Goal: Task Accomplishment & Management: Use online tool/utility

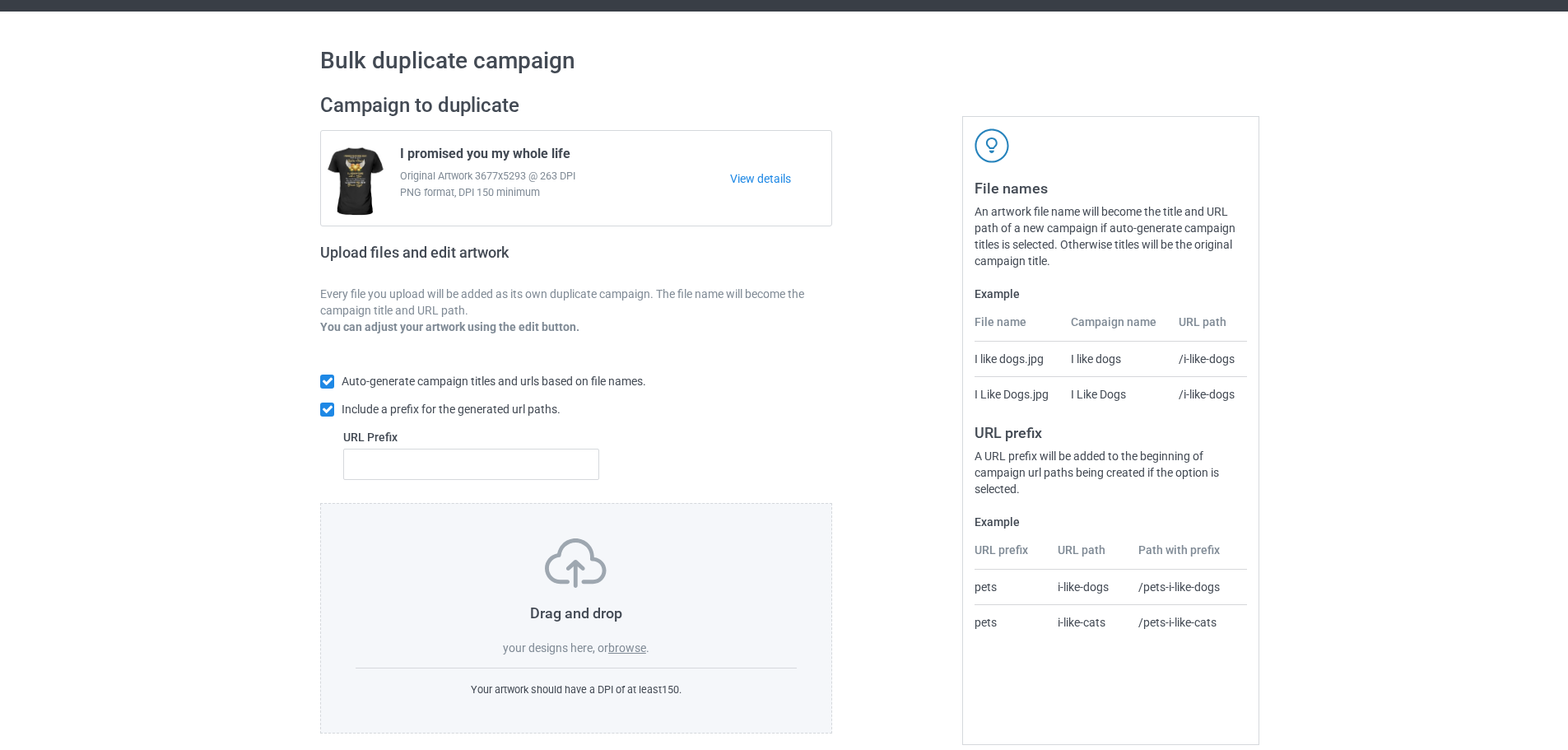
scroll to position [53, 0]
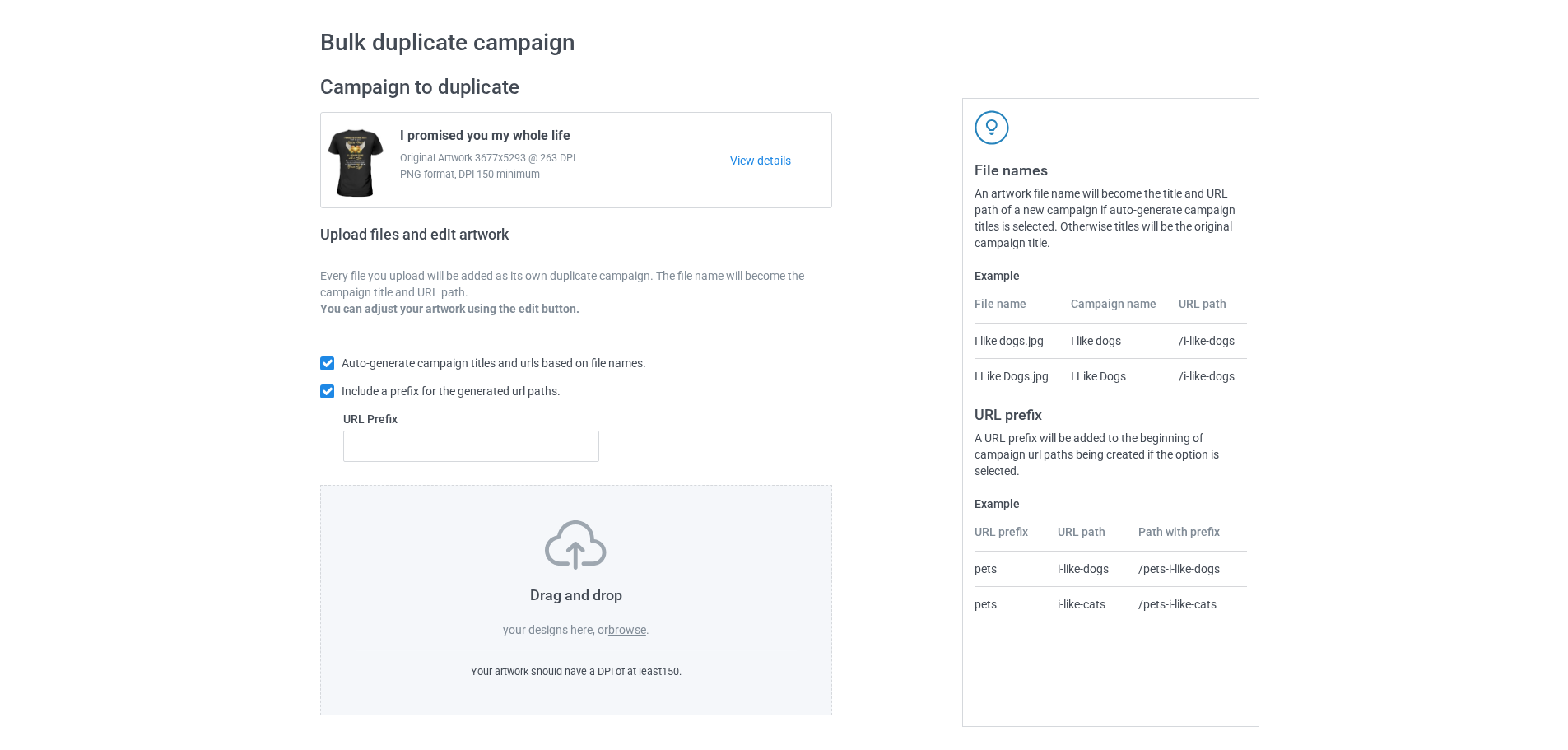
click at [643, 634] on label "browse" at bounding box center [627, 629] width 38 height 13
click at [0, 0] on input "browse" at bounding box center [0, 0] width 0 height 0
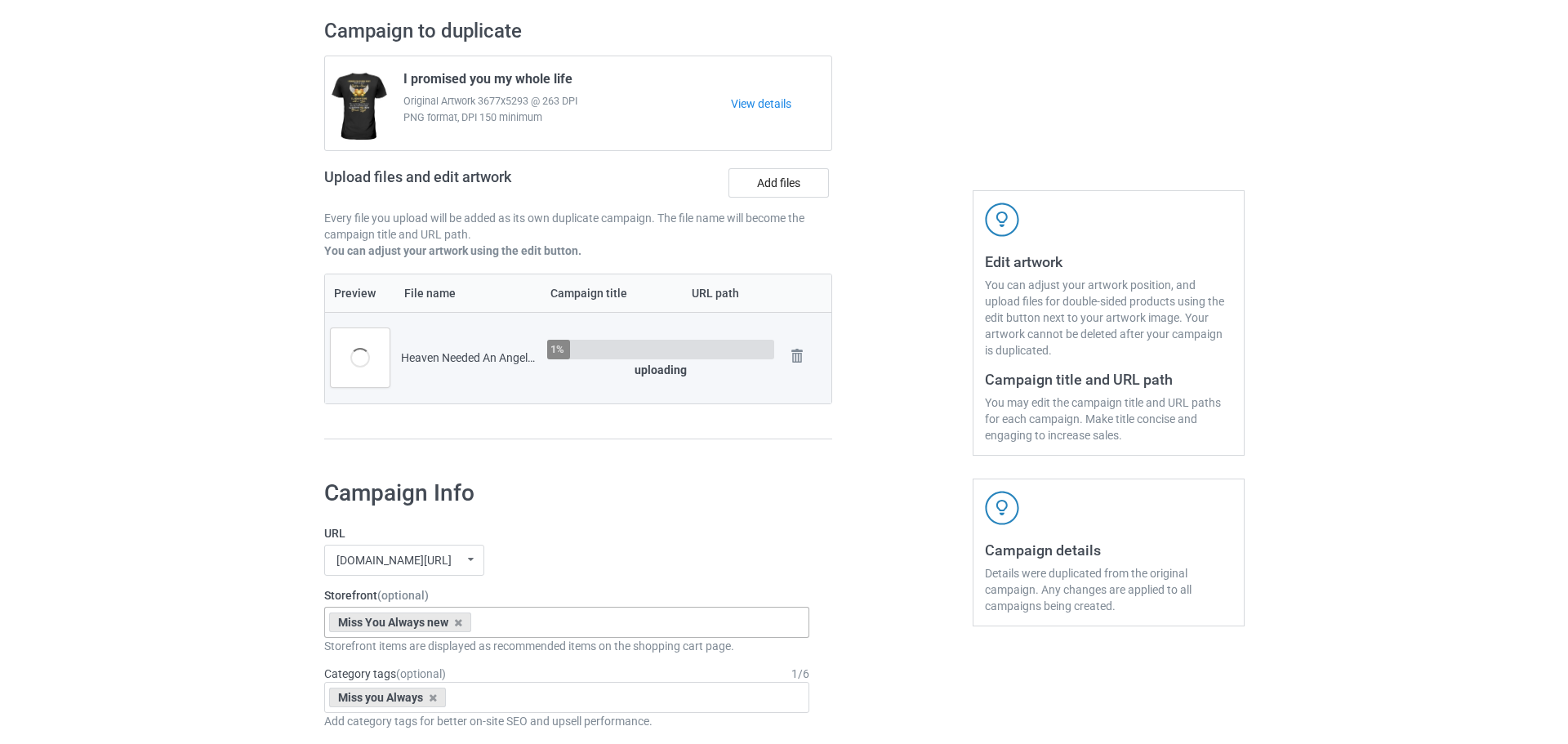
scroll to position [134, 0]
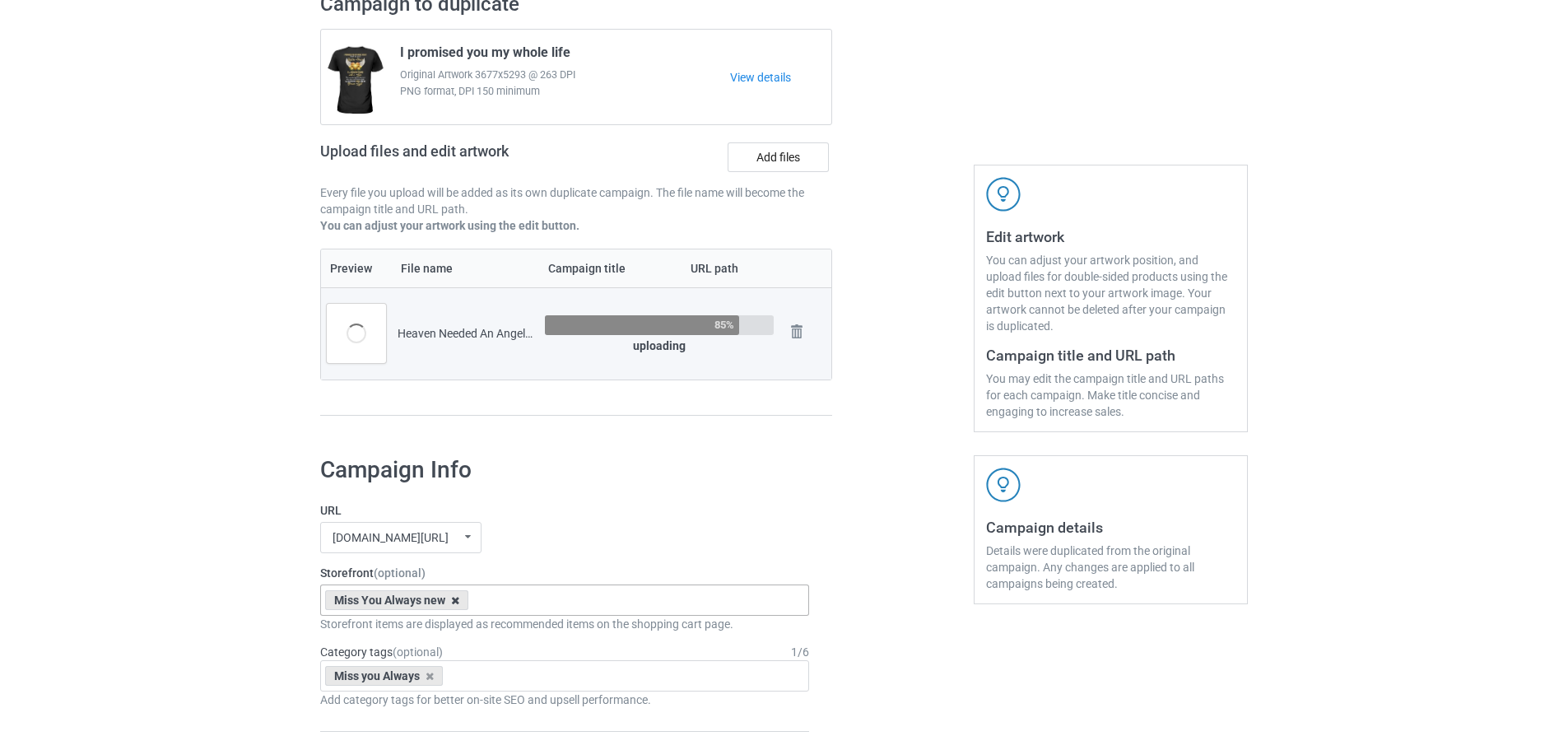
click at [456, 605] on icon at bounding box center [455, 600] width 8 height 11
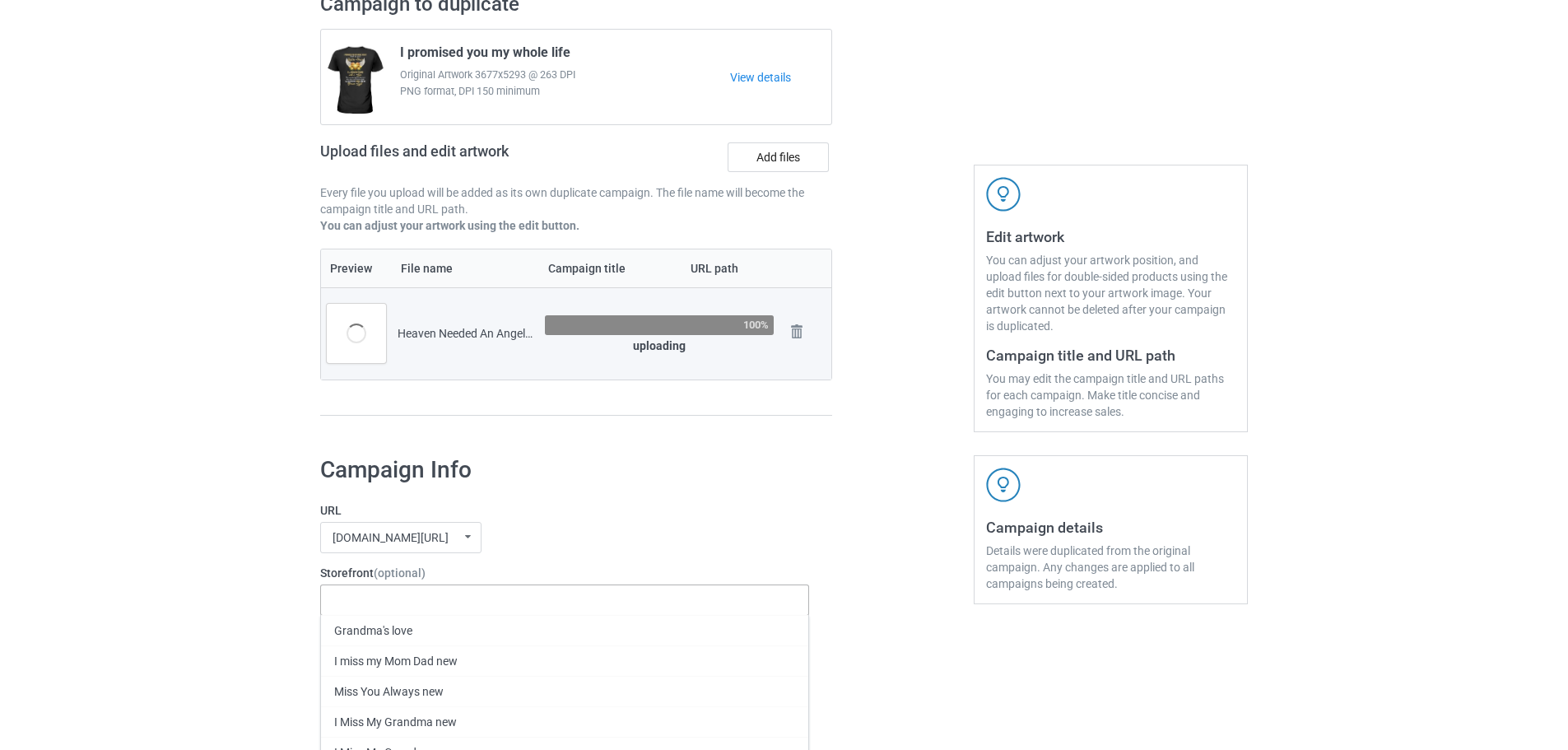
click at [568, 472] on h1 "Campaign Info" at bounding box center [564, 470] width 489 height 30
click at [432, 674] on icon at bounding box center [429, 676] width 8 height 11
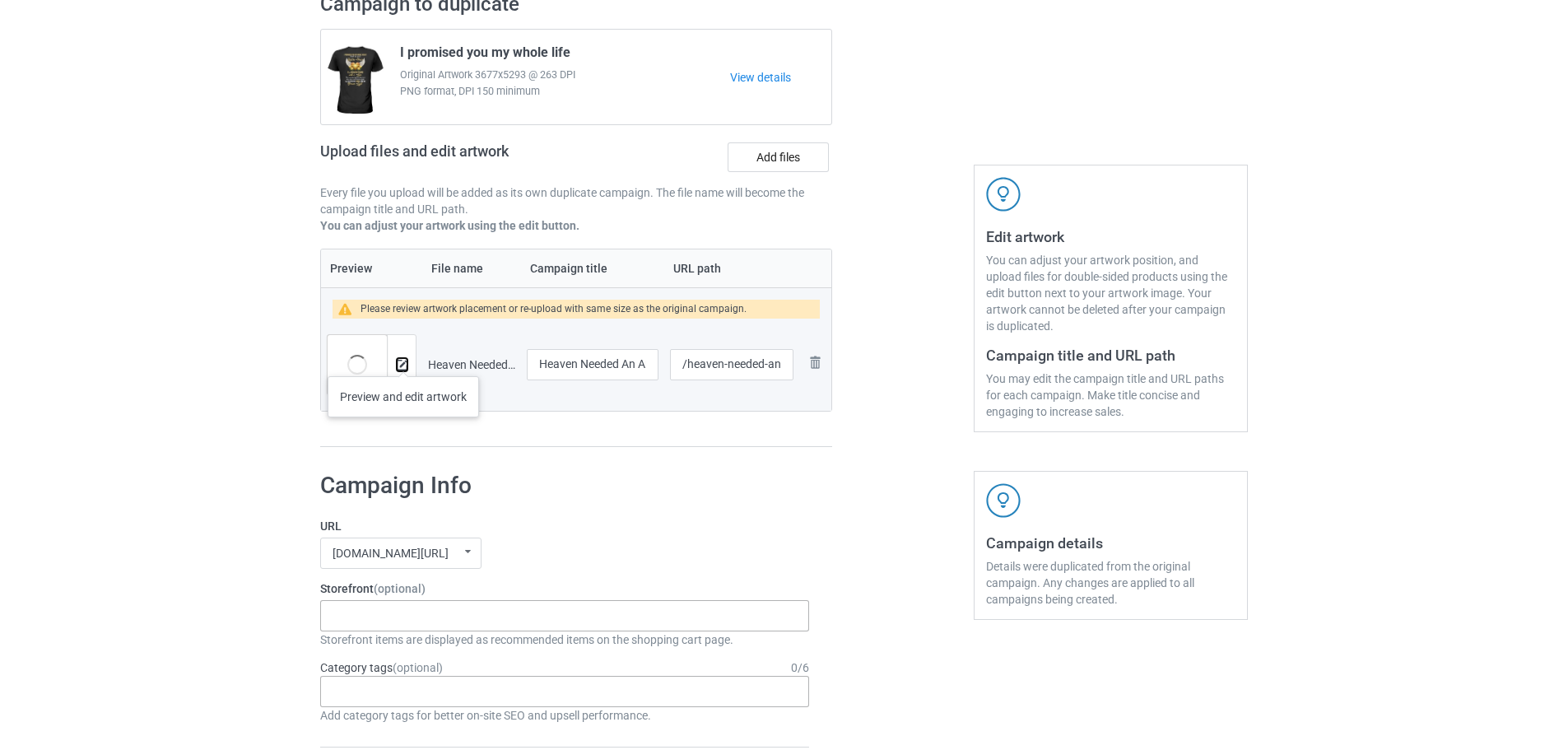
click at [405, 361] on img at bounding box center [402, 365] width 11 height 11
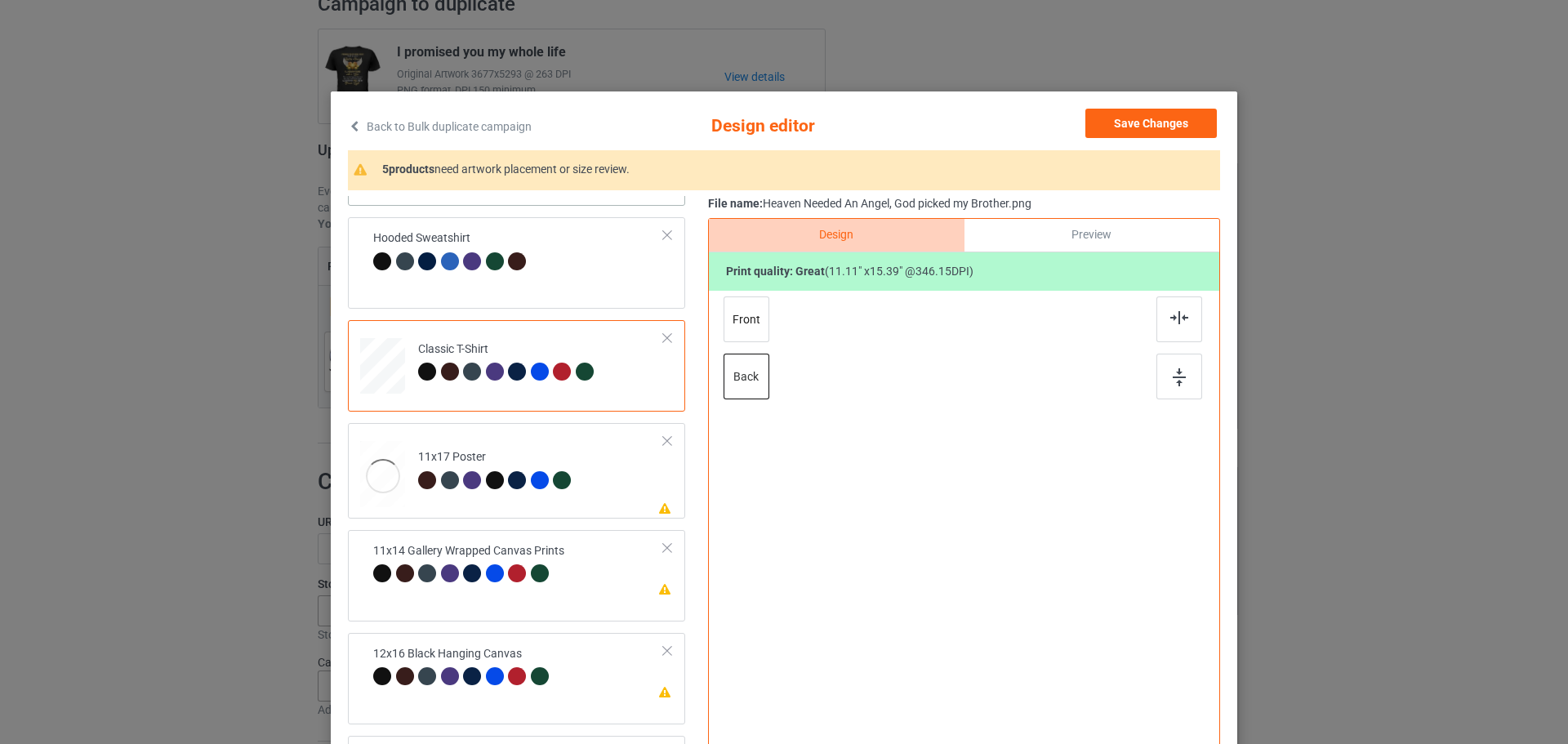
scroll to position [0, 0]
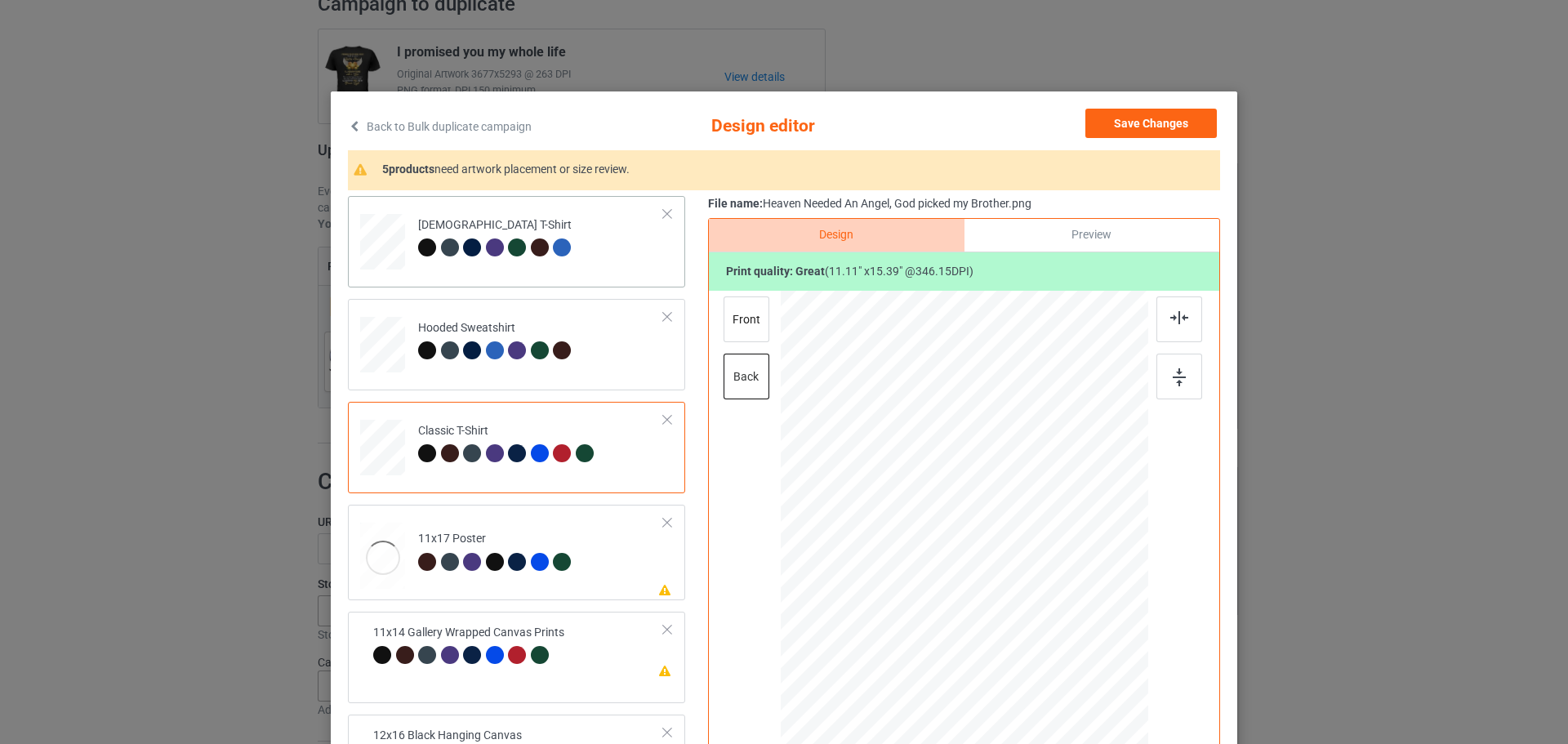
click at [594, 268] on td "[DEMOGRAPHIC_DATA] T-Shirt" at bounding box center [541, 239] width 264 height 72
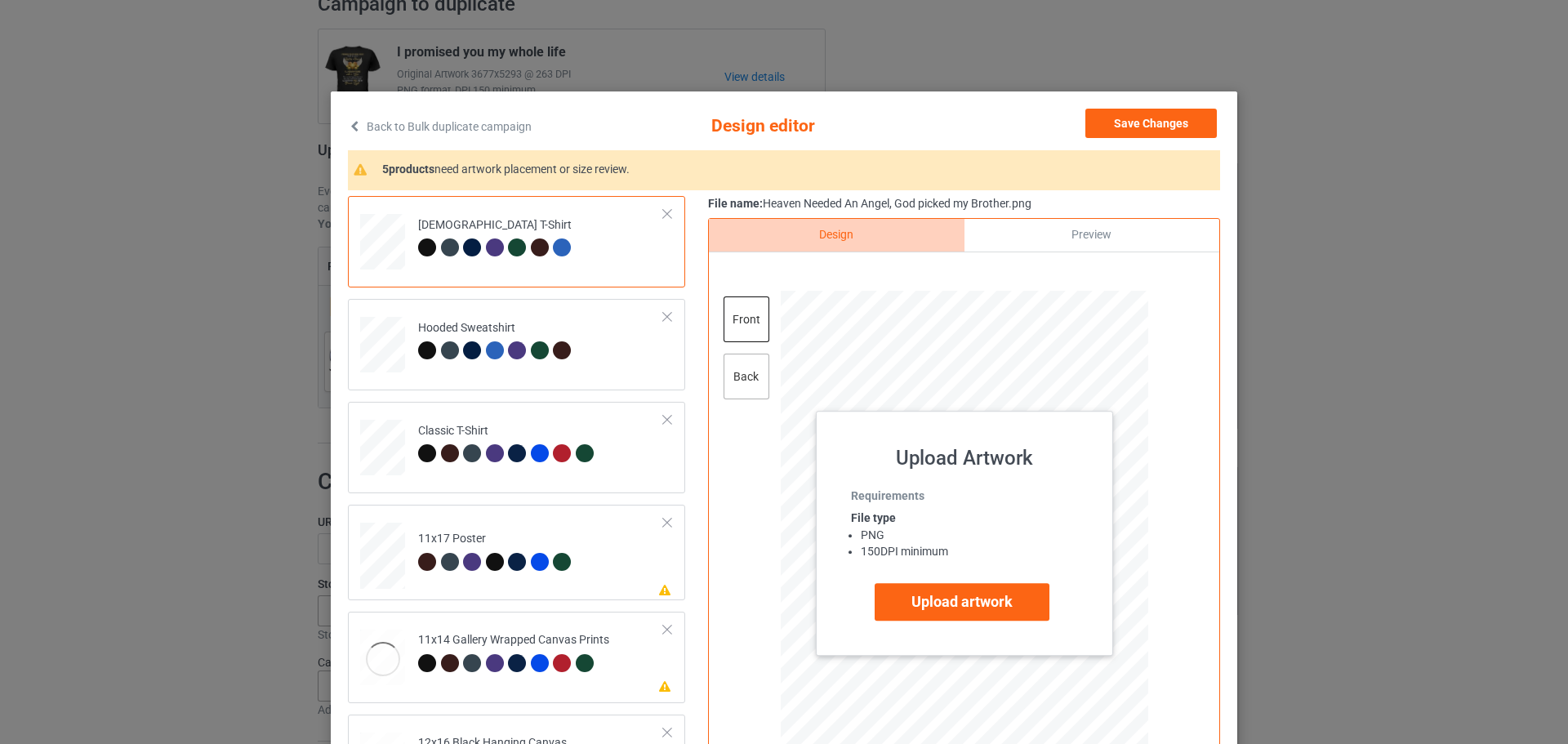
click at [738, 388] on div "back" at bounding box center [746, 376] width 45 height 45
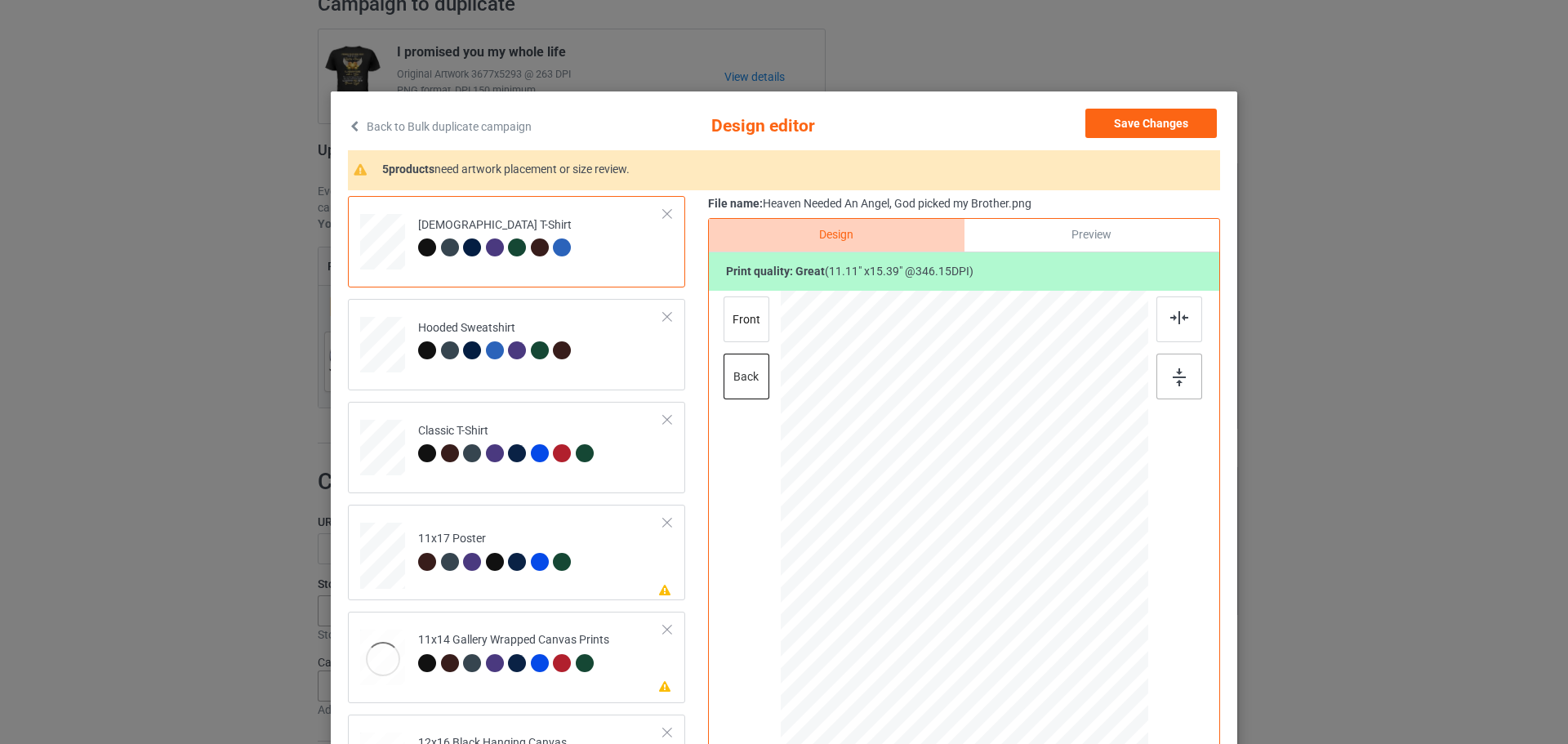
click at [1173, 381] on img at bounding box center [1179, 377] width 13 height 18
click at [611, 367] on td "Hooded Sweatshirt" at bounding box center [541, 341] width 264 height 72
click at [1174, 378] on img at bounding box center [1179, 377] width 13 height 18
click at [650, 581] on td "Please review artwork placement 11x17 Poster" at bounding box center [541, 553] width 264 height 82
click at [1173, 378] on img at bounding box center [1179, 377] width 13 height 18
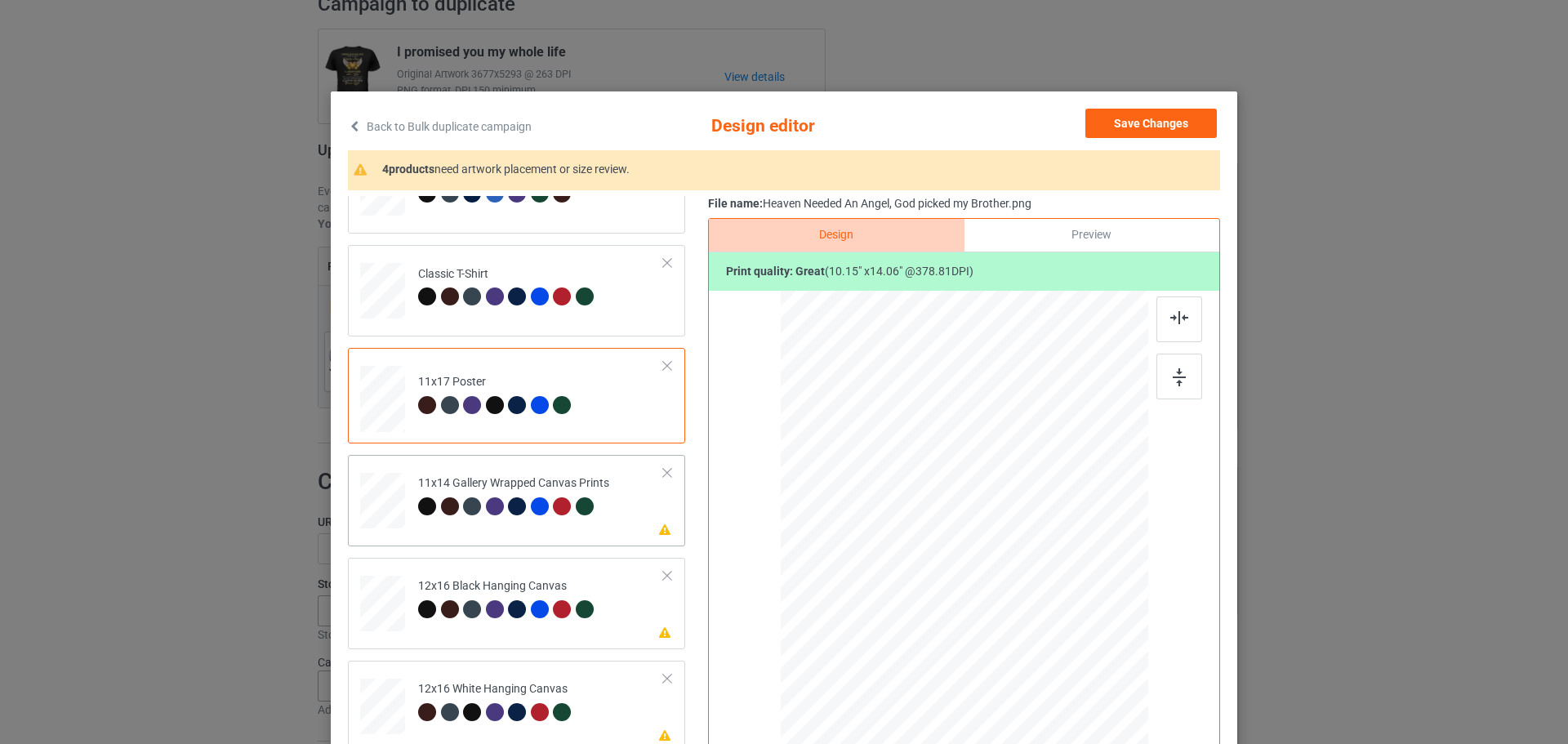
scroll to position [163, 0]
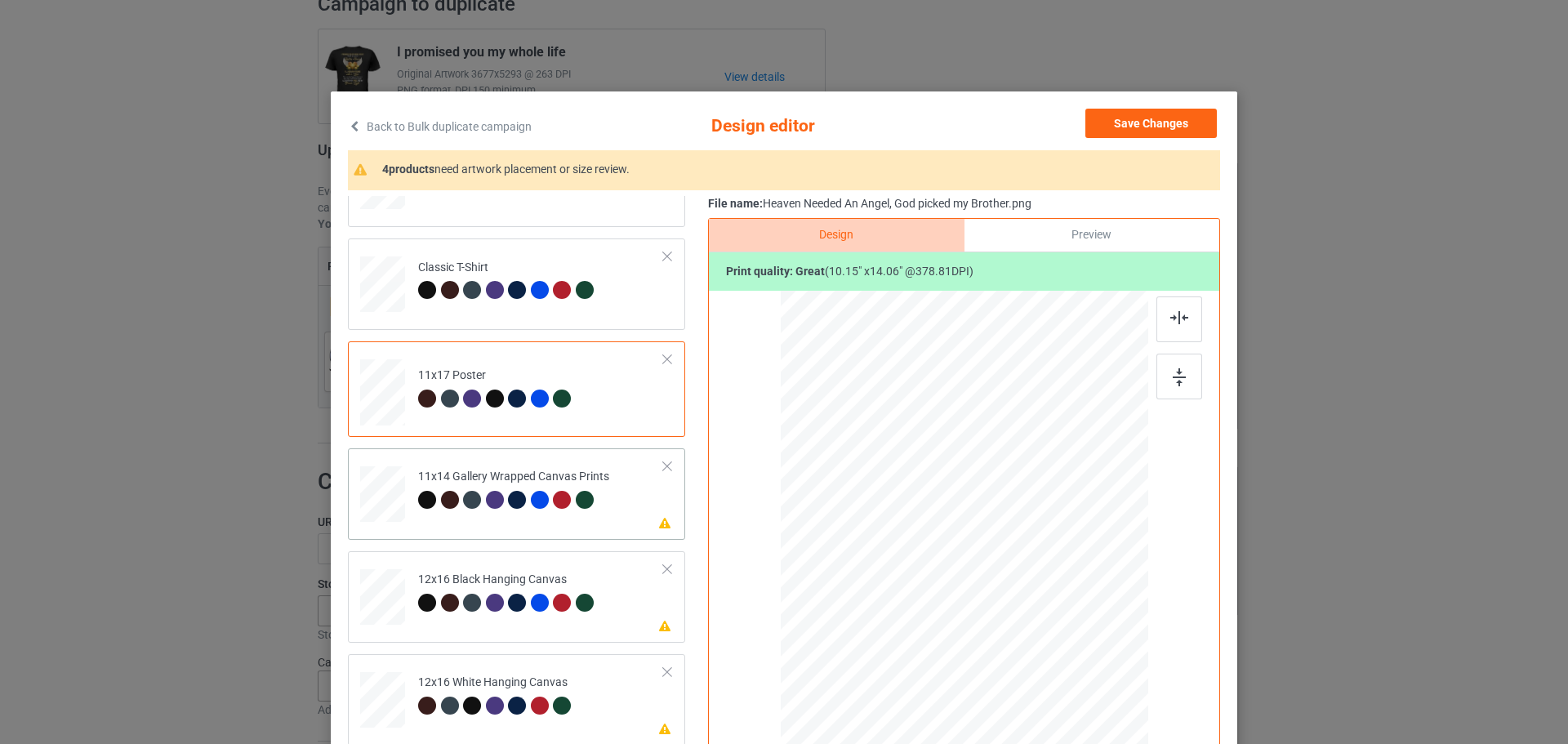
click at [645, 509] on td "Please review artwork placement 11x14 Gallery Wrapped Canvas Prints" at bounding box center [541, 490] width 264 height 72
click at [1168, 367] on div at bounding box center [1179, 376] width 45 height 45
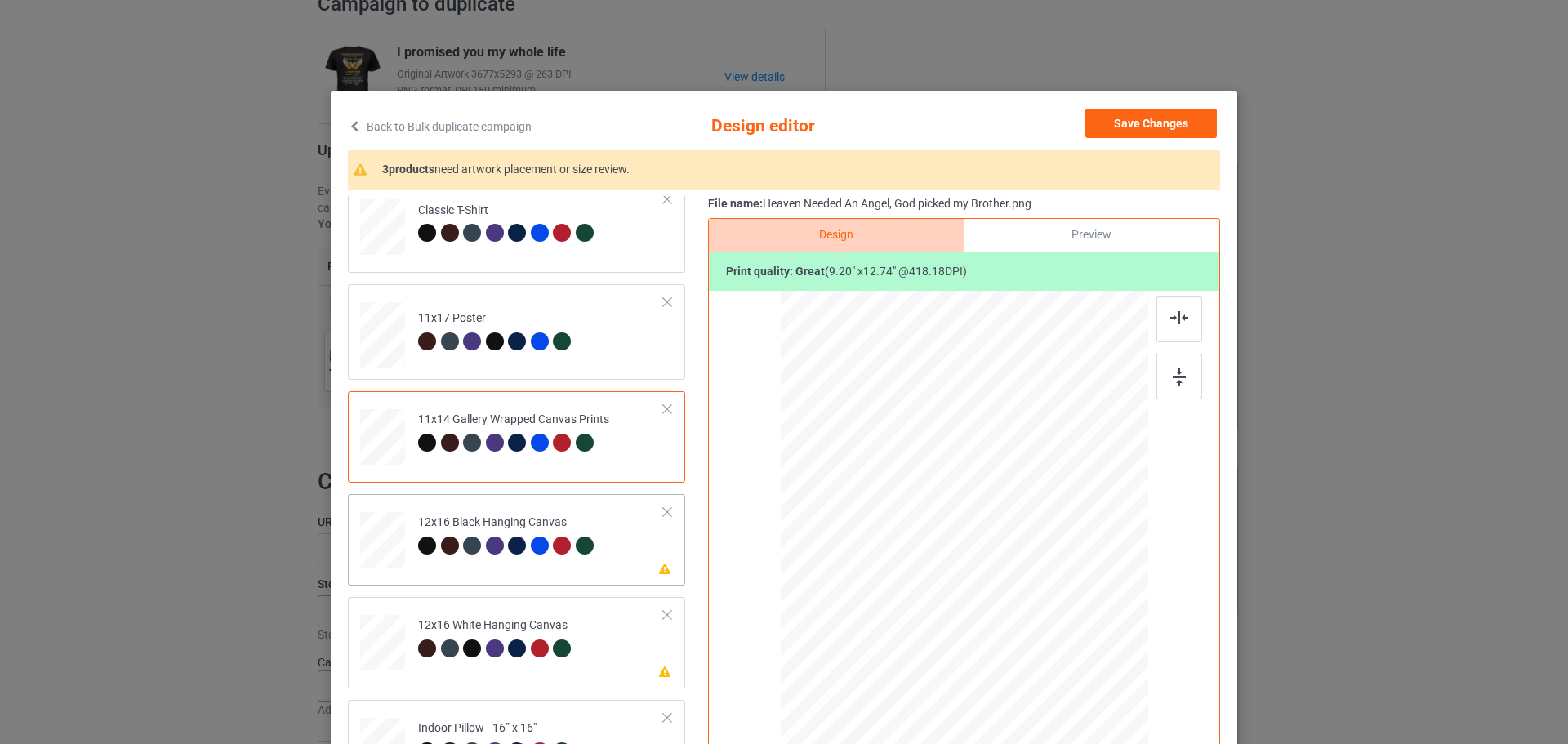
scroll to position [245, 0]
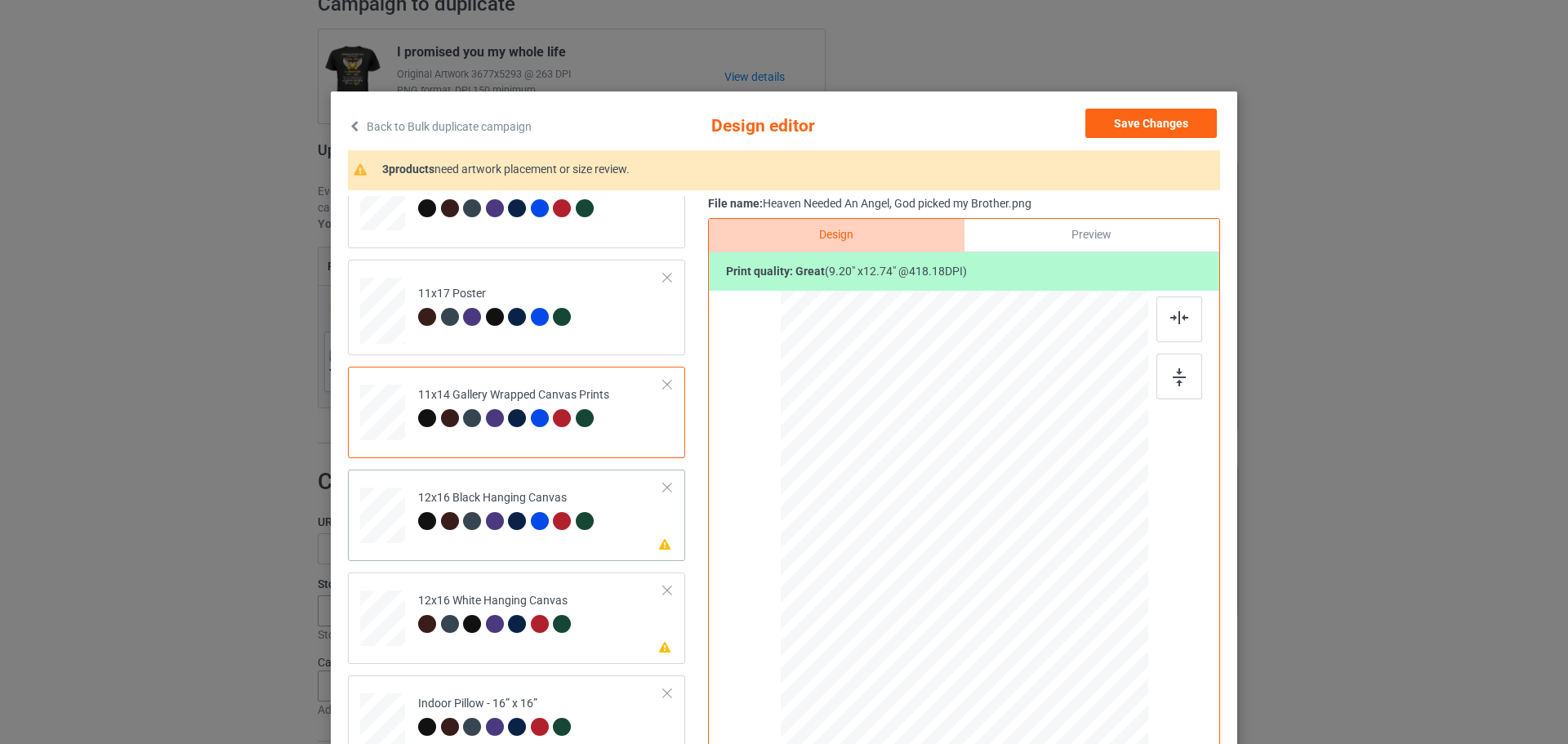
click at [621, 524] on td "Please review artwork placement 12x16 Black Hanging Canvas" at bounding box center [541, 511] width 264 height 72
click at [1160, 376] on div at bounding box center [1179, 376] width 45 height 45
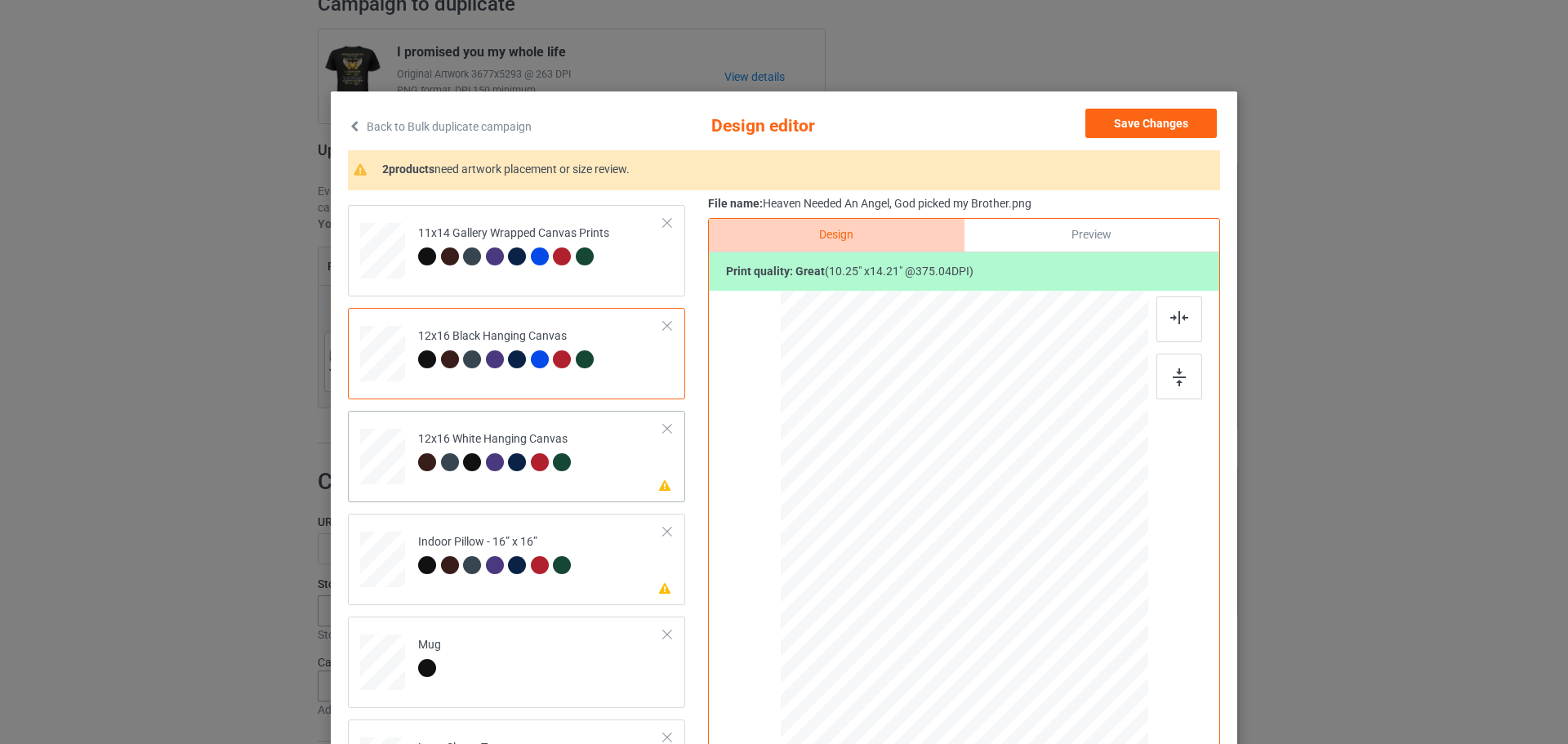
scroll to position [408, 0]
click at [631, 470] on td "Please review artwork placement 12x16 White Hanging Canvas" at bounding box center [541, 451] width 264 height 72
click at [1173, 370] on img at bounding box center [1179, 377] width 13 height 18
click at [585, 585] on td "Please review artwork placement Indoor Pillow - 16” x 16”" at bounding box center [541, 554] width 264 height 72
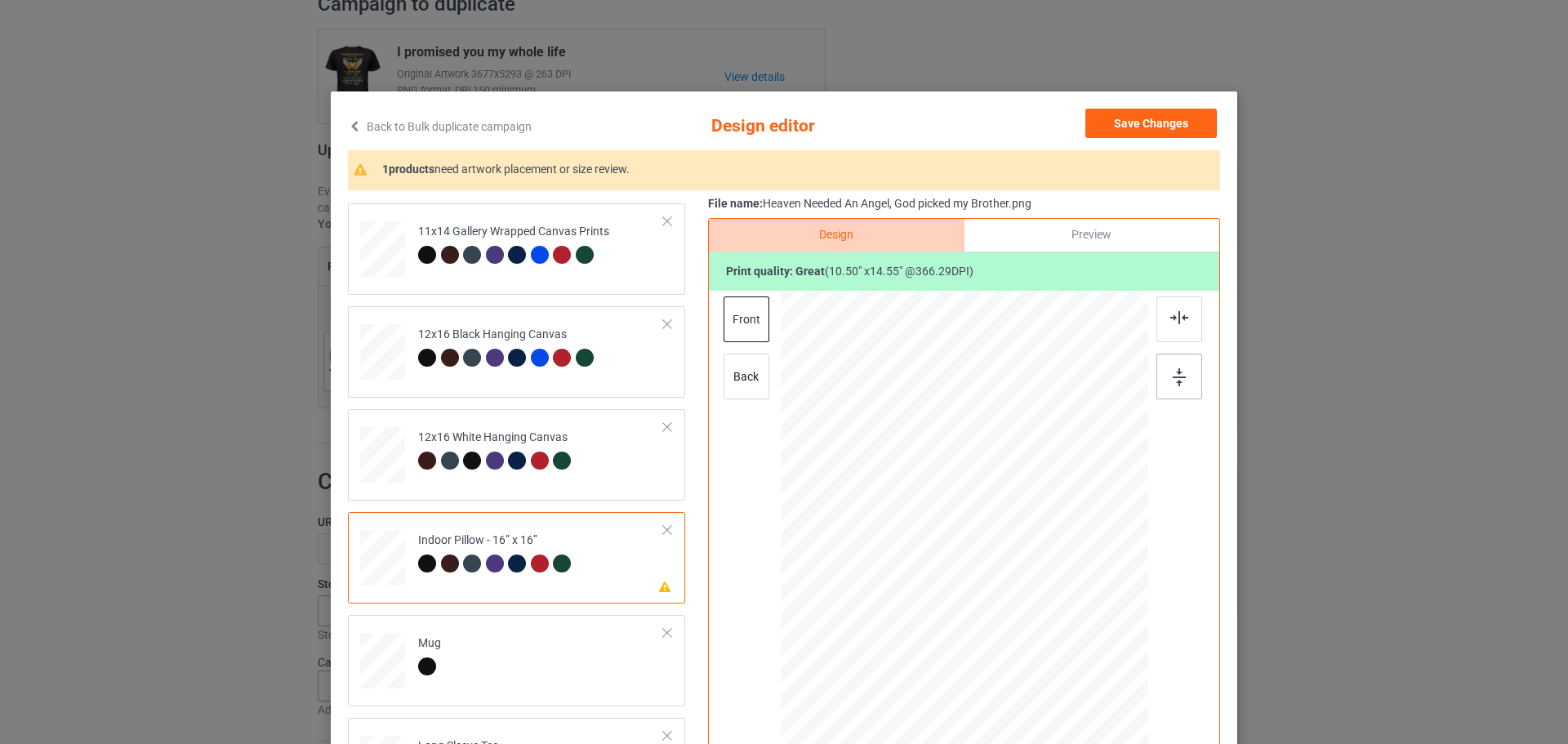
click at [1173, 386] on img at bounding box center [1179, 377] width 13 height 18
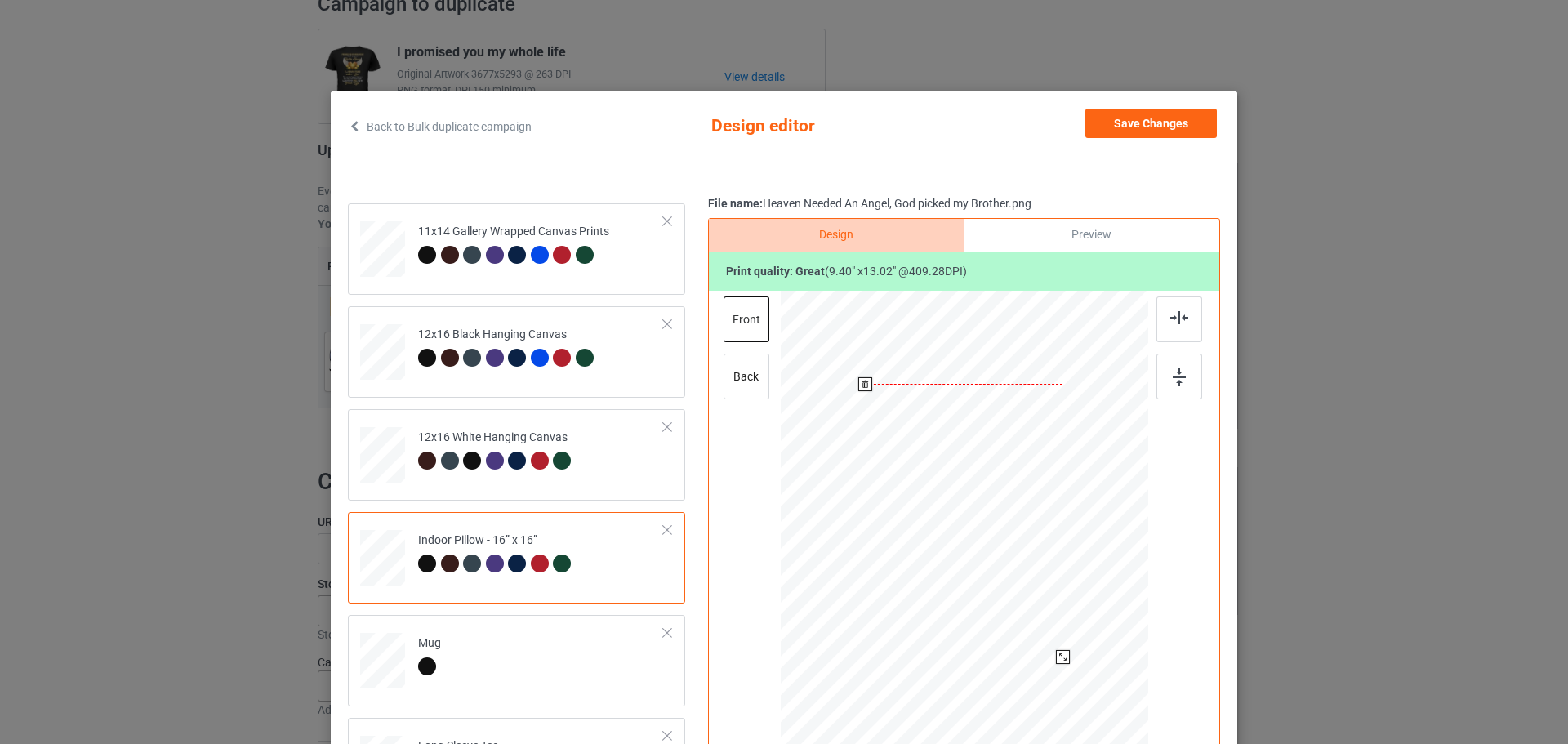
drag, startPoint x: 1066, startPoint y: 671, endPoint x: 1049, endPoint y: 659, distance: 20.8
click at [1056, 659] on div at bounding box center [1063, 657] width 14 height 14
click at [748, 369] on div "back" at bounding box center [746, 376] width 45 height 45
drag, startPoint x: 1068, startPoint y: 671, endPoint x: 1057, endPoint y: 660, distance: 15.6
click at [1058, 660] on div at bounding box center [1065, 660] width 14 height 14
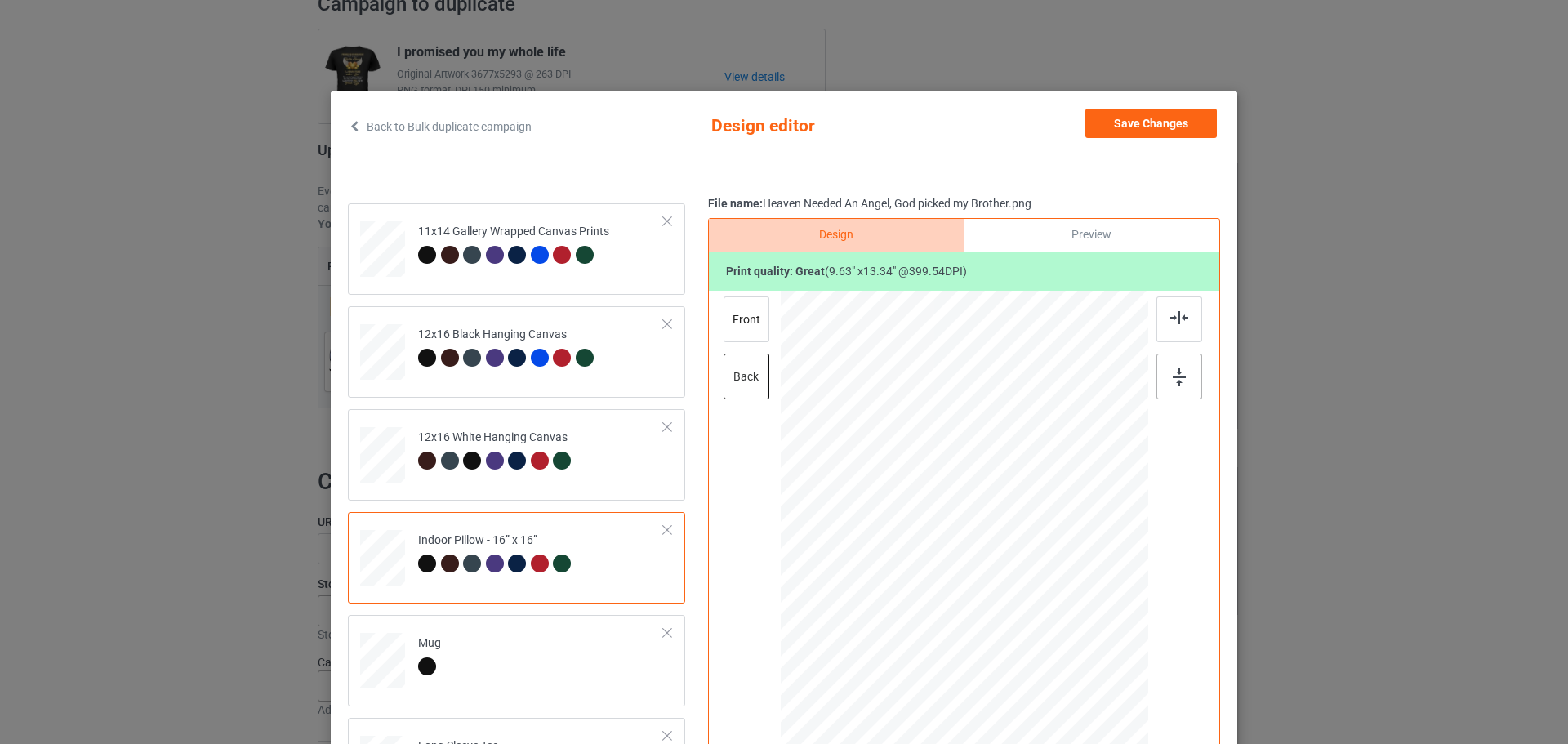
click at [1174, 365] on div at bounding box center [1179, 376] width 45 height 45
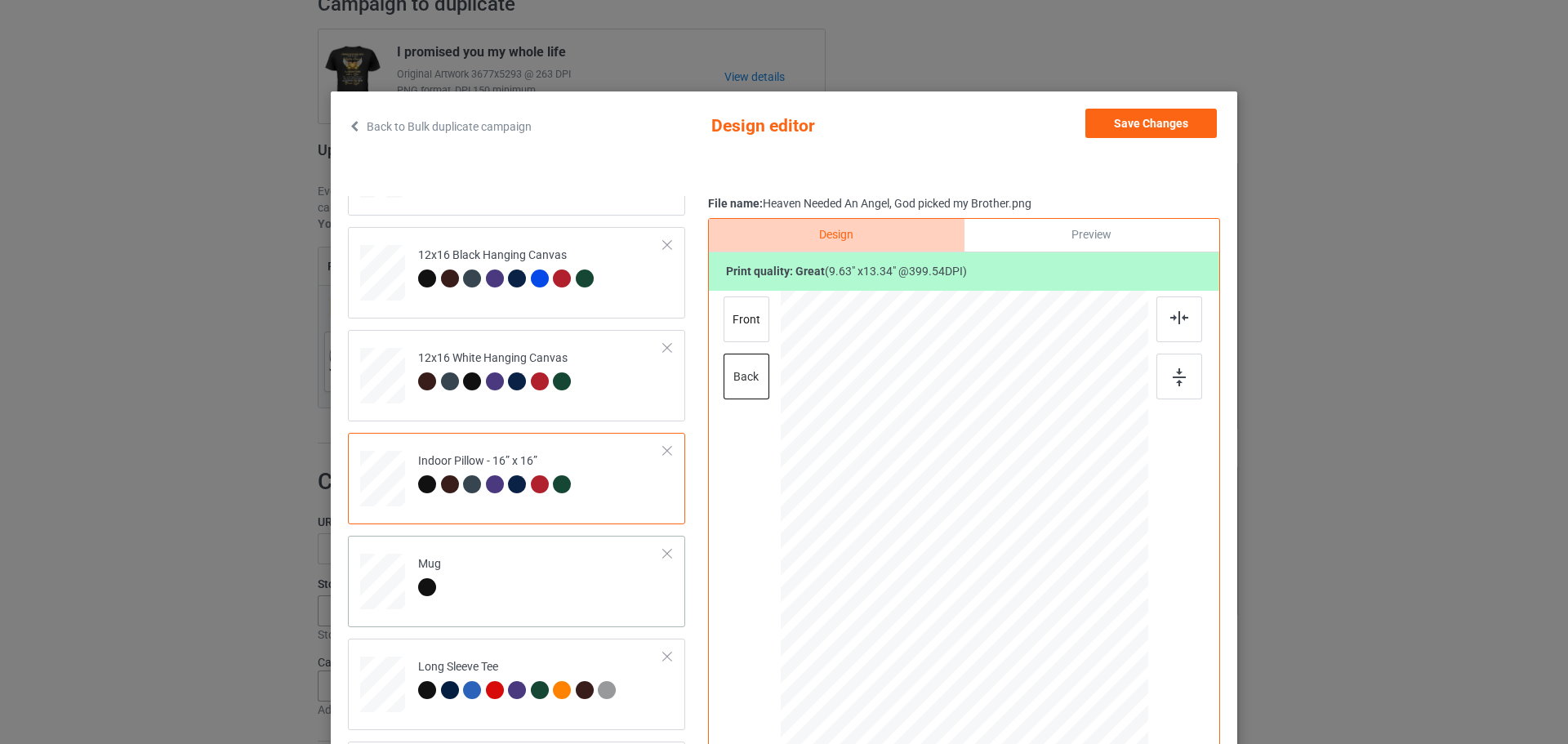
click at [540, 571] on td "Mug" at bounding box center [541, 578] width 264 height 72
click at [1173, 378] on img at bounding box center [1179, 377] width 13 height 18
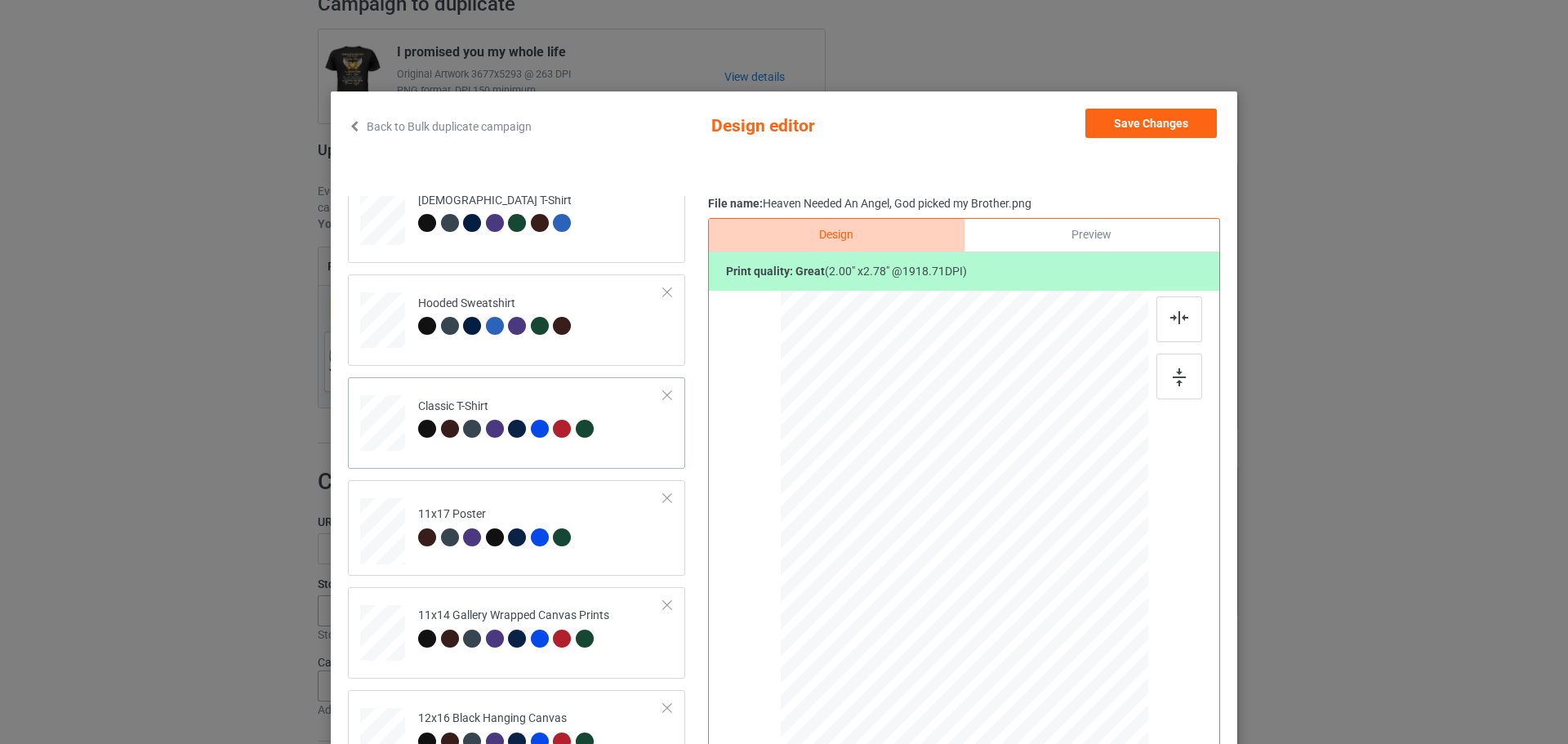
scroll to position [0, 0]
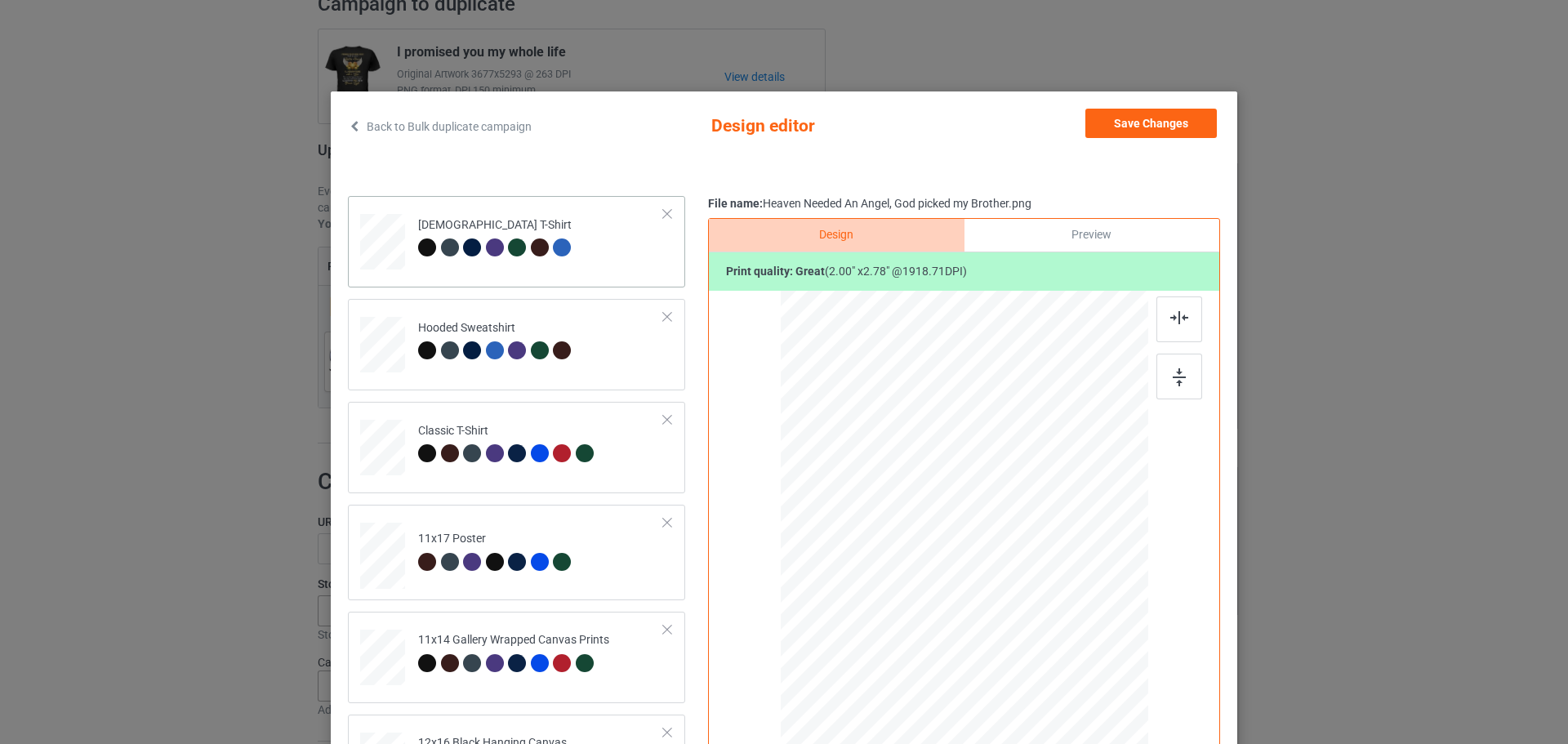
click at [630, 267] on td "[DEMOGRAPHIC_DATA] T-Shirt" at bounding box center [541, 239] width 264 height 72
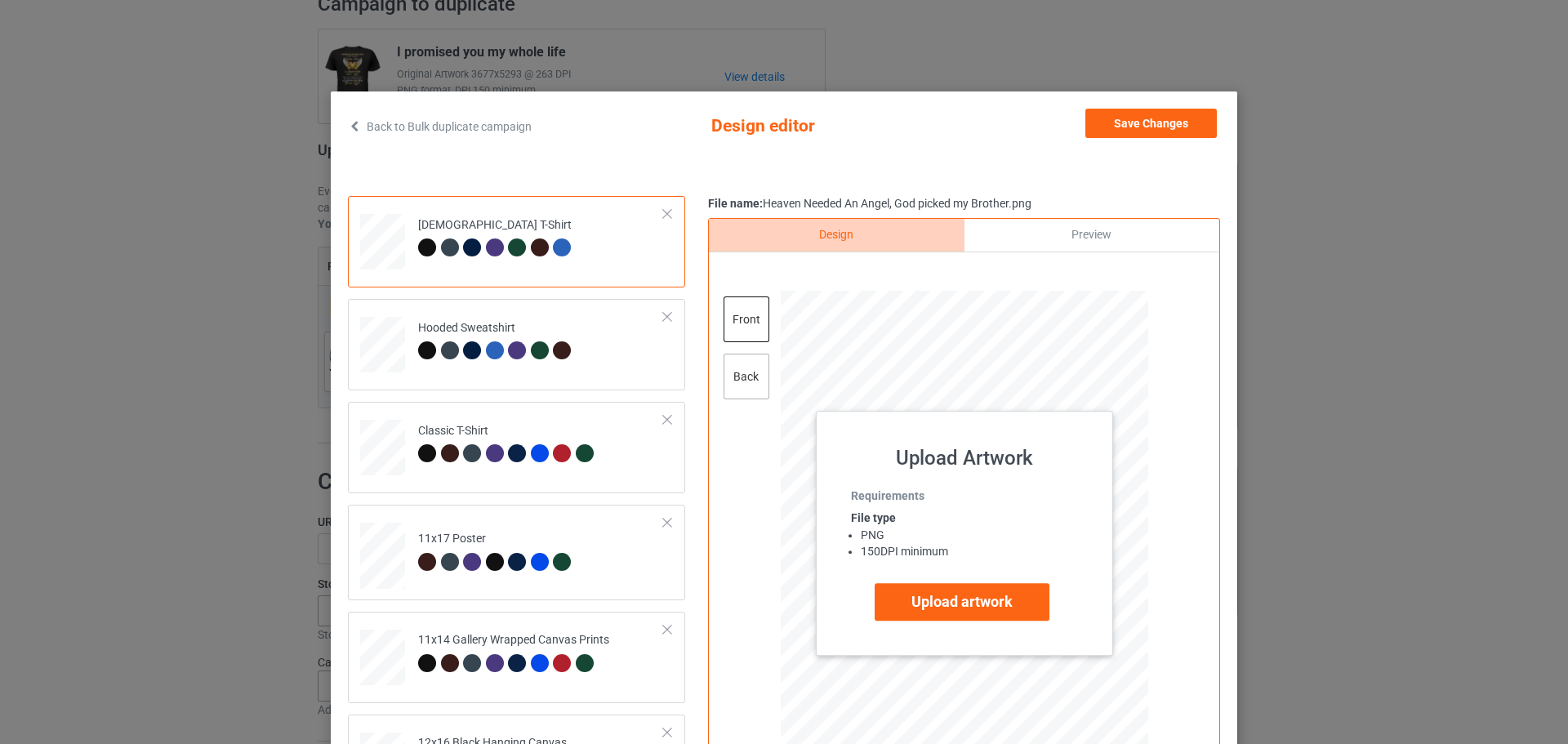
click at [738, 378] on div "back" at bounding box center [746, 376] width 45 height 45
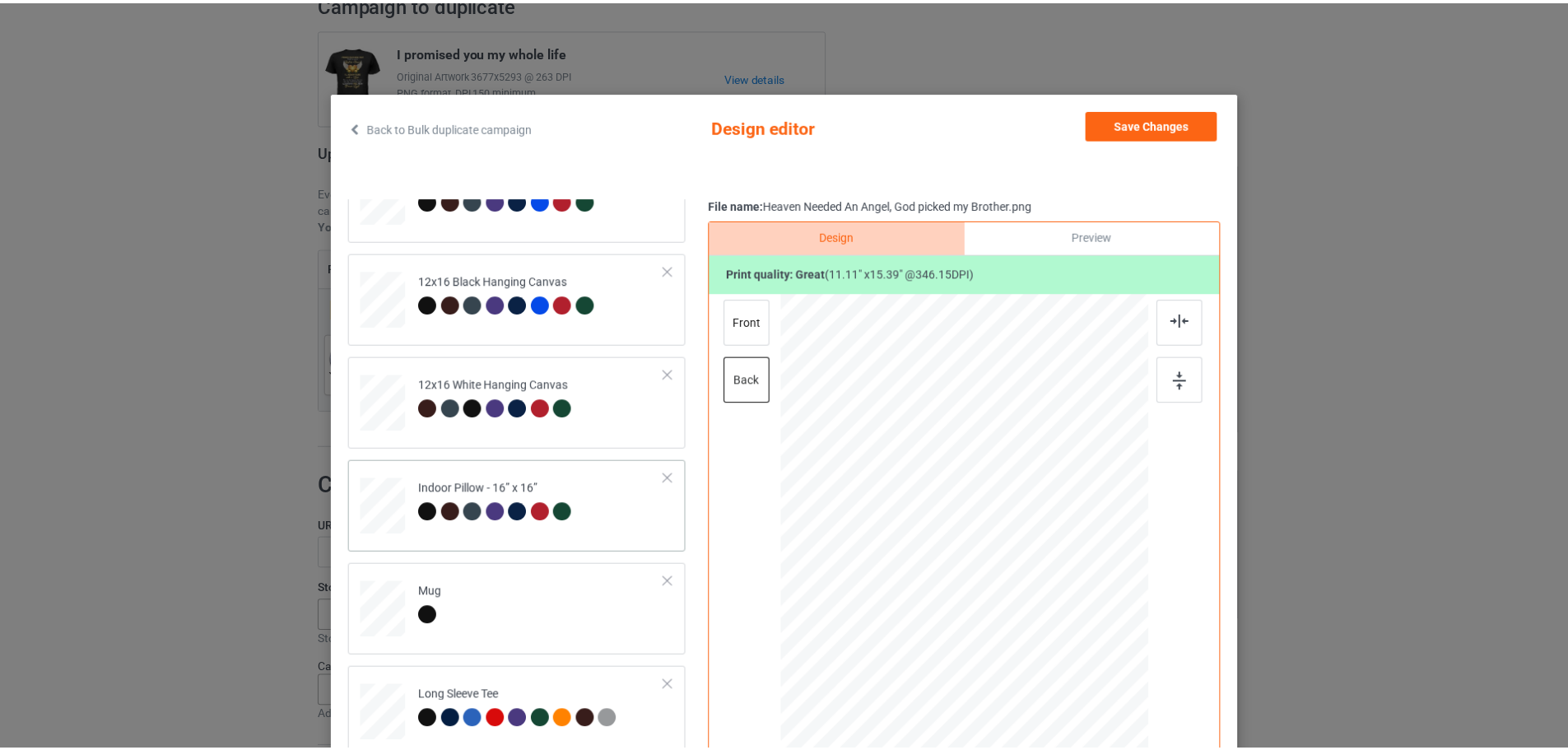
scroll to position [492, 0]
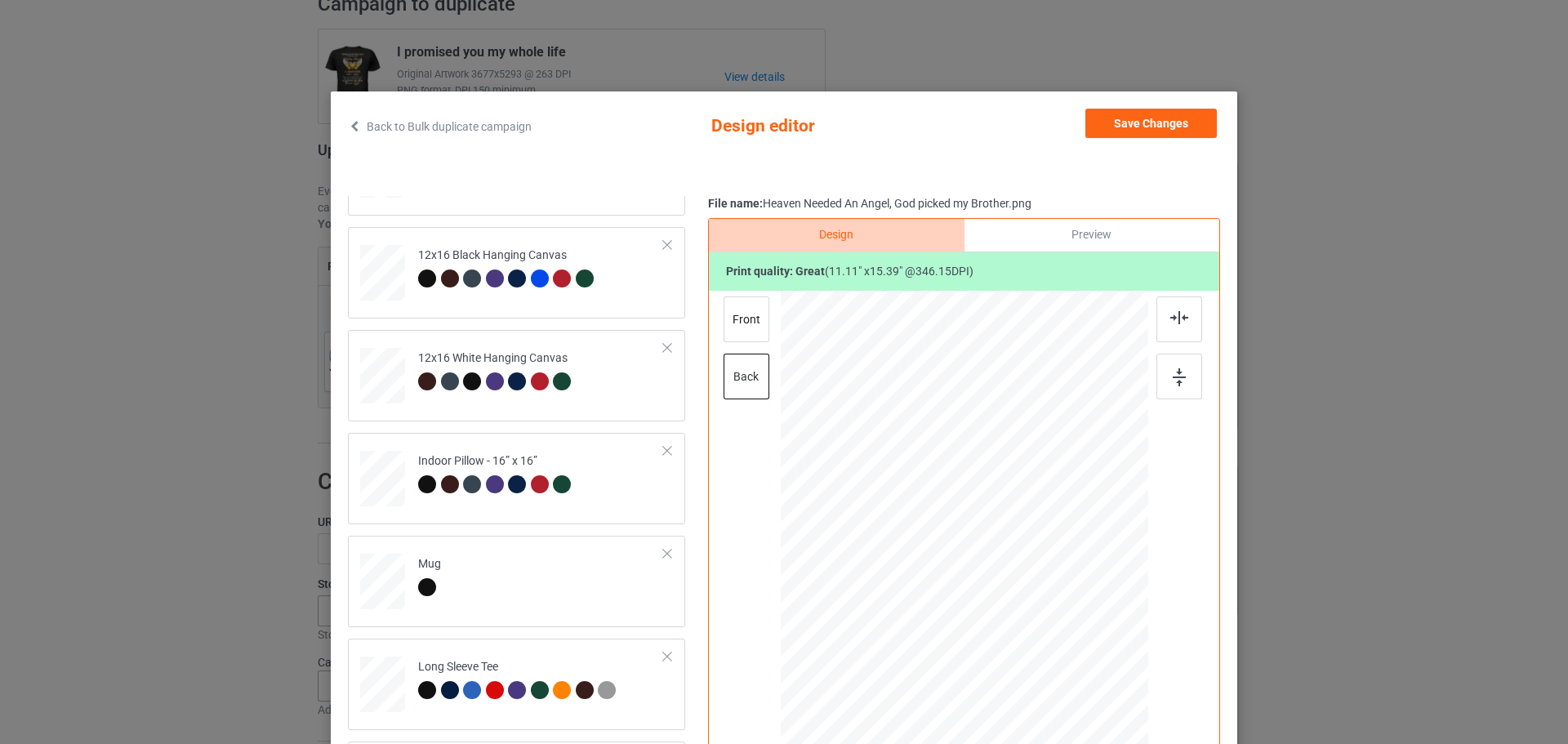
click at [352, 129] on icon at bounding box center [355, 125] width 14 height 11
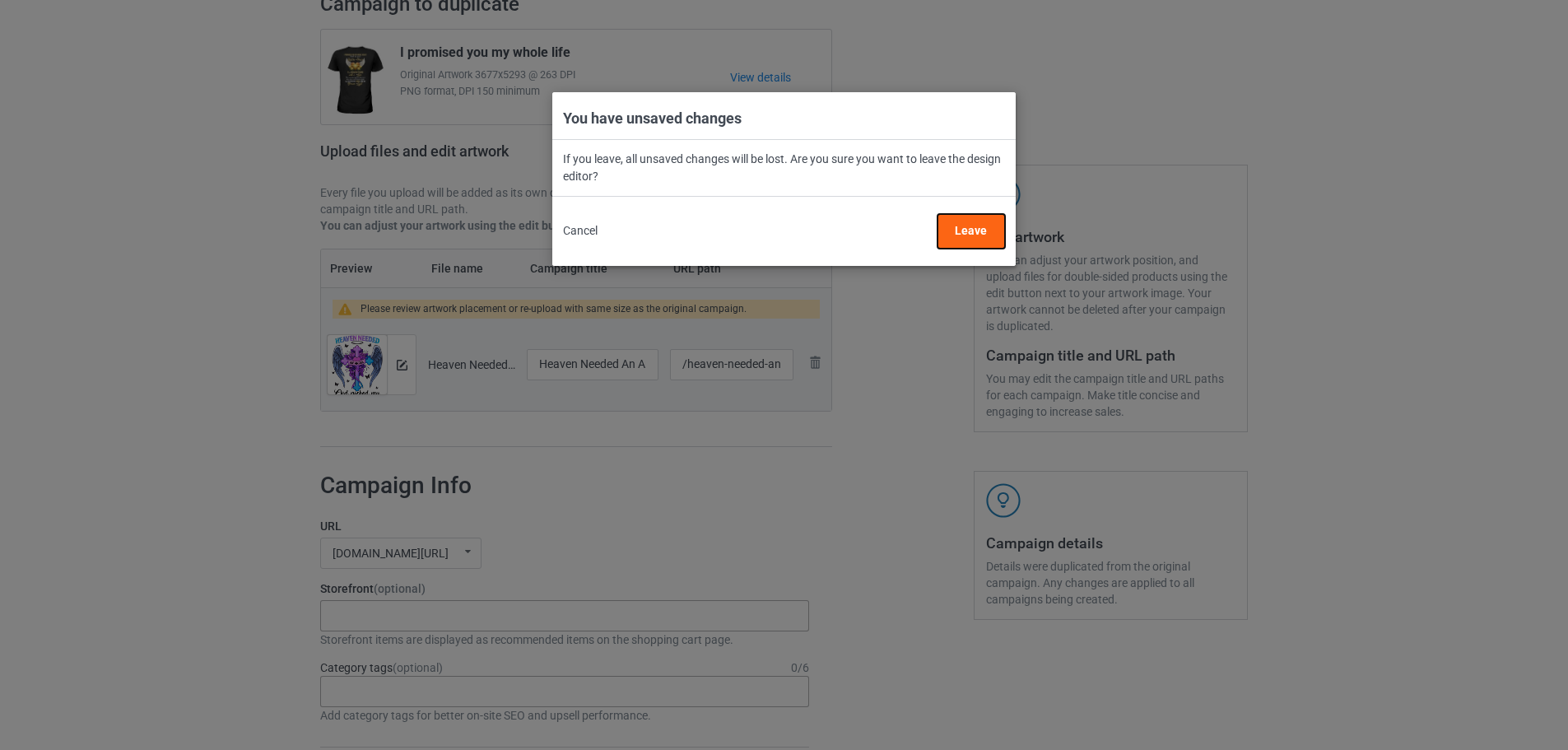
click at [980, 222] on button "Leave" at bounding box center [971, 231] width 68 height 34
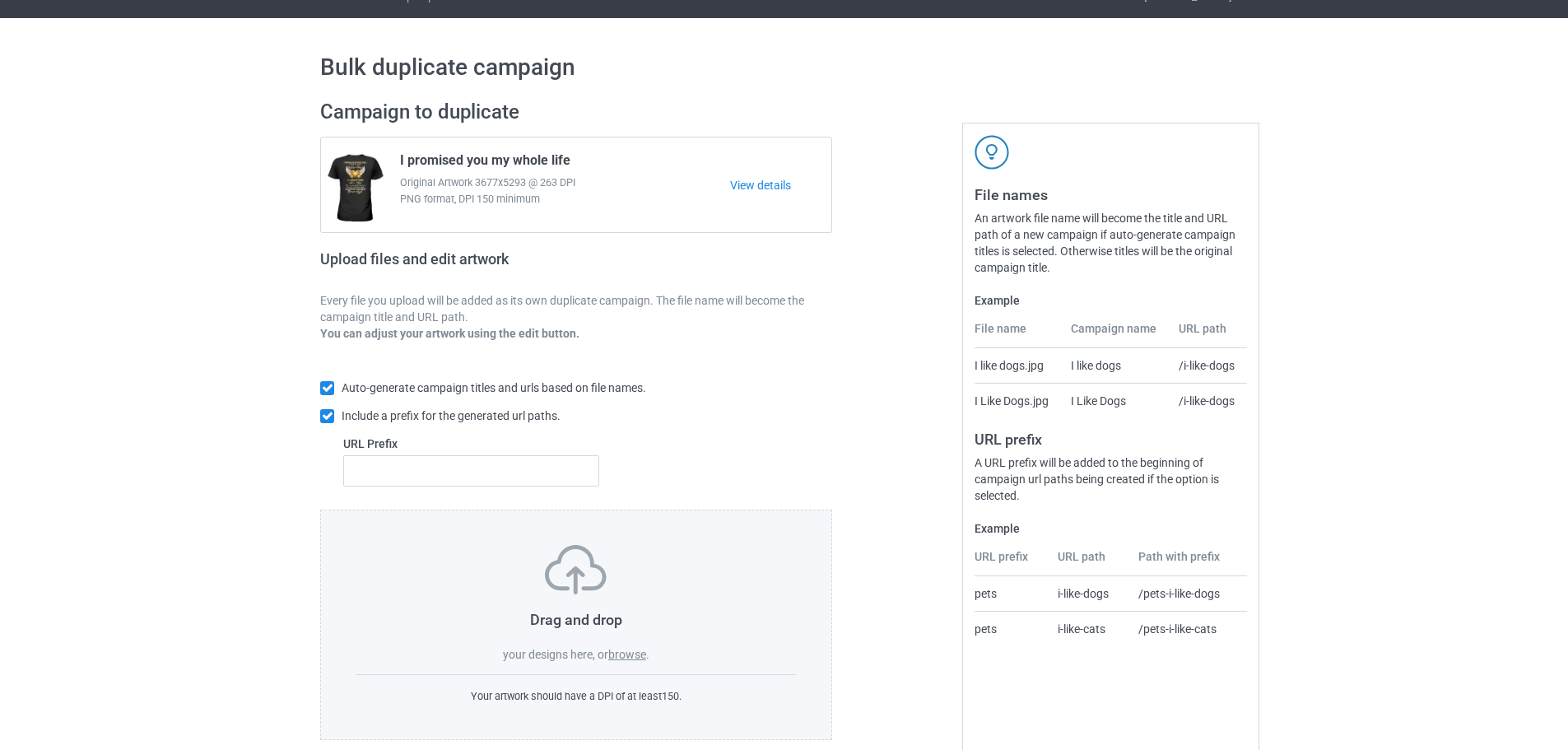
scroll to position [53, 0]
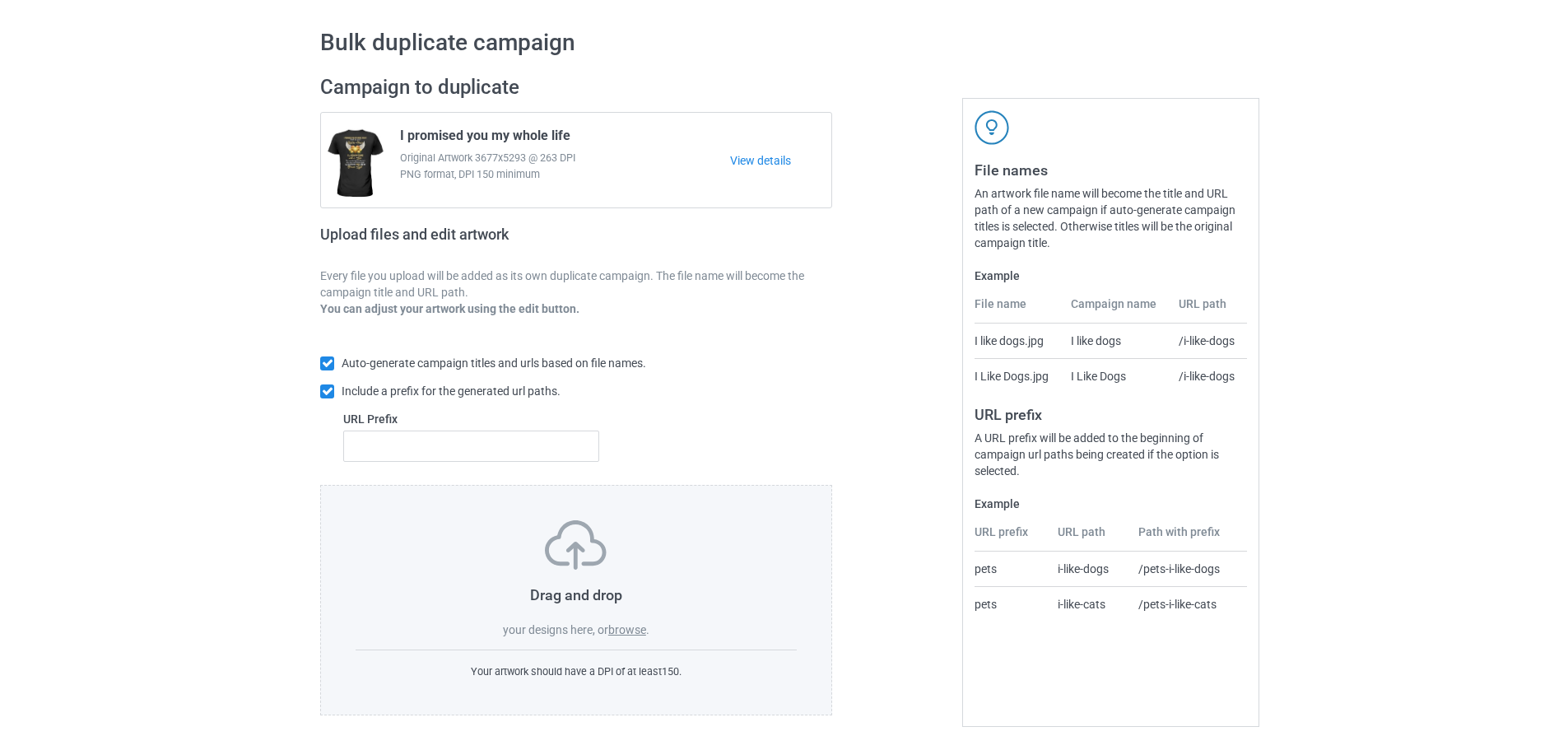
click at [621, 628] on label "browse" at bounding box center [627, 629] width 38 height 13
click at [0, 0] on input "browse" at bounding box center [0, 0] width 0 height 0
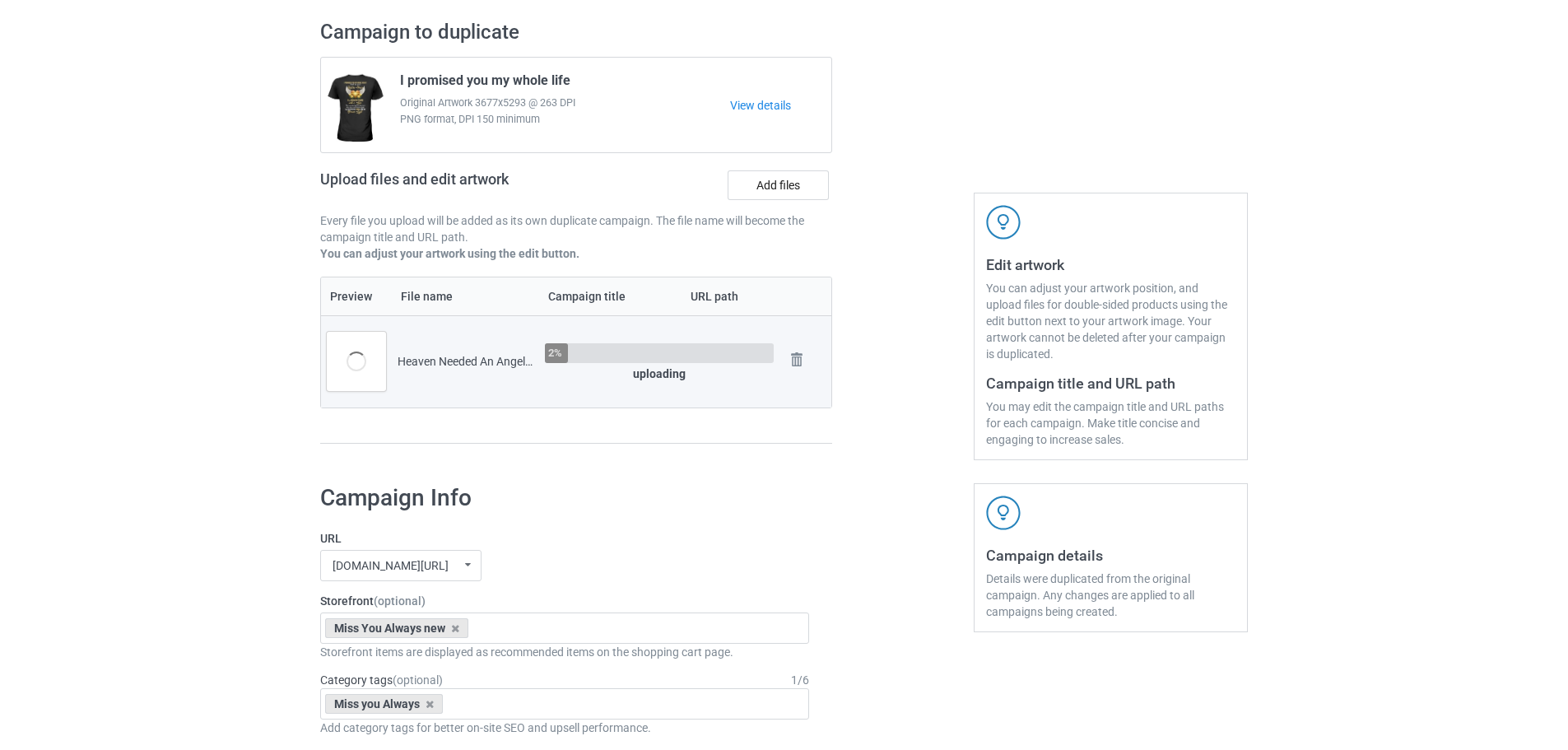
scroll to position [218, 0]
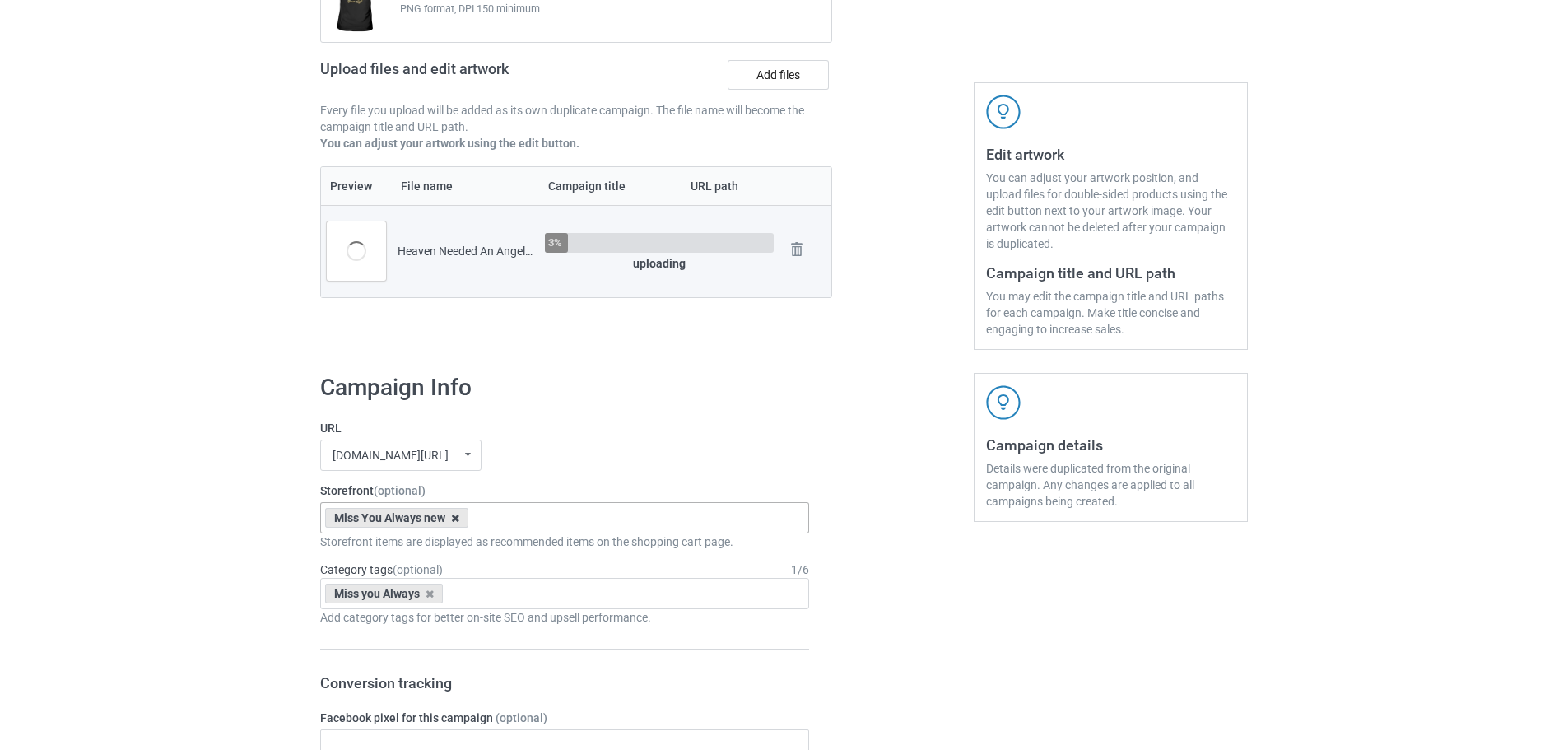
click at [457, 519] on icon at bounding box center [455, 518] width 8 height 11
click at [433, 595] on icon at bounding box center [429, 594] width 8 height 11
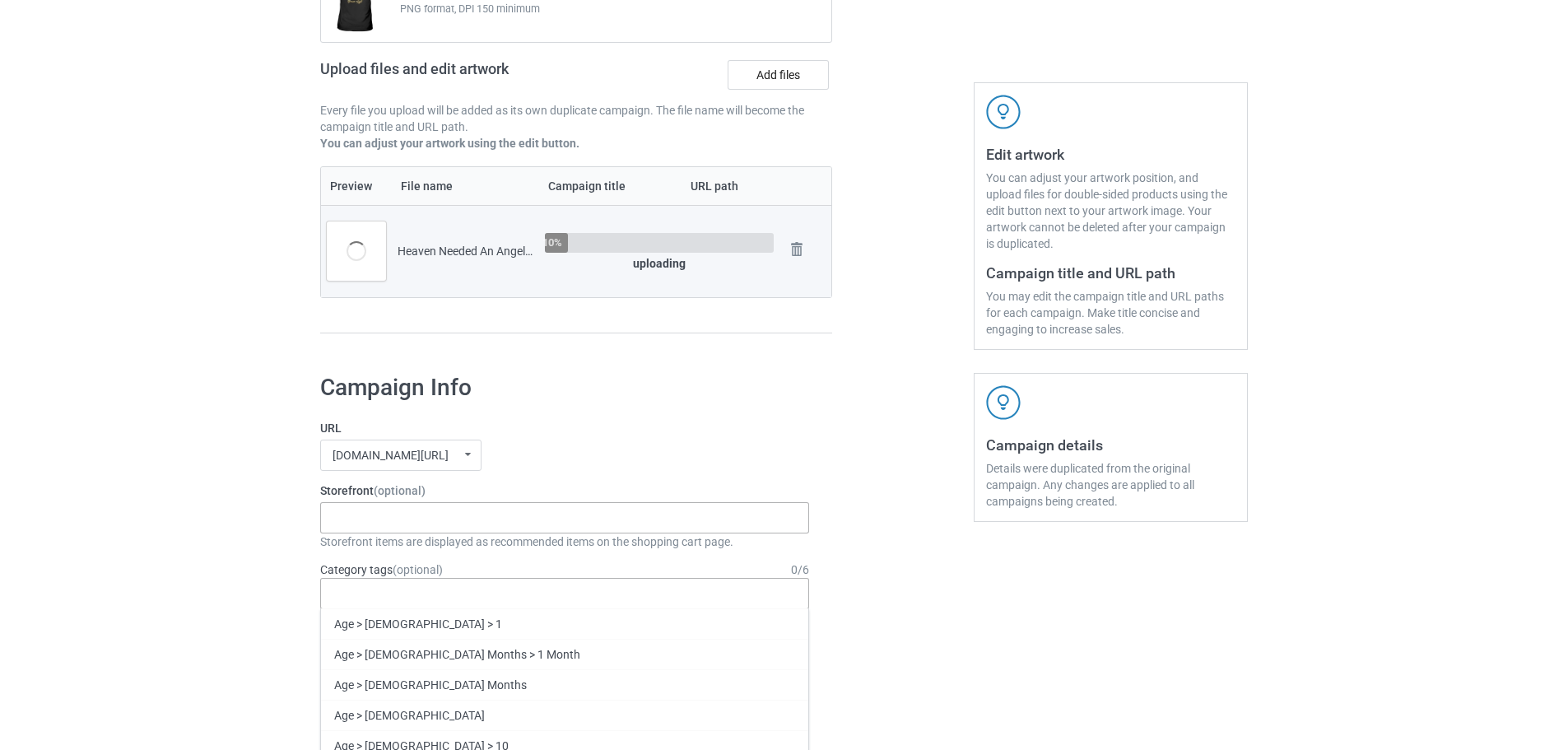
click at [431, 518] on div "Grandma's love I miss my Mom Dad new Miss You Always new I Miss My Grandma new …" at bounding box center [564, 517] width 489 height 31
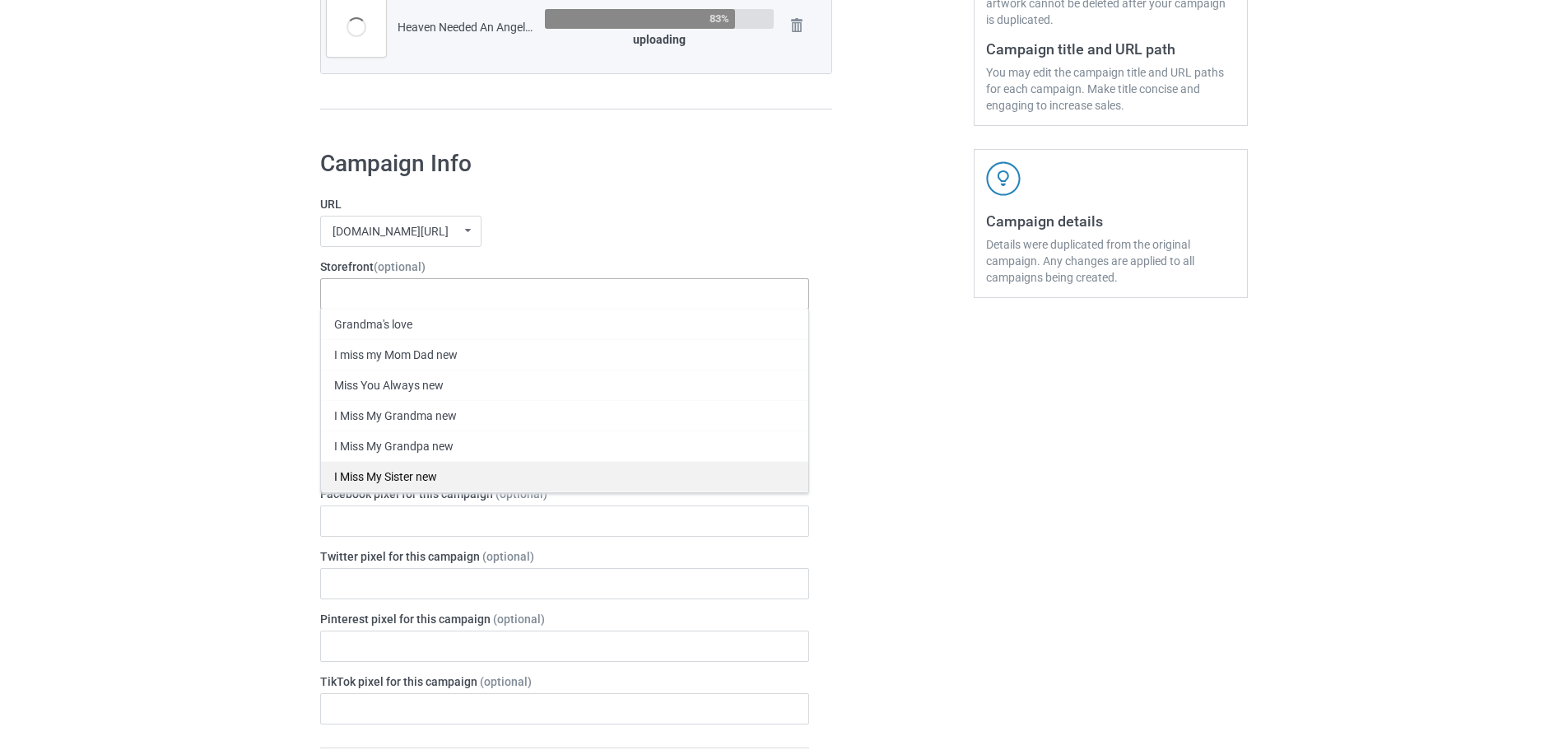
scroll to position [464, 0]
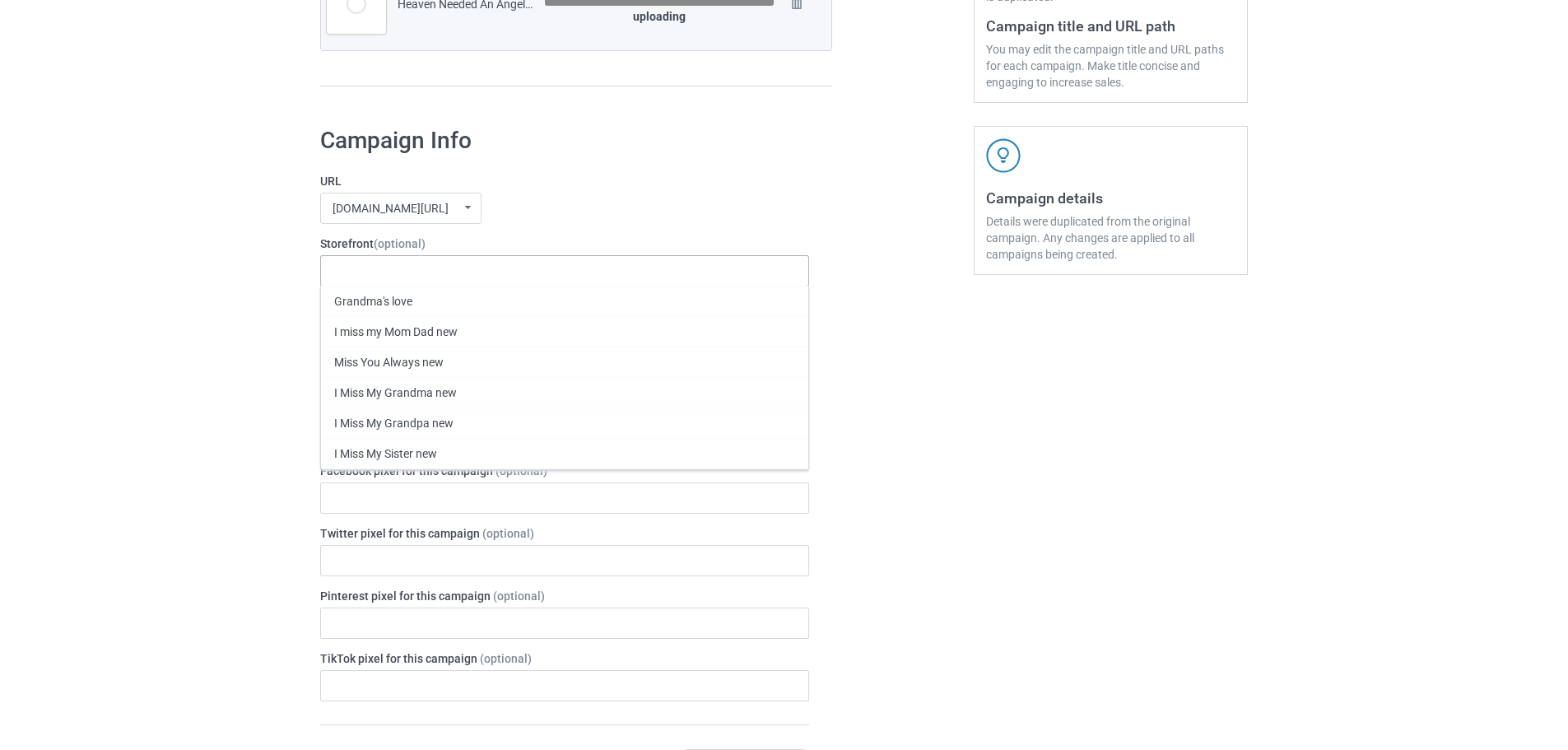
click at [451, 512] on div "I Miss My Brother new" at bounding box center [564, 514] width 487 height 31
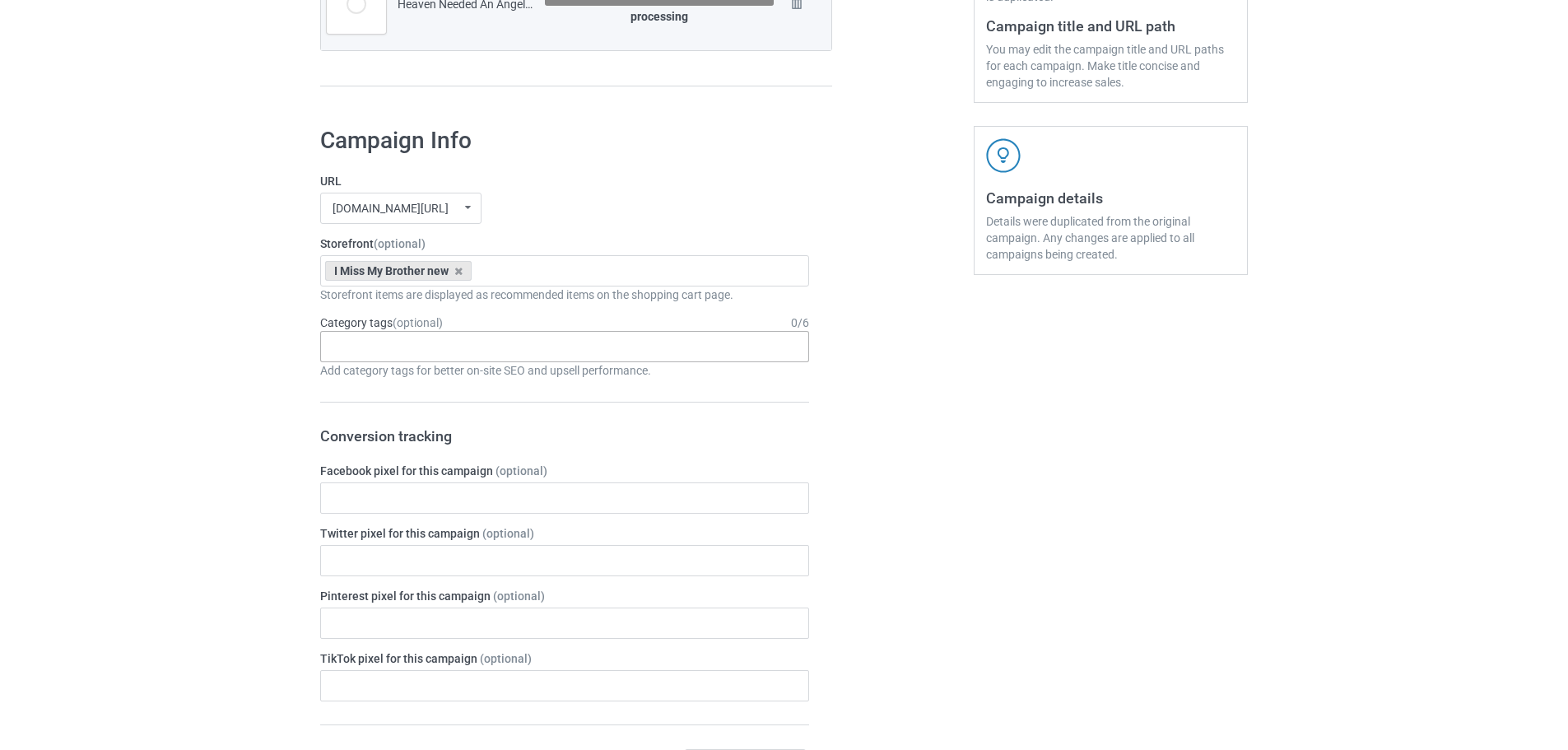
click at [167, 479] on div "Bulk duplicate campaign Campaign to duplicate I promised you my whole life Orig…" at bounding box center [784, 614] width 1568 height 2067
click at [466, 354] on div "Age > 1-19 > 1 Age > 1-12 Months > 1 Month Age > 1-12 Months Age > 1-19 Age > 1…" at bounding box center [564, 345] width 489 height 31
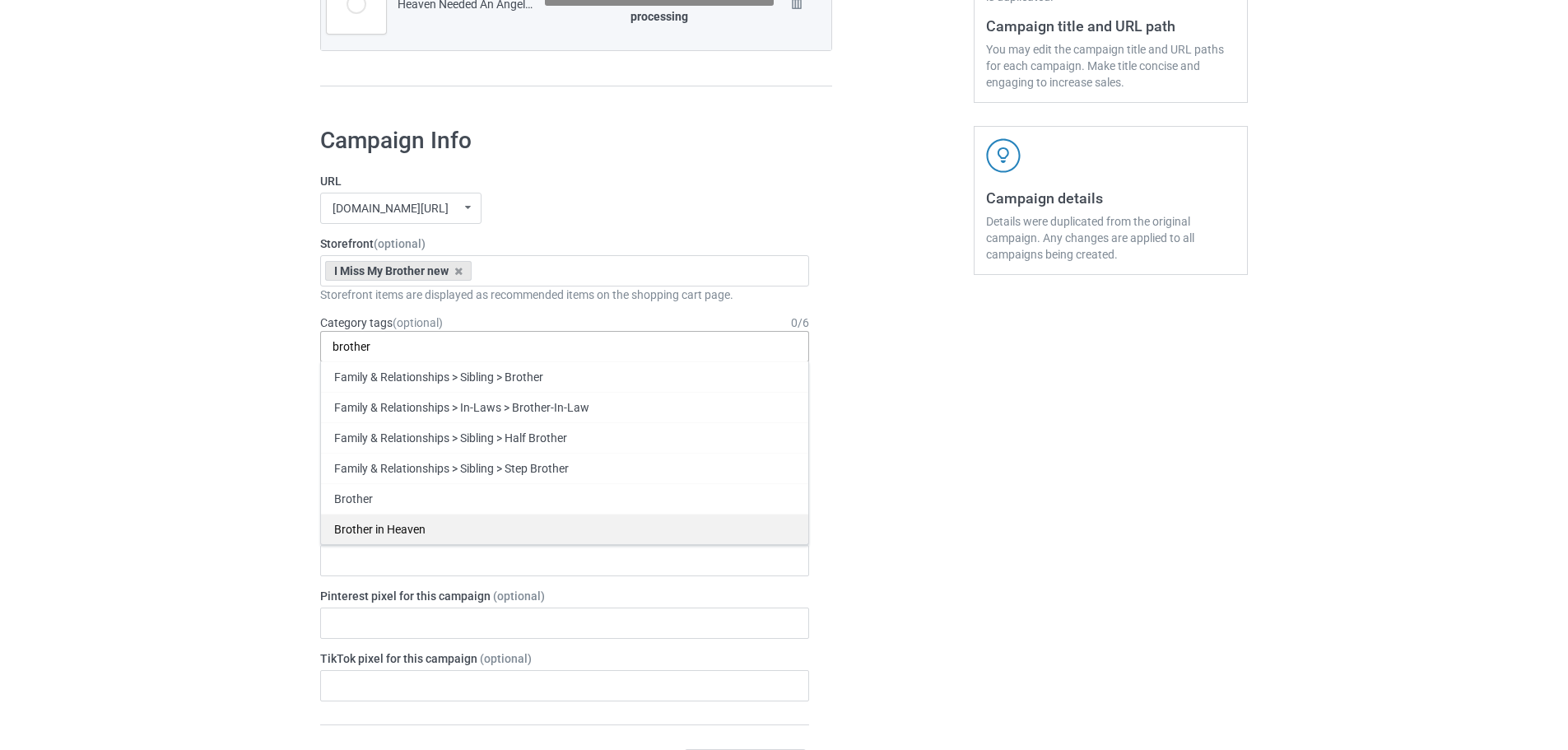
type input "brother"
click at [427, 531] on div "Brother in Heaven" at bounding box center [564, 529] width 487 height 31
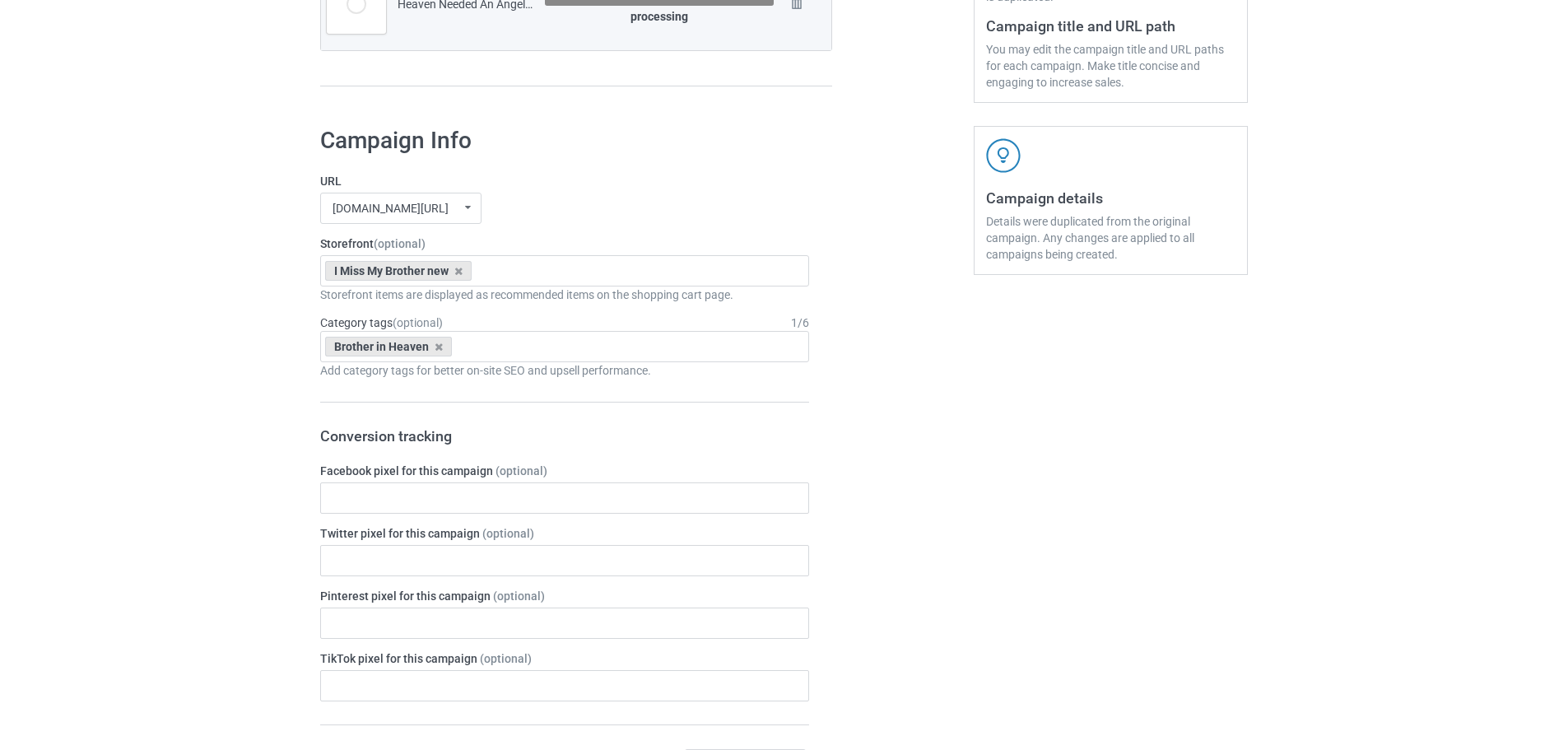
click at [184, 506] on div "Bulk duplicate campaign Campaign to duplicate I promised you my whole life Orig…" at bounding box center [784, 614] width 1568 height 2067
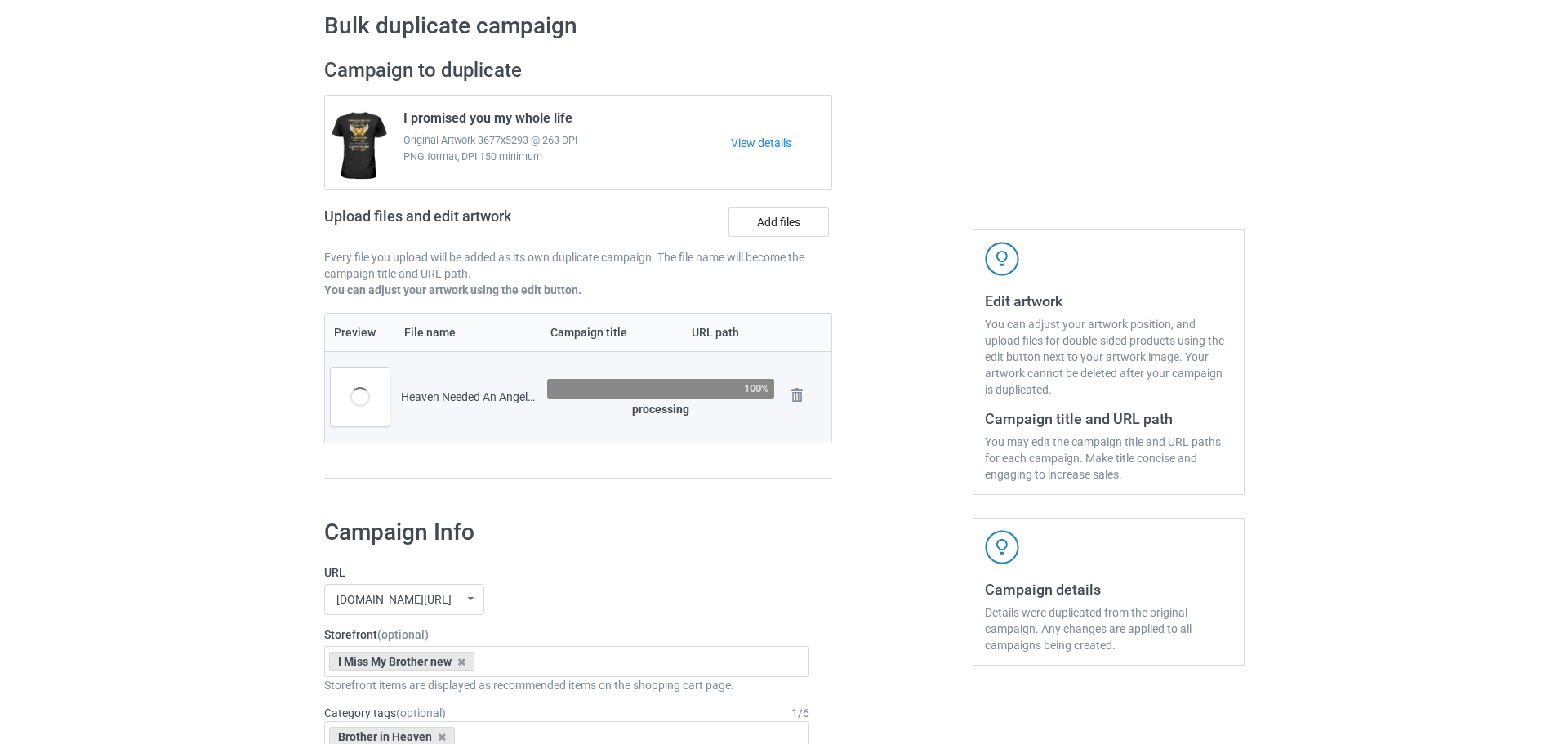
scroll to position [0, 0]
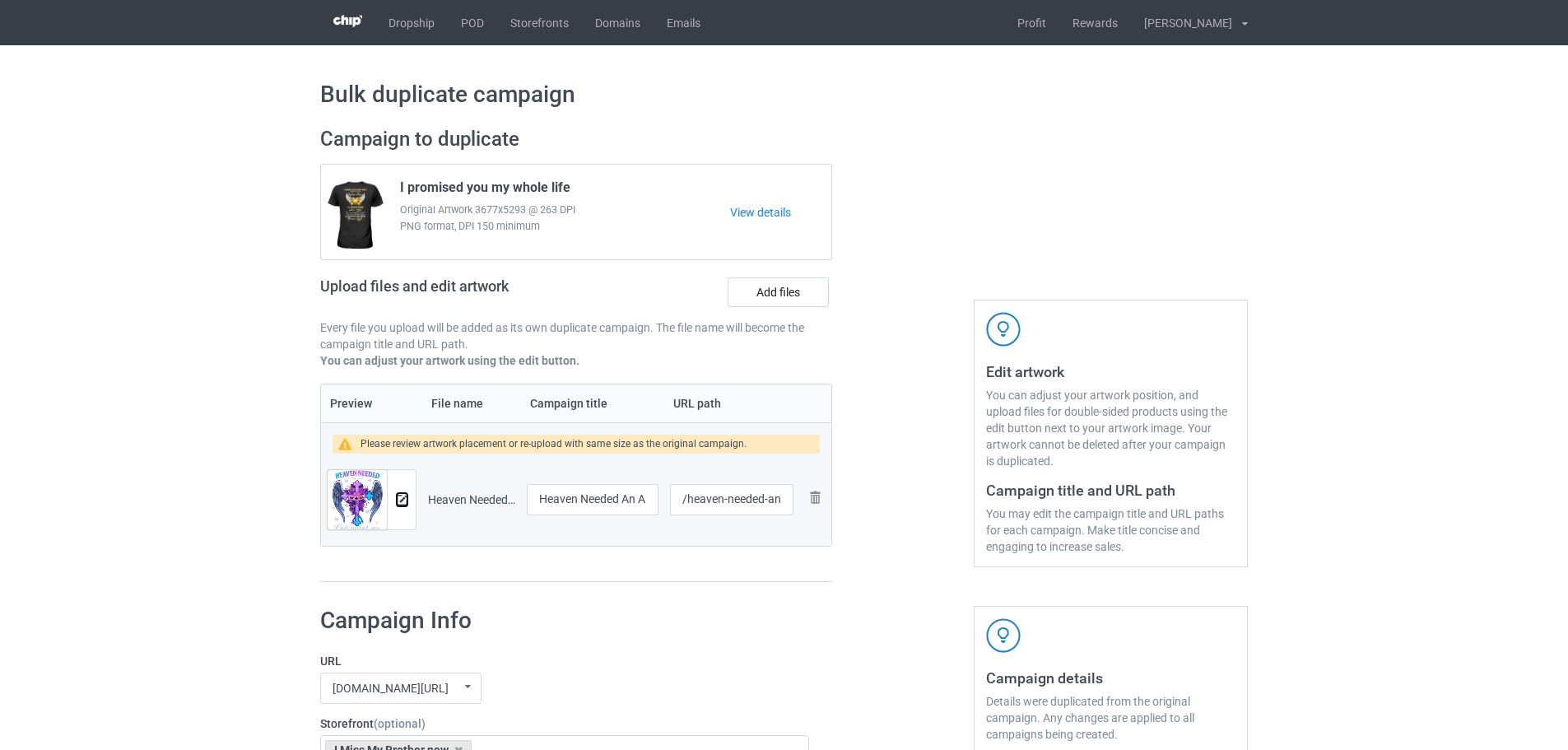
click at [405, 506] on button at bounding box center [402, 499] width 11 height 13
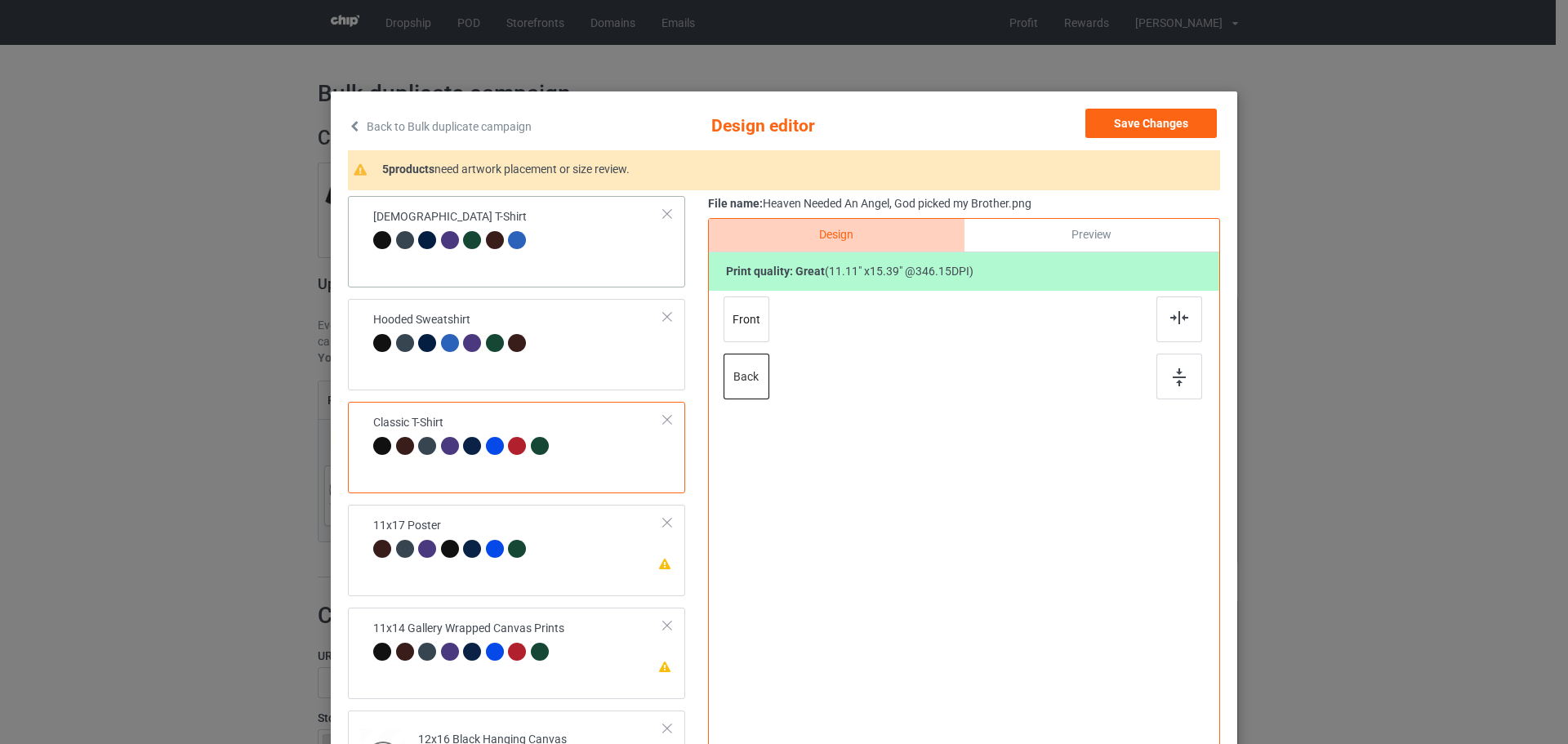
click at [580, 260] on div "[DEMOGRAPHIC_DATA] T-Shirt" at bounding box center [517, 241] width 338 height 92
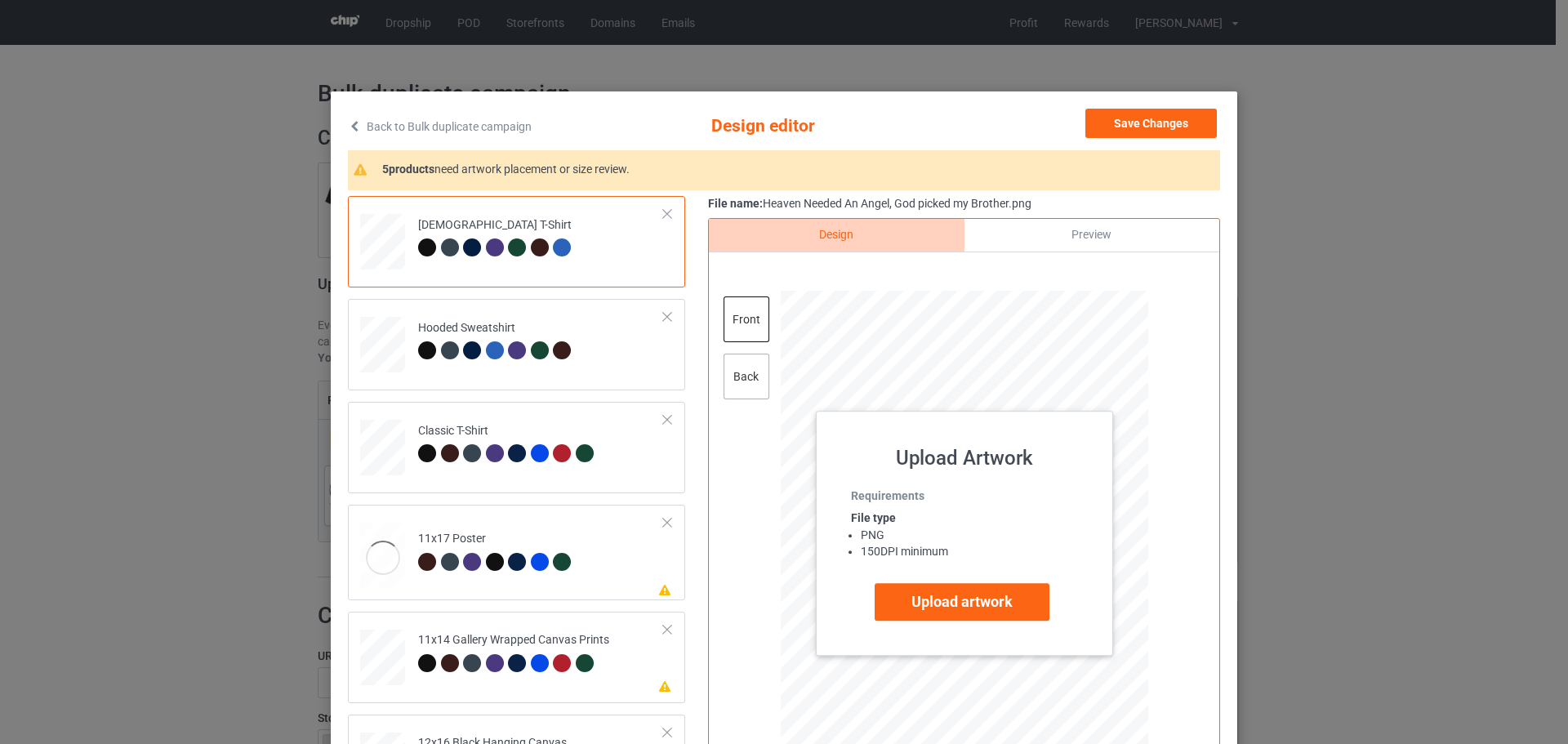
click at [752, 371] on div "back" at bounding box center [746, 376] width 45 height 45
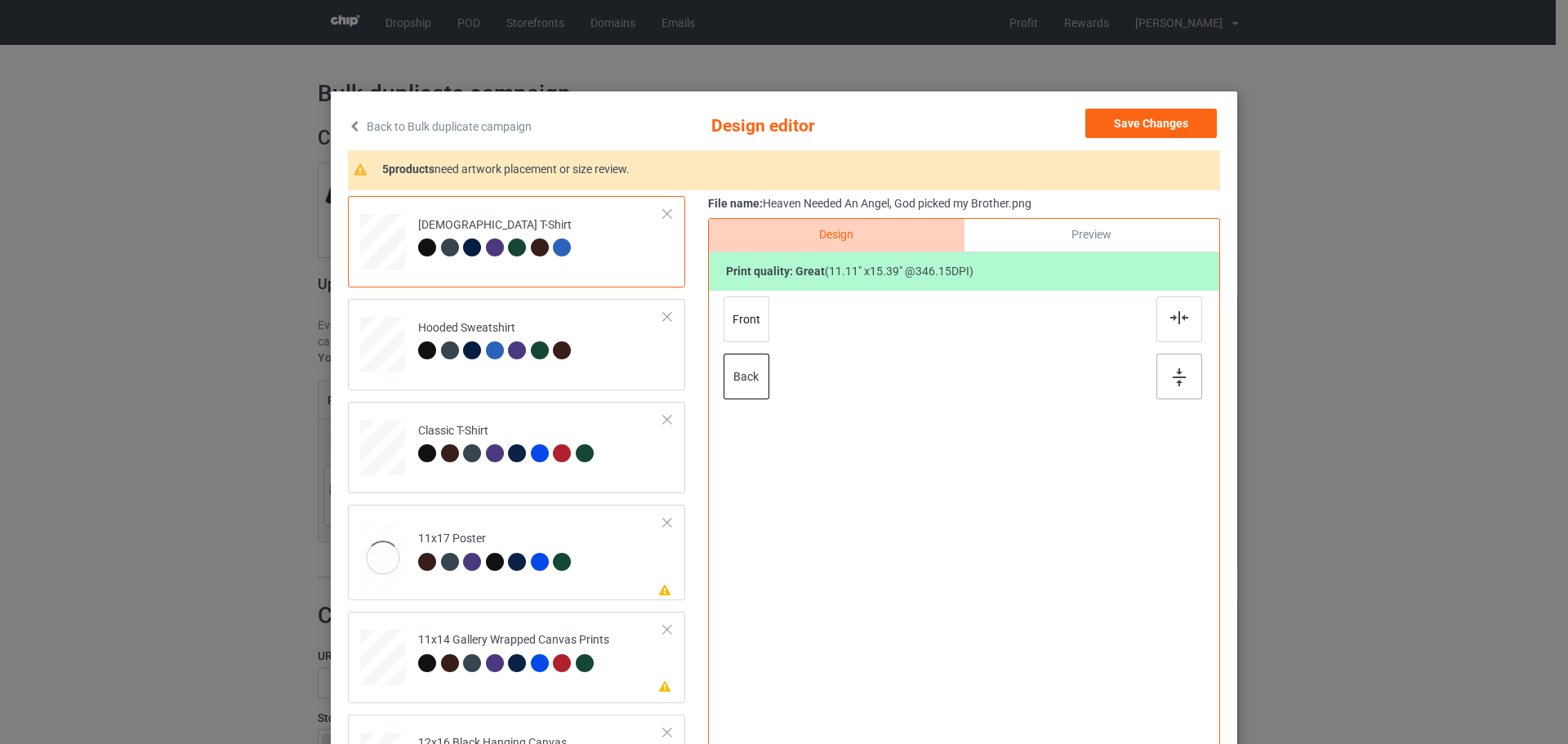
click at [1173, 377] on img at bounding box center [1179, 377] width 13 height 18
click at [617, 595] on div "Please review artwork placement 11x17 Poster" at bounding box center [517, 552] width 338 height 95
click at [1180, 395] on div at bounding box center [1179, 376] width 45 height 45
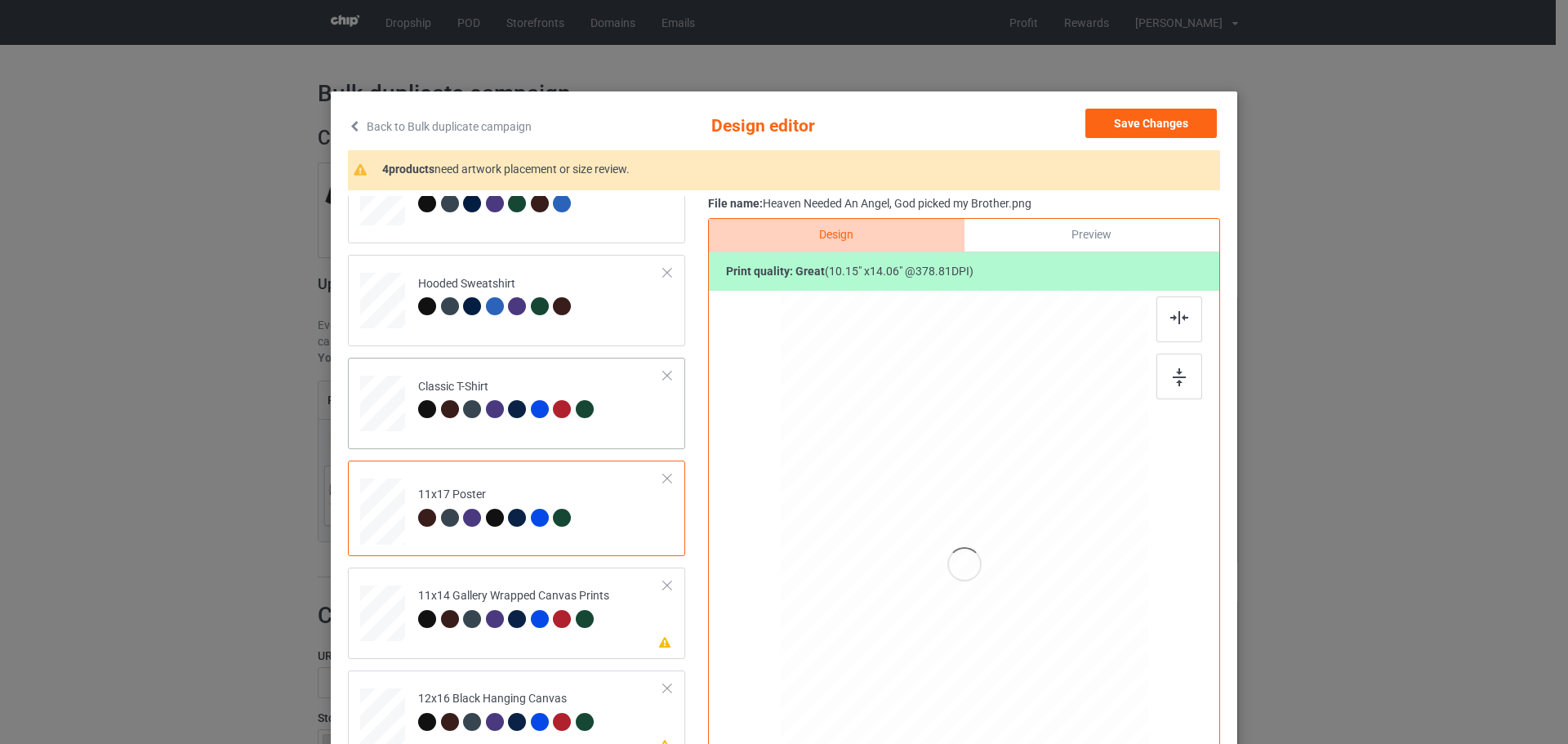
scroll to position [81, 0]
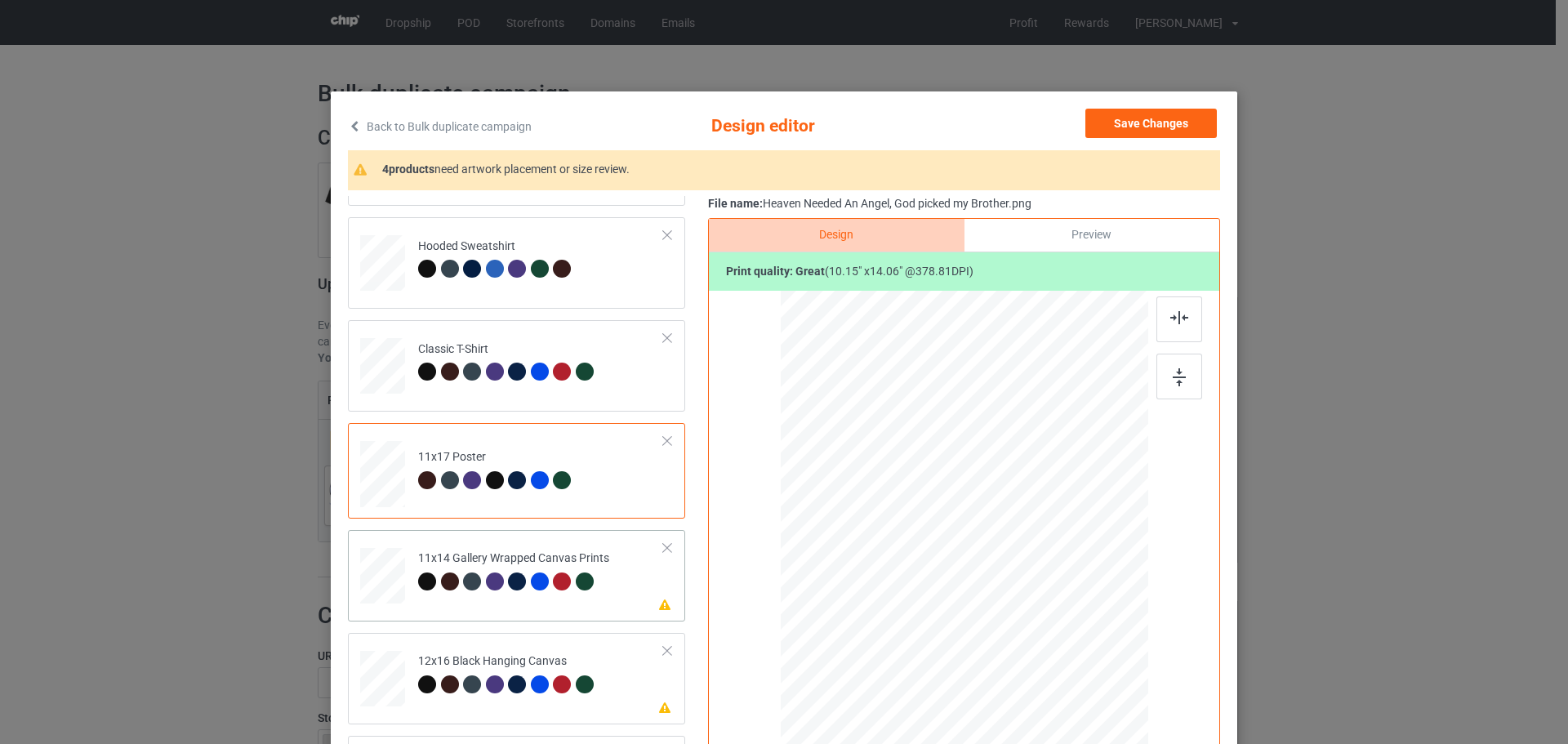
click at [631, 576] on td "Please review artwork placement 11x14 Gallery Wrapped Canvas Prints" at bounding box center [541, 573] width 264 height 72
click at [1173, 376] on img at bounding box center [1179, 377] width 13 height 18
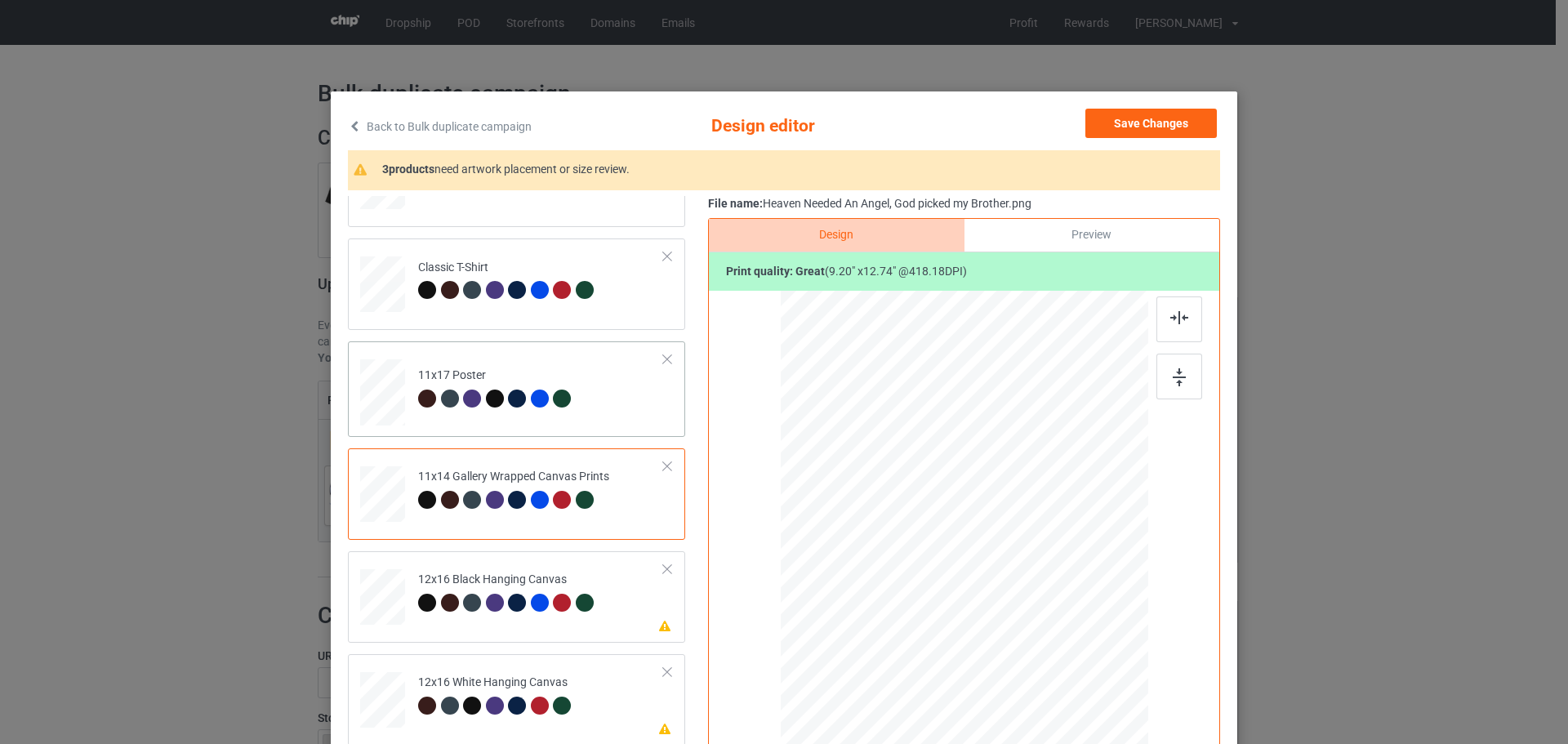
scroll to position [245, 0]
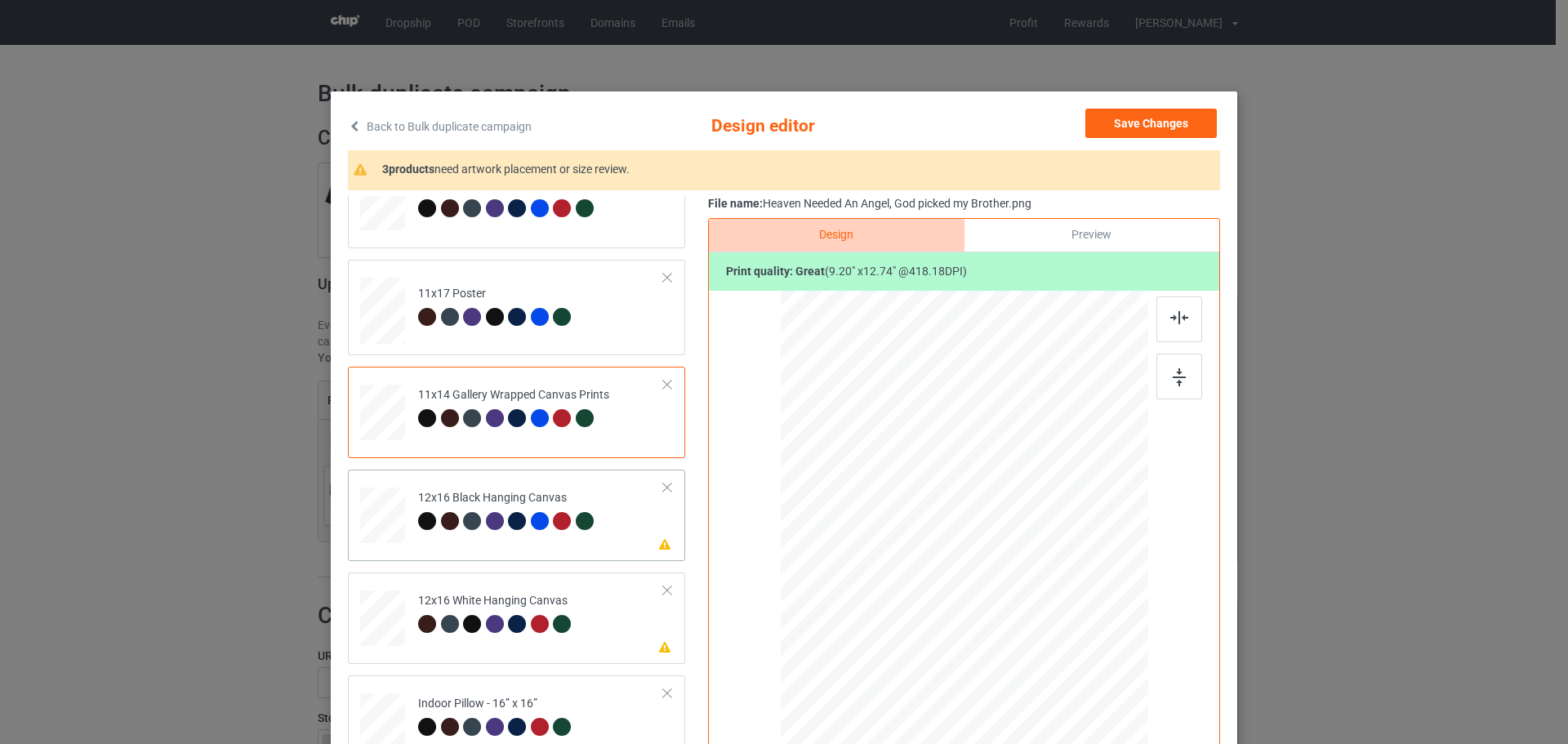
click at [631, 503] on td "Please review artwork placement 12x16 Black Hanging Canvas" at bounding box center [541, 511] width 264 height 72
click at [1178, 374] on img at bounding box center [1179, 377] width 13 height 18
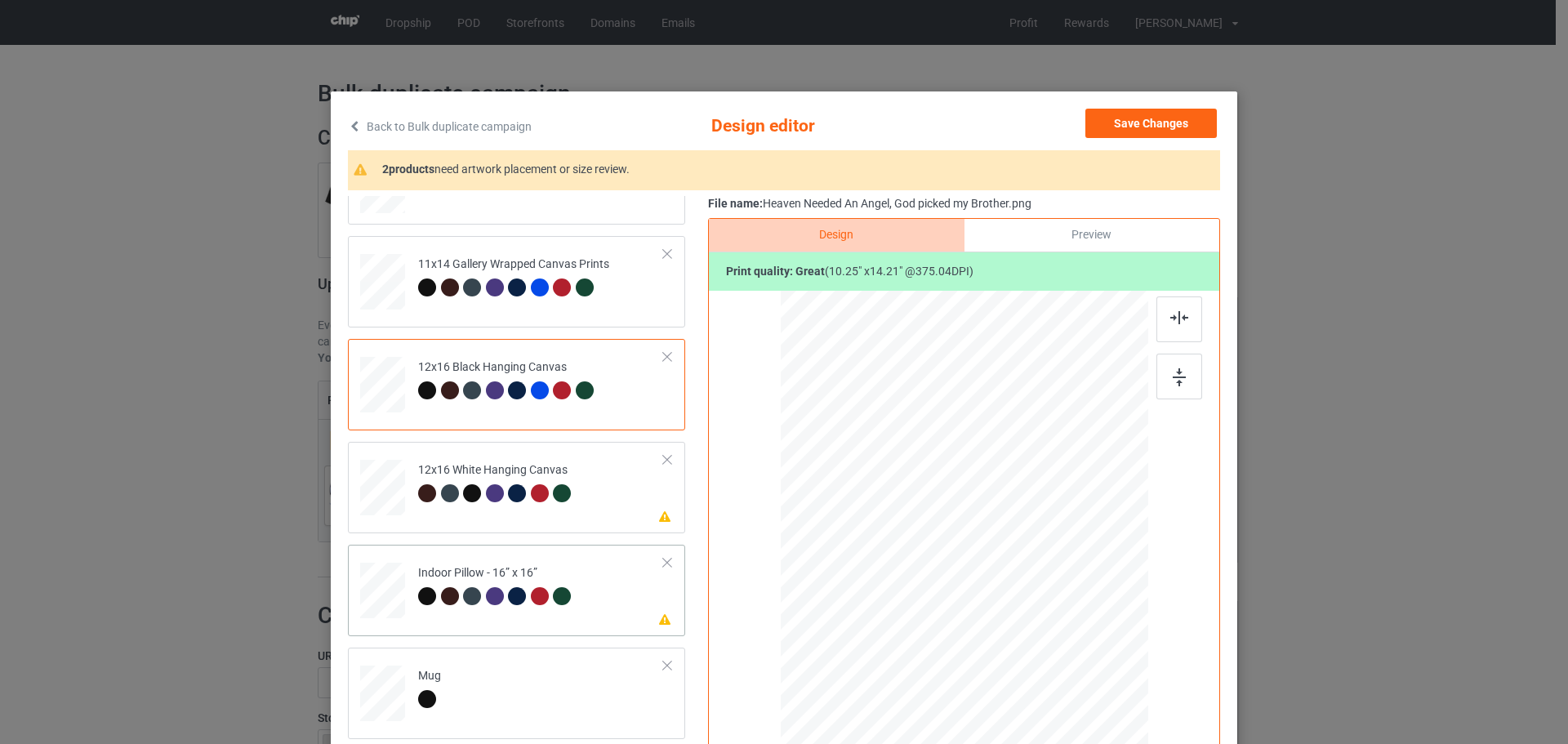
scroll to position [408, 0]
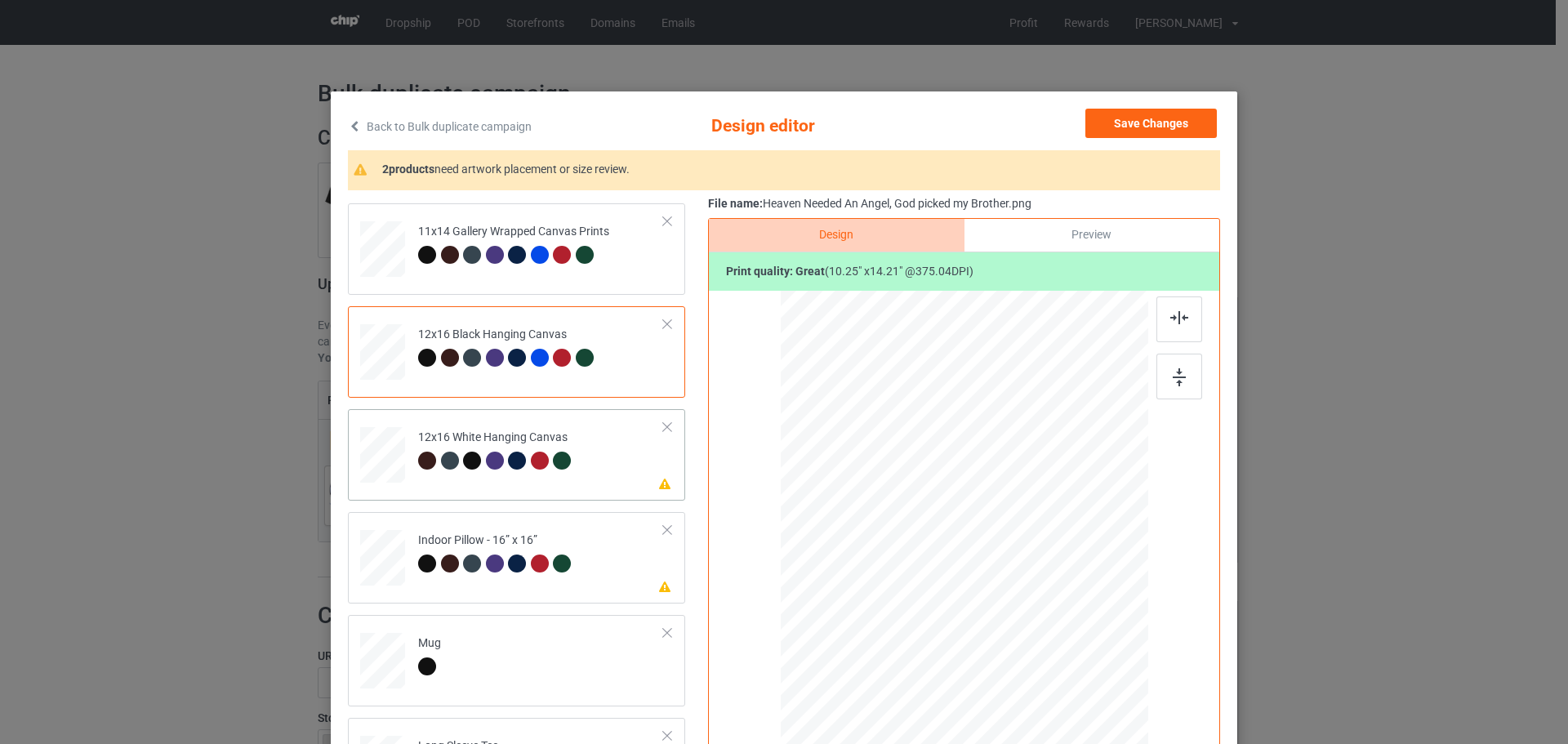
click at [620, 476] on td "Please review artwork placement 12x16 White Hanging Canvas" at bounding box center [541, 451] width 264 height 72
click at [1184, 381] on div at bounding box center [1179, 376] width 45 height 45
click at [632, 570] on td "Please review artwork placement Indoor Pillow - 16” x 16”" at bounding box center [541, 554] width 264 height 72
click at [1181, 386] on div at bounding box center [1179, 376] width 45 height 45
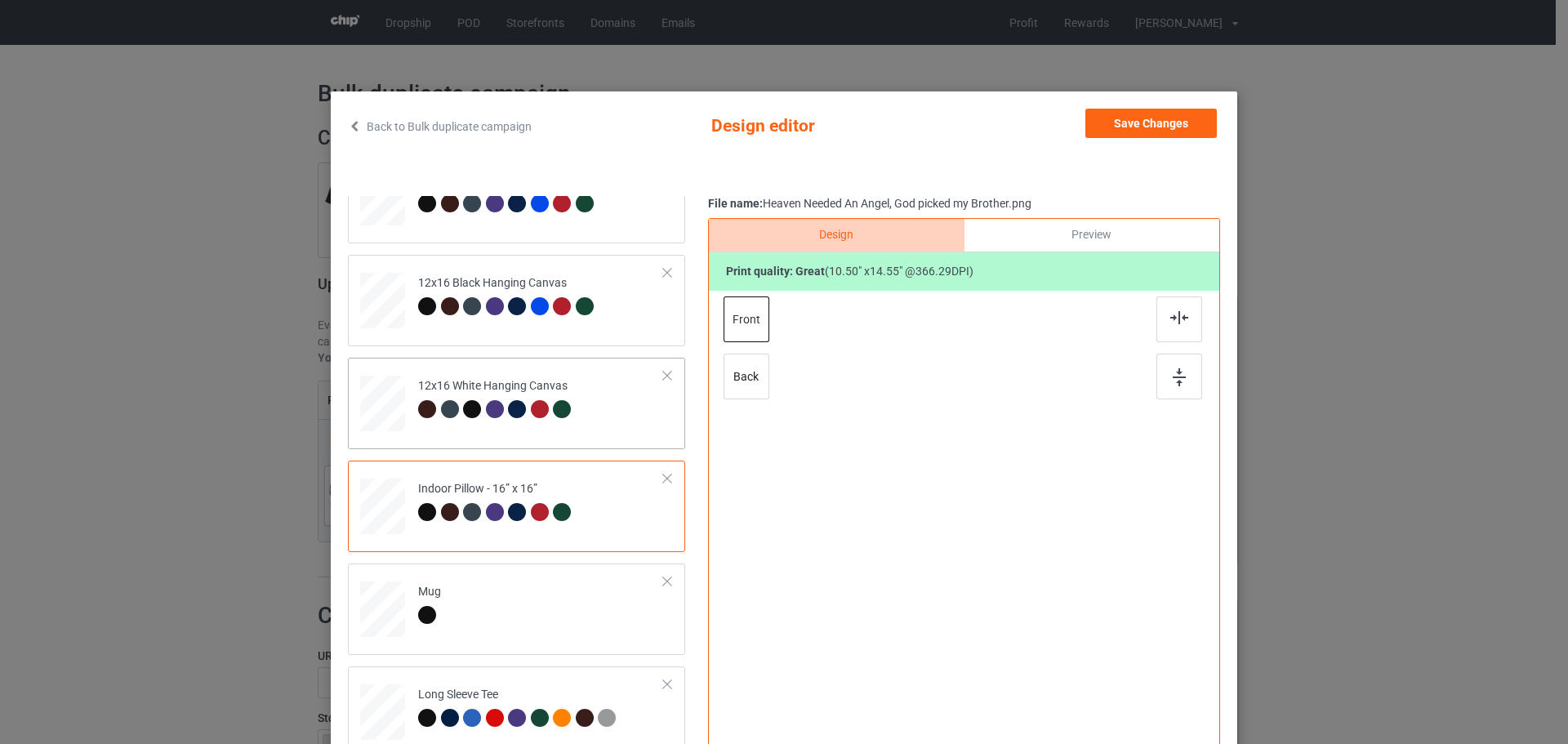
scroll to position [488, 0]
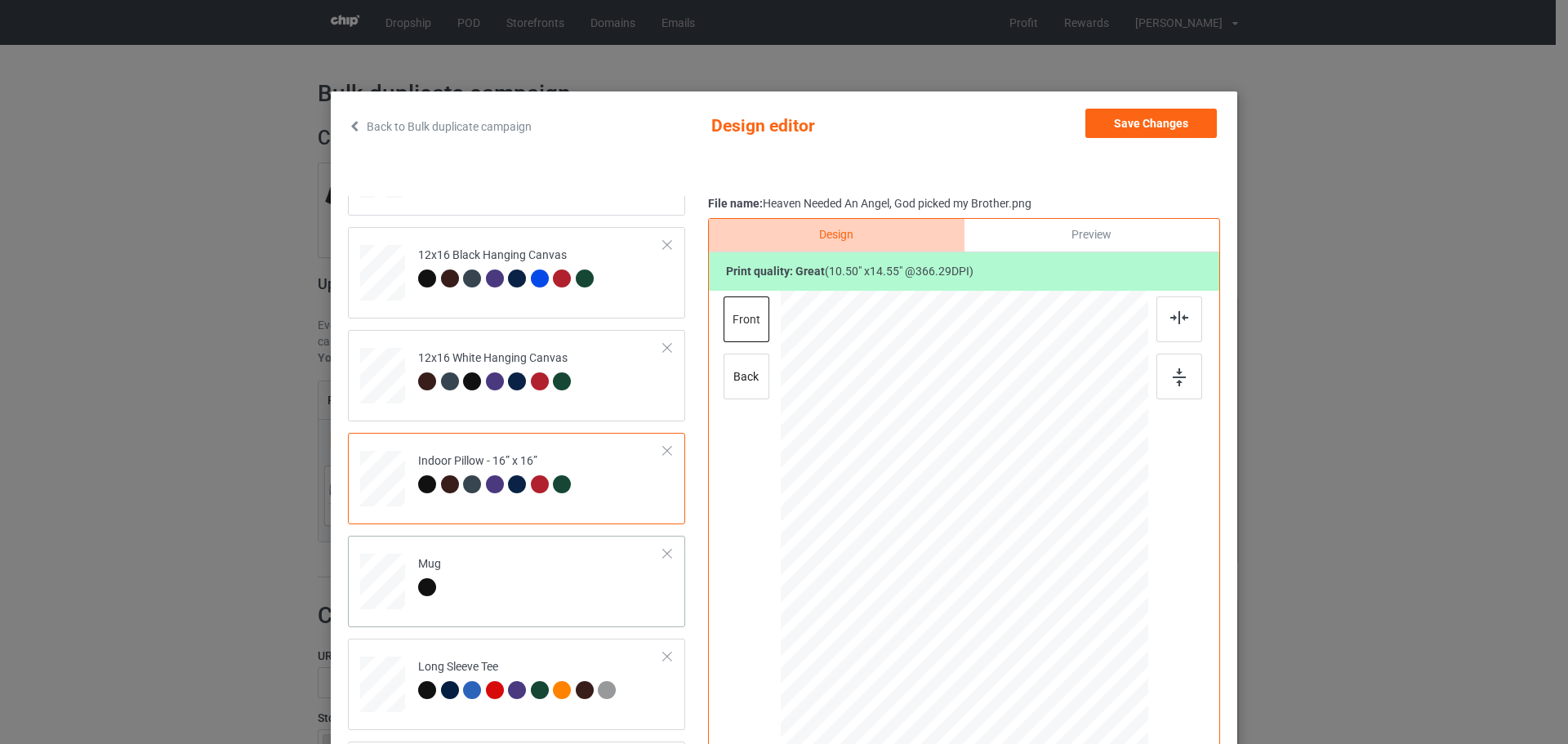
click at [566, 581] on td "Mug" at bounding box center [541, 578] width 264 height 72
click at [1177, 379] on img at bounding box center [1179, 377] width 13 height 18
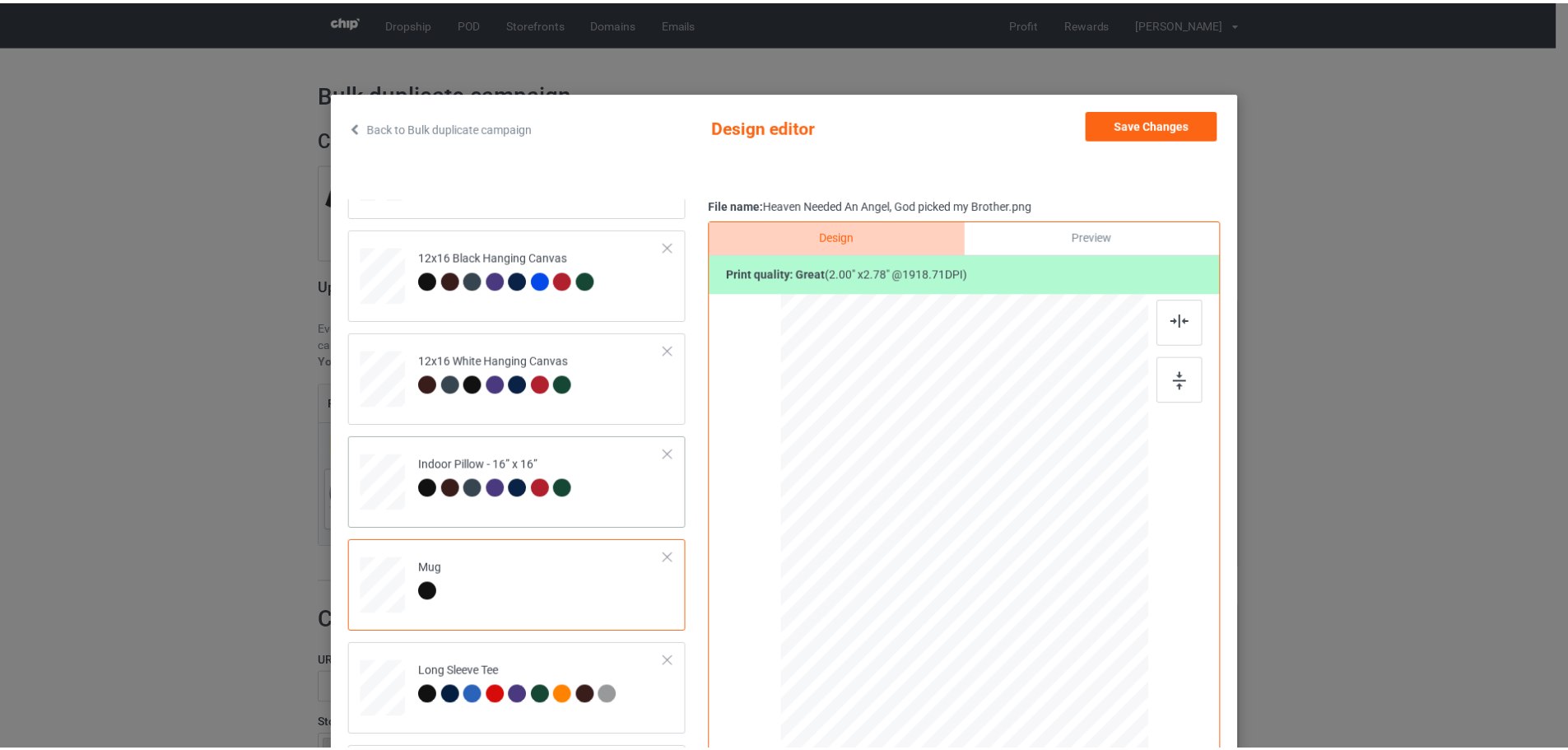
scroll to position [0, 0]
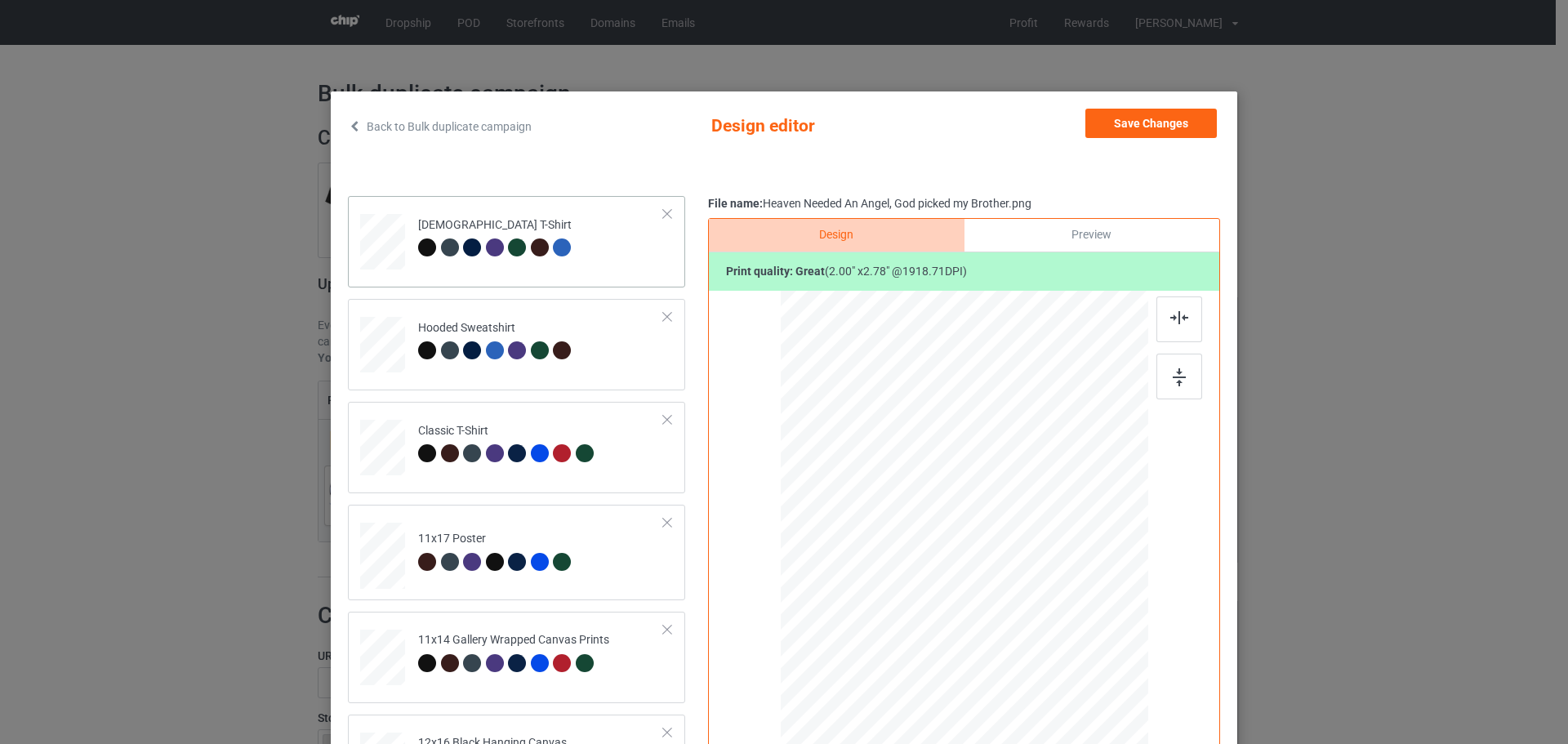
click at [610, 260] on td "[DEMOGRAPHIC_DATA] T-Shirt" at bounding box center [541, 239] width 264 height 72
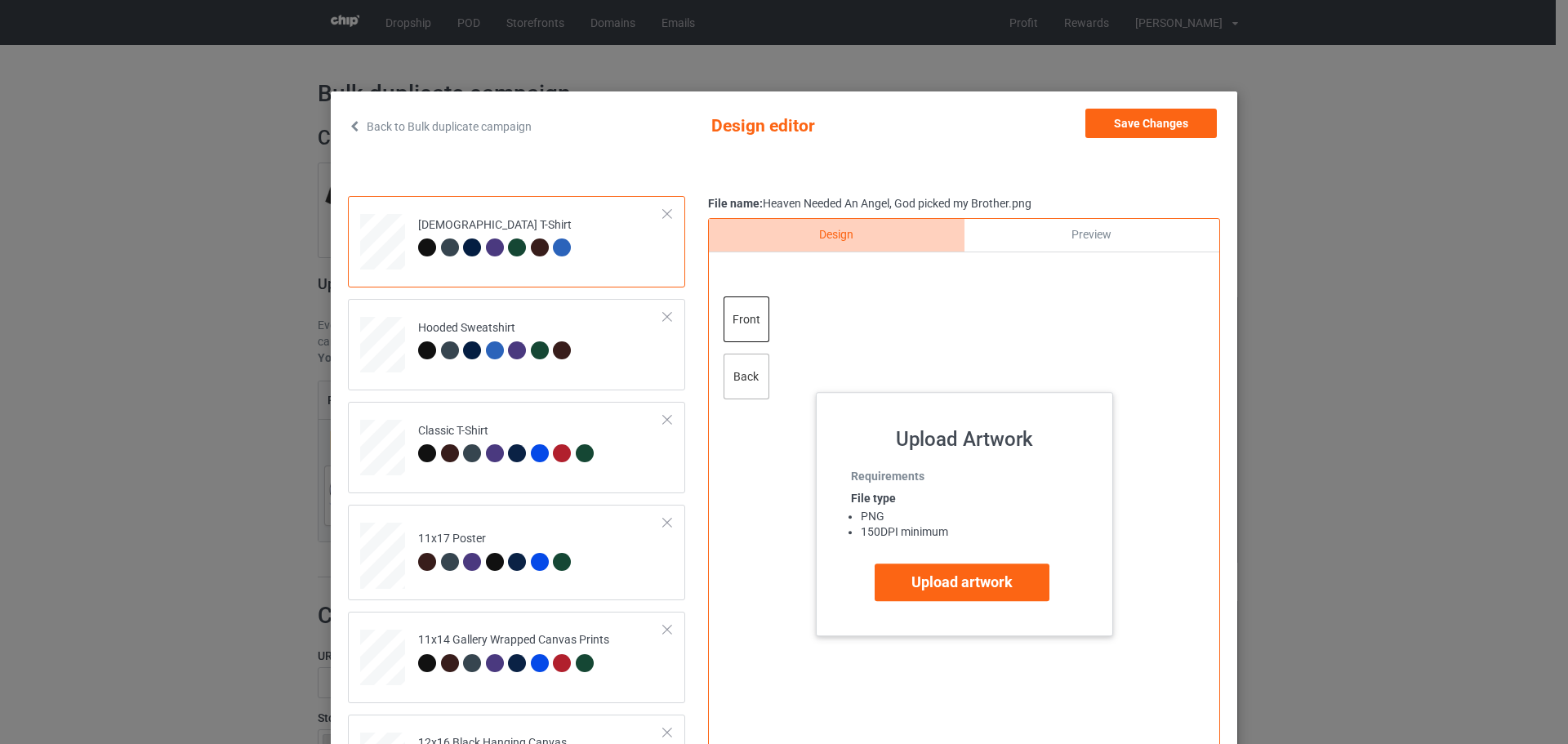
click at [749, 362] on div "back" at bounding box center [746, 376] width 45 height 45
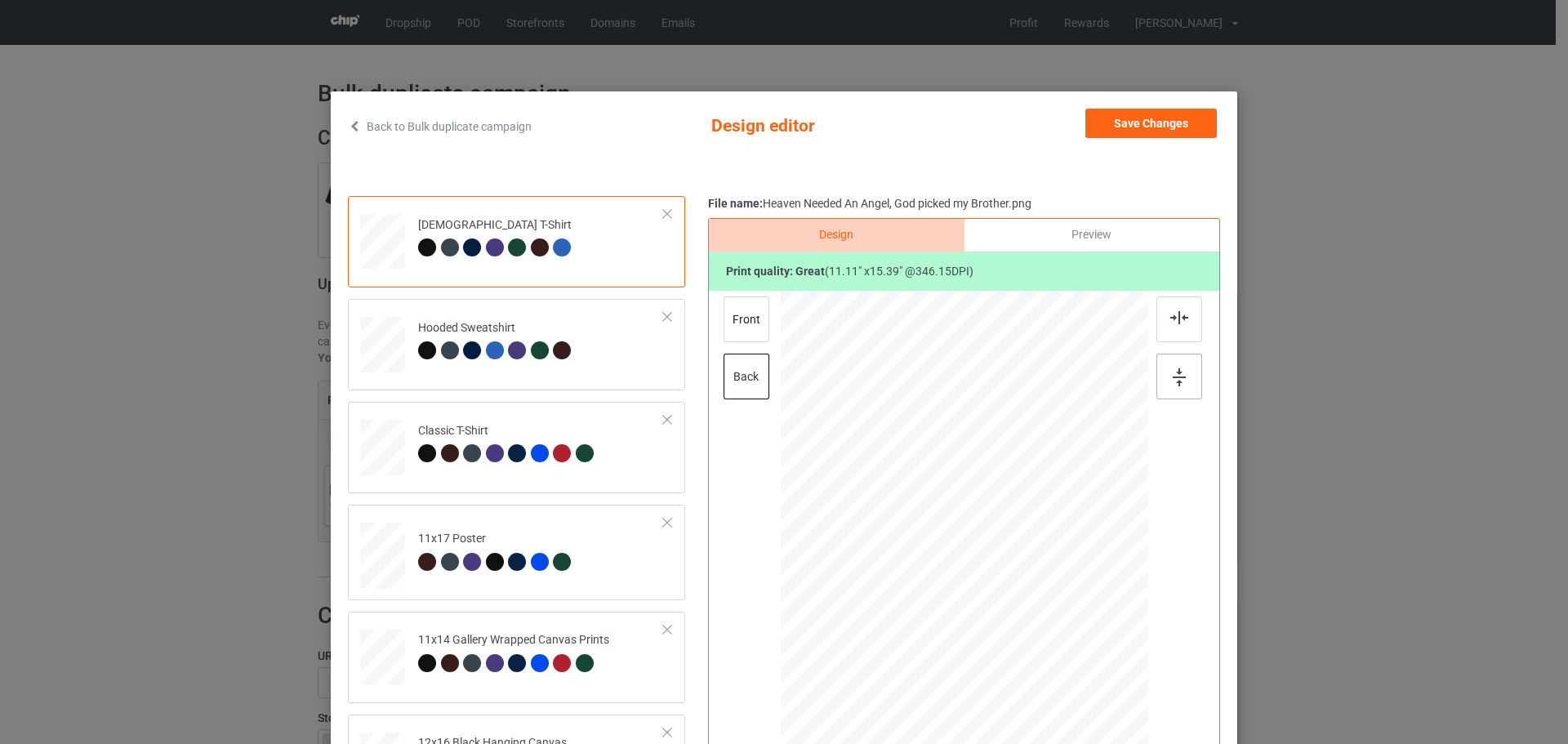
click at [1181, 379] on div at bounding box center [1179, 376] width 45 height 45
click at [1159, 125] on button "Save Changes" at bounding box center [1151, 123] width 131 height 30
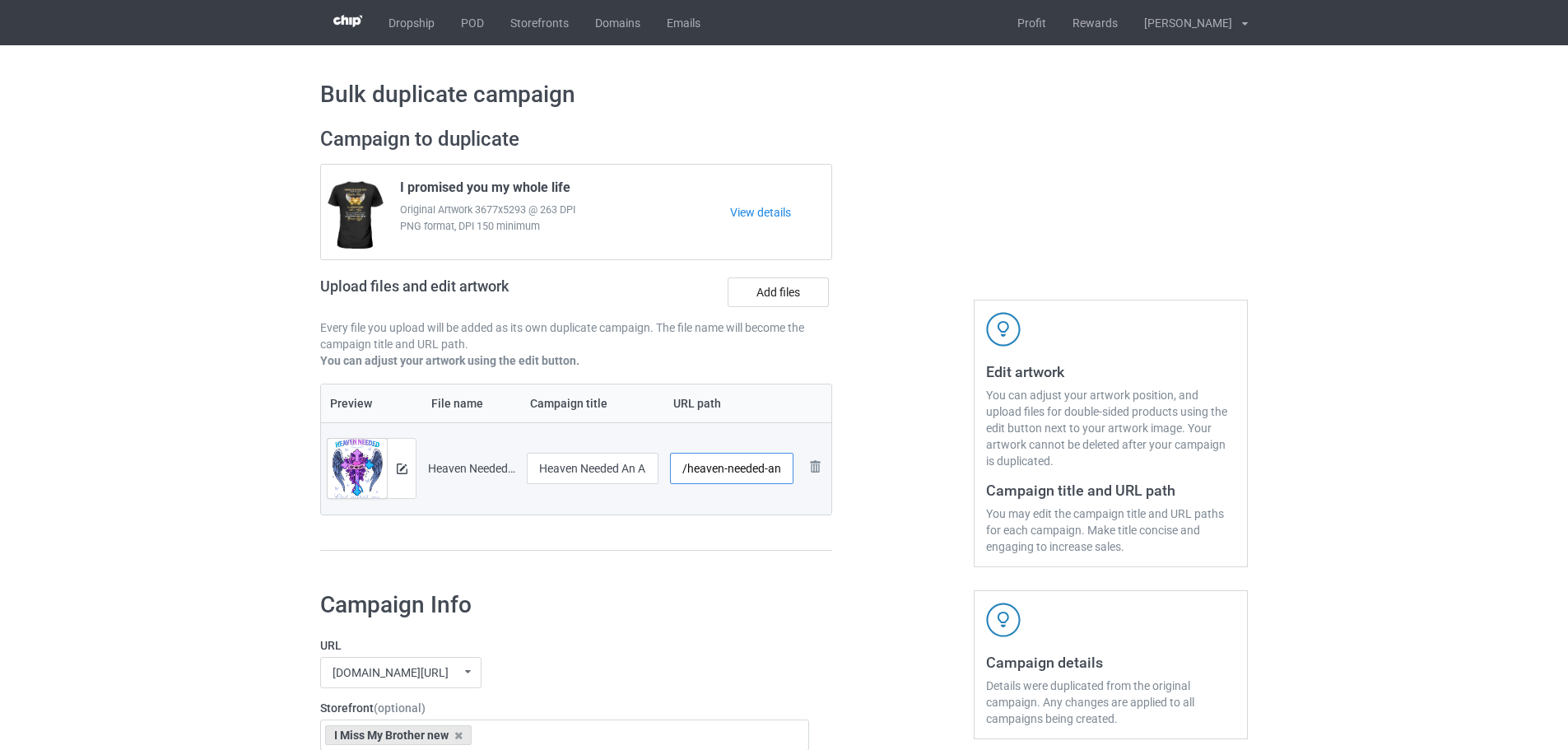
click at [730, 474] on input "/heaven-needed-an-angel-god-picked-my-brother" at bounding box center [732, 468] width 124 height 31
type input "/sb136"
click at [401, 472] on img at bounding box center [402, 469] width 11 height 11
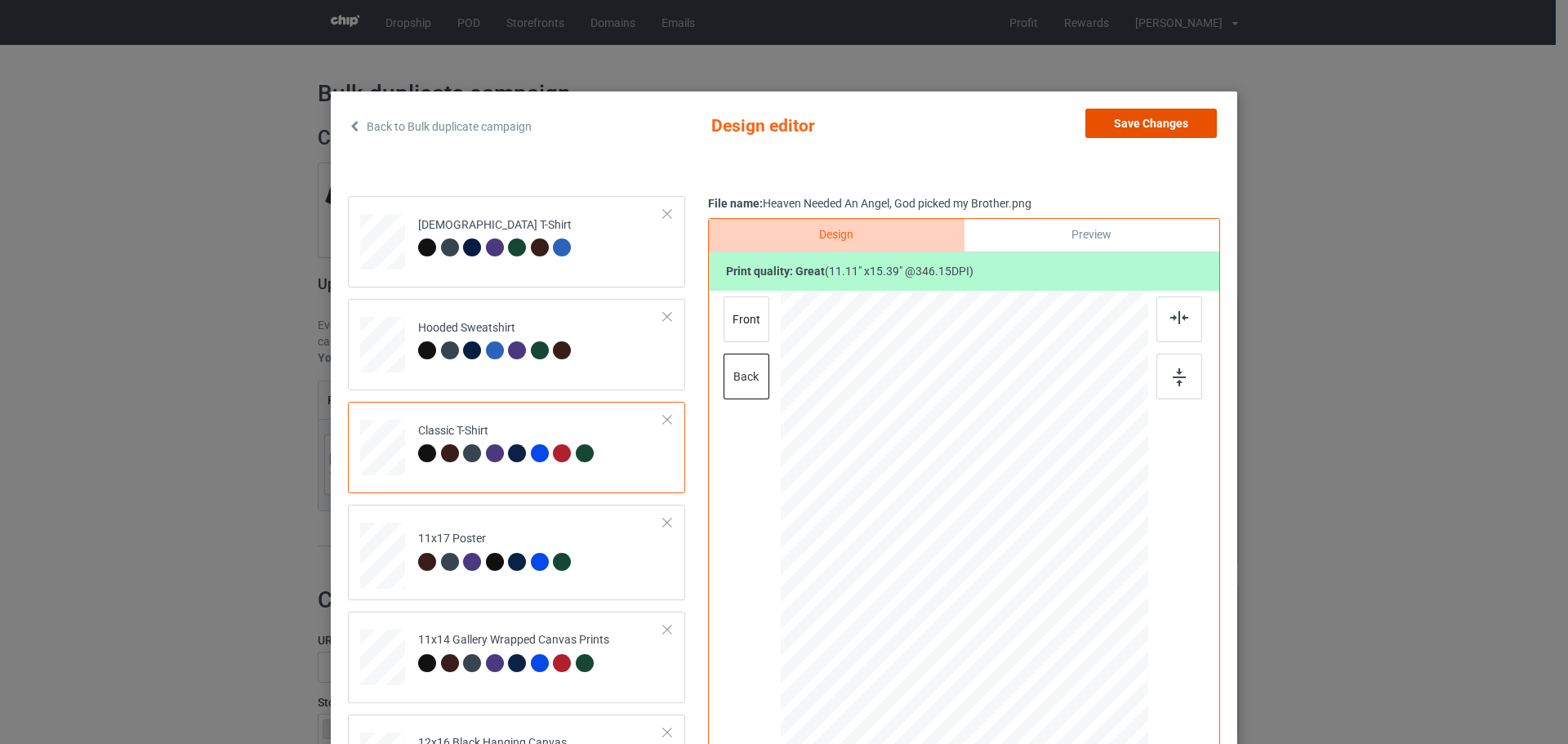
click at [1181, 127] on button "Save Changes" at bounding box center [1151, 123] width 131 height 30
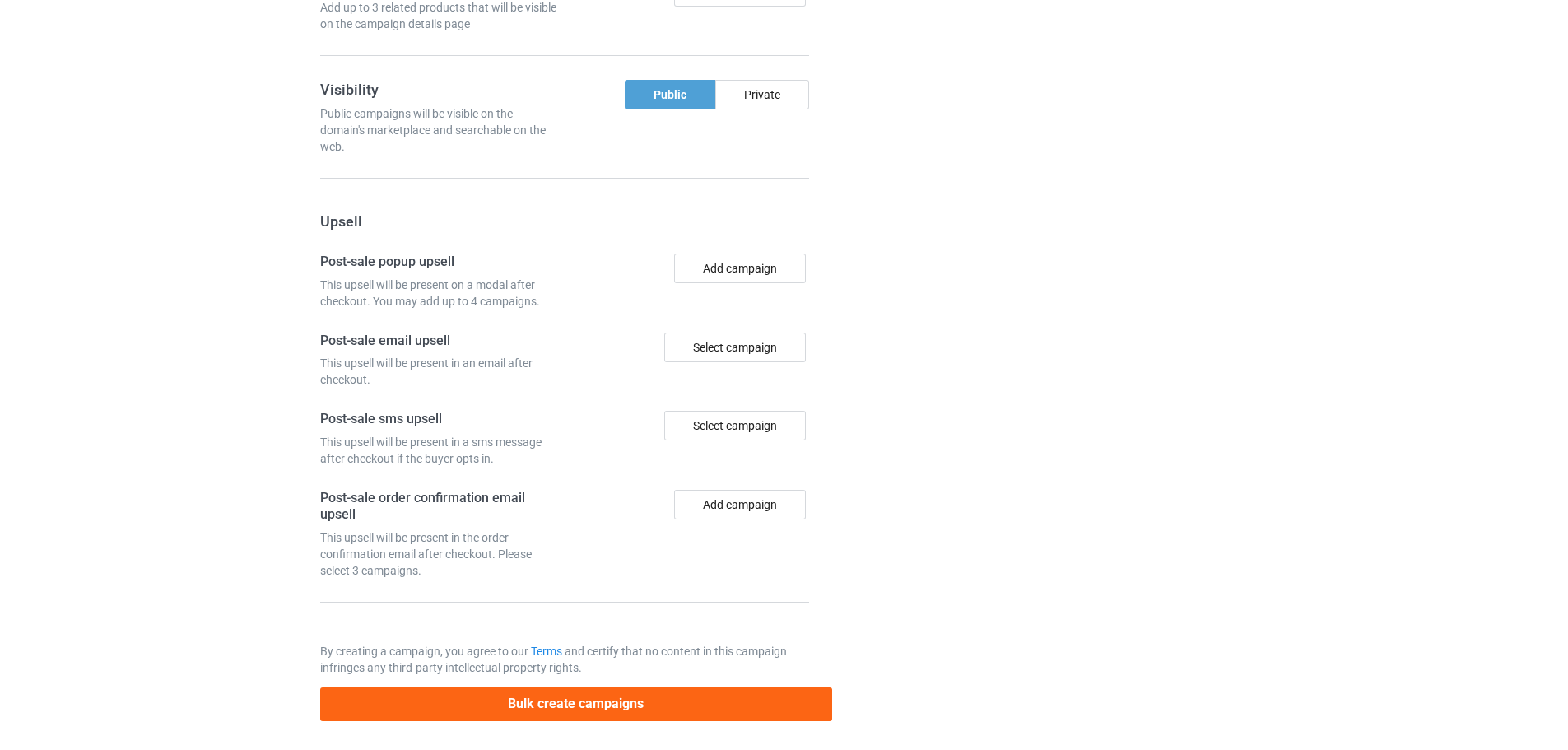
scroll to position [1363, 0]
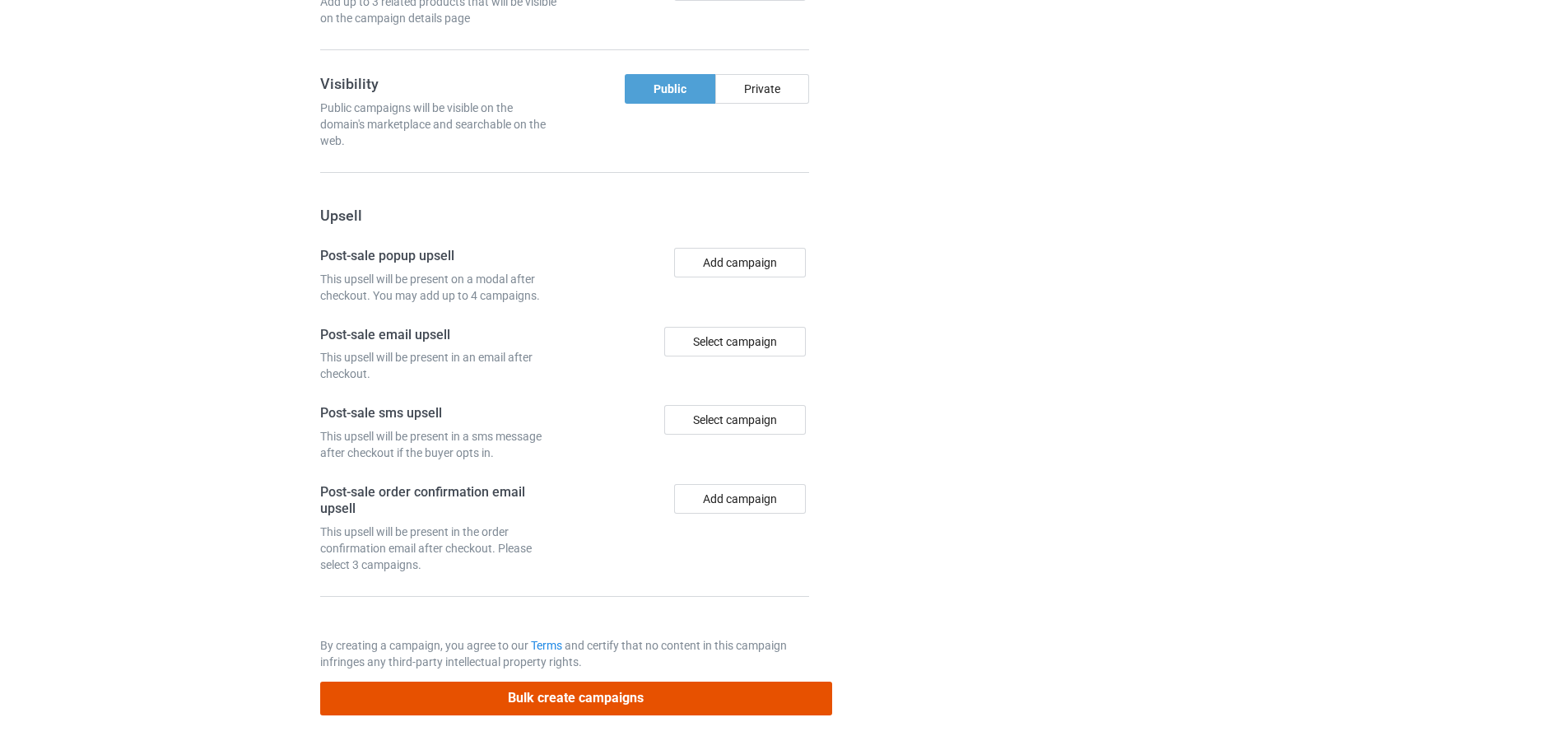
click at [610, 707] on button "Bulk create campaigns" at bounding box center [576, 698] width 512 height 33
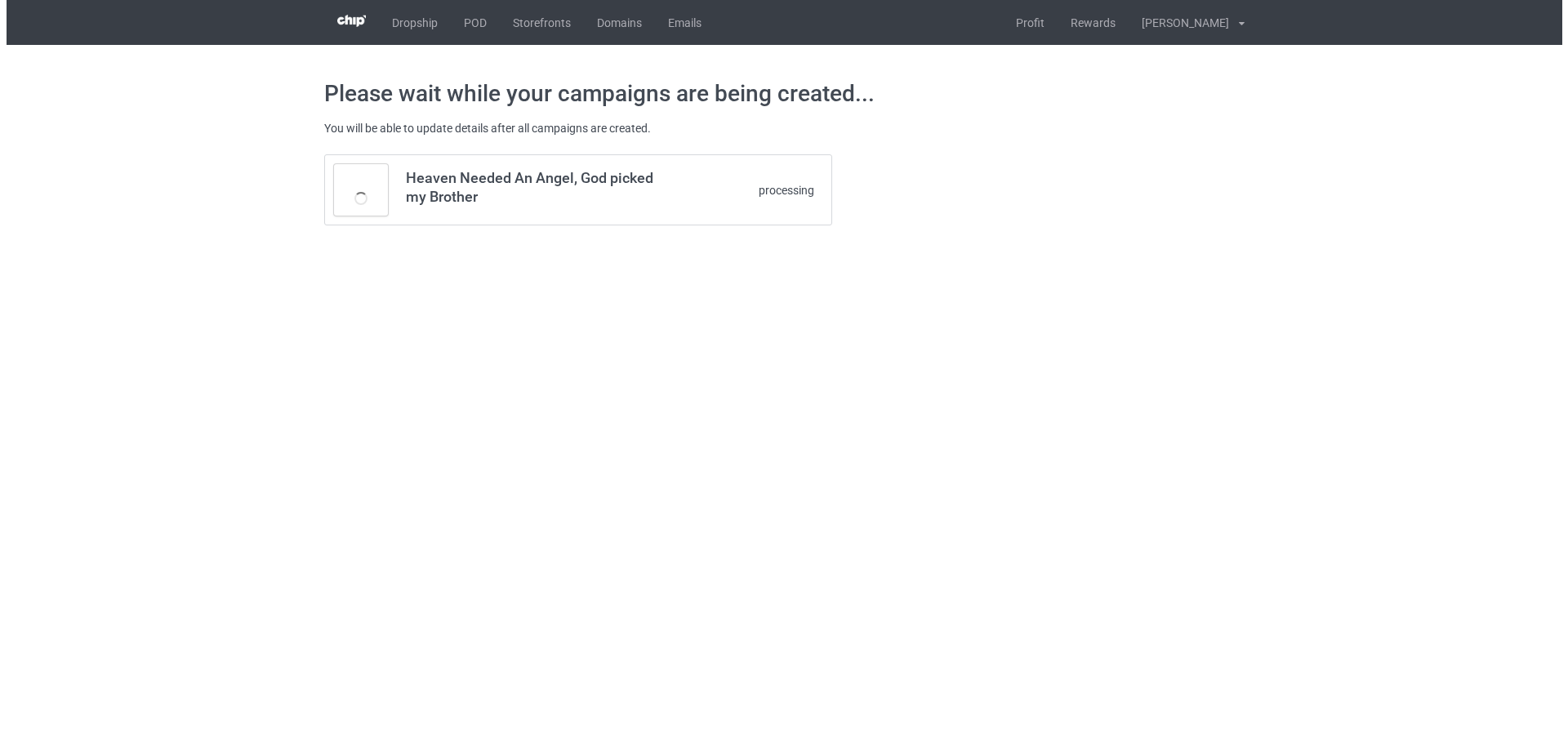
scroll to position [0, 0]
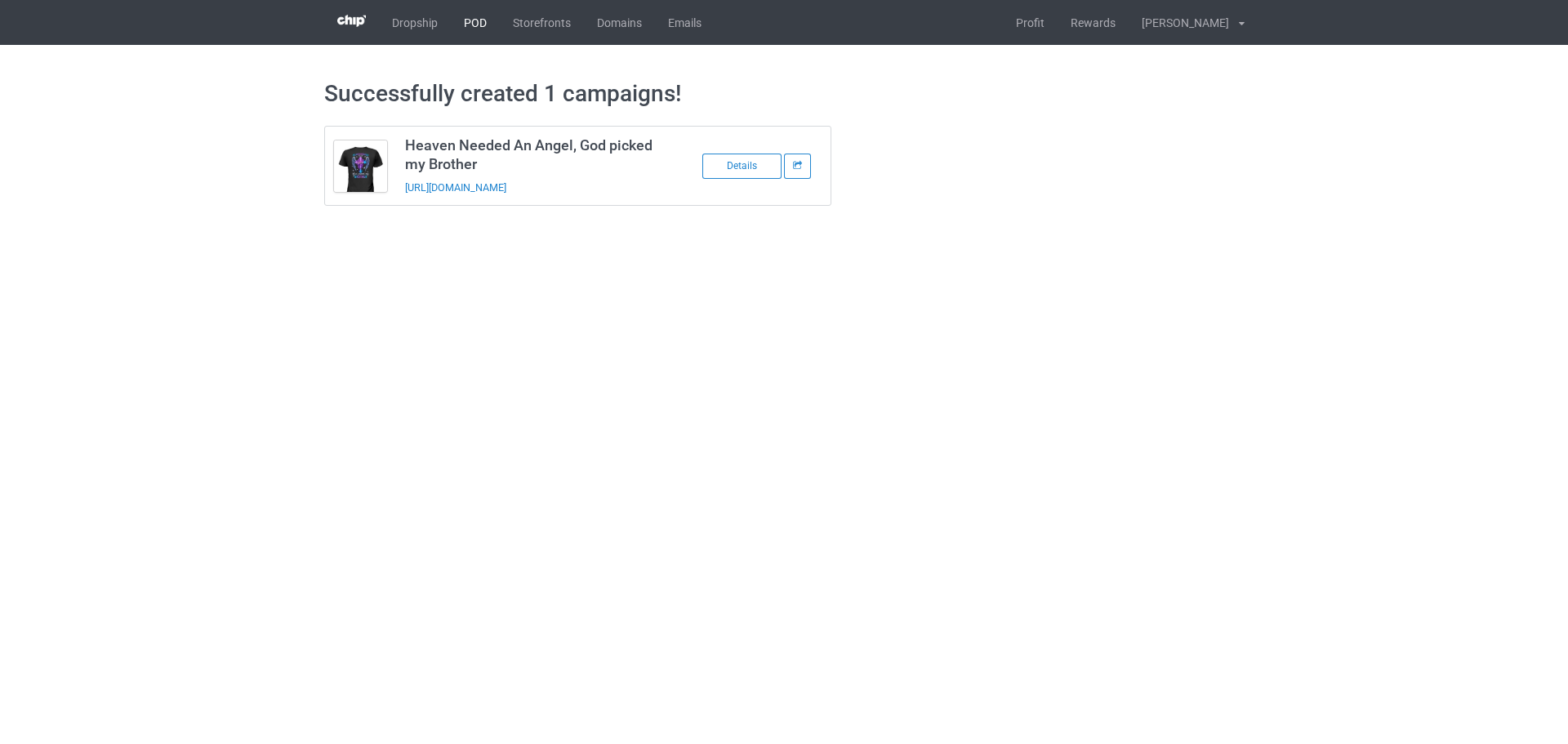
click at [482, 30] on link "POD" at bounding box center [475, 22] width 49 height 45
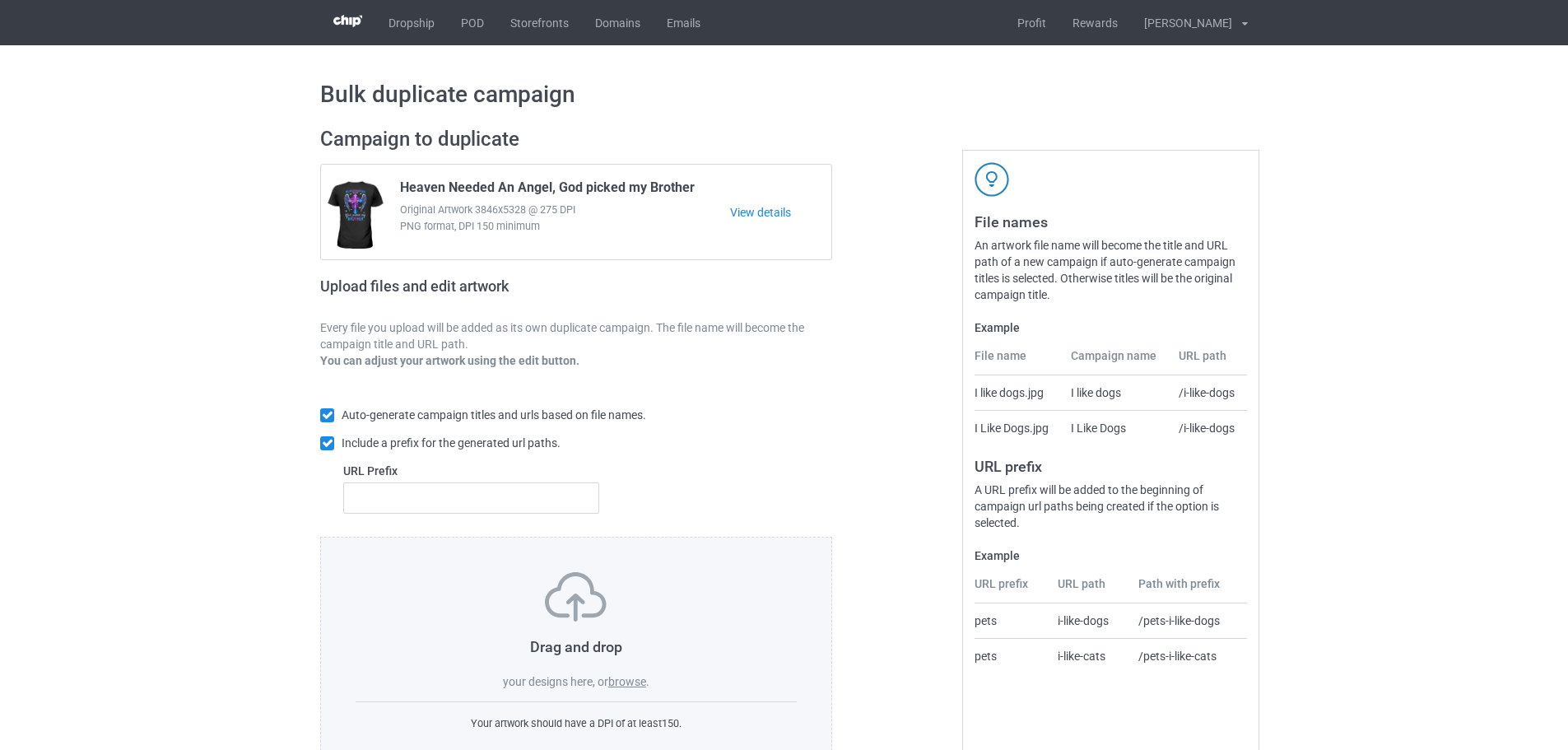
scroll to position [53, 0]
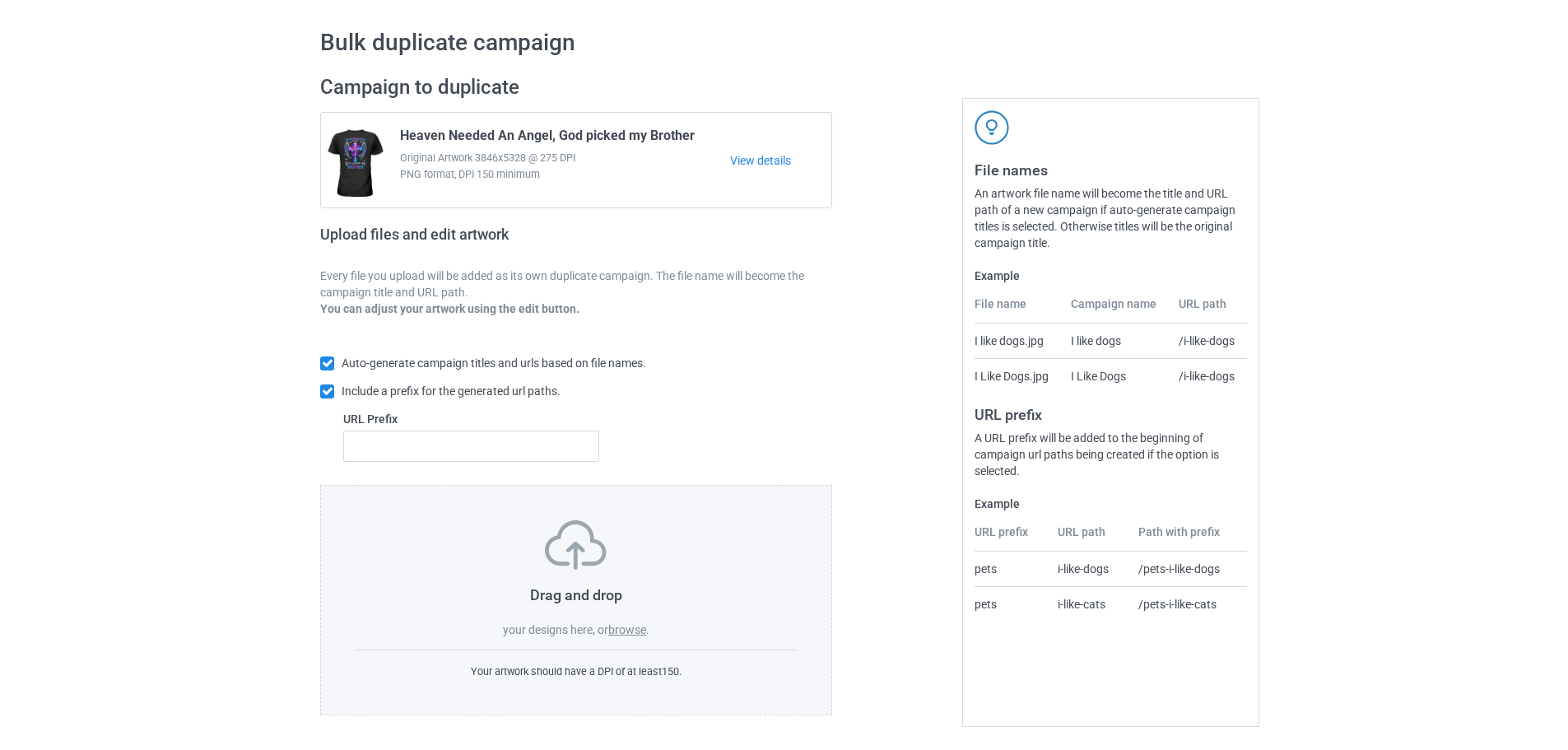
click at [626, 623] on label "browse" at bounding box center [627, 629] width 38 height 13
click at [0, 0] on input "browse" at bounding box center [0, 0] width 0 height 0
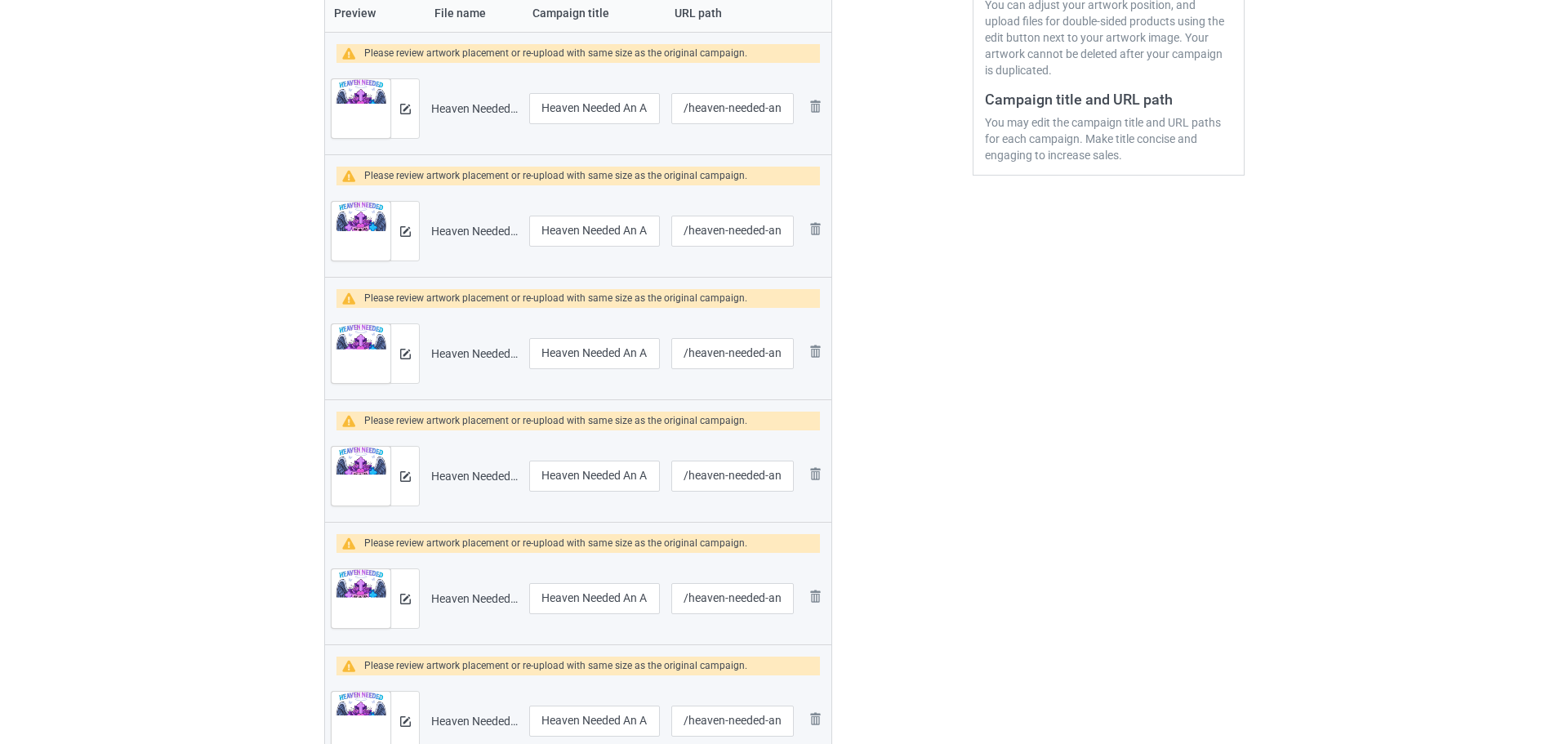
scroll to position [134, 0]
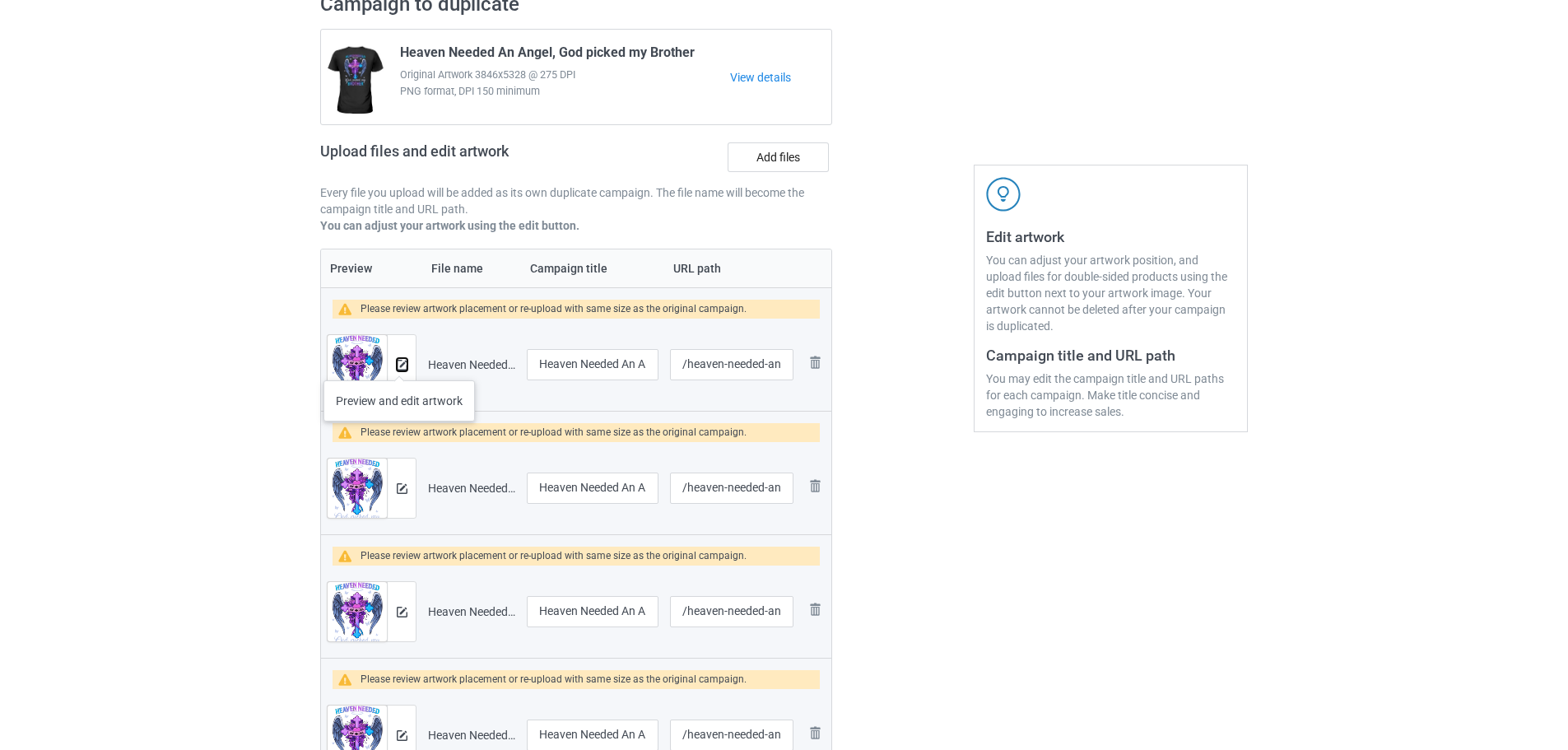
click at [399, 364] on img at bounding box center [402, 365] width 11 height 11
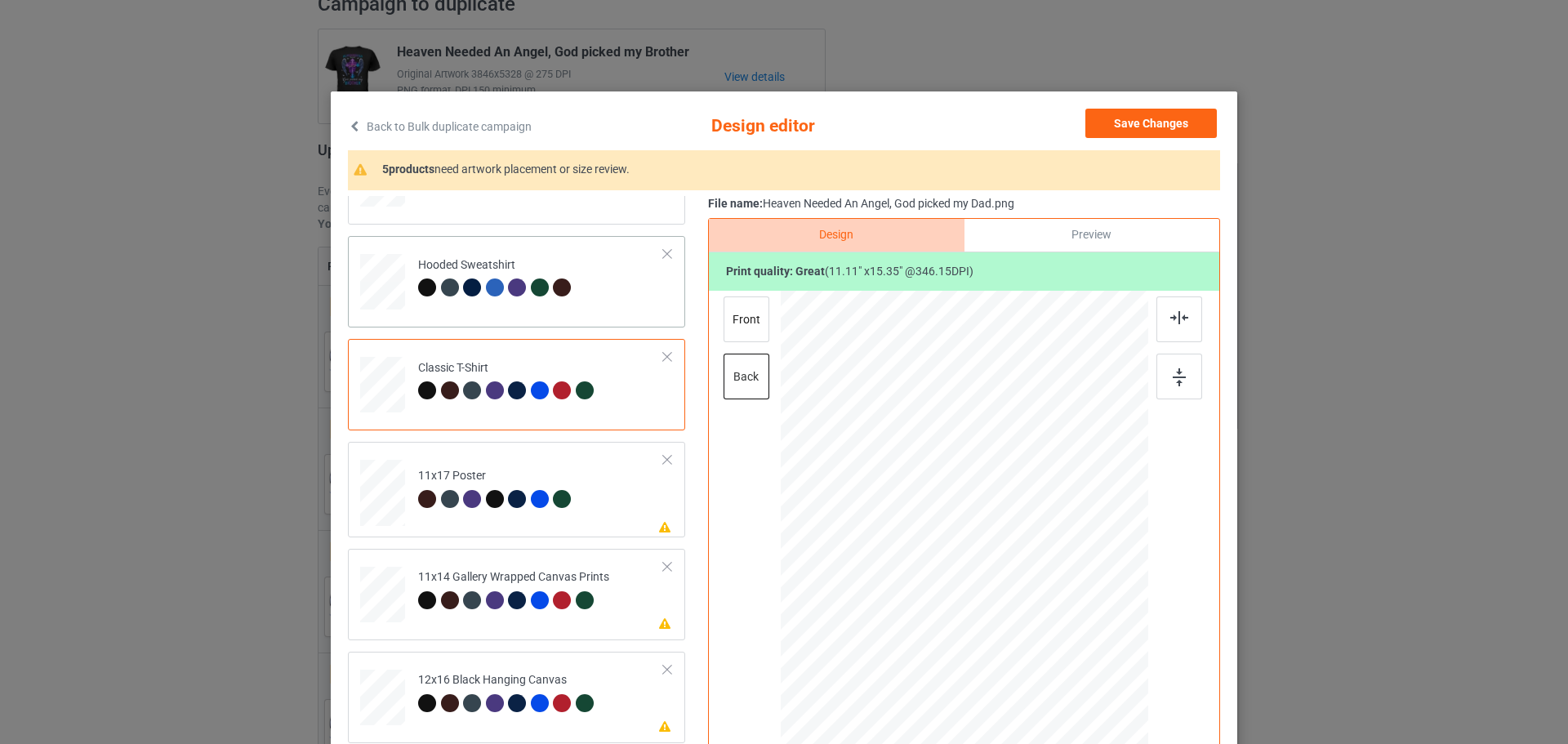
scroll to position [245, 0]
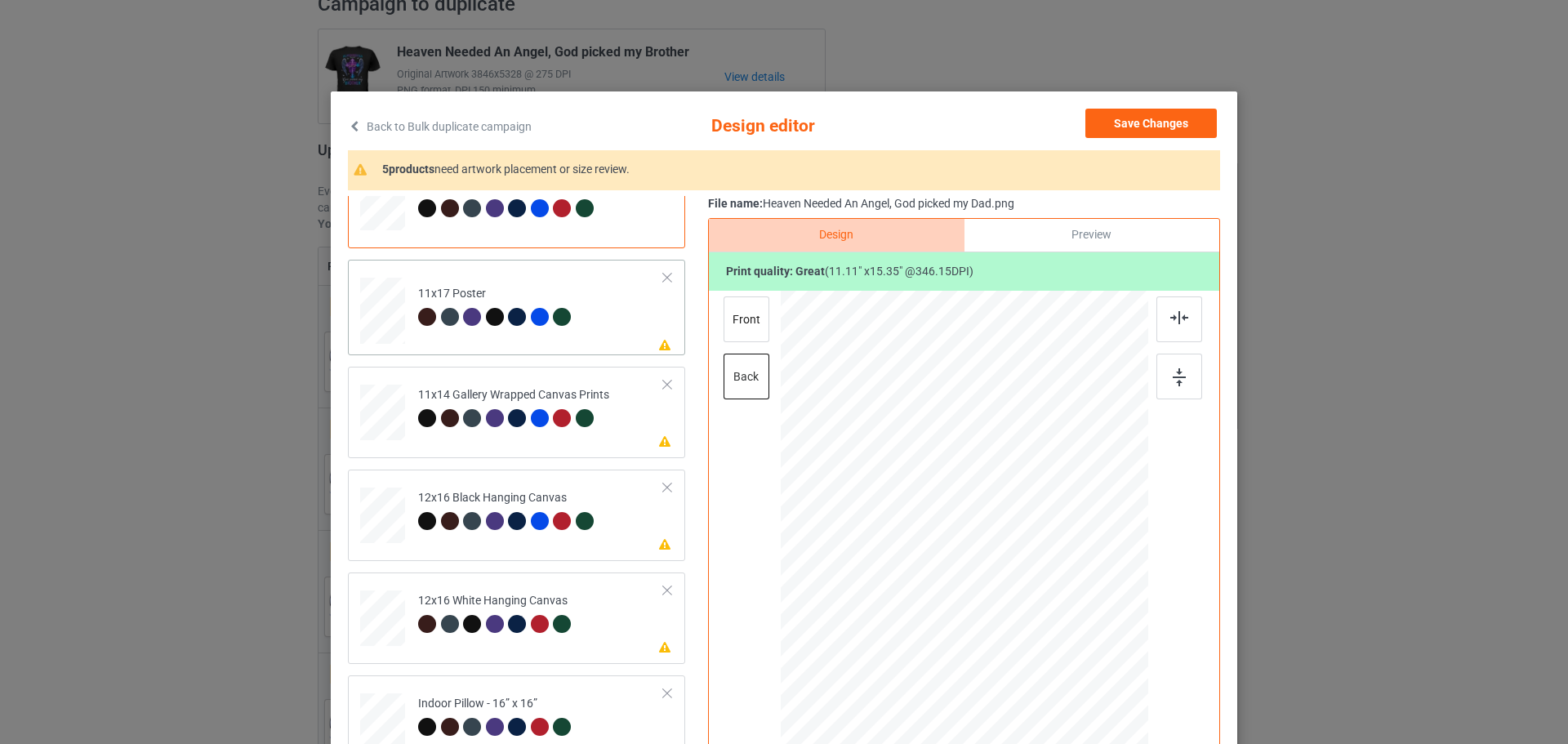
click at [645, 335] on td "Please review artwork placement 11x17 Poster" at bounding box center [541, 307] width 264 height 82
click at [1186, 386] on div at bounding box center [1179, 376] width 45 height 45
click at [659, 441] on icon at bounding box center [666, 440] width 14 height 11
click at [1182, 367] on div at bounding box center [1179, 376] width 45 height 45
click at [636, 543] on td "Please review artwork placement 12x16 Black Hanging Canvas" at bounding box center [541, 511] width 264 height 72
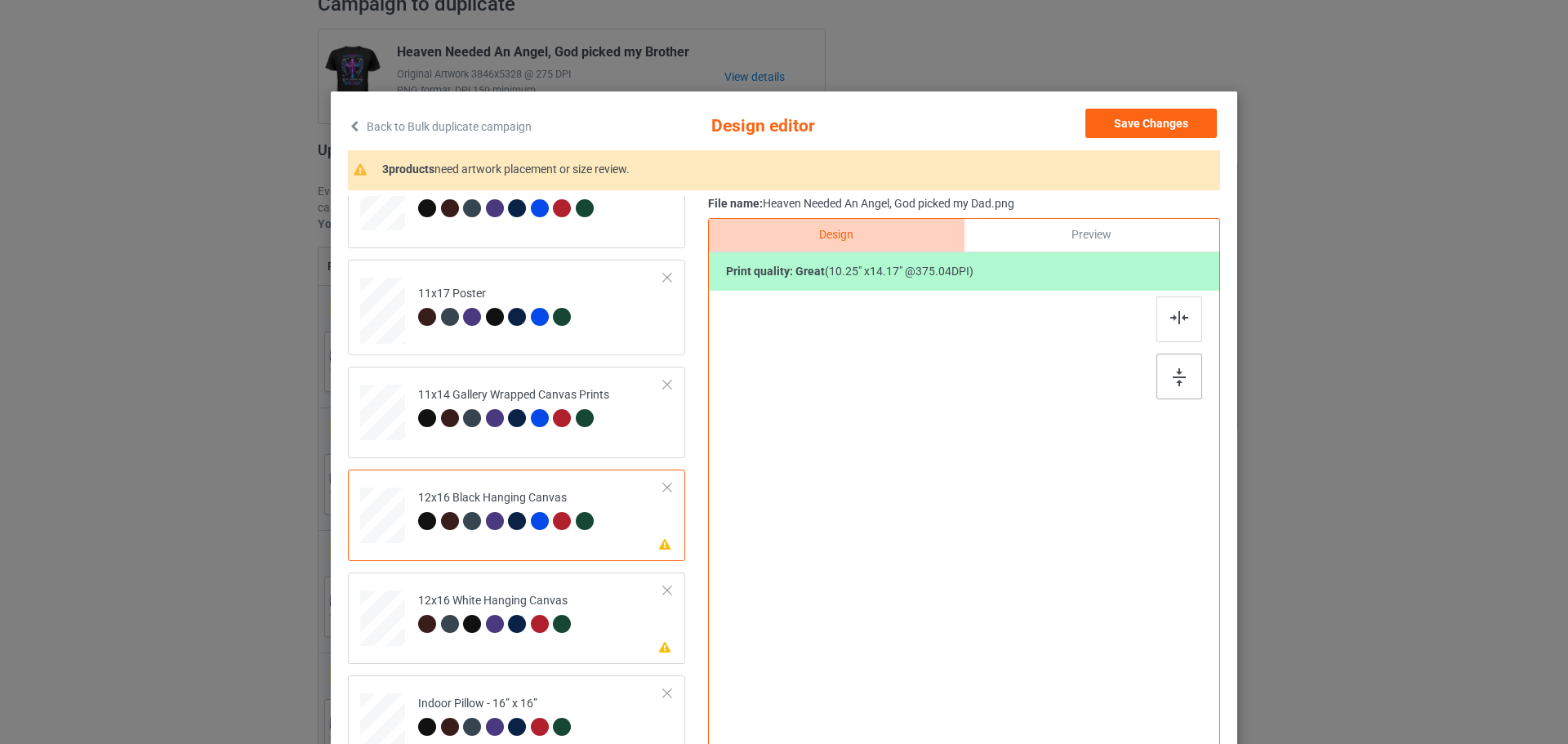
click at [1164, 379] on div at bounding box center [1179, 376] width 45 height 45
click at [613, 642] on td "Please review artwork placement 12x16 White Hanging Canvas" at bounding box center [541, 615] width 264 height 72
click at [1167, 365] on div at bounding box center [1179, 376] width 45 height 45
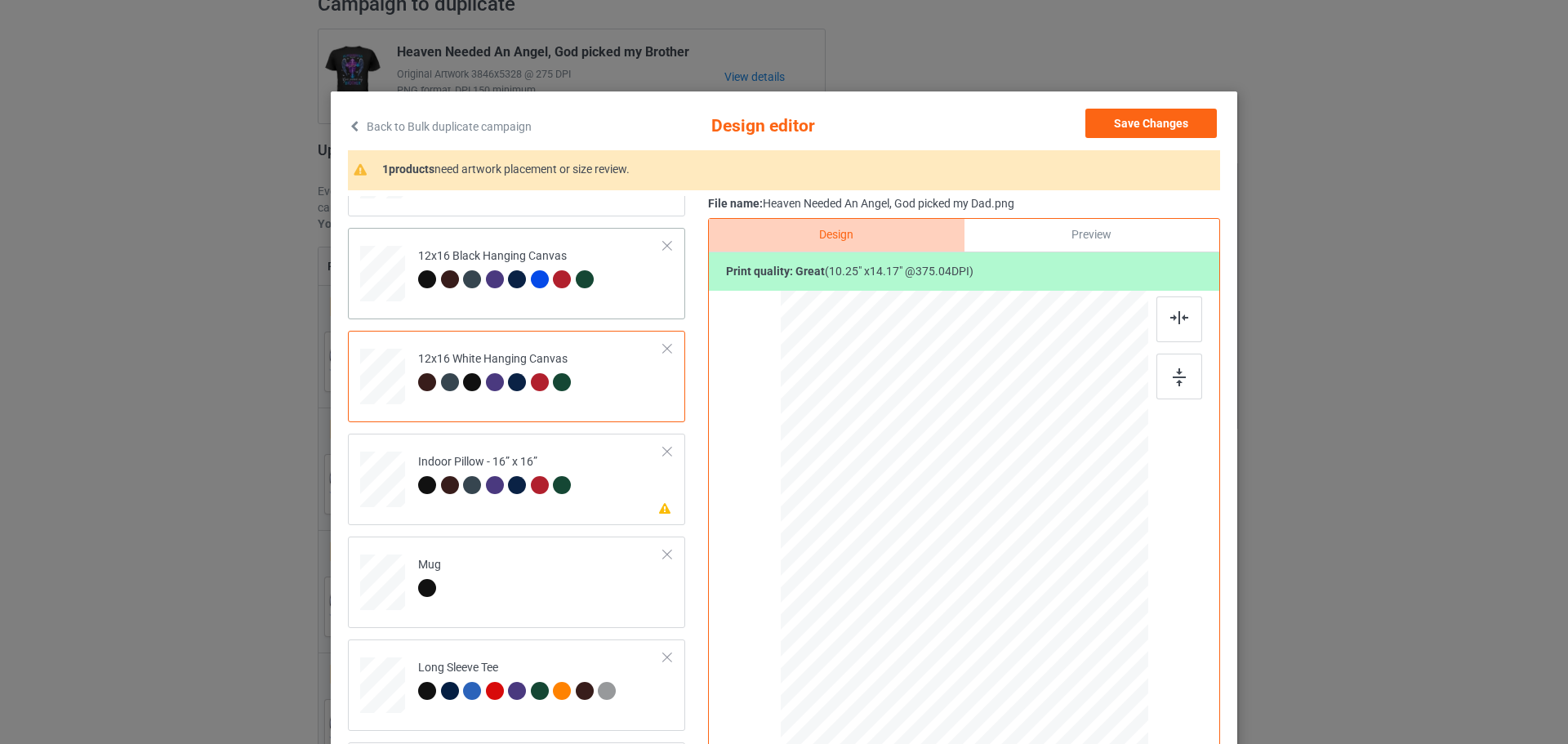
scroll to position [488, 0]
click at [633, 504] on td "Please review artwork placement Indoor Pillow - 16” x 16”" at bounding box center [541, 475] width 264 height 72
click at [1173, 372] on img at bounding box center [1179, 377] width 13 height 18
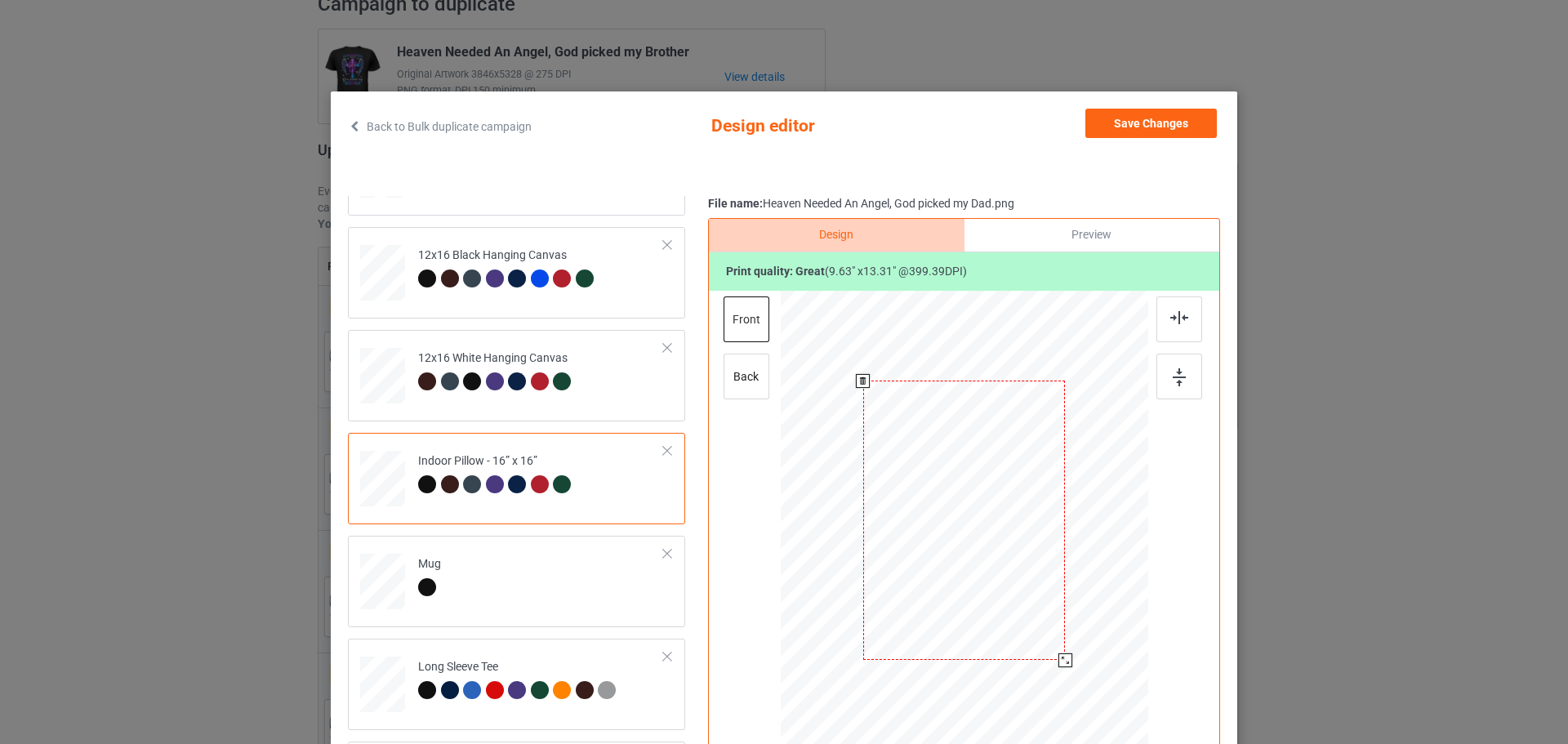
drag, startPoint x: 1073, startPoint y: 672, endPoint x: 1063, endPoint y: 660, distance: 15.6
click at [1063, 660] on div at bounding box center [1065, 660] width 14 height 14
click at [750, 391] on div "back" at bounding box center [746, 376] width 45 height 45
drag, startPoint x: 1066, startPoint y: 675, endPoint x: 1056, endPoint y: 665, distance: 14.1
click at [1059, 665] on div at bounding box center [1066, 662] width 14 height 14
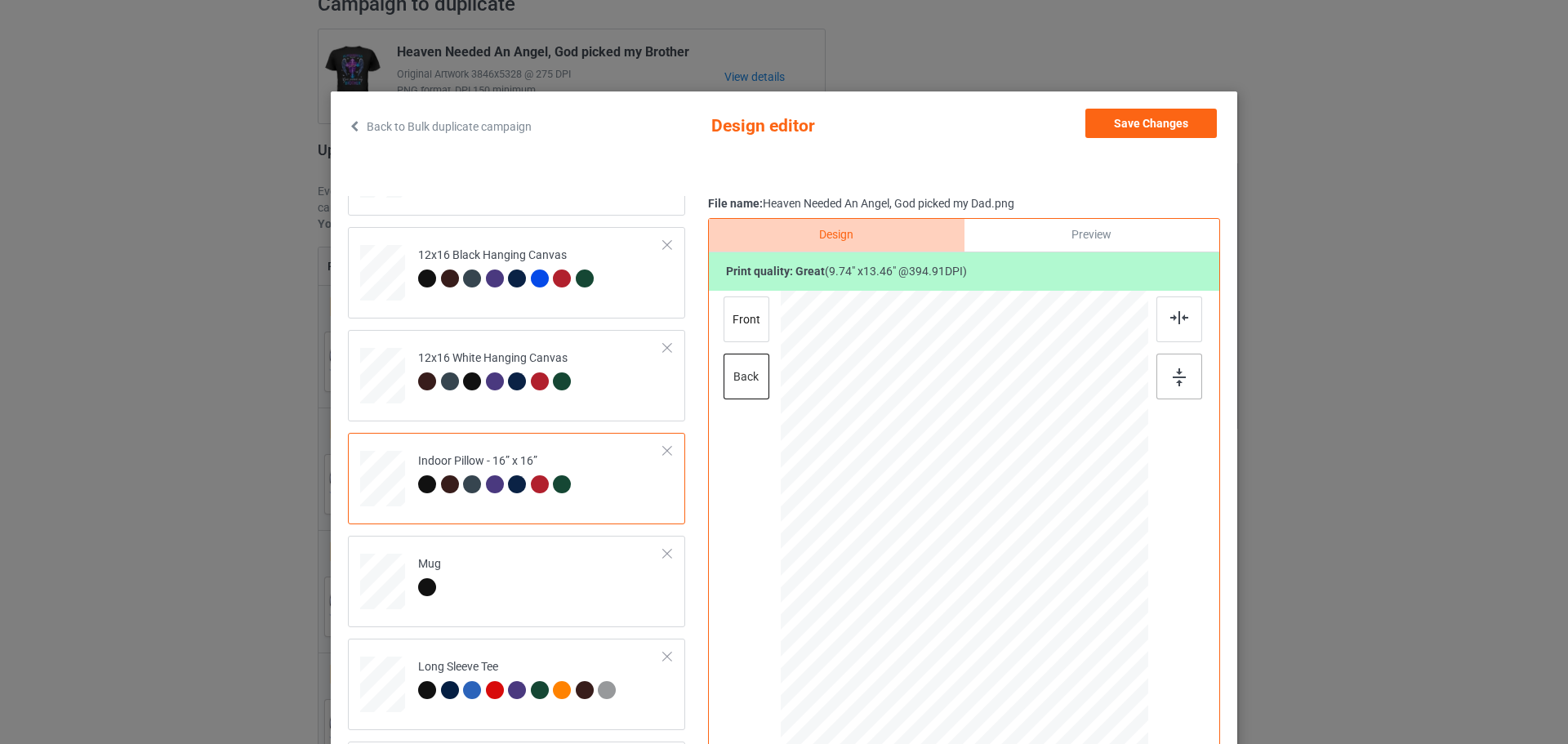
click at [1194, 392] on div at bounding box center [1179, 376] width 45 height 45
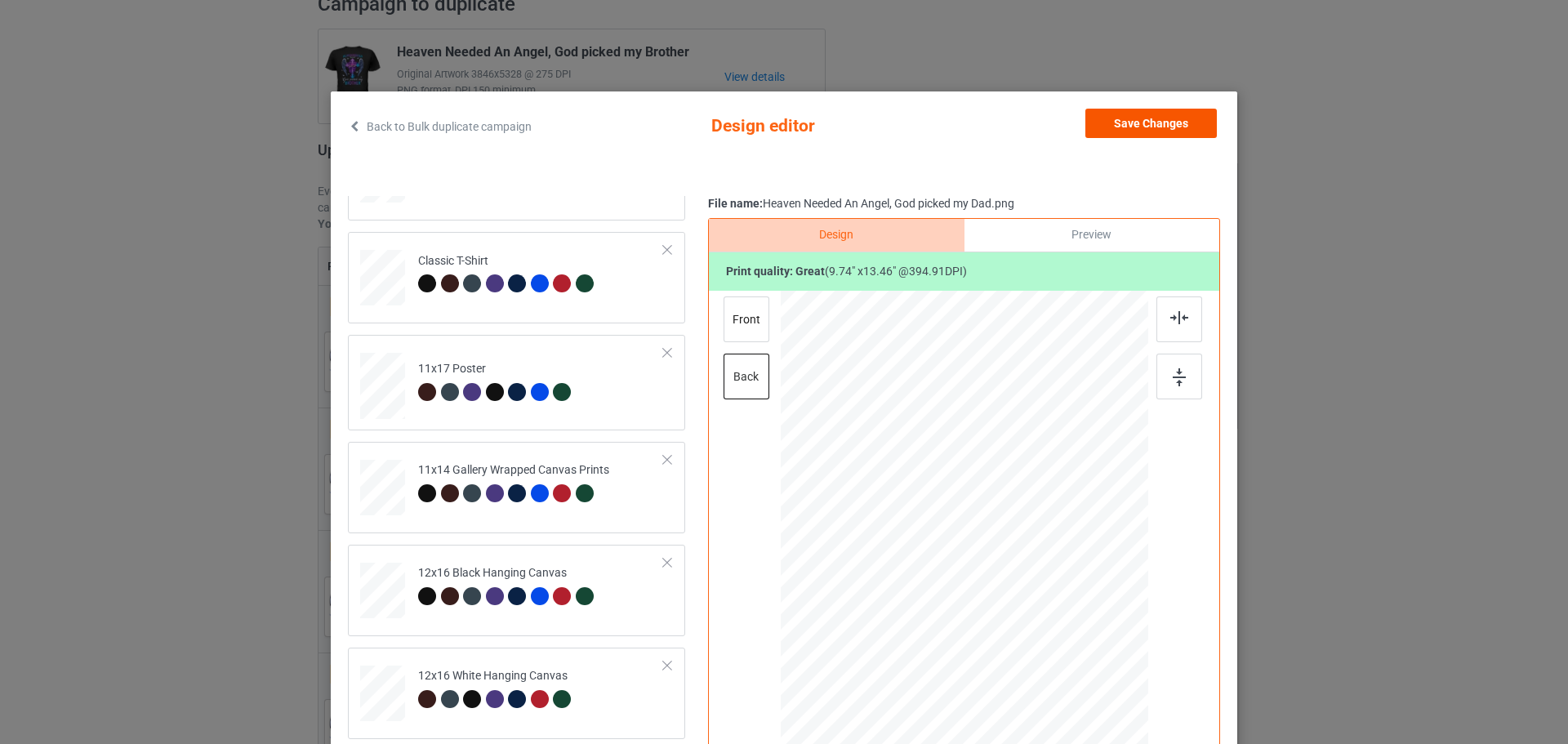
scroll to position [161, 0]
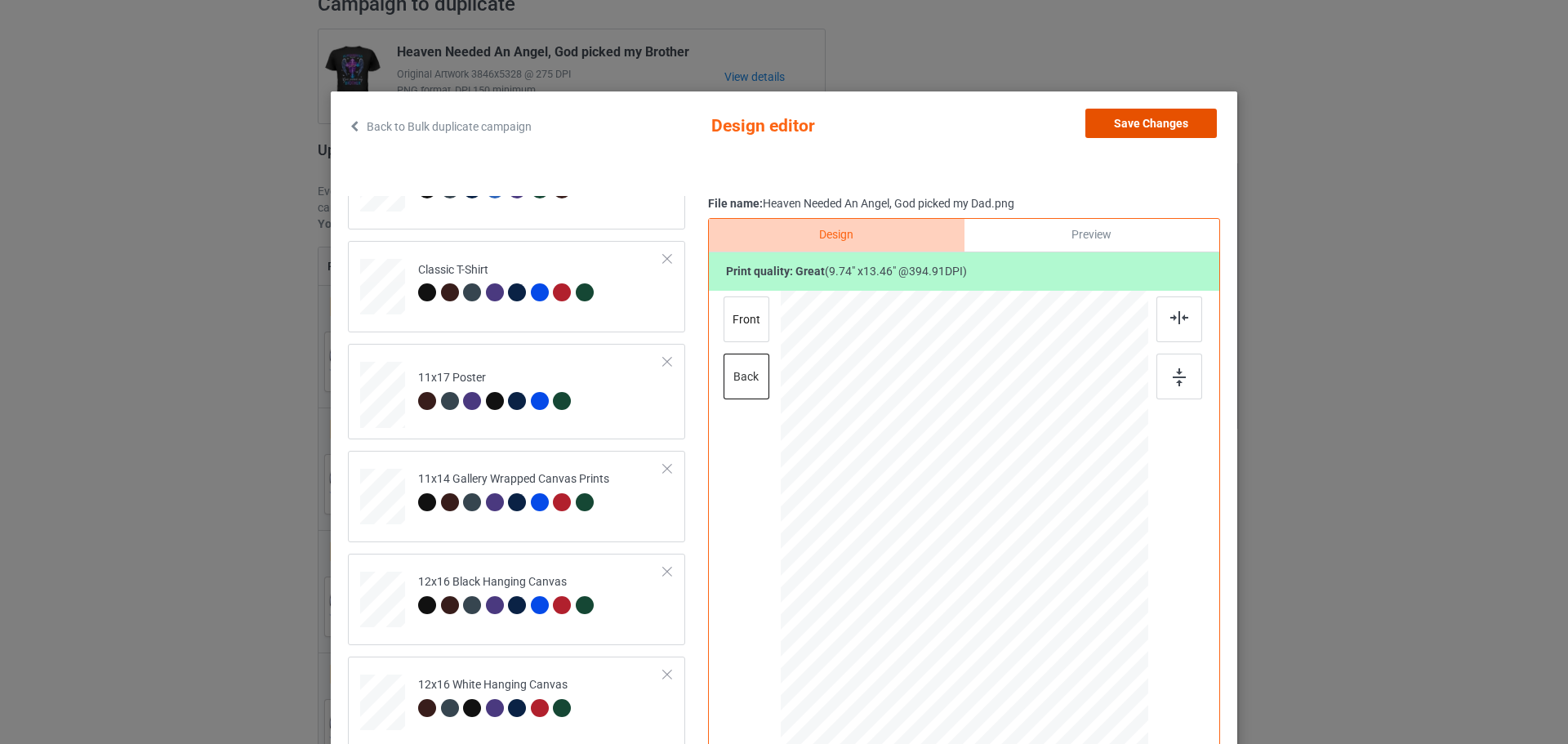
click at [1155, 119] on button "Save Changes" at bounding box center [1151, 123] width 131 height 30
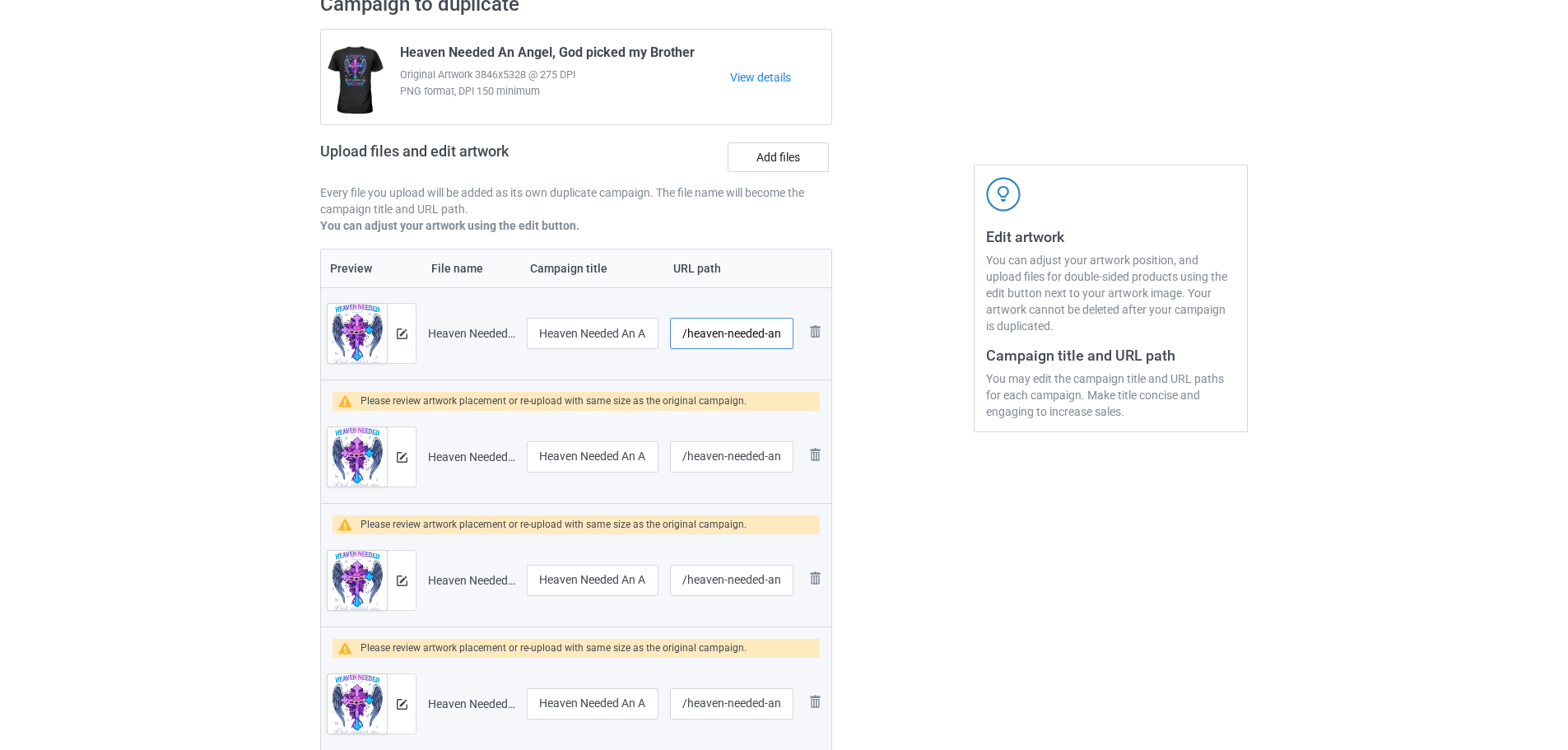
click at [747, 341] on input "/heaven-needed-an-angel-god-picked-my-dad" at bounding box center [732, 332] width 123 height 31
type input "/sd136"
click at [412, 464] on div at bounding box center [401, 457] width 29 height 59
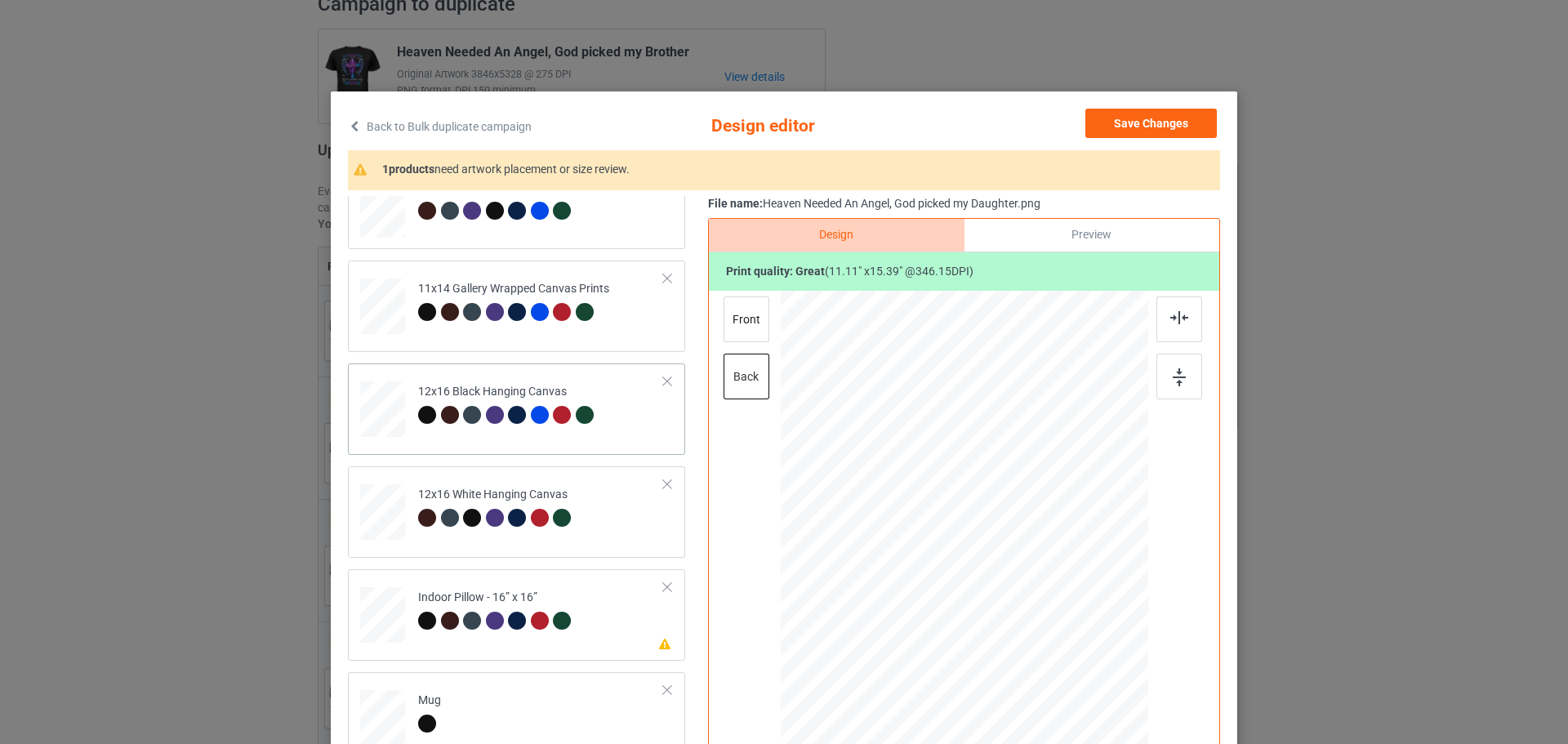
scroll to position [488, 0]
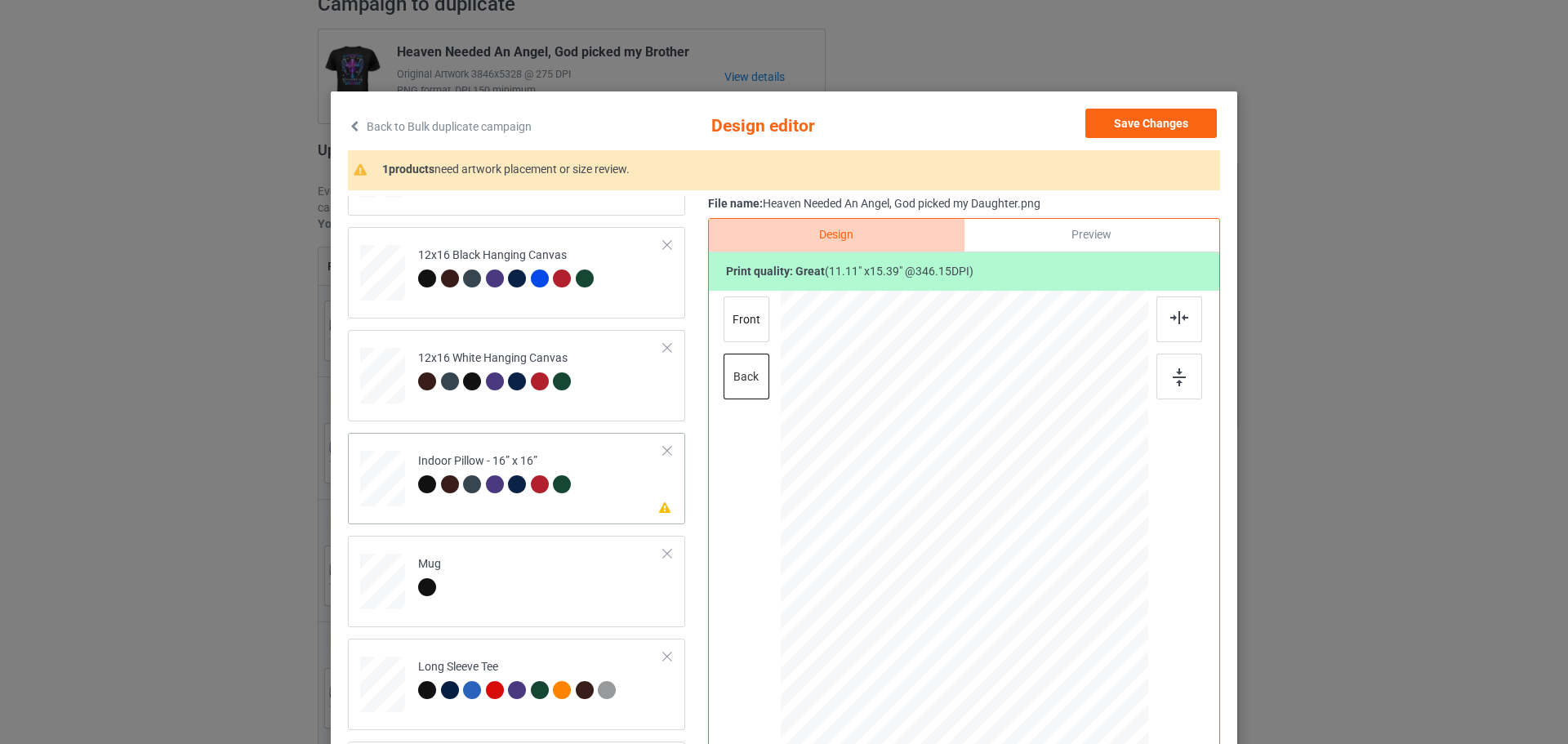
click at [659, 503] on icon at bounding box center [666, 505] width 14 height 11
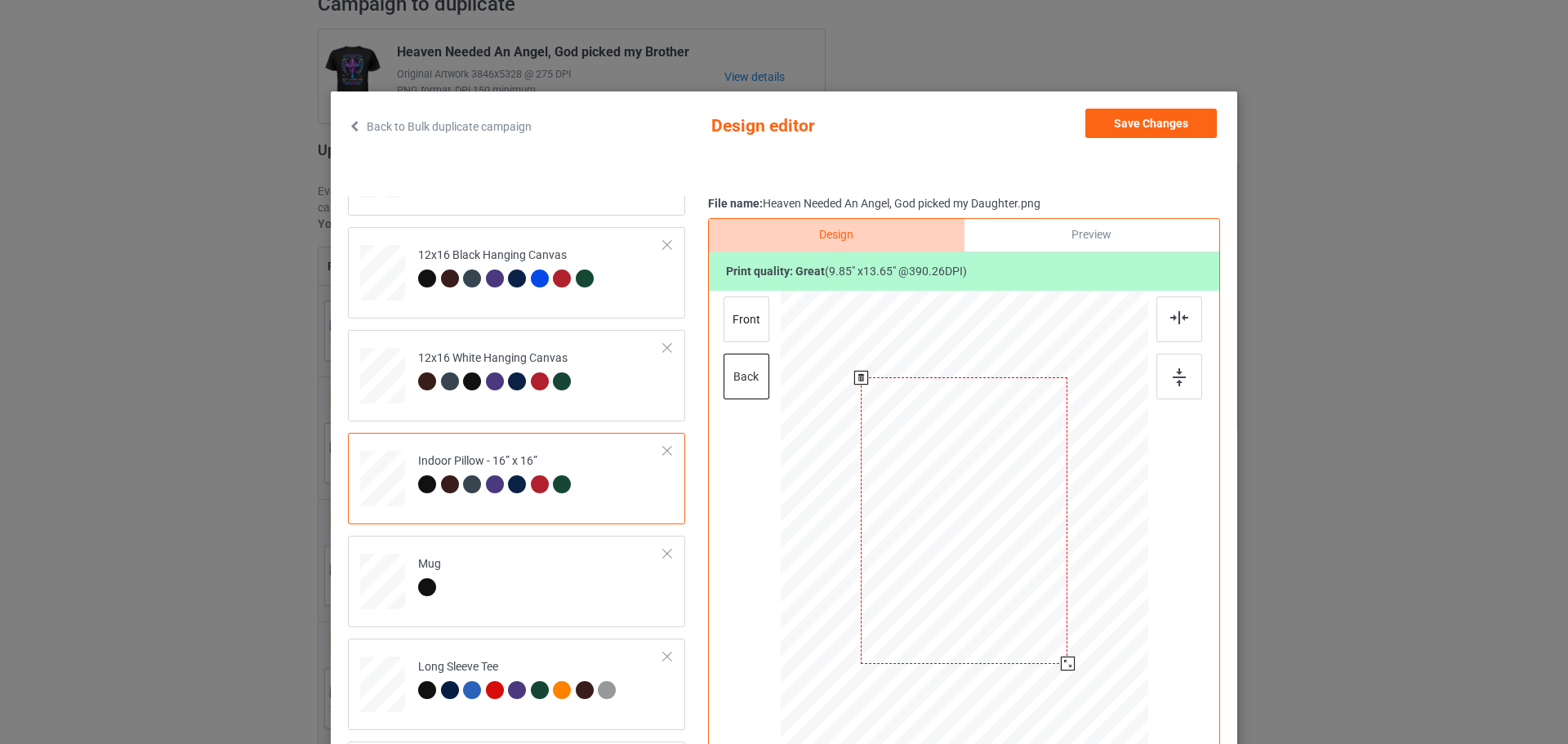
drag, startPoint x: 1068, startPoint y: 668, endPoint x: 1063, endPoint y: 658, distance: 11.2
click at [1063, 658] on div at bounding box center [1068, 664] width 14 height 14
click at [742, 328] on div "front" at bounding box center [746, 319] width 45 height 45
drag, startPoint x: 1065, startPoint y: 671, endPoint x: 1061, endPoint y: 657, distance: 14.6
click at [1061, 657] on div at bounding box center [1065, 661] width 14 height 14
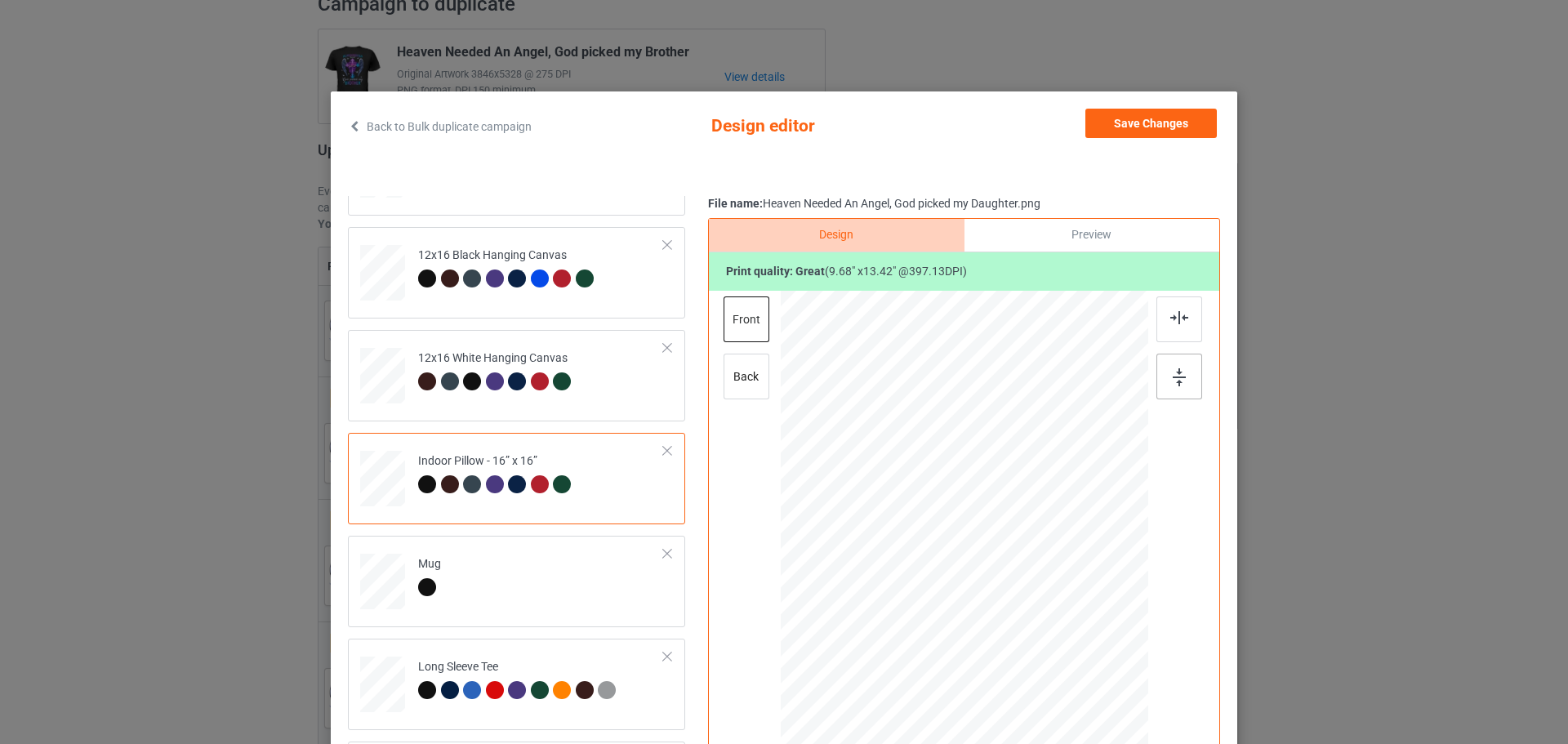
click at [1173, 364] on div at bounding box center [1179, 376] width 45 height 45
click at [1140, 122] on button "Save Changes" at bounding box center [1151, 123] width 131 height 30
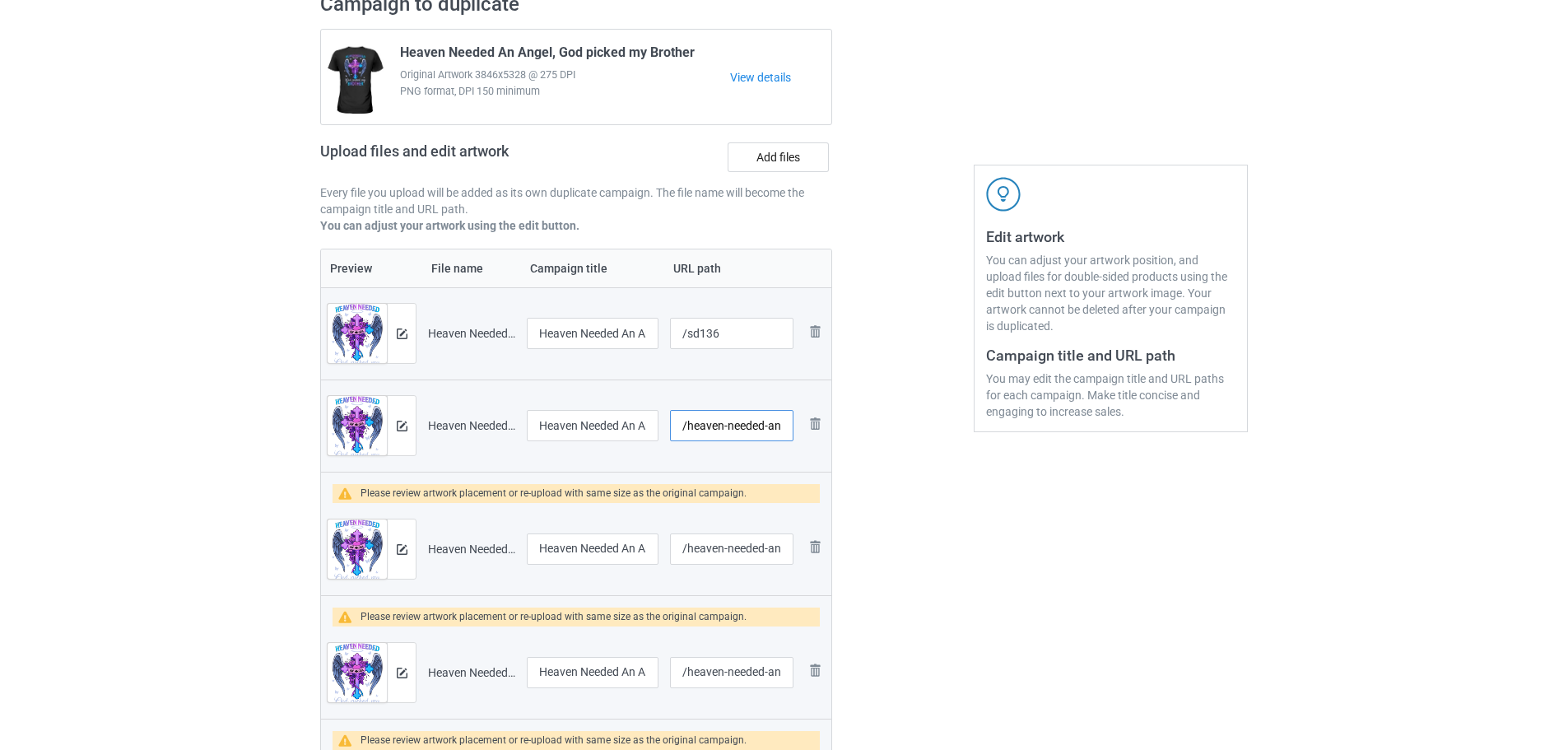
click at [710, 417] on input "/heaven-needed-an-angel-god-picked-my-daughter" at bounding box center [732, 425] width 123 height 31
type input "/sr136"
click at [374, 565] on img at bounding box center [357, 554] width 59 height 71
click at [392, 555] on div at bounding box center [401, 548] width 29 height 59
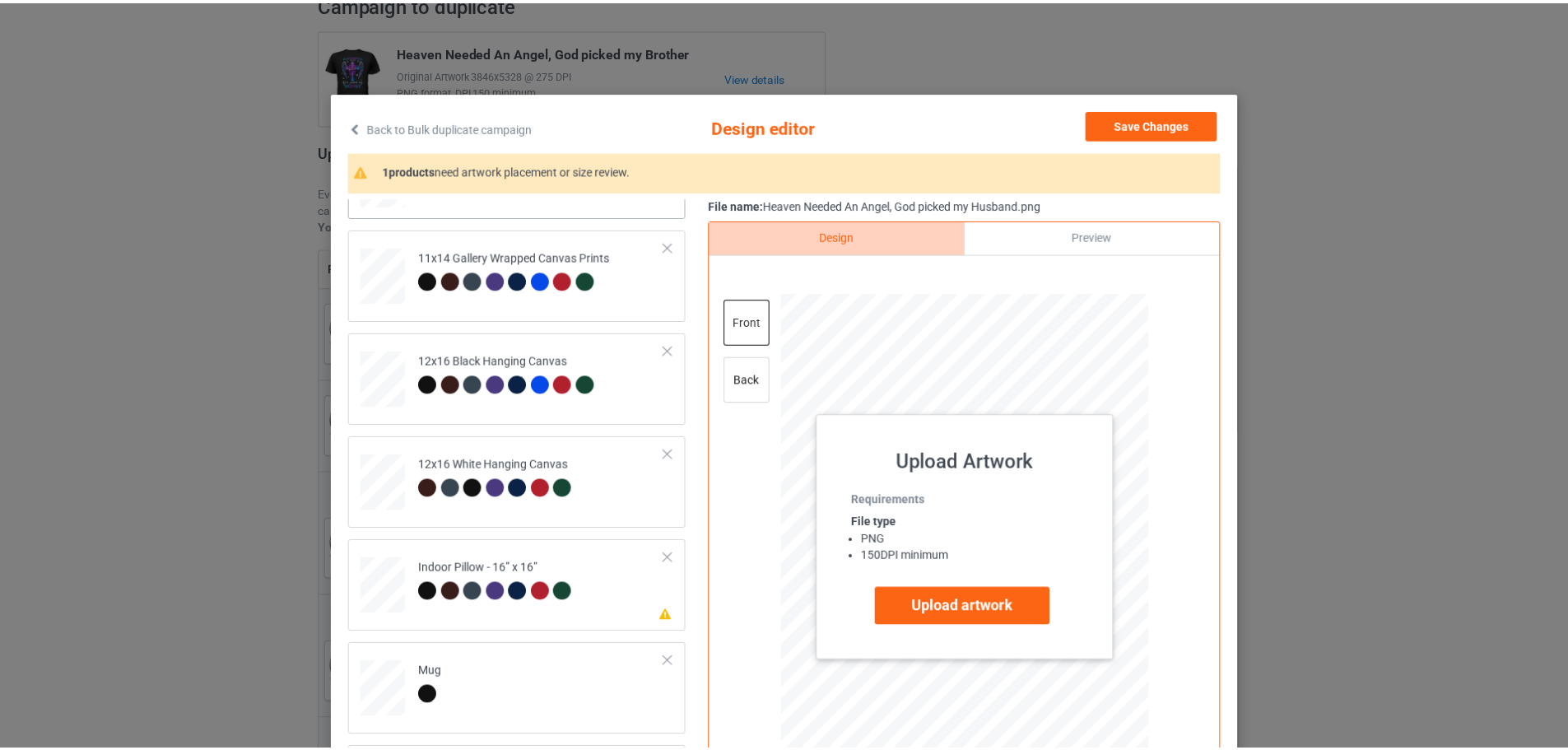
scroll to position [412, 0]
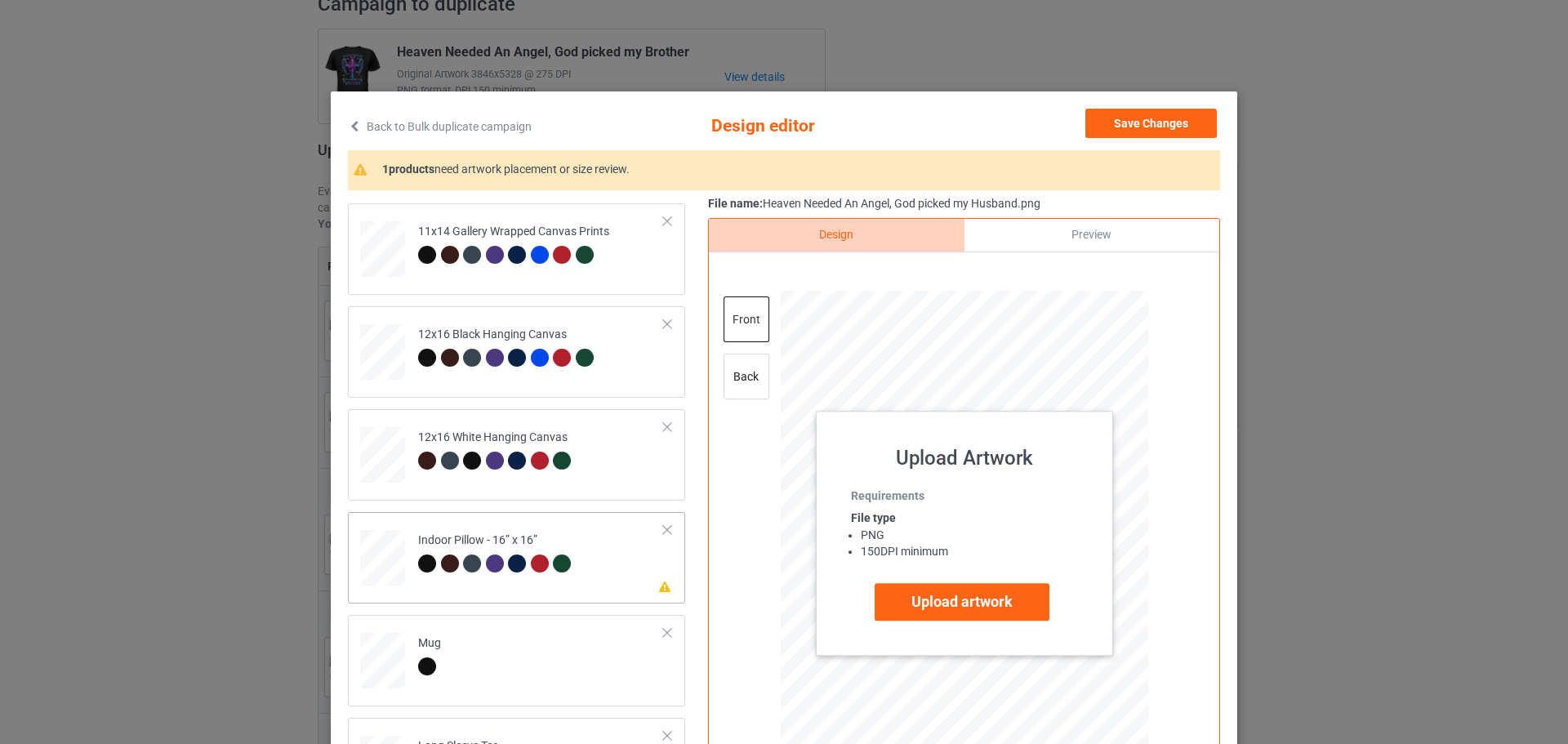
click at [611, 565] on td "Please review artwork placement Indoor Pillow - 16” x 16”" at bounding box center [541, 554] width 264 height 72
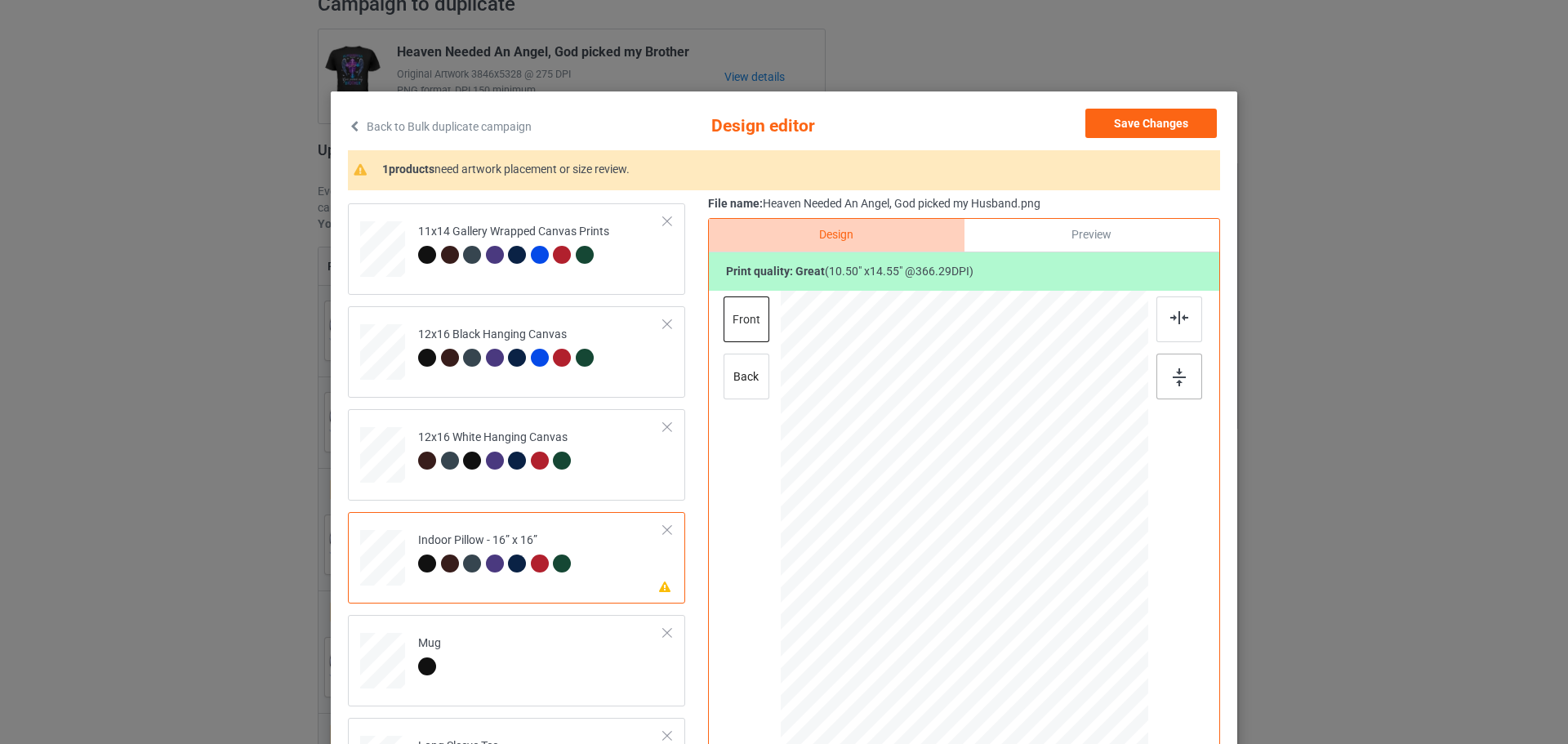
click at [1192, 377] on div at bounding box center [1179, 376] width 45 height 45
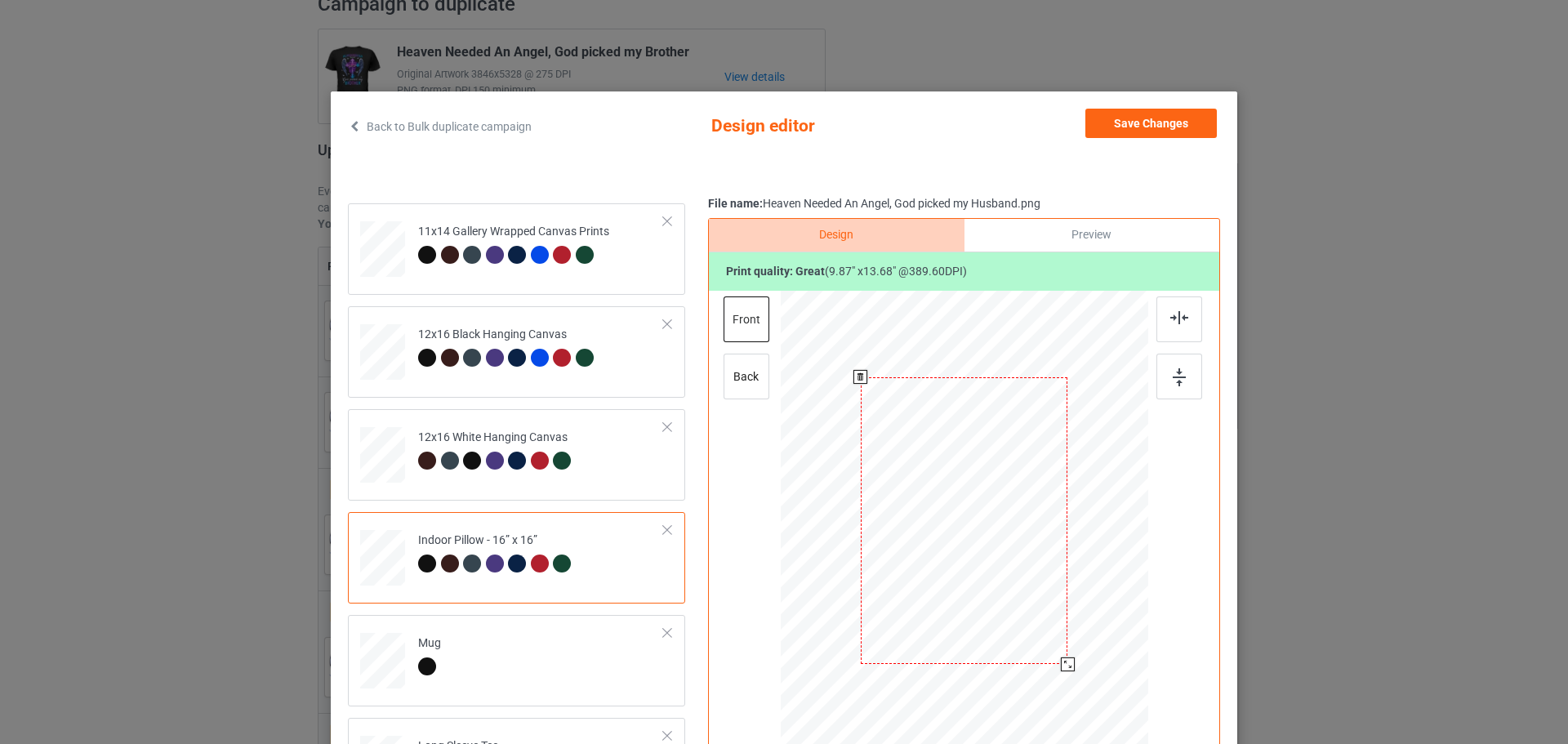
drag, startPoint x: 1071, startPoint y: 672, endPoint x: 1066, endPoint y: 662, distance: 11.2
click at [1066, 662] on div at bounding box center [1068, 664] width 14 height 14
click at [751, 374] on div "back" at bounding box center [746, 376] width 45 height 45
drag, startPoint x: 1068, startPoint y: 674, endPoint x: 1063, endPoint y: 664, distance: 11.2
click at [1063, 664] on div at bounding box center [1067, 664] width 14 height 14
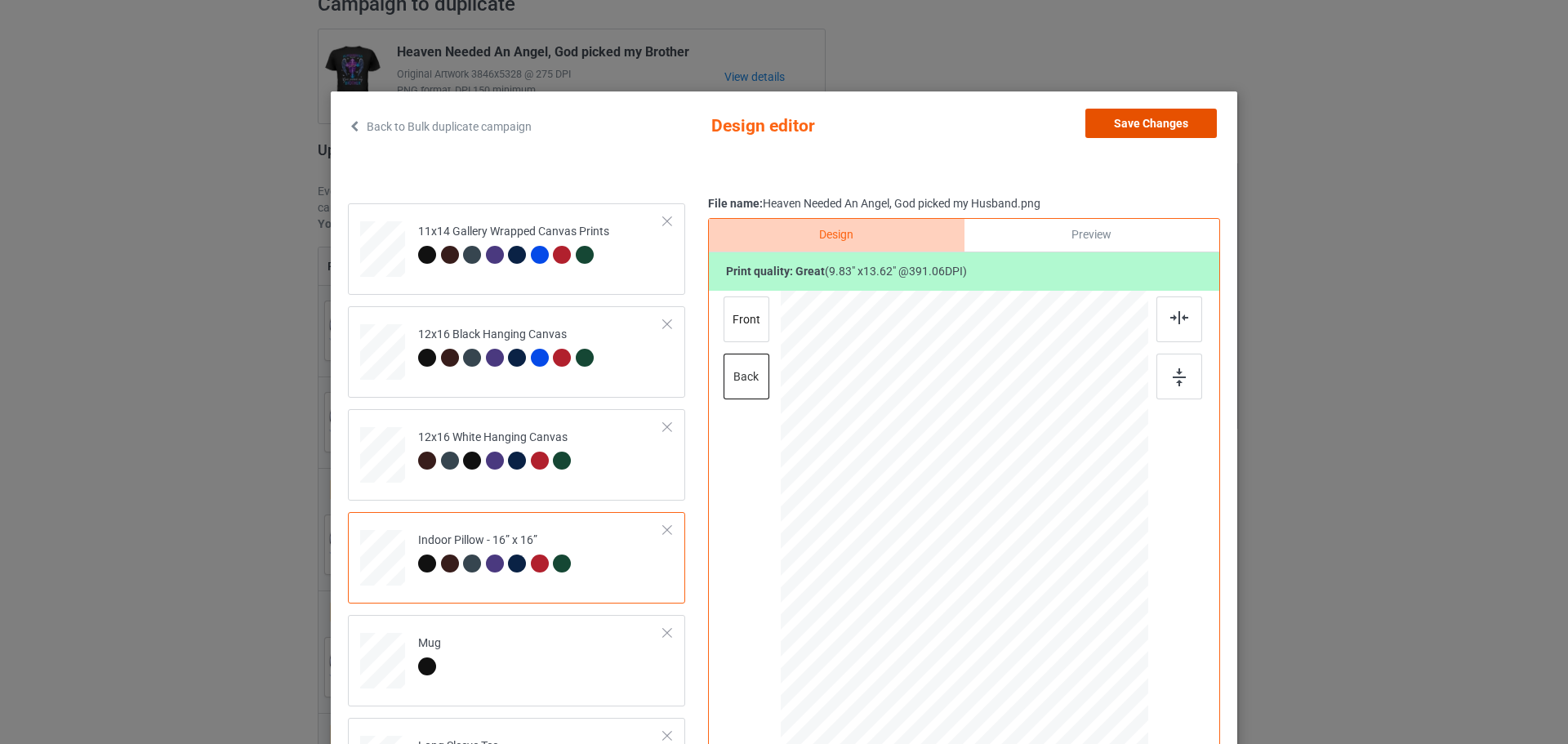
click at [1137, 124] on button "Save Changes" at bounding box center [1151, 123] width 131 height 30
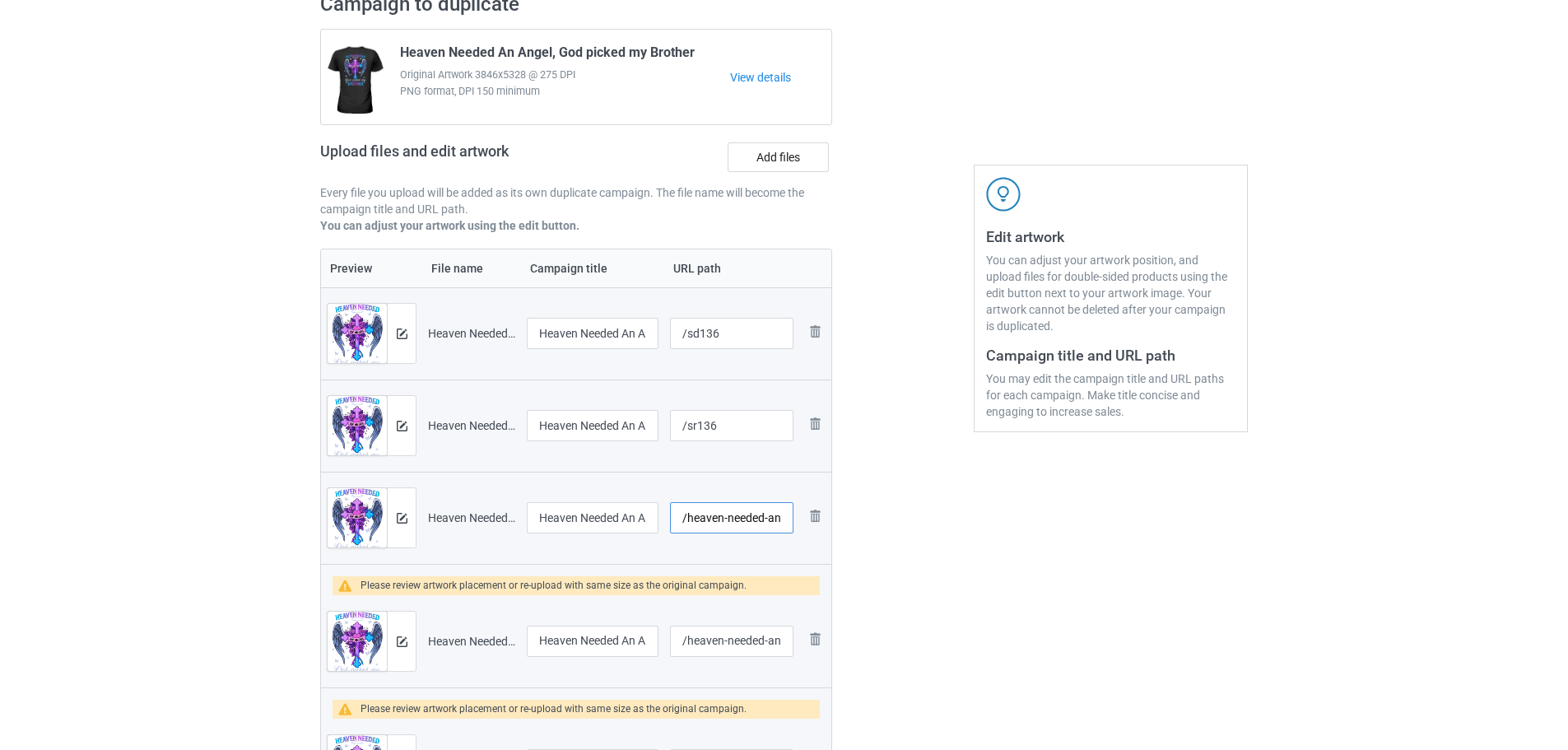
click at [720, 526] on input "/heaven-needed-an-angel-god-picked-my-husband" at bounding box center [732, 517] width 123 height 31
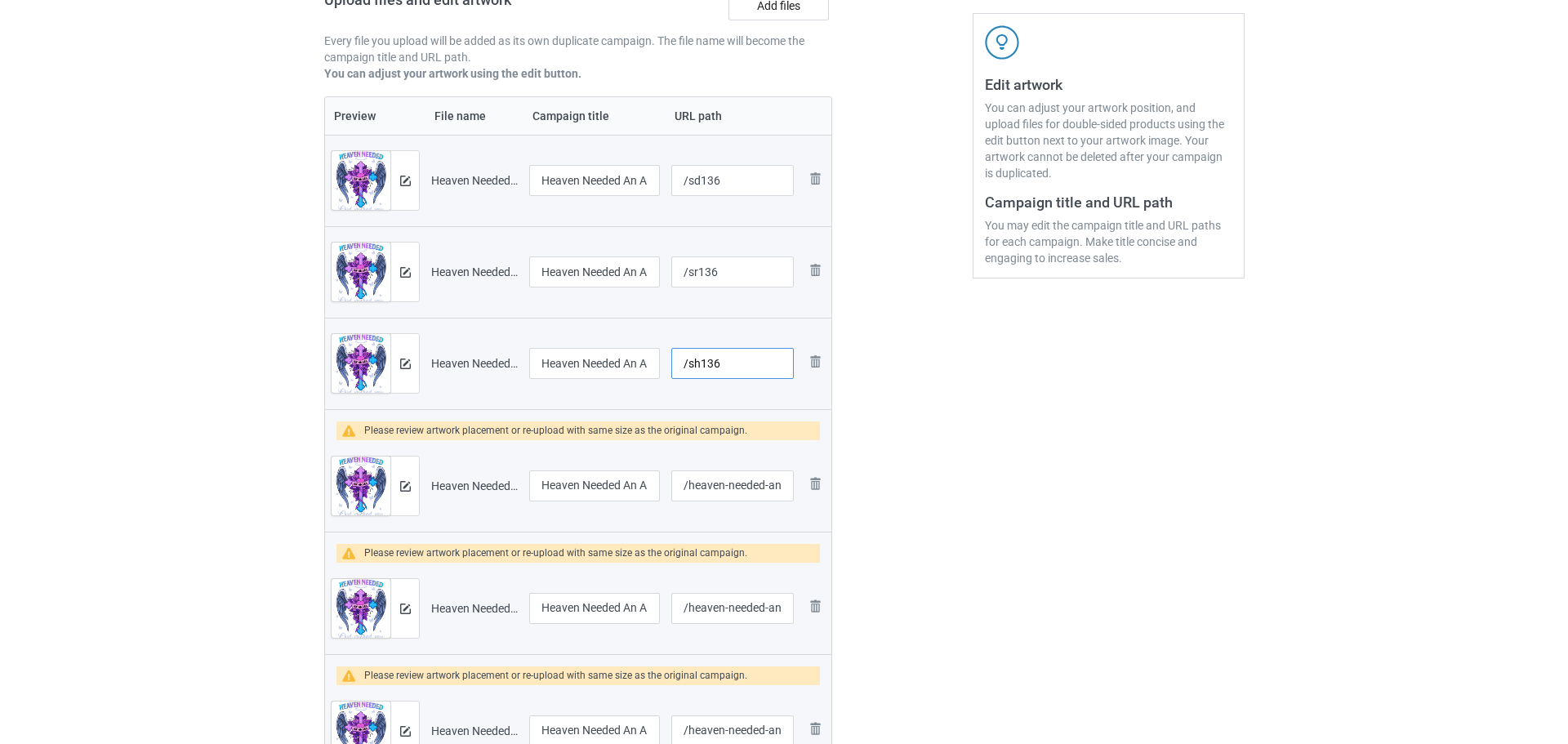
scroll to position [297, 0]
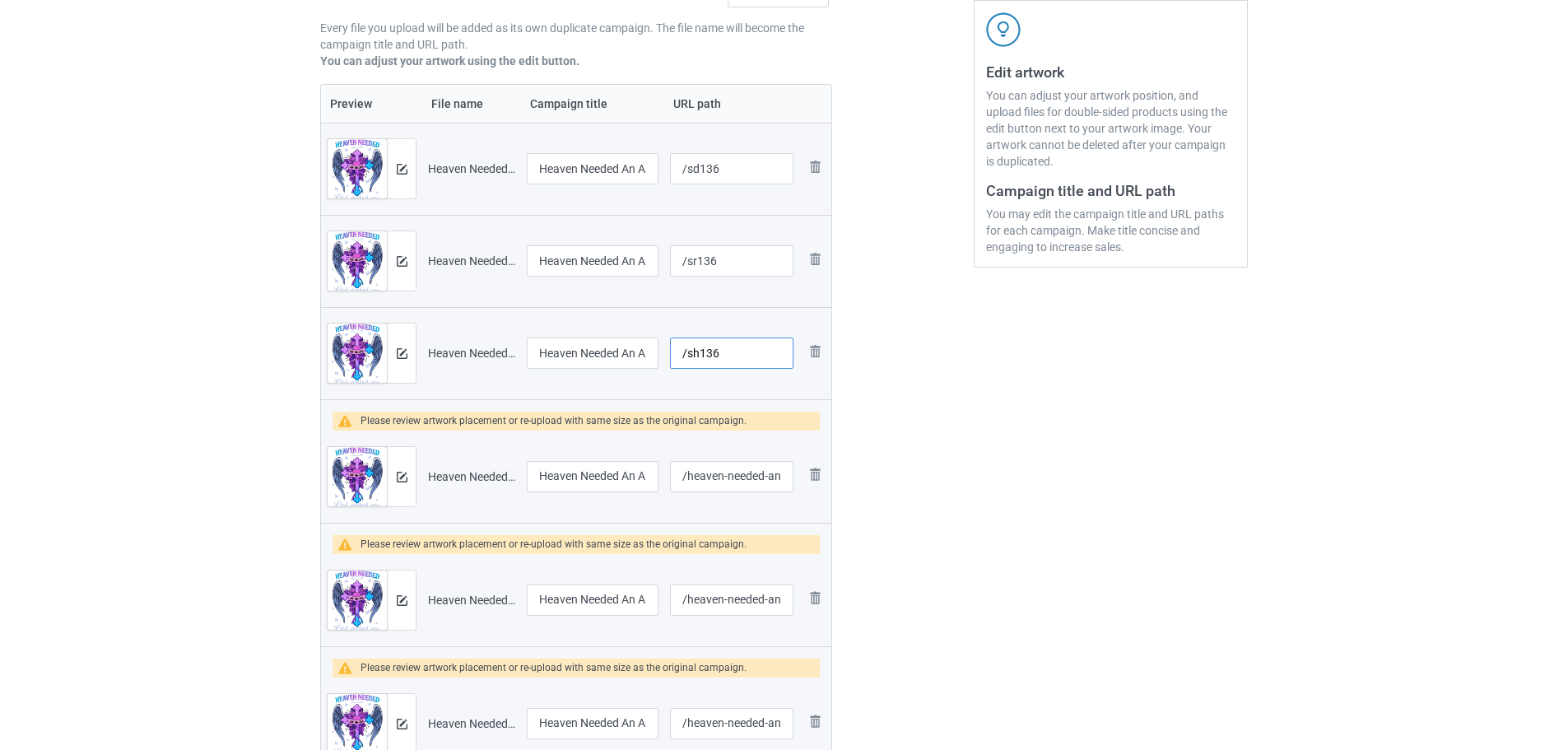
type input "/sh136"
click at [403, 487] on div at bounding box center [401, 476] width 29 height 59
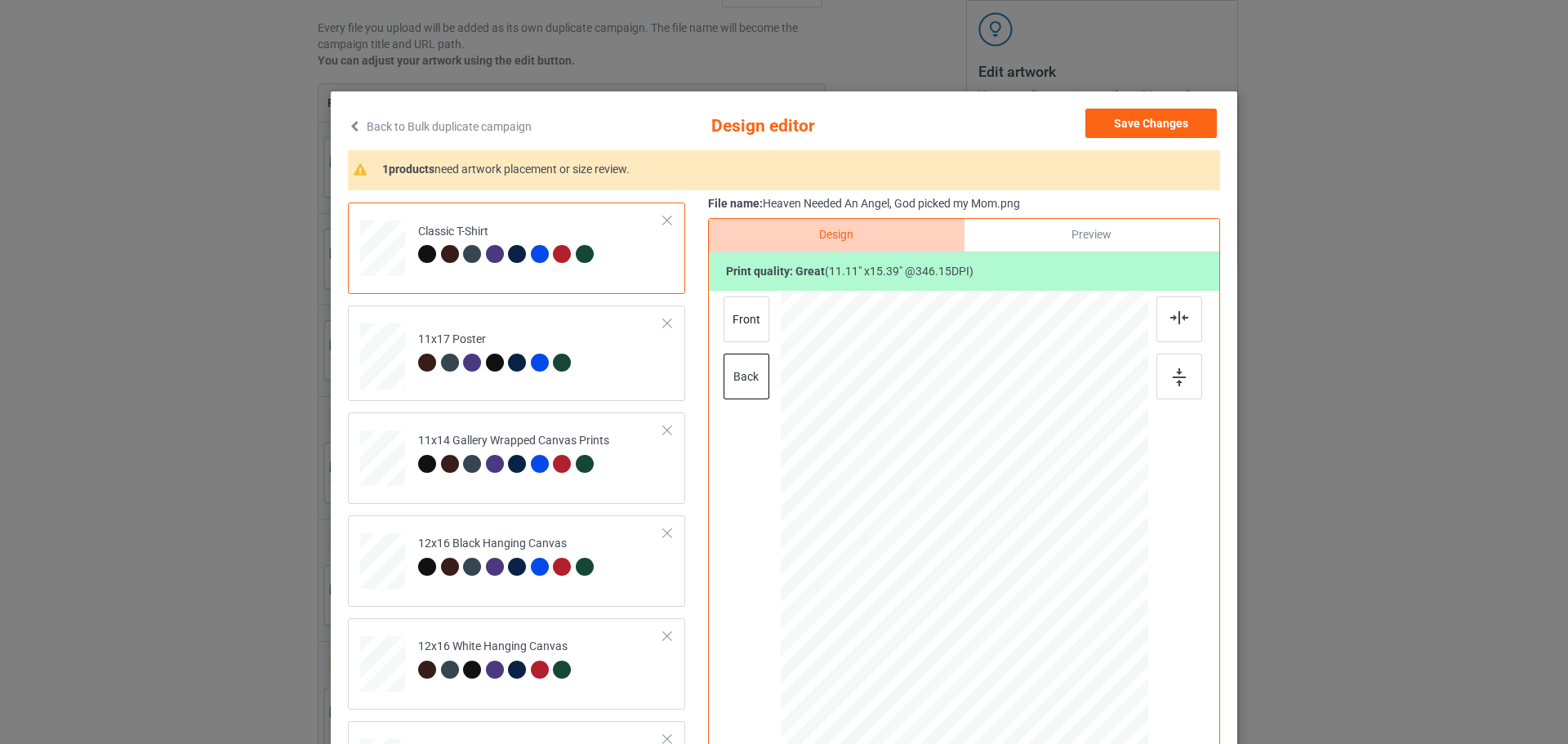
scroll to position [488, 0]
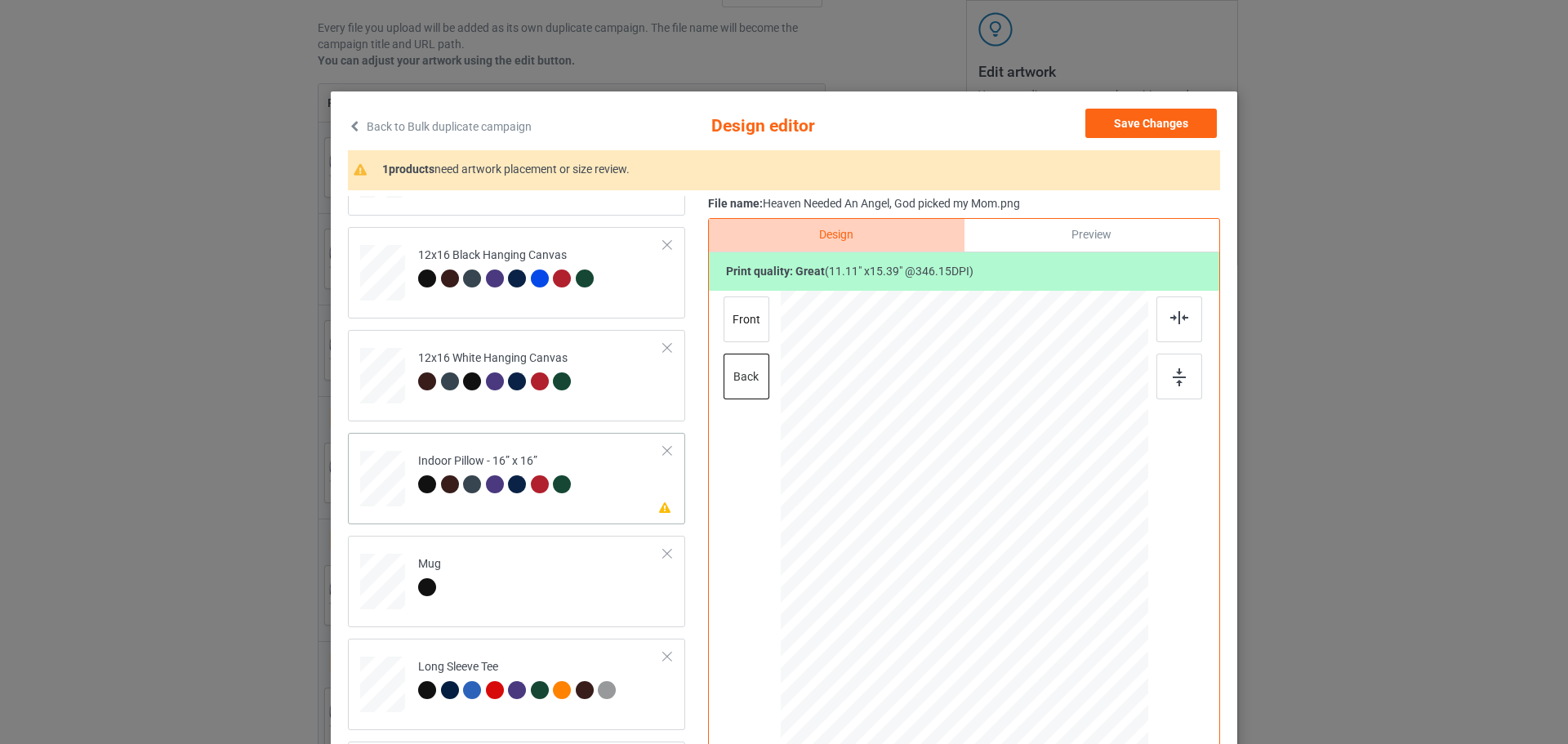
click at [635, 495] on td "Please review artwork placement Indoor Pillow - 16” x 16”" at bounding box center [541, 475] width 264 height 72
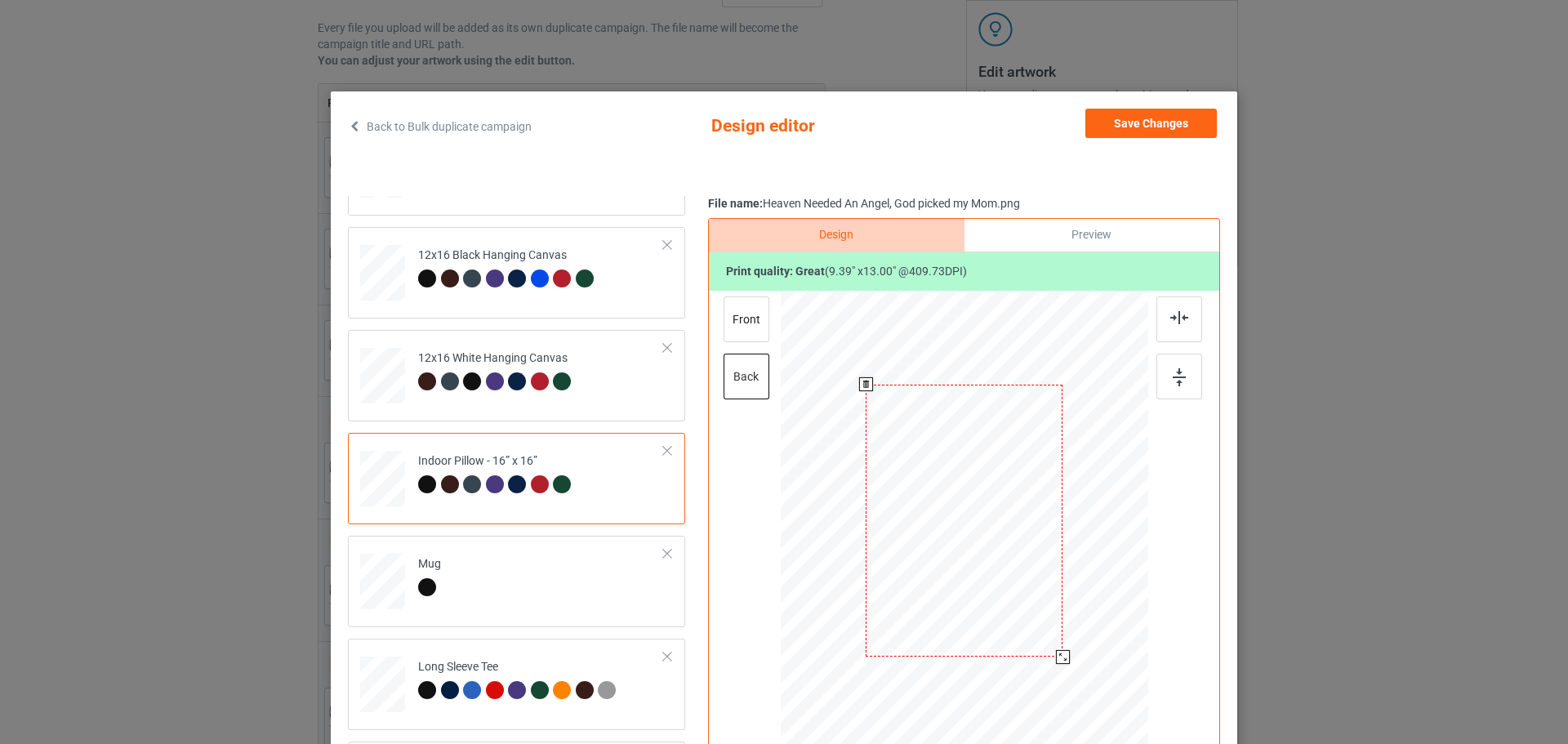
drag, startPoint x: 1070, startPoint y: 671, endPoint x: 1057, endPoint y: 655, distance: 20.6
click at [1057, 655] on div at bounding box center [1063, 657] width 14 height 14
click at [758, 320] on div "front" at bounding box center [746, 319] width 45 height 45
drag, startPoint x: 1069, startPoint y: 672, endPoint x: 1059, endPoint y: 655, distance: 19.7
click at [1059, 655] on div at bounding box center [1063, 657] width 14 height 14
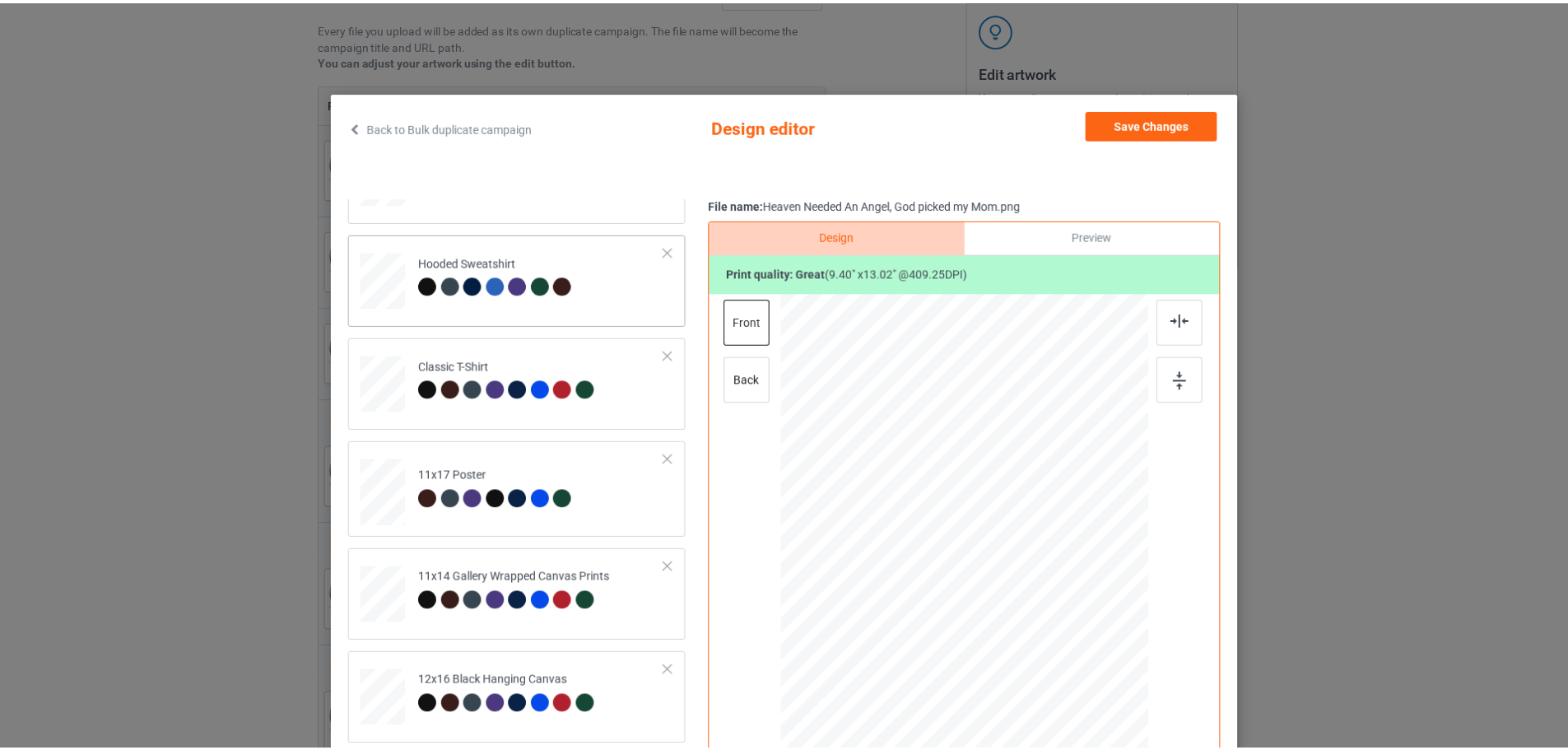
scroll to position [0, 0]
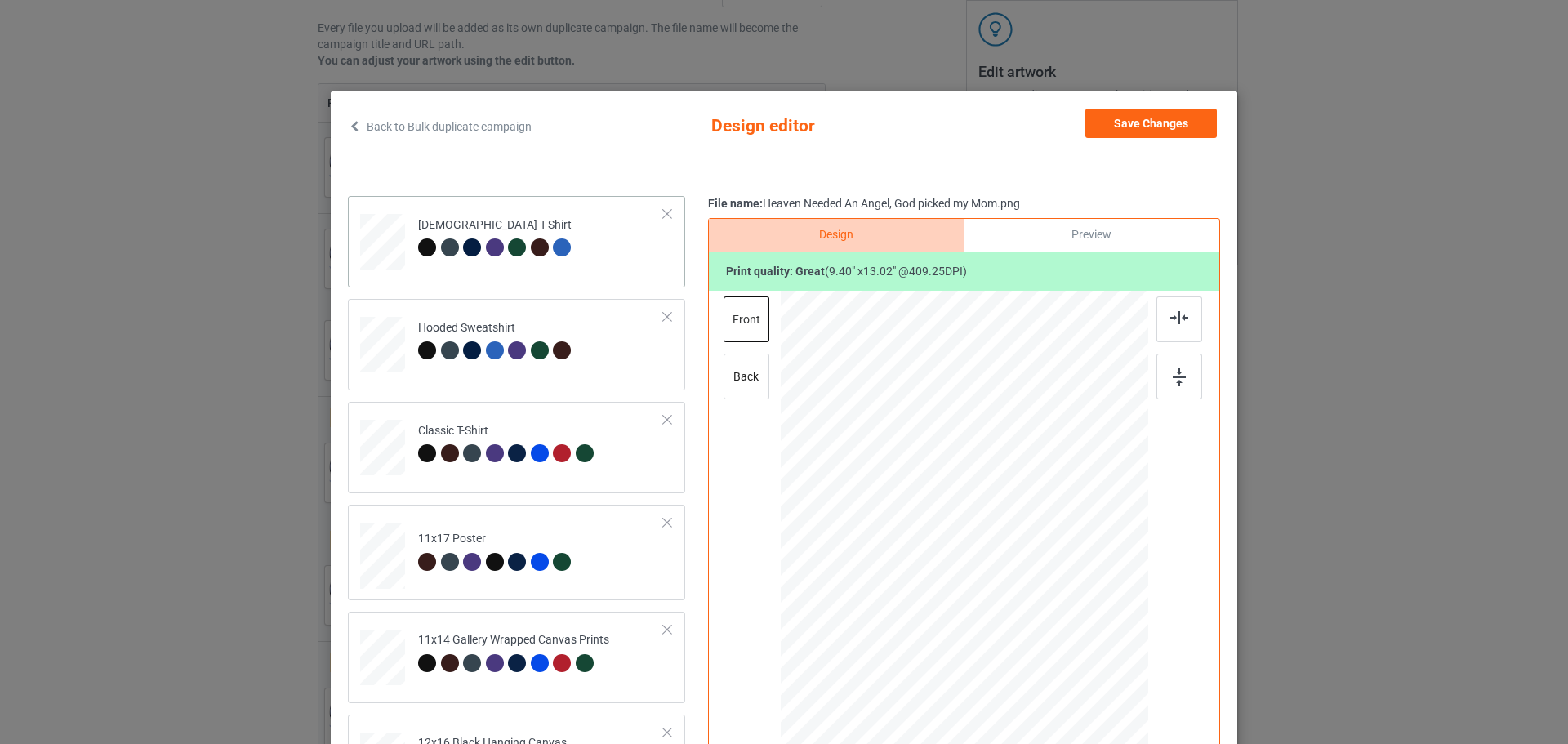
click at [627, 274] on td "[DEMOGRAPHIC_DATA] T-Shirt" at bounding box center [541, 239] width 264 height 72
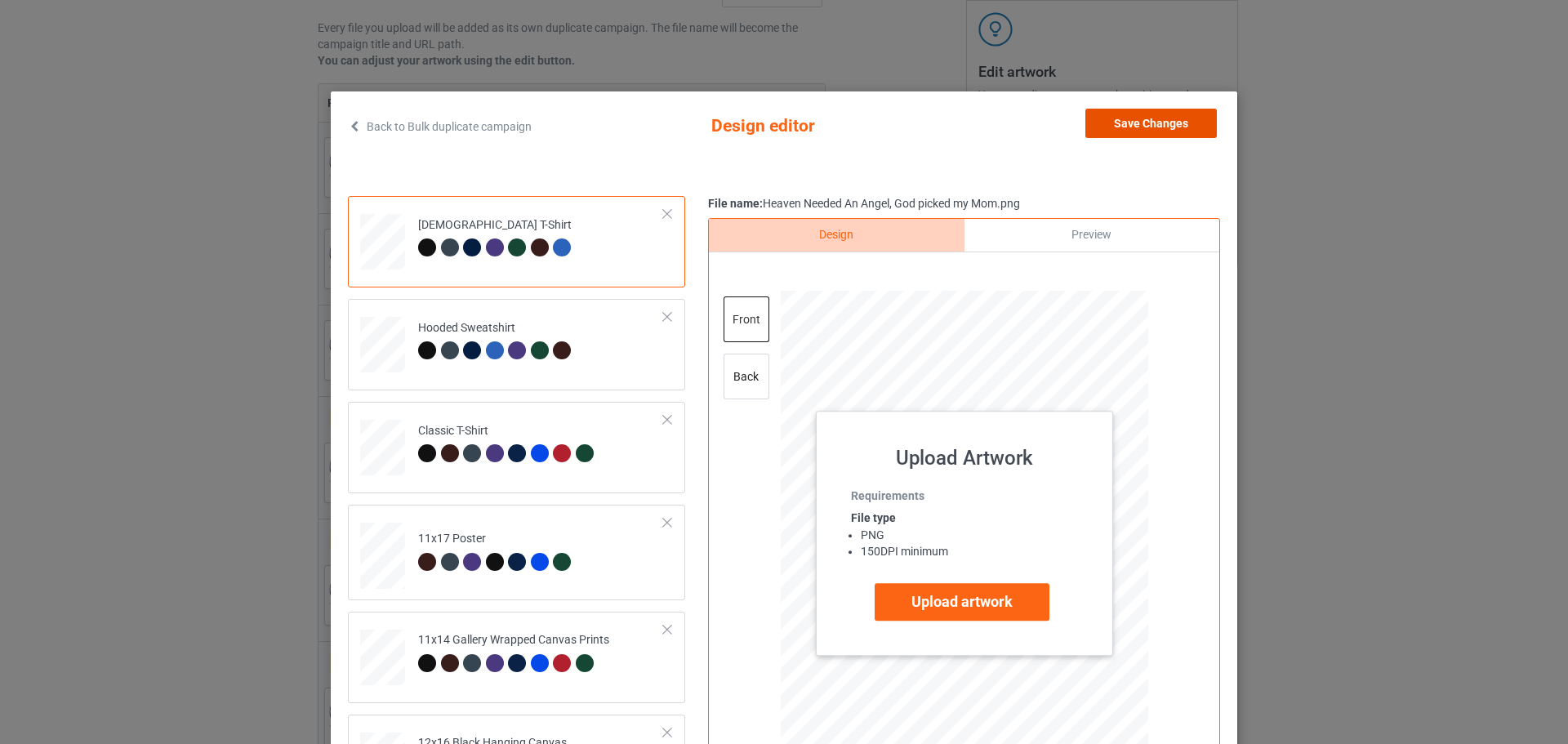
click at [1135, 129] on button "Save Changes" at bounding box center [1151, 123] width 131 height 30
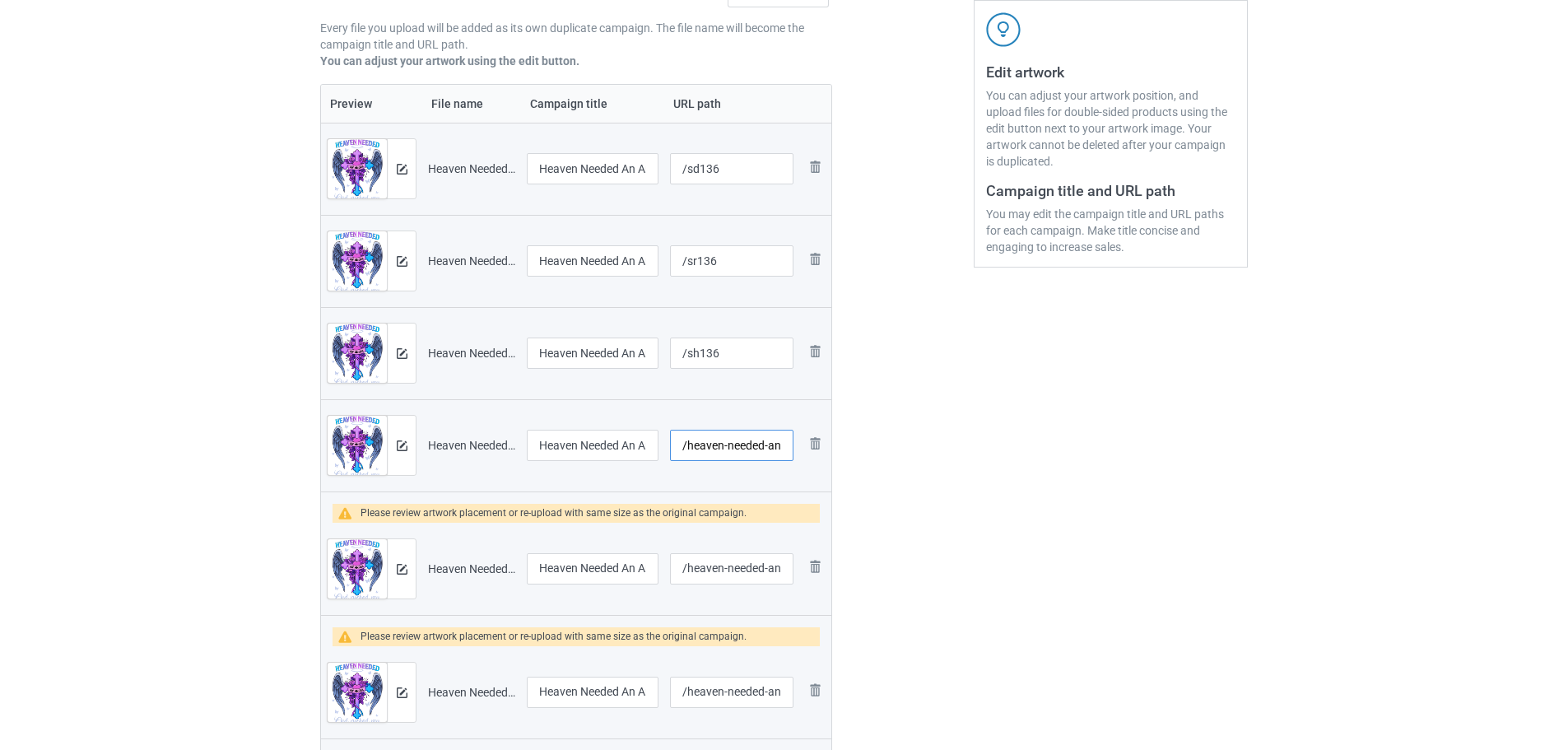
click at [771, 449] on input "/heaven-needed-an-angel-god-picked-my-mom" at bounding box center [732, 444] width 123 height 31
click at [625, 453] on input "Heaven Needed An Angel, God picked my Mom" at bounding box center [592, 444] width 131 height 31
drag, startPoint x: 751, startPoint y: 440, endPoint x: 782, endPoint y: 444, distance: 31.3
click at [796, 442] on td "/heaven-needed-an-angel-god-picked-my-mom" at bounding box center [732, 445] width 135 height 93
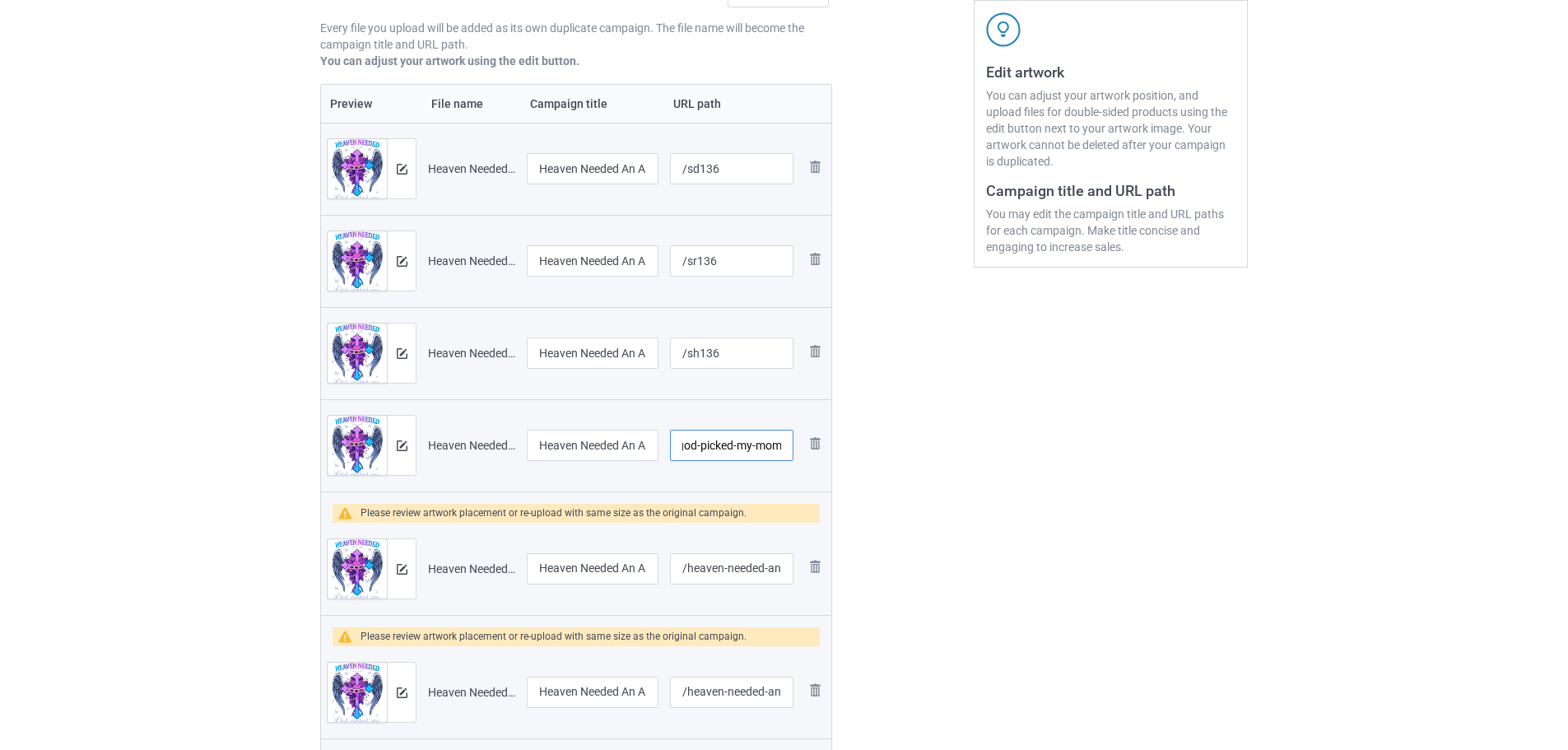
click at [765, 448] on input "/heaven-needed-an-angel-god-picked-my-mom" at bounding box center [732, 444] width 123 height 31
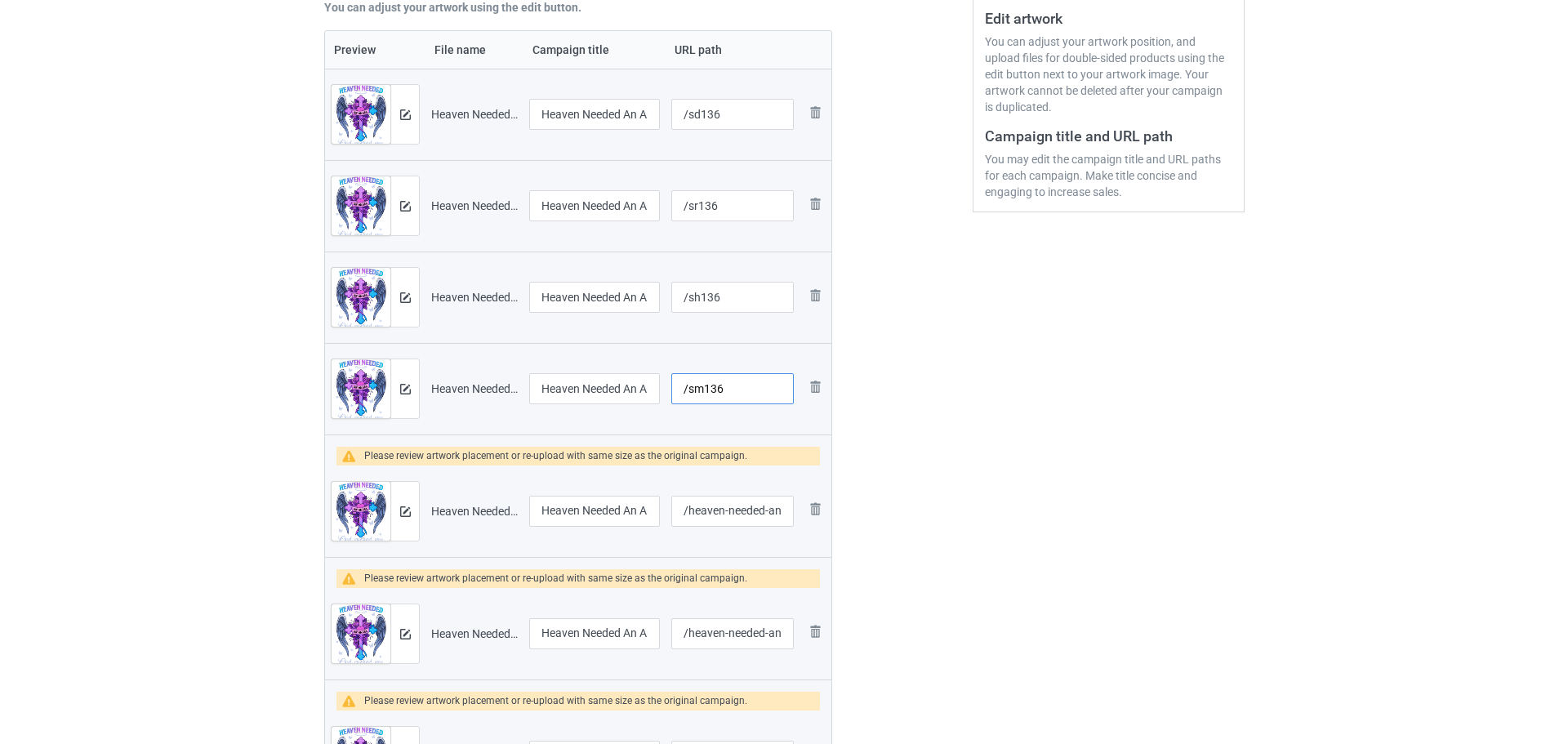
scroll to position [379, 0]
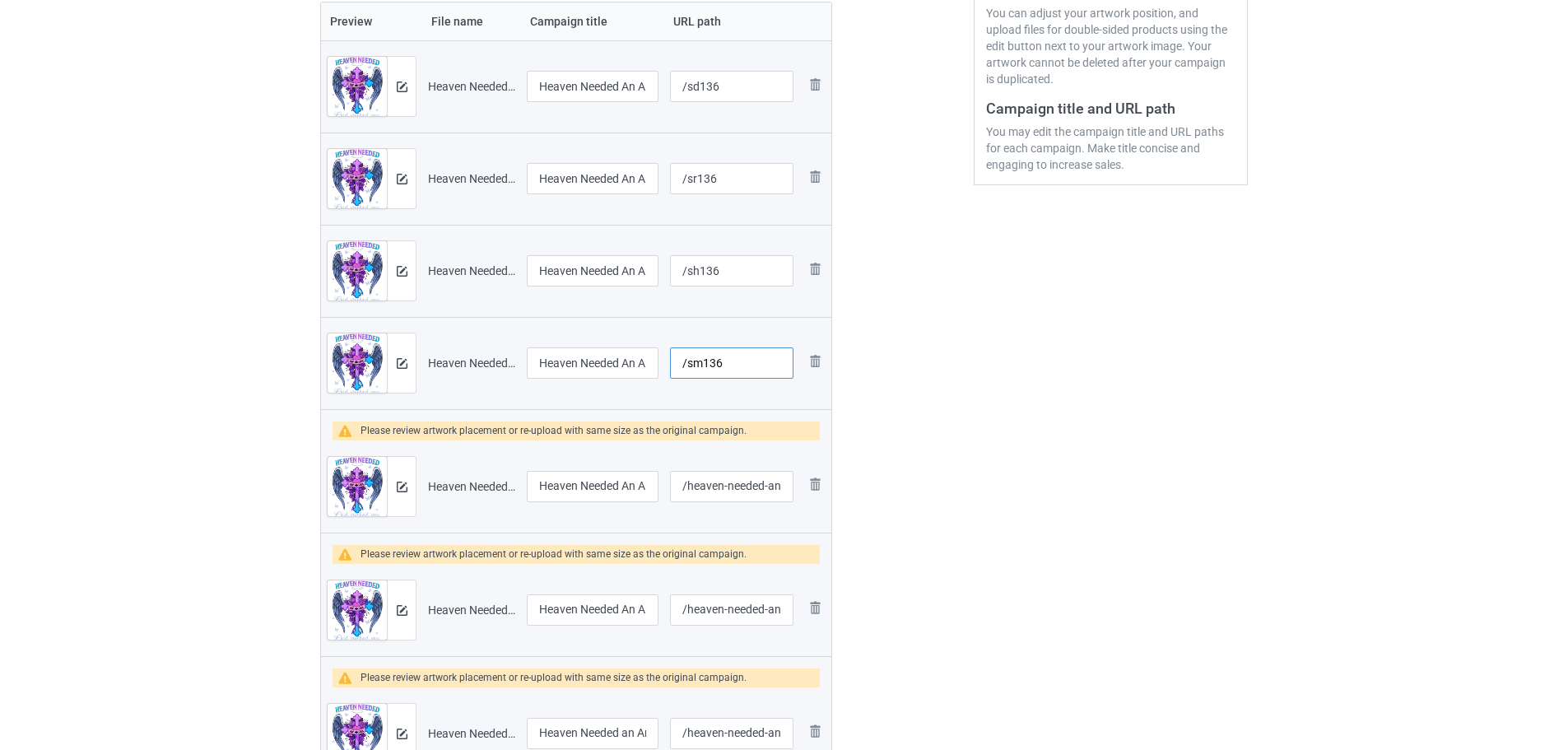
type input "/sm136"
click at [412, 481] on div at bounding box center [401, 486] width 29 height 59
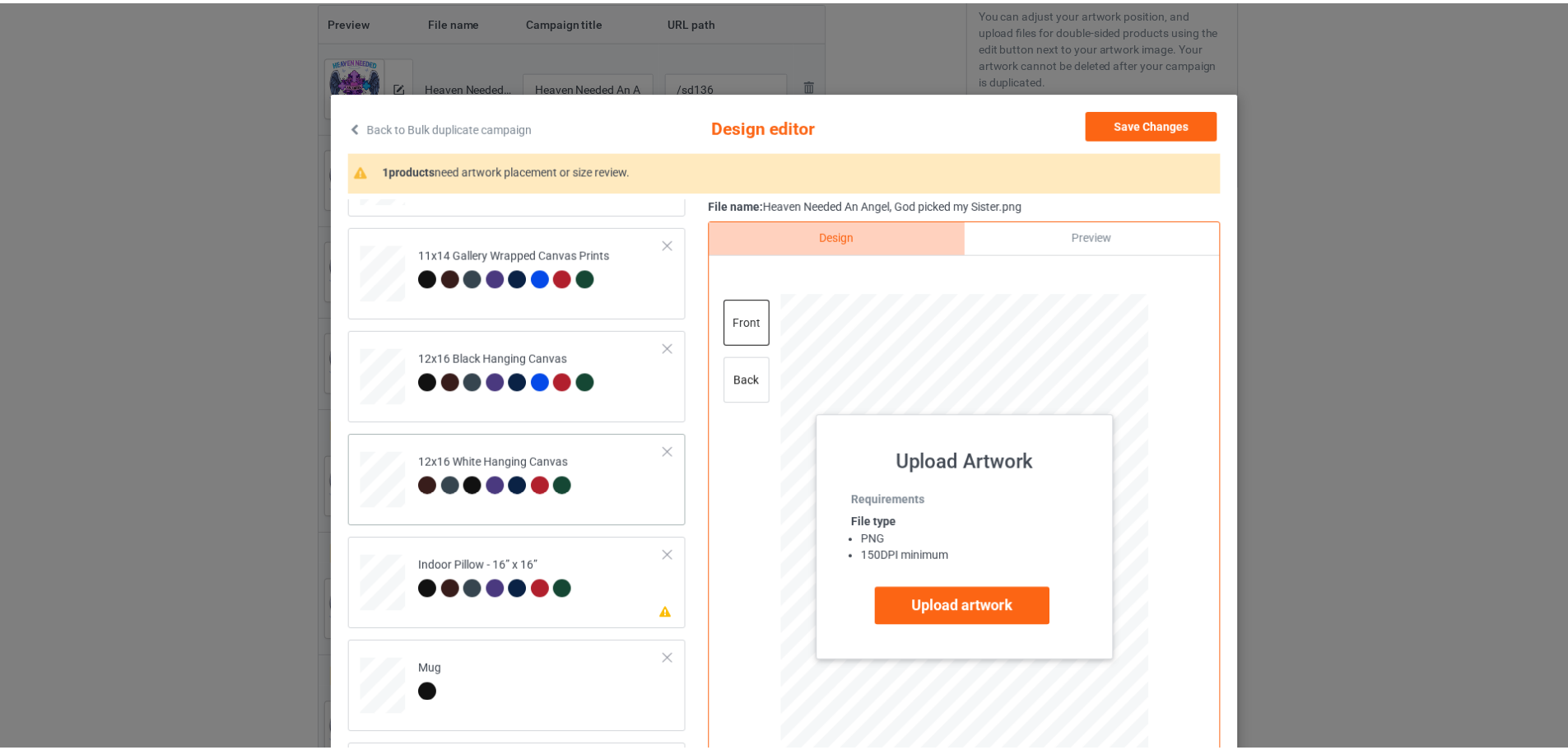
scroll to position [412, 0]
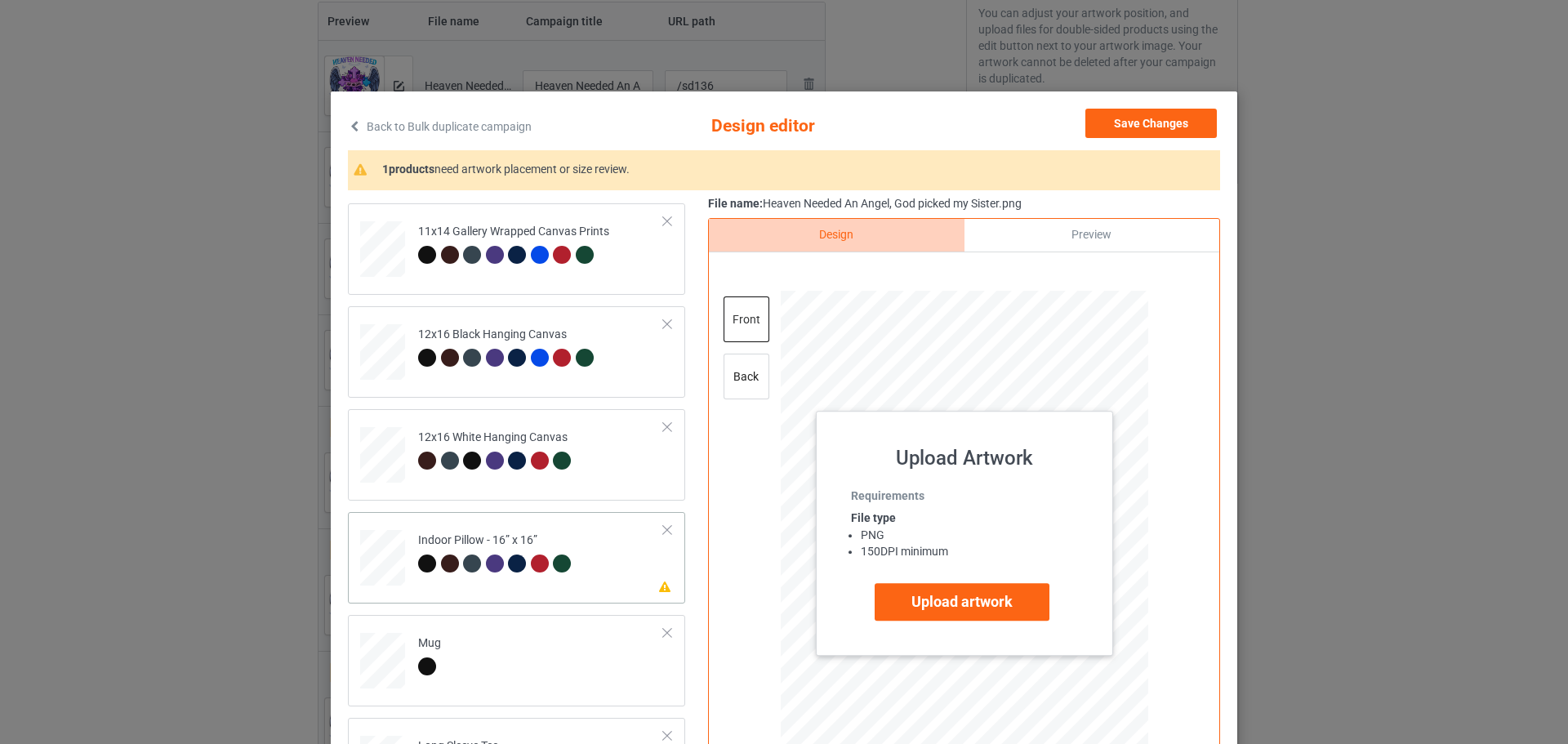
click at [624, 574] on td "Please review artwork placement Indoor Pillow - 16” x 16”" at bounding box center [541, 554] width 264 height 72
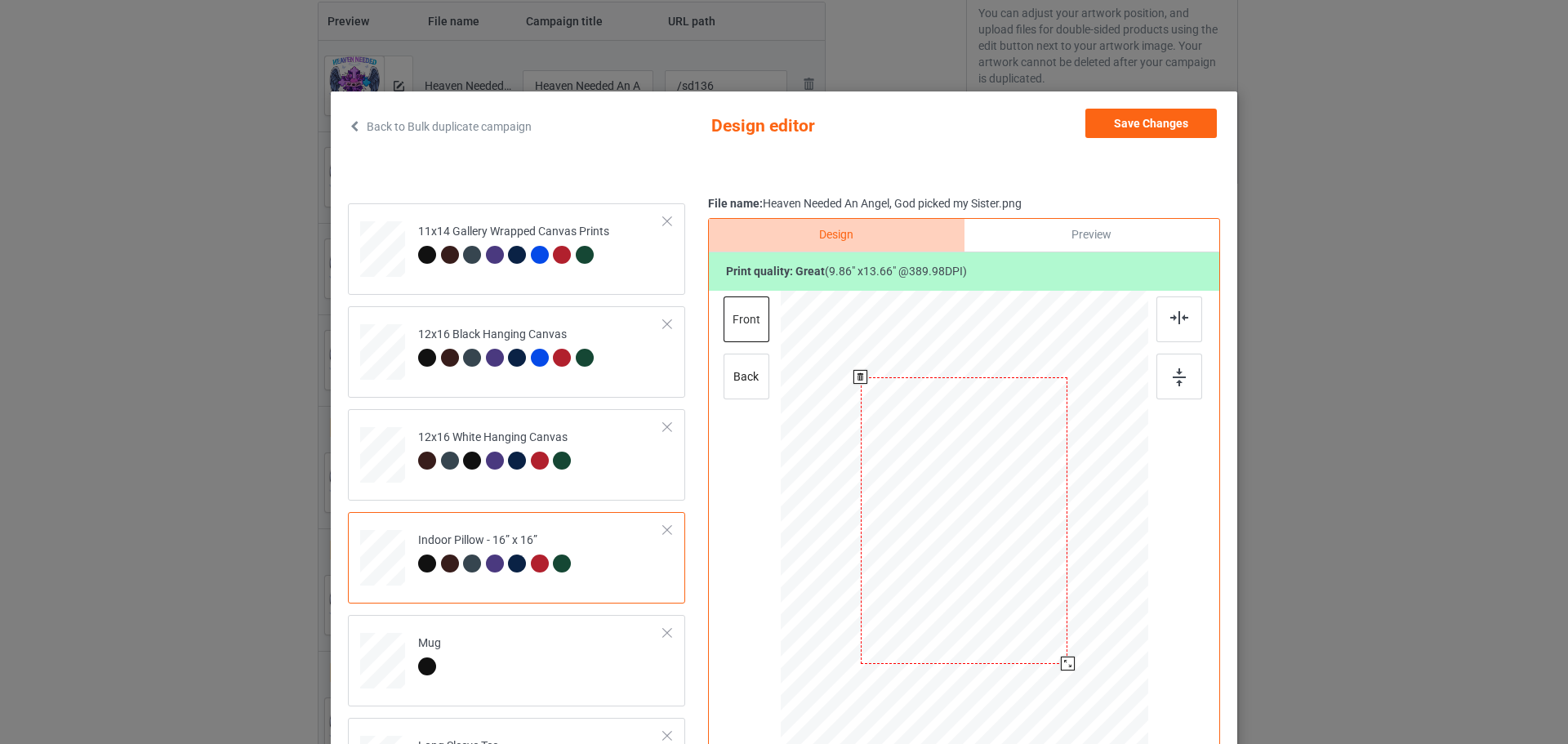
drag, startPoint x: 1071, startPoint y: 669, endPoint x: 1063, endPoint y: 661, distance: 11.3
click at [1063, 661] on div at bounding box center [1068, 664] width 14 height 14
click at [739, 389] on div "back" at bounding box center [746, 376] width 45 height 45
drag, startPoint x: 1069, startPoint y: 673, endPoint x: 1061, endPoint y: 664, distance: 12.0
click at [1061, 664] on div at bounding box center [1067, 663] width 14 height 14
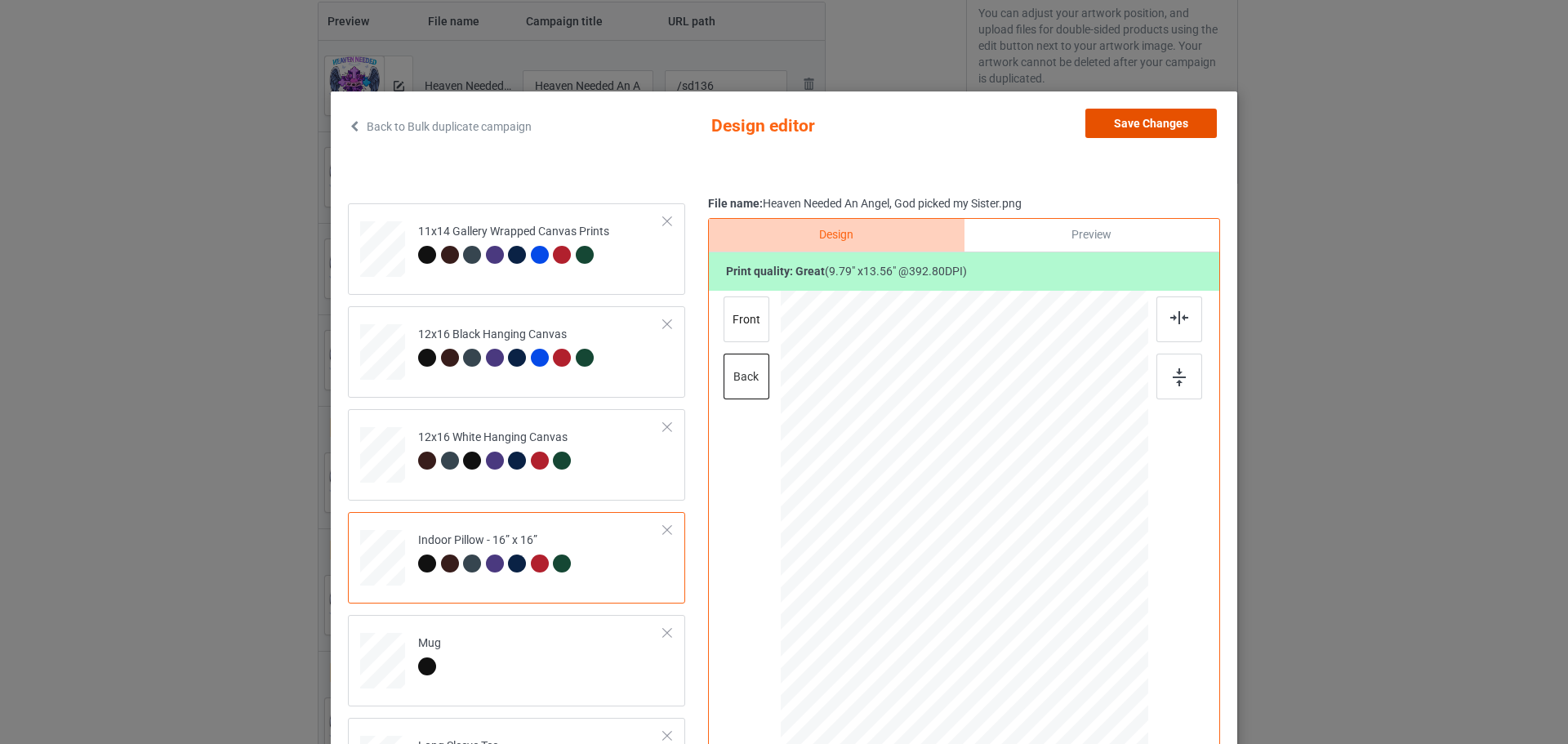
click at [1167, 117] on button "Save Changes" at bounding box center [1151, 123] width 131 height 30
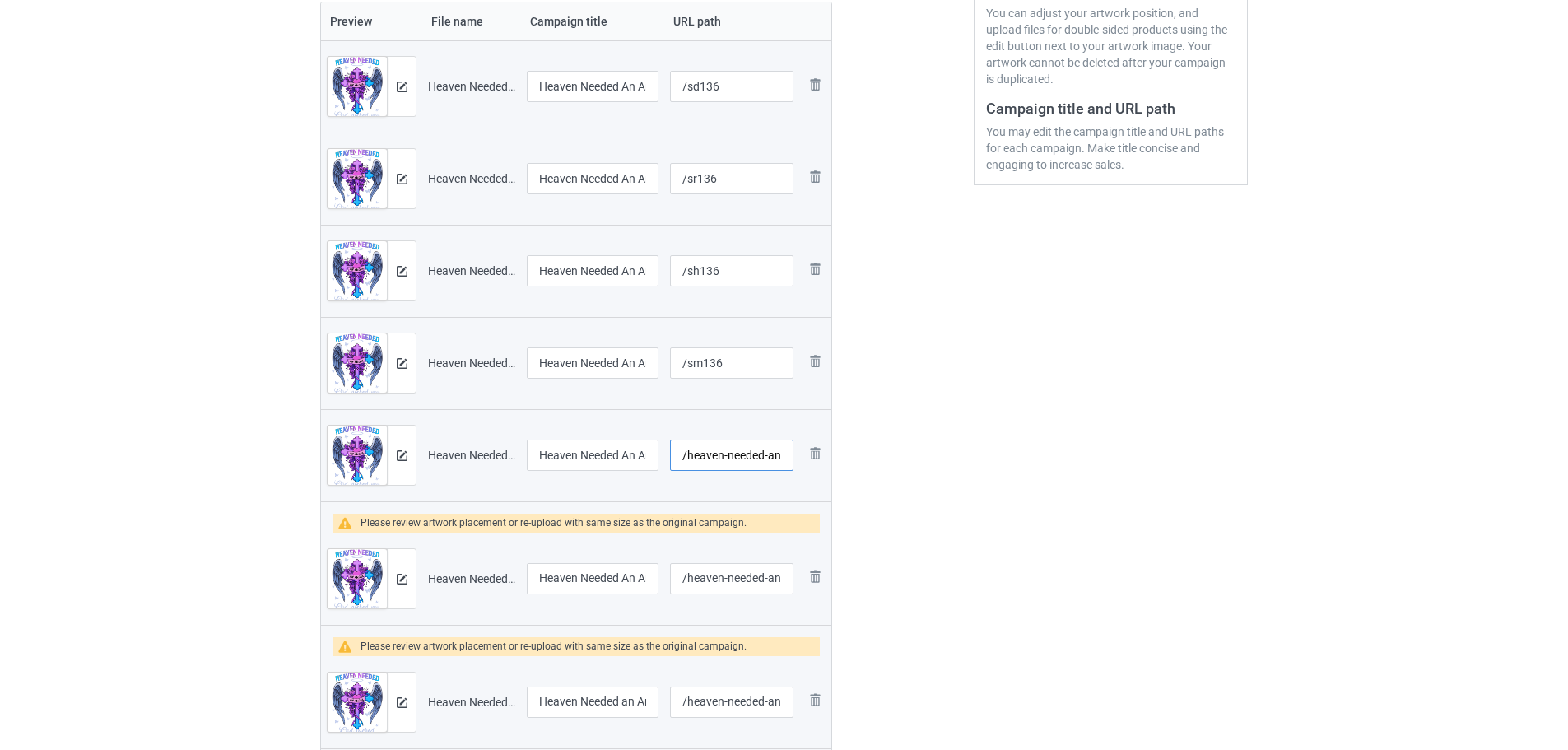
click at [733, 455] on input "/heaven-needed-an-angel-god-picked-my-sister" at bounding box center [732, 455] width 123 height 31
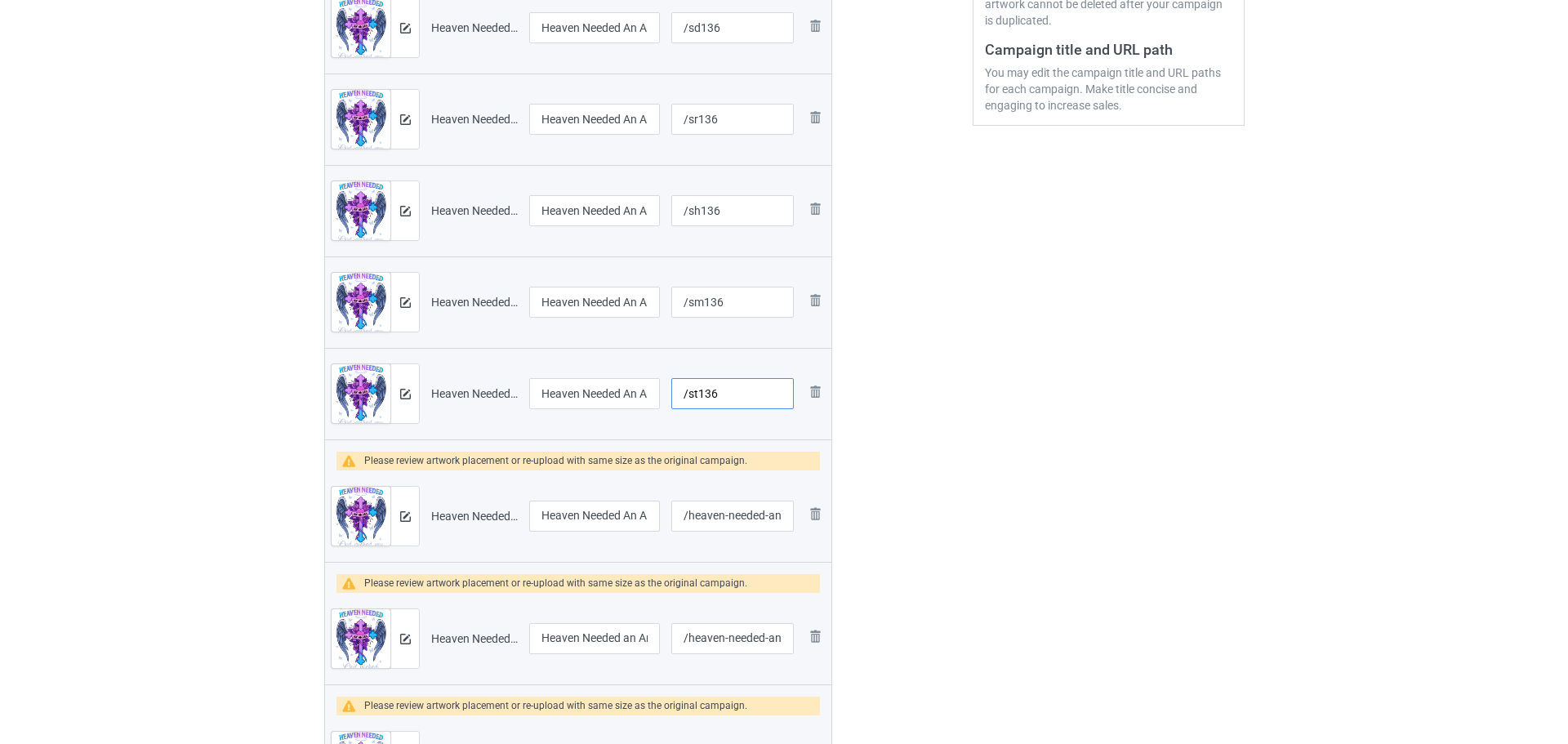
scroll to position [461, 0]
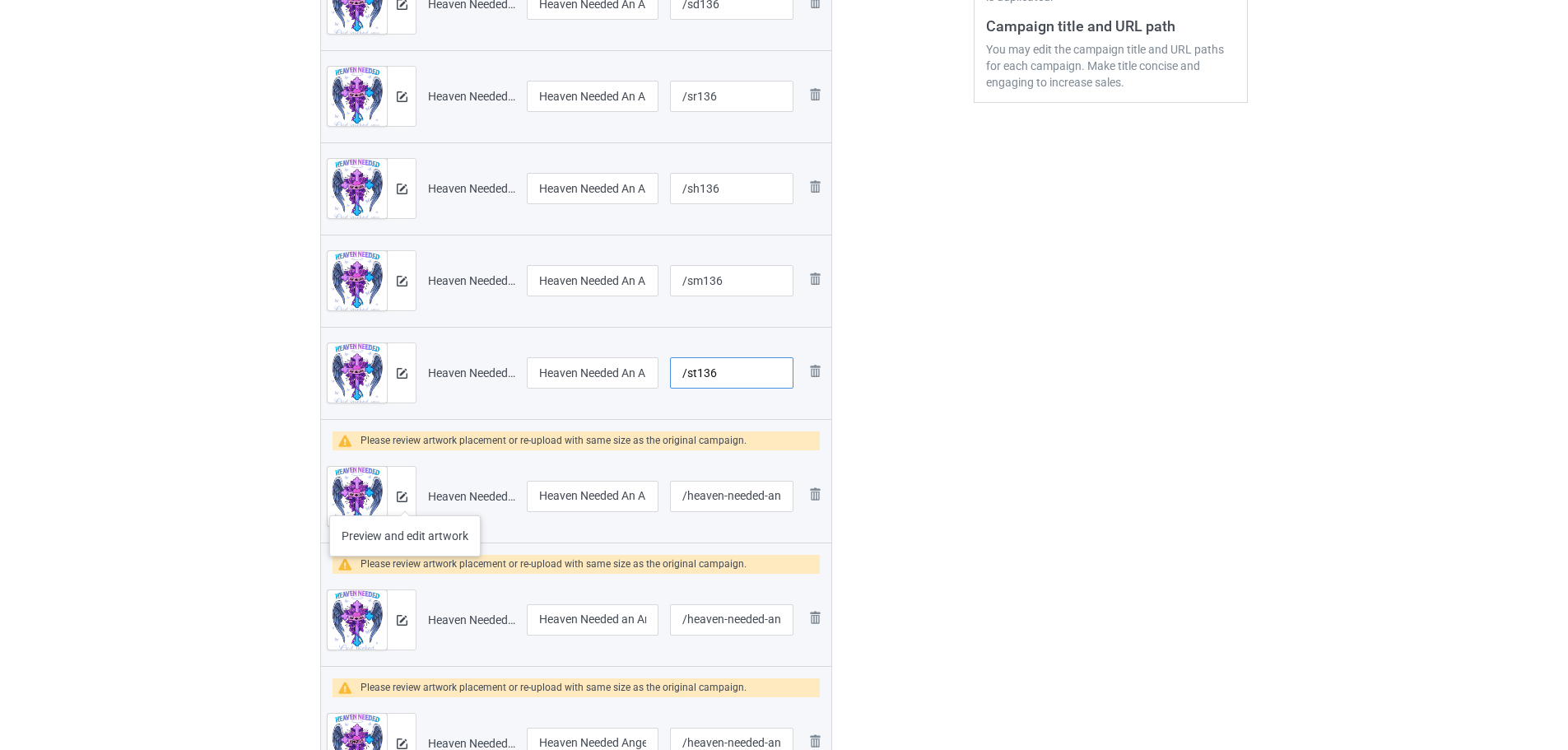
type input "/st136"
click at [405, 499] on img at bounding box center [402, 497] width 11 height 11
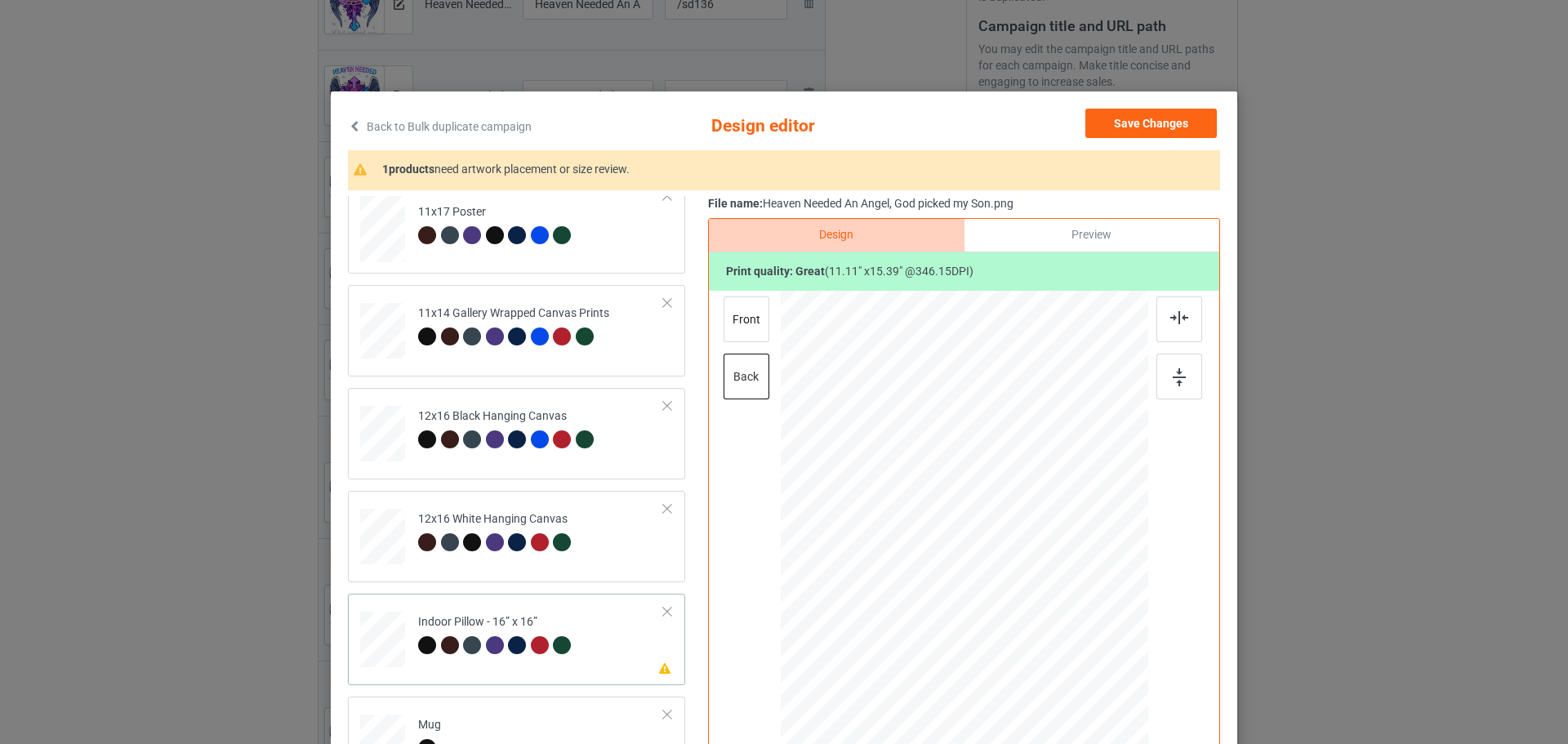
scroll to position [408, 0]
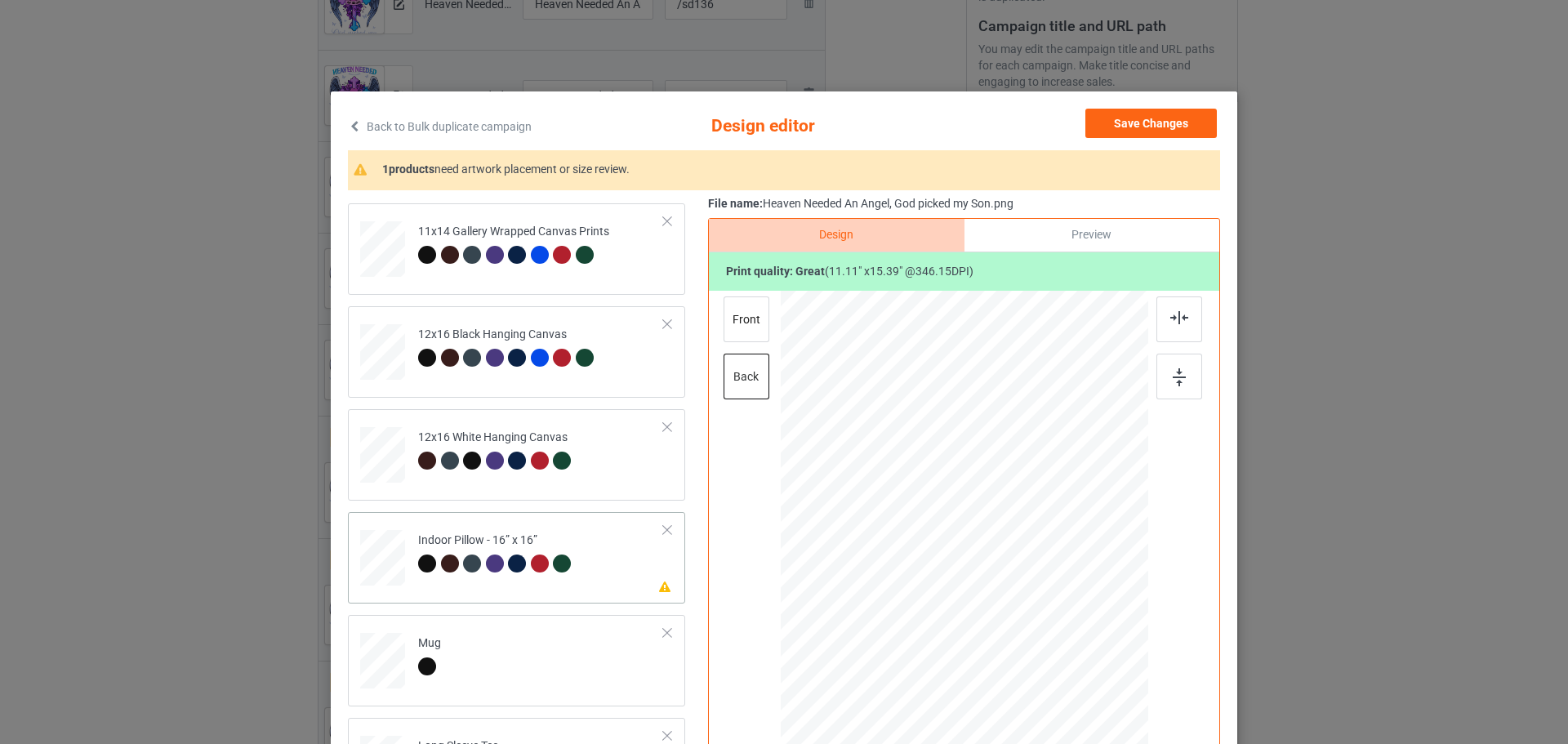
click at [615, 574] on td "Please review artwork placement Indoor Pillow - 16” x 16”" at bounding box center [541, 554] width 264 height 72
click at [1182, 386] on div at bounding box center [1179, 376] width 45 height 45
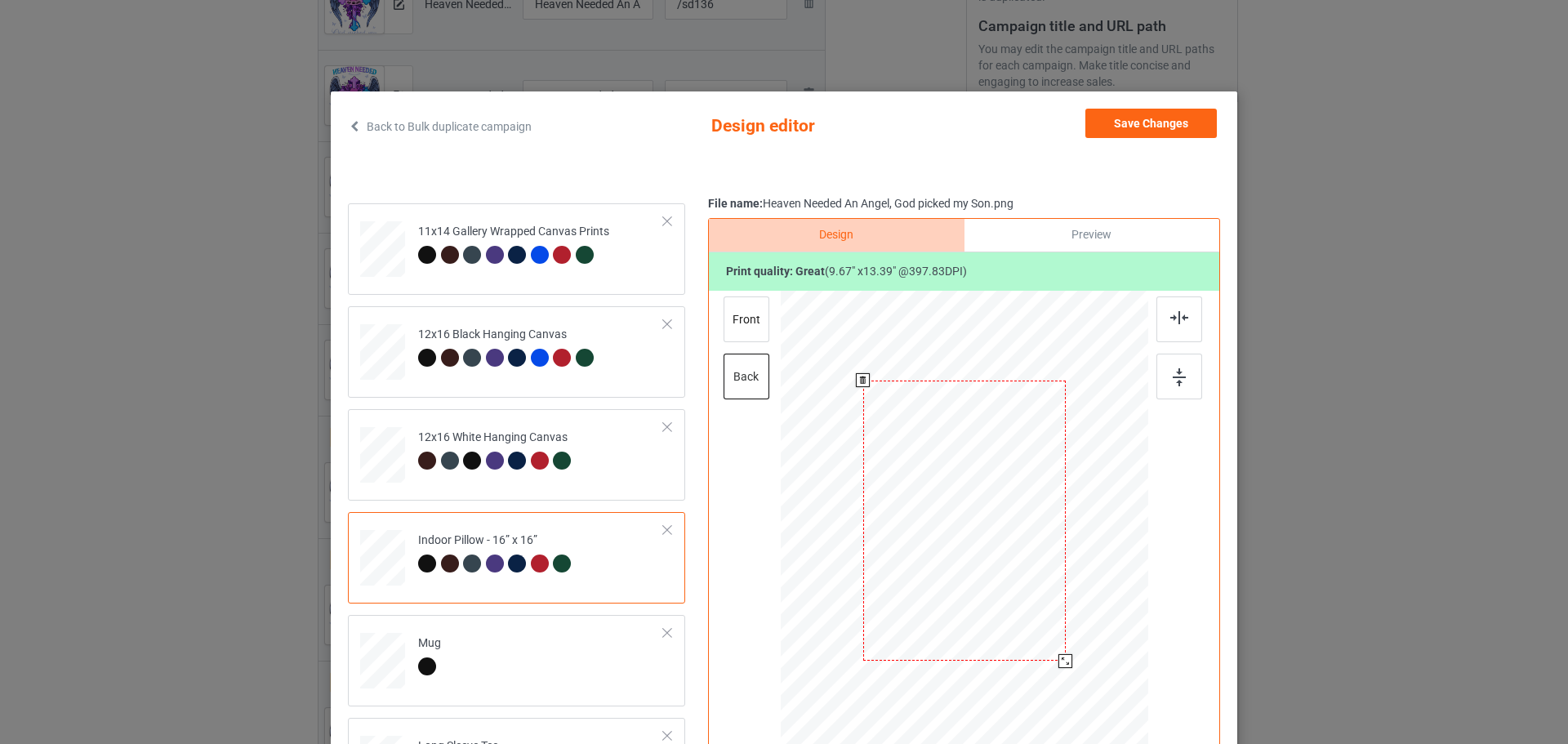
drag, startPoint x: 1073, startPoint y: 674, endPoint x: 1064, endPoint y: 662, distance: 15.0
click at [1064, 662] on div at bounding box center [1065, 661] width 14 height 14
click at [742, 321] on div "front" at bounding box center [746, 319] width 45 height 45
drag, startPoint x: 1067, startPoint y: 673, endPoint x: 1059, endPoint y: 663, distance: 12.8
click at [1059, 663] on div at bounding box center [1066, 663] width 14 height 14
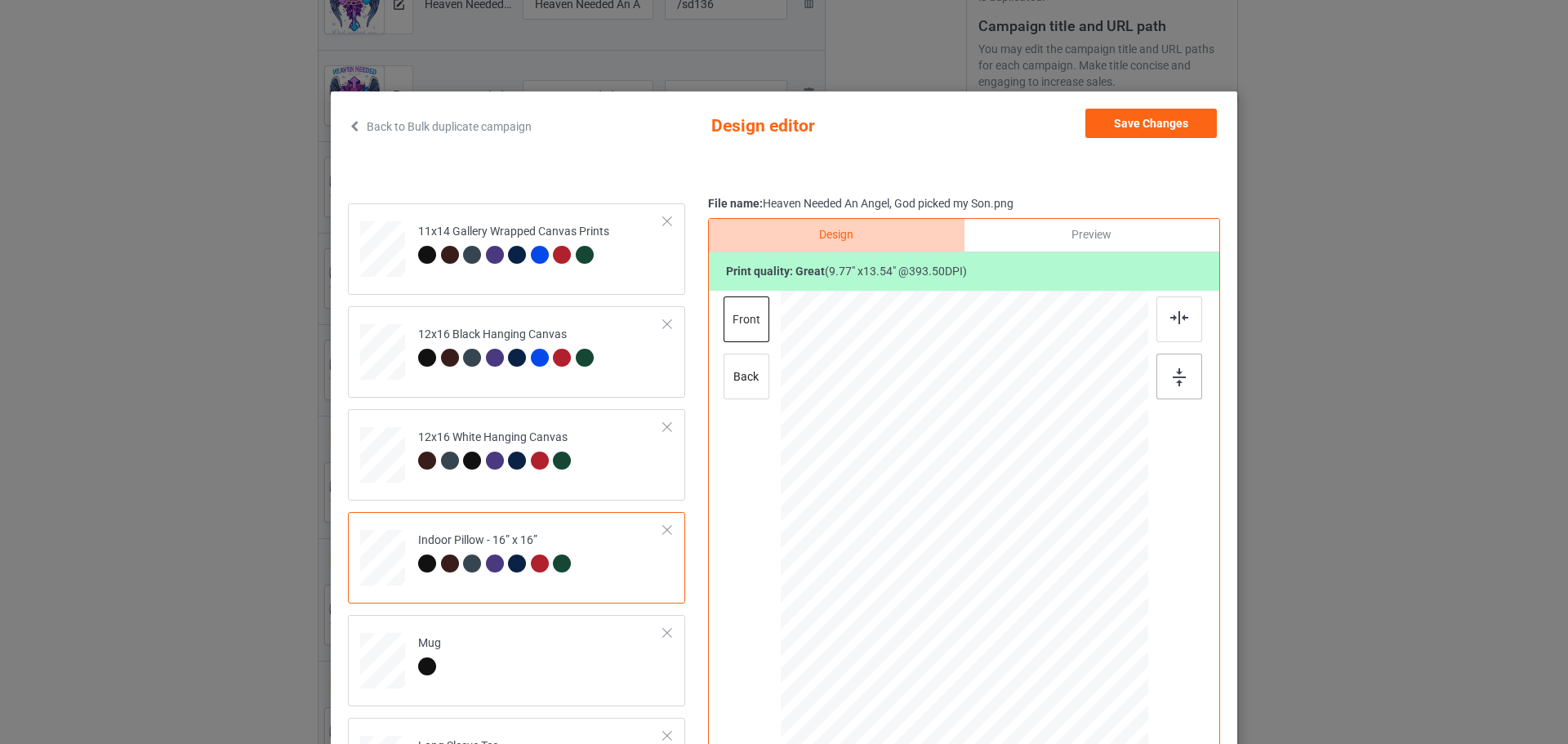
click at [1173, 385] on img at bounding box center [1179, 377] width 13 height 18
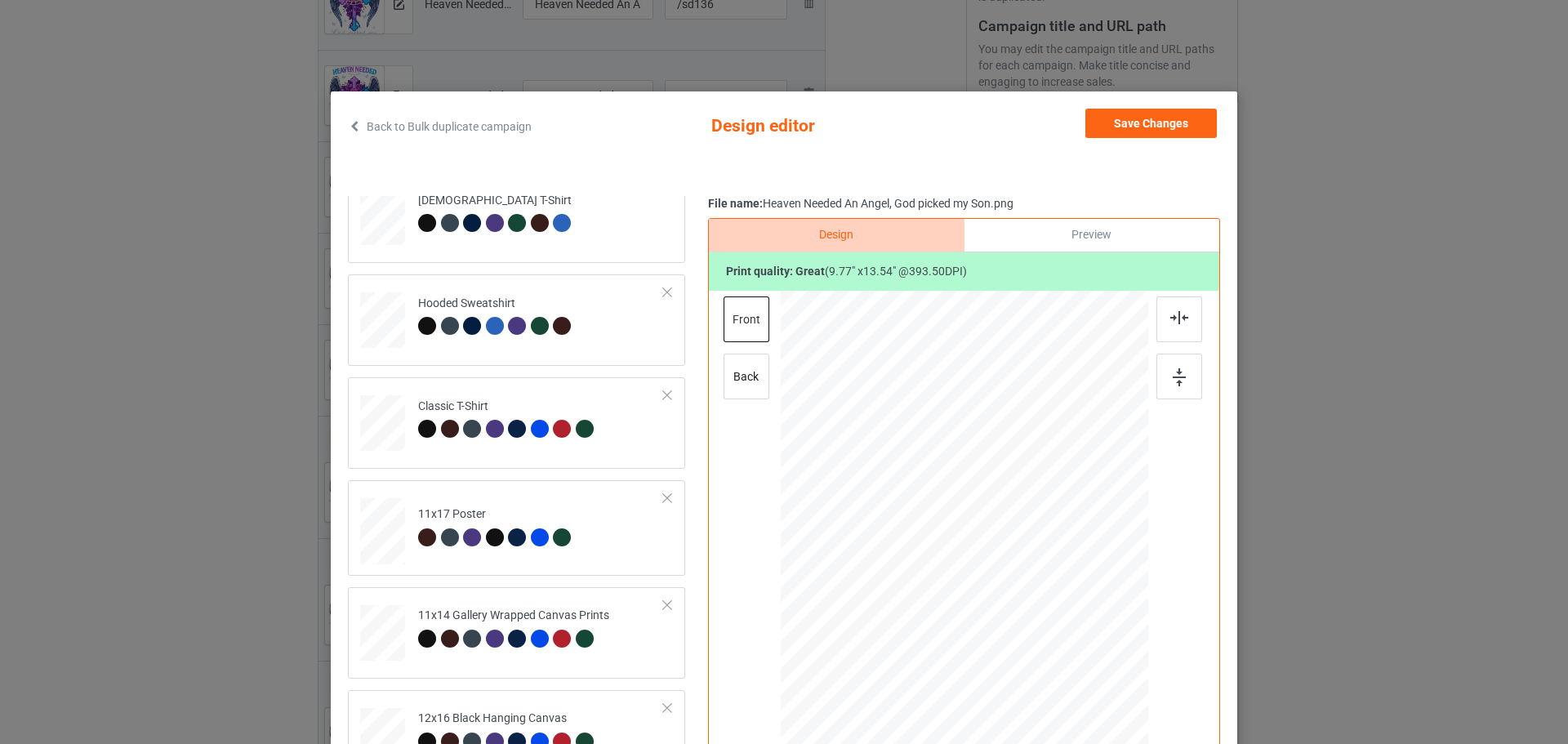
scroll to position [0, 0]
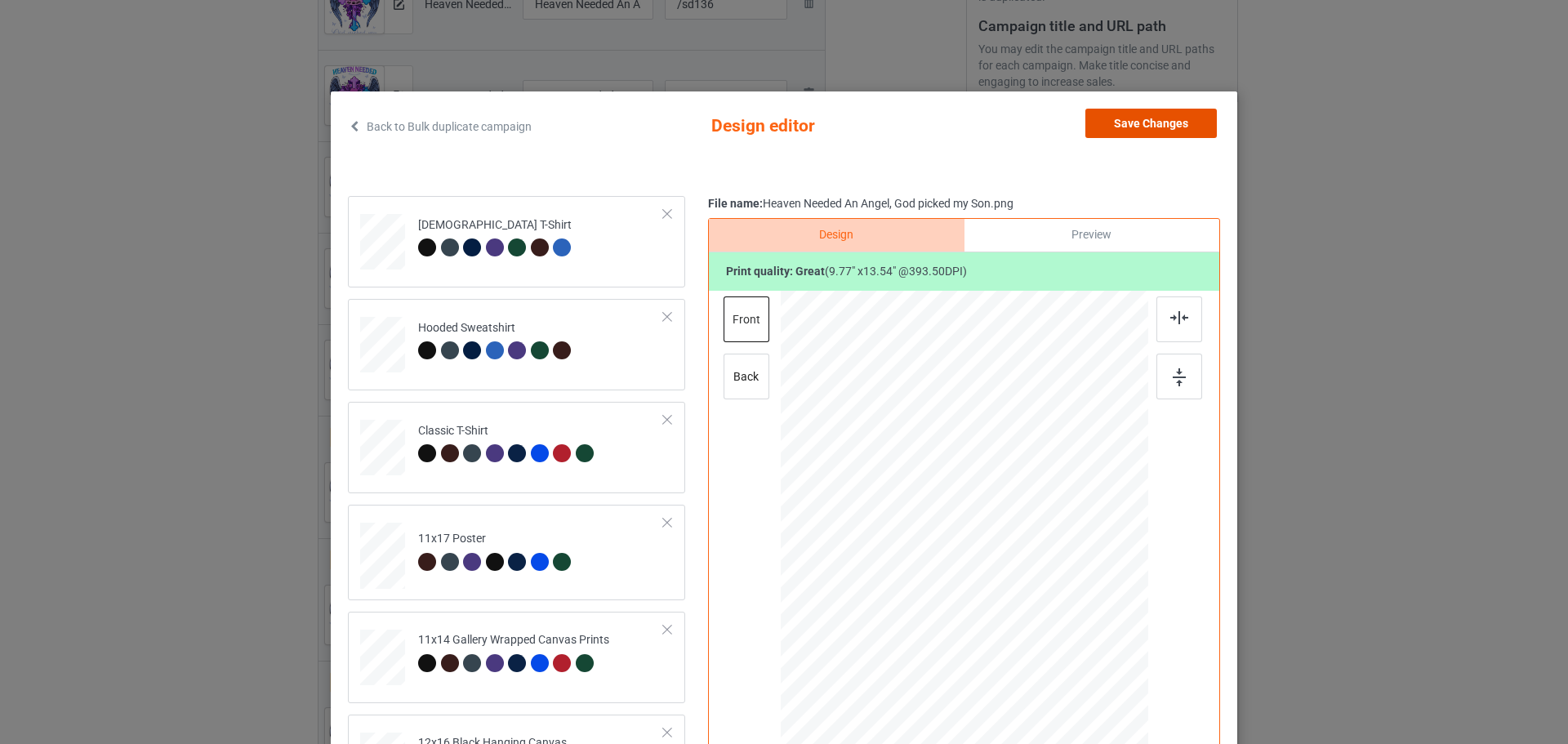
click at [1150, 136] on button "Save Changes" at bounding box center [1151, 123] width 131 height 30
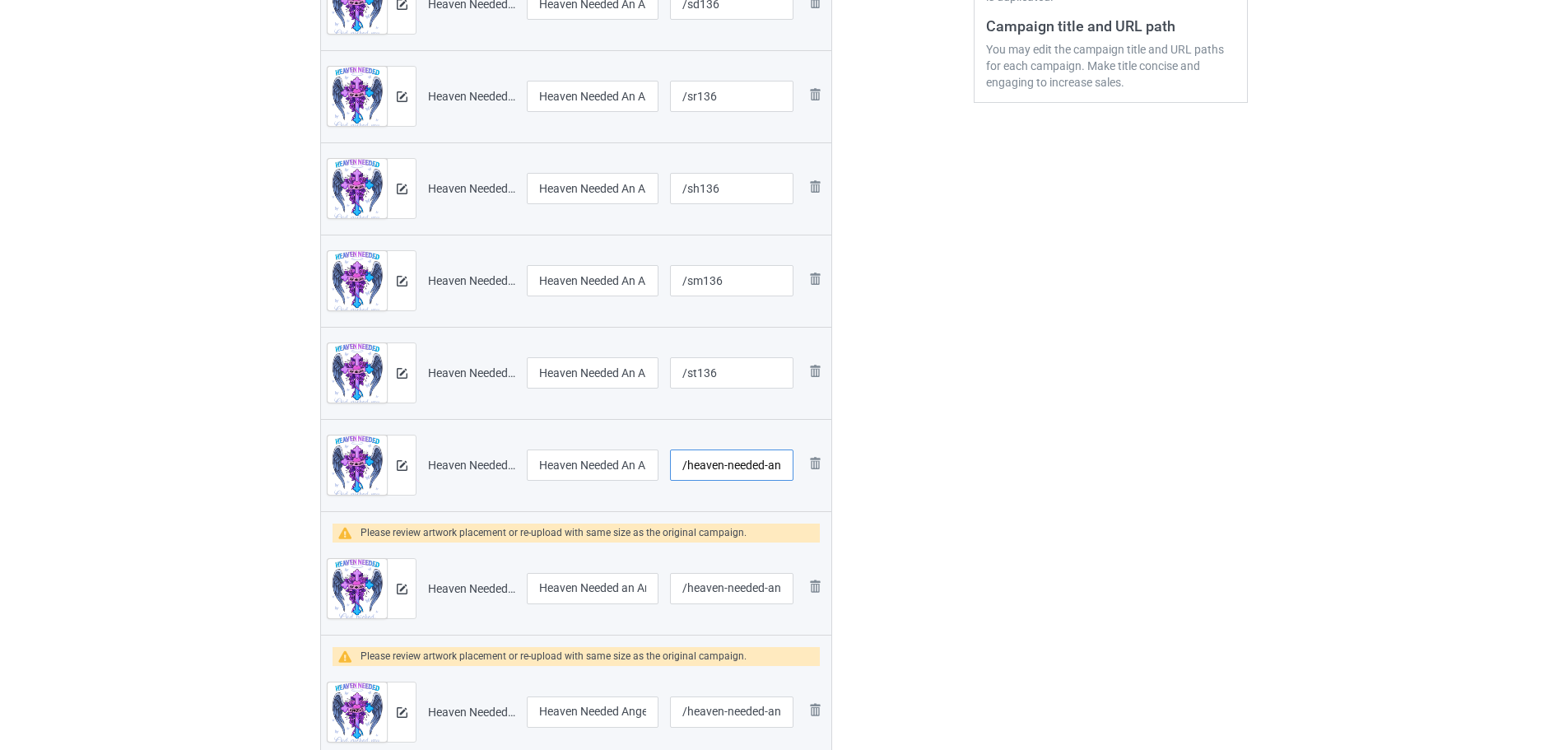
click at [767, 469] on input "/heaven-needed-an-angel-god-picked-my-son" at bounding box center [732, 464] width 123 height 31
type input "/ss136"
click at [383, 591] on img at bounding box center [357, 594] width 59 height 71
click at [399, 591] on img at bounding box center [402, 589] width 11 height 11
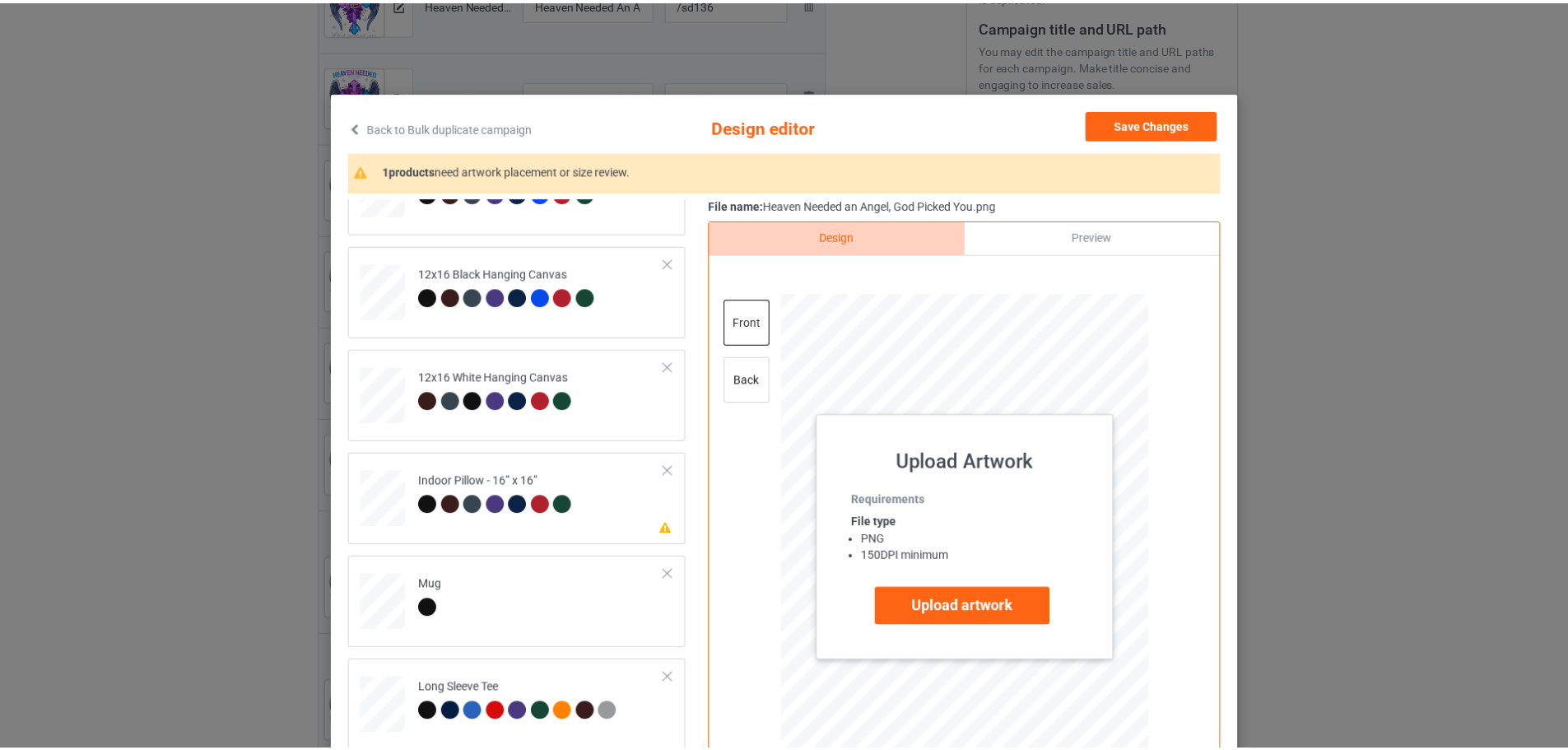
scroll to position [492, 0]
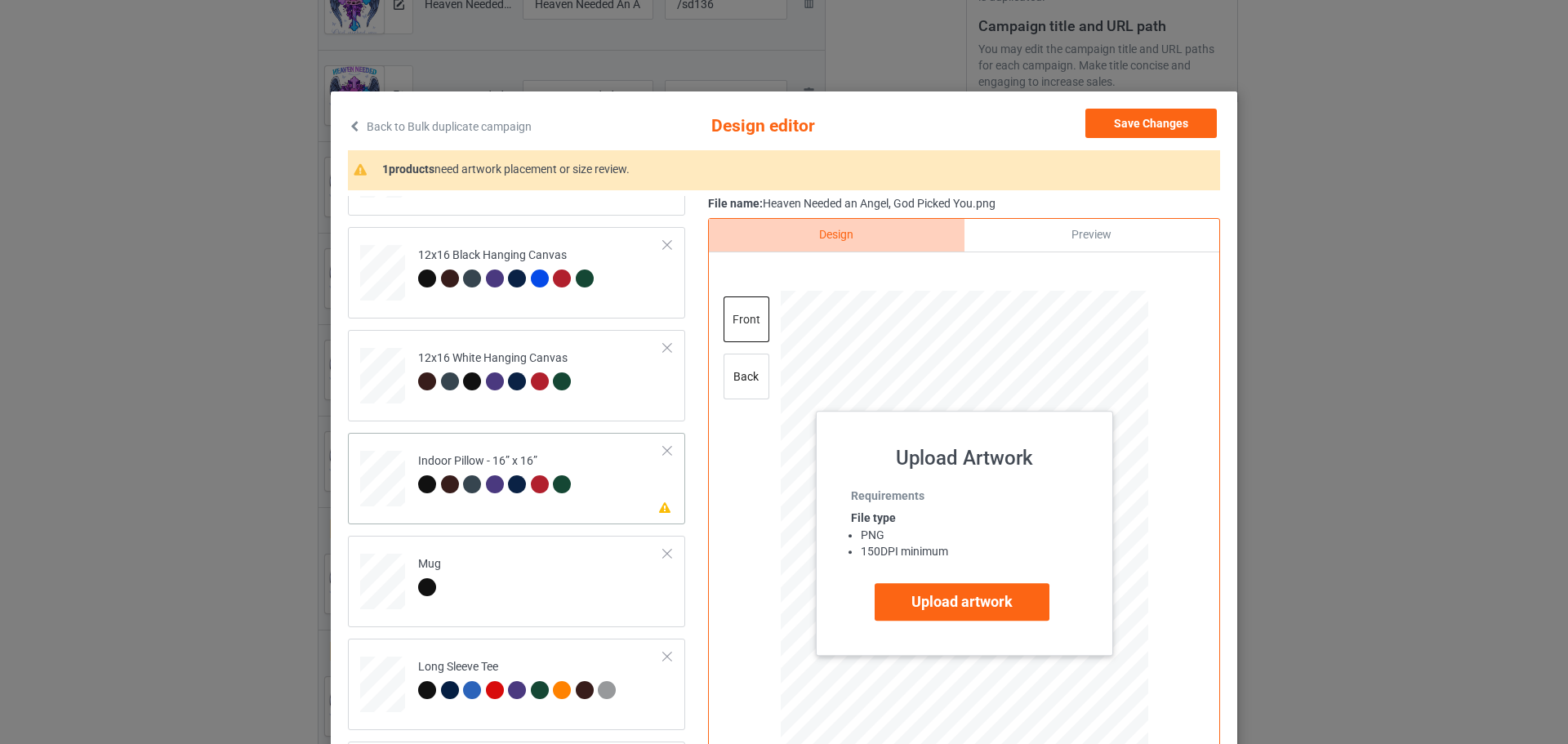
click at [624, 493] on td "Please review artwork placement Indoor Pillow - 16” x 16”" at bounding box center [541, 475] width 264 height 72
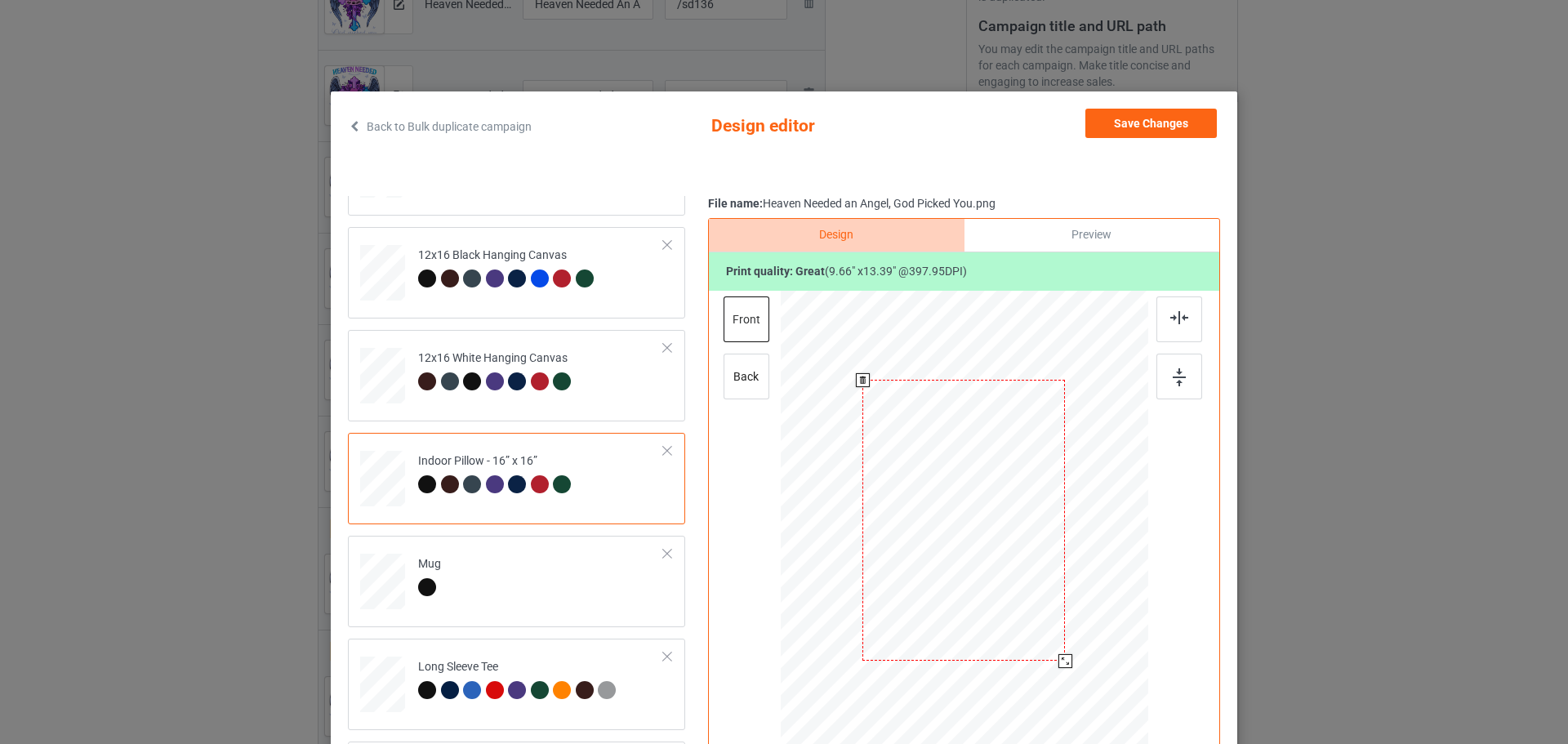
drag, startPoint x: 1073, startPoint y: 671, endPoint x: 1060, endPoint y: 662, distance: 15.8
click at [1060, 662] on div at bounding box center [1065, 661] width 14 height 14
click at [733, 374] on div "back" at bounding box center [746, 376] width 45 height 45
drag, startPoint x: 1063, startPoint y: 671, endPoint x: 1056, endPoint y: 657, distance: 15.7
click at [1058, 657] on div at bounding box center [1065, 661] width 14 height 14
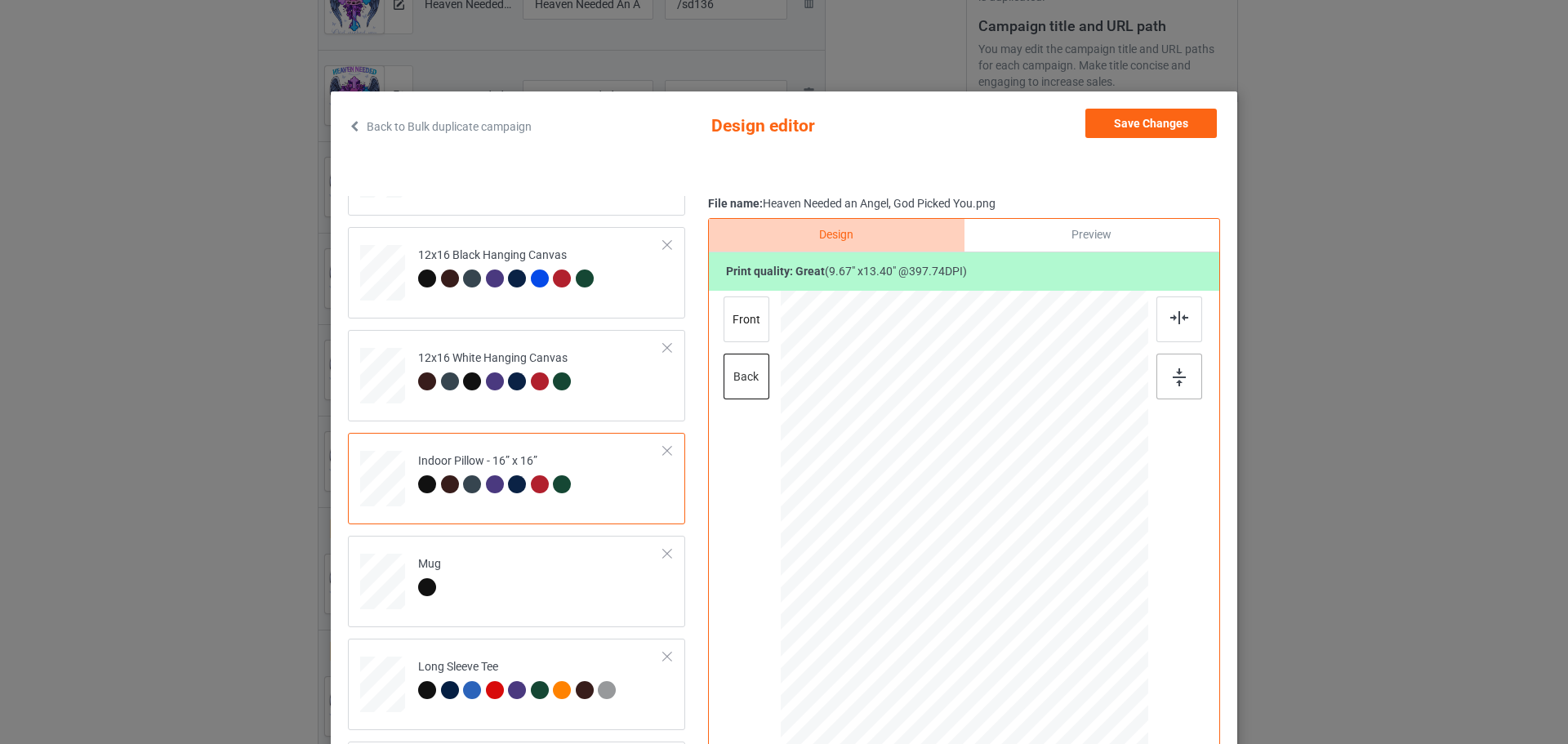
click at [1170, 367] on div at bounding box center [1179, 376] width 45 height 45
click at [1160, 119] on button "Save Changes" at bounding box center [1151, 123] width 131 height 30
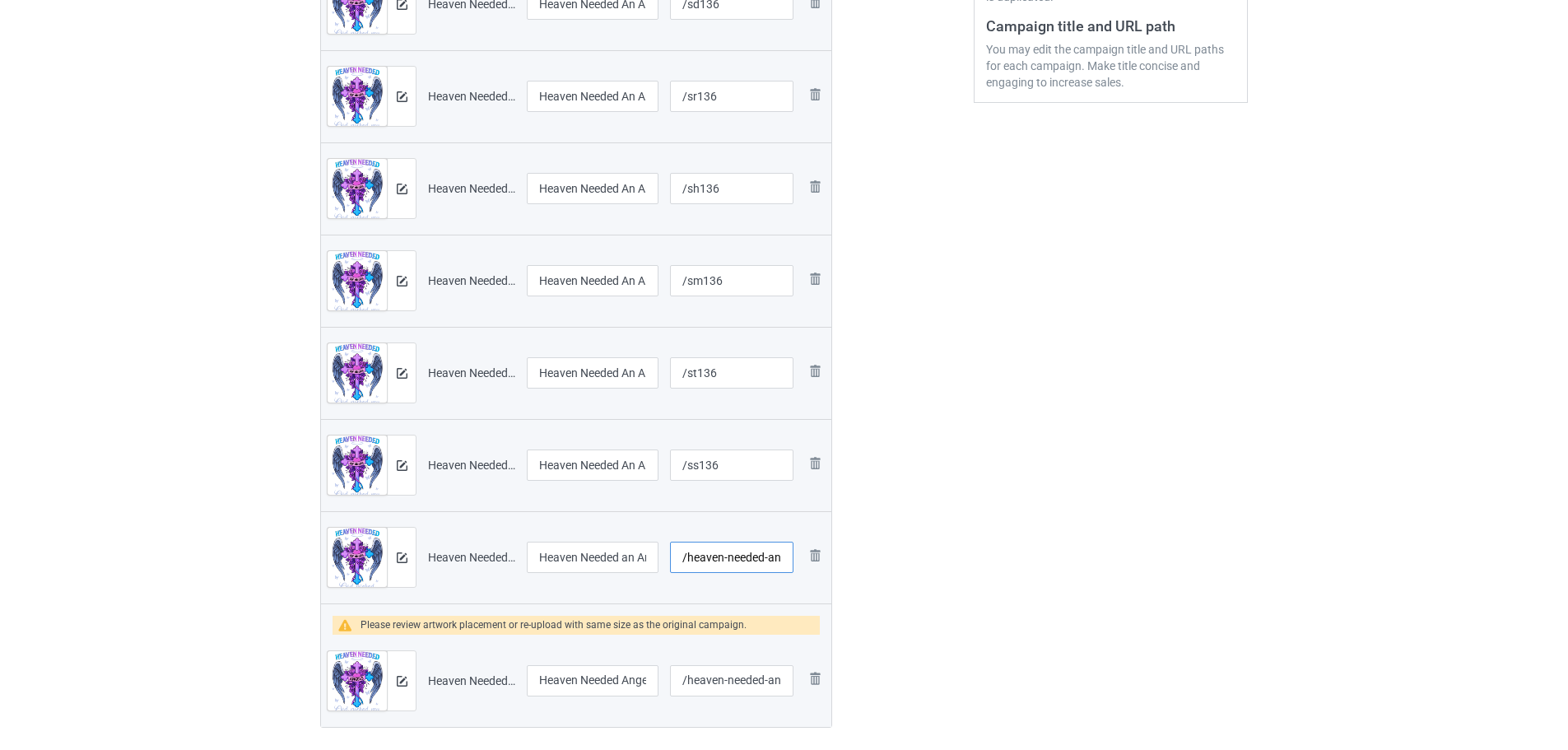
click at [732, 553] on input "/heaven-needed-an-angel-god-picked-you" at bounding box center [732, 556] width 123 height 31
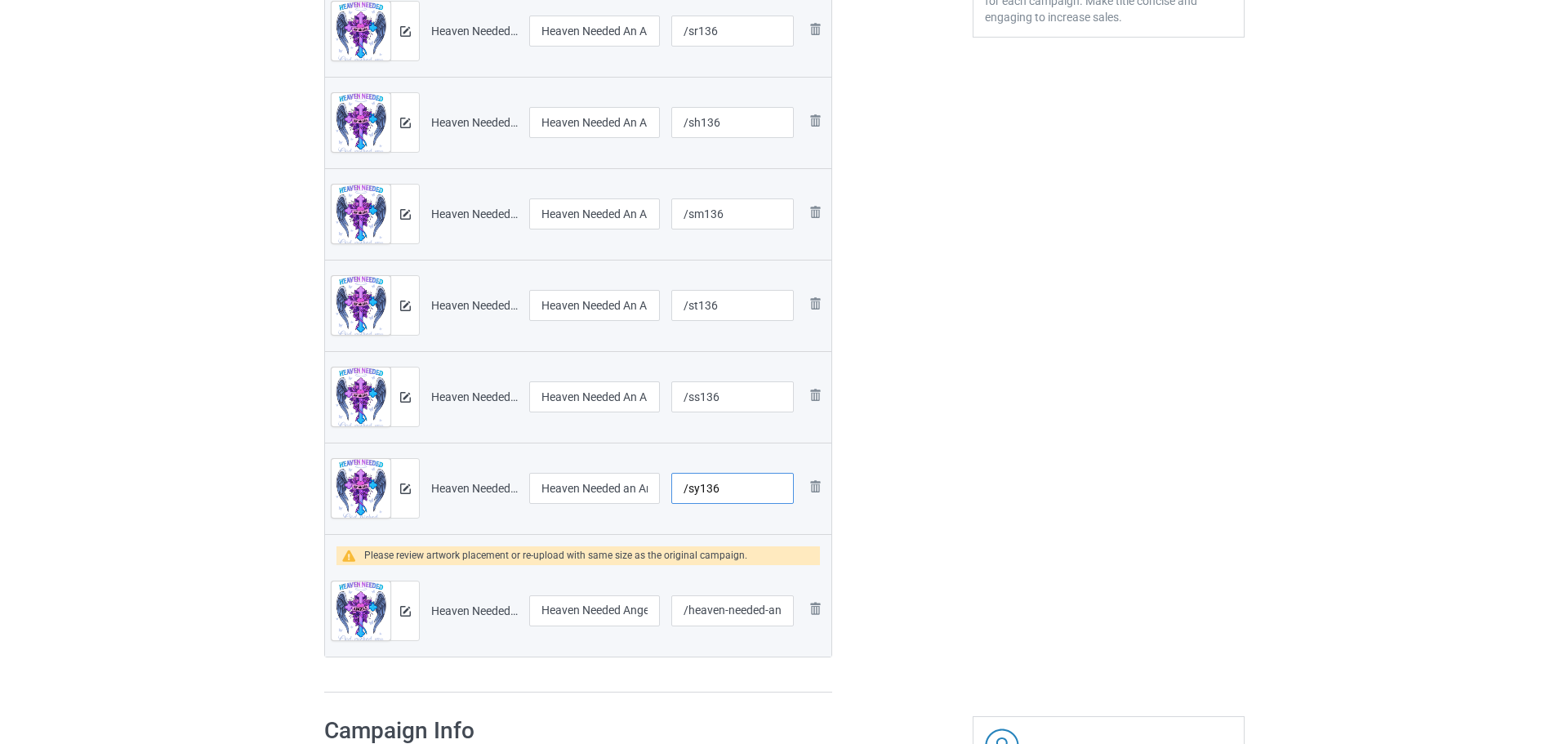
scroll to position [623, 0]
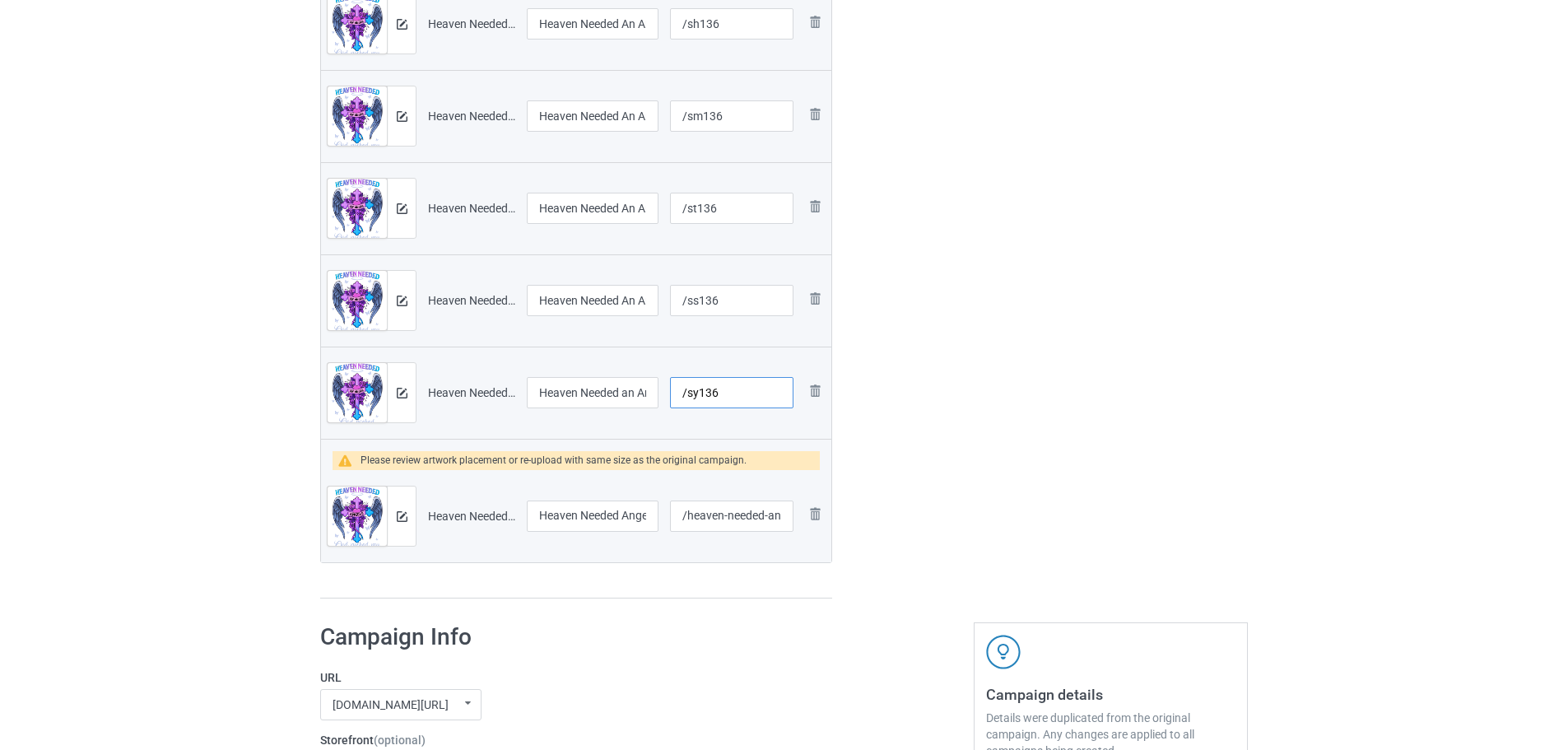
type input "/sy136"
click at [412, 522] on div at bounding box center [401, 516] width 29 height 59
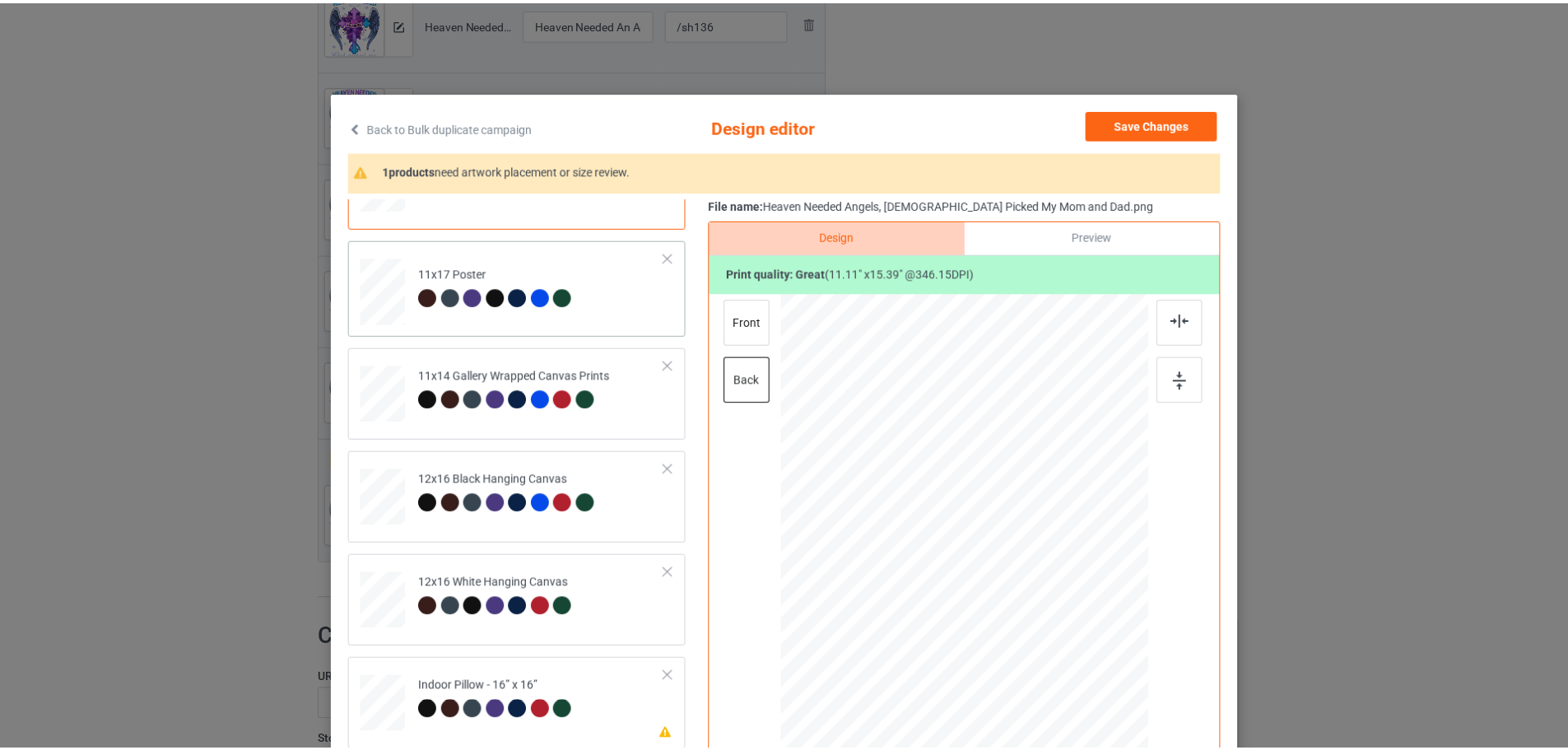
scroll to position [412, 0]
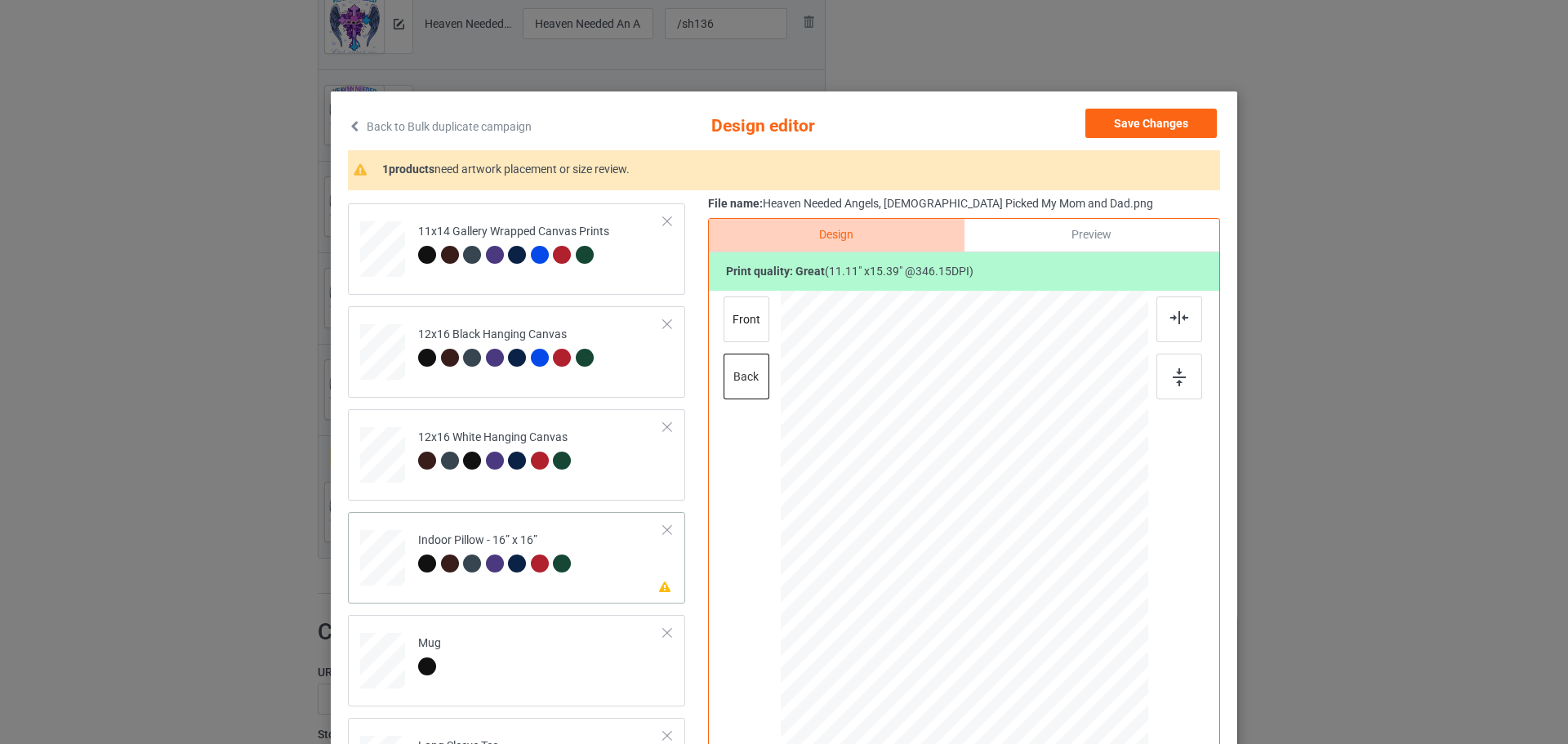
click at [617, 588] on td "Please review artwork placement Indoor Pillow - 16” x 16”" at bounding box center [541, 554] width 264 height 72
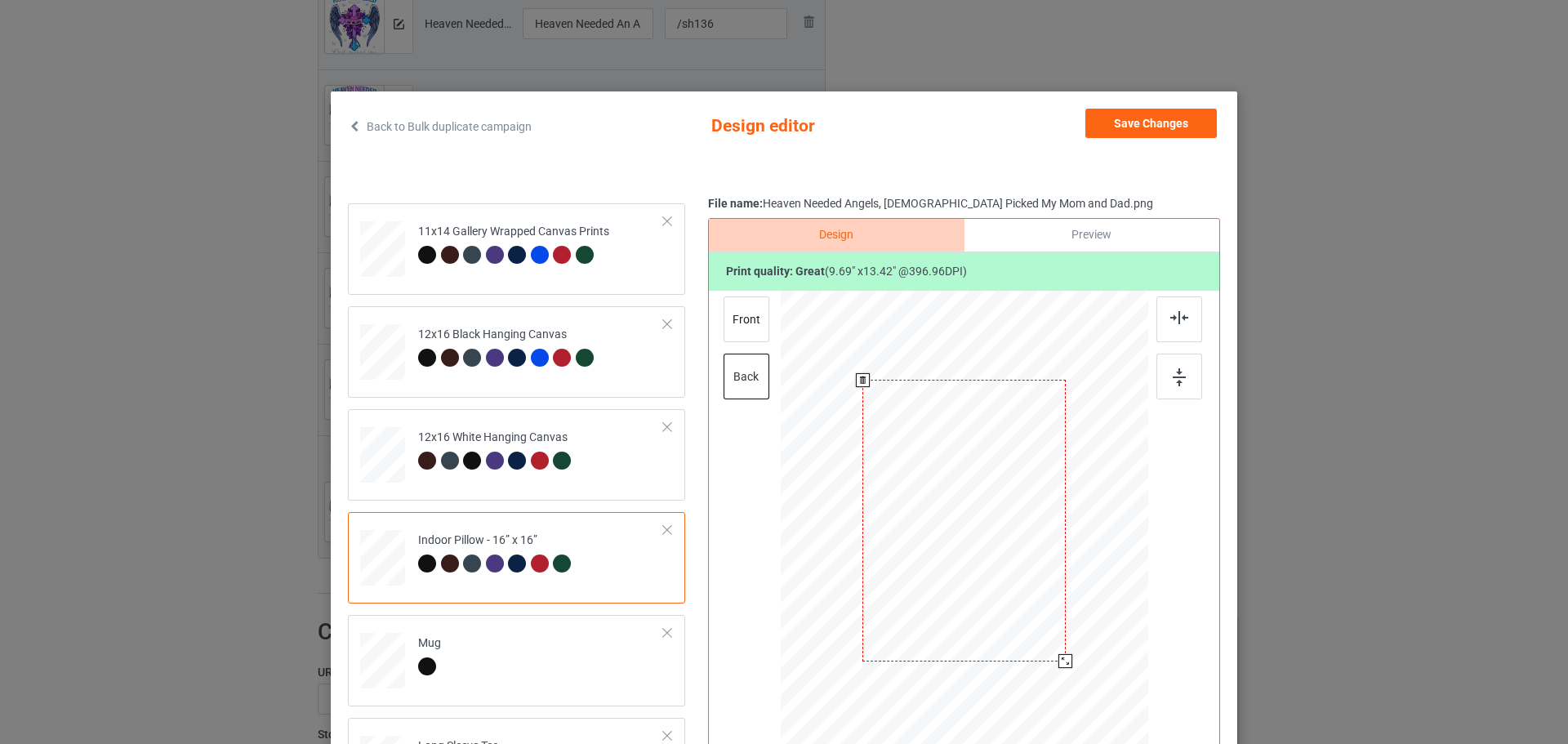
drag, startPoint x: 1064, startPoint y: 675, endPoint x: 1050, endPoint y: 667, distance: 16.1
click at [1050, 667] on div at bounding box center [964, 520] width 366 height 365
click at [754, 329] on div "front" at bounding box center [746, 319] width 45 height 45
drag, startPoint x: 1069, startPoint y: 667, endPoint x: 1060, endPoint y: 645, distance: 23.8
click at [1060, 652] on div at bounding box center [1063, 659] width 14 height 14
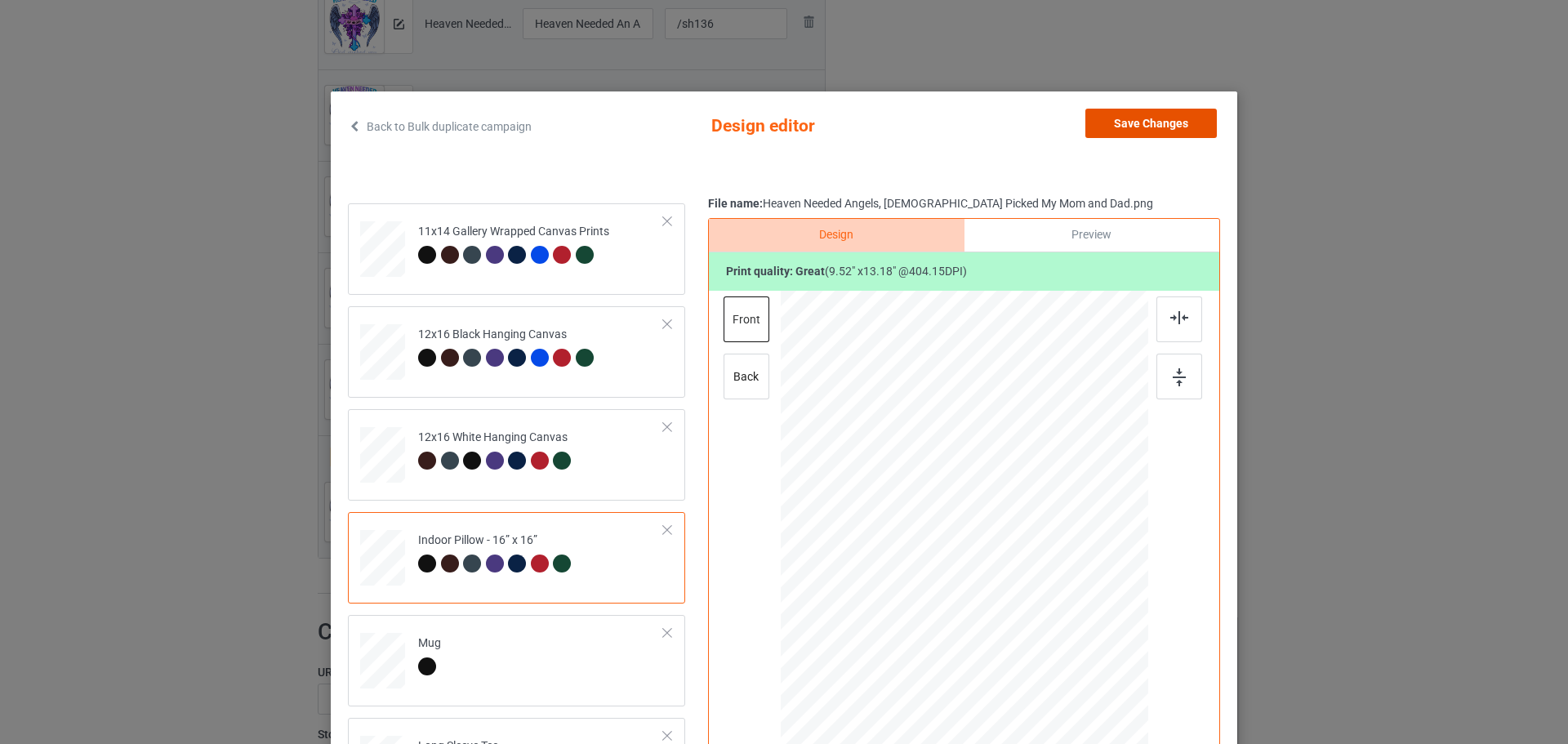
click at [1147, 133] on button "Save Changes" at bounding box center [1151, 123] width 131 height 30
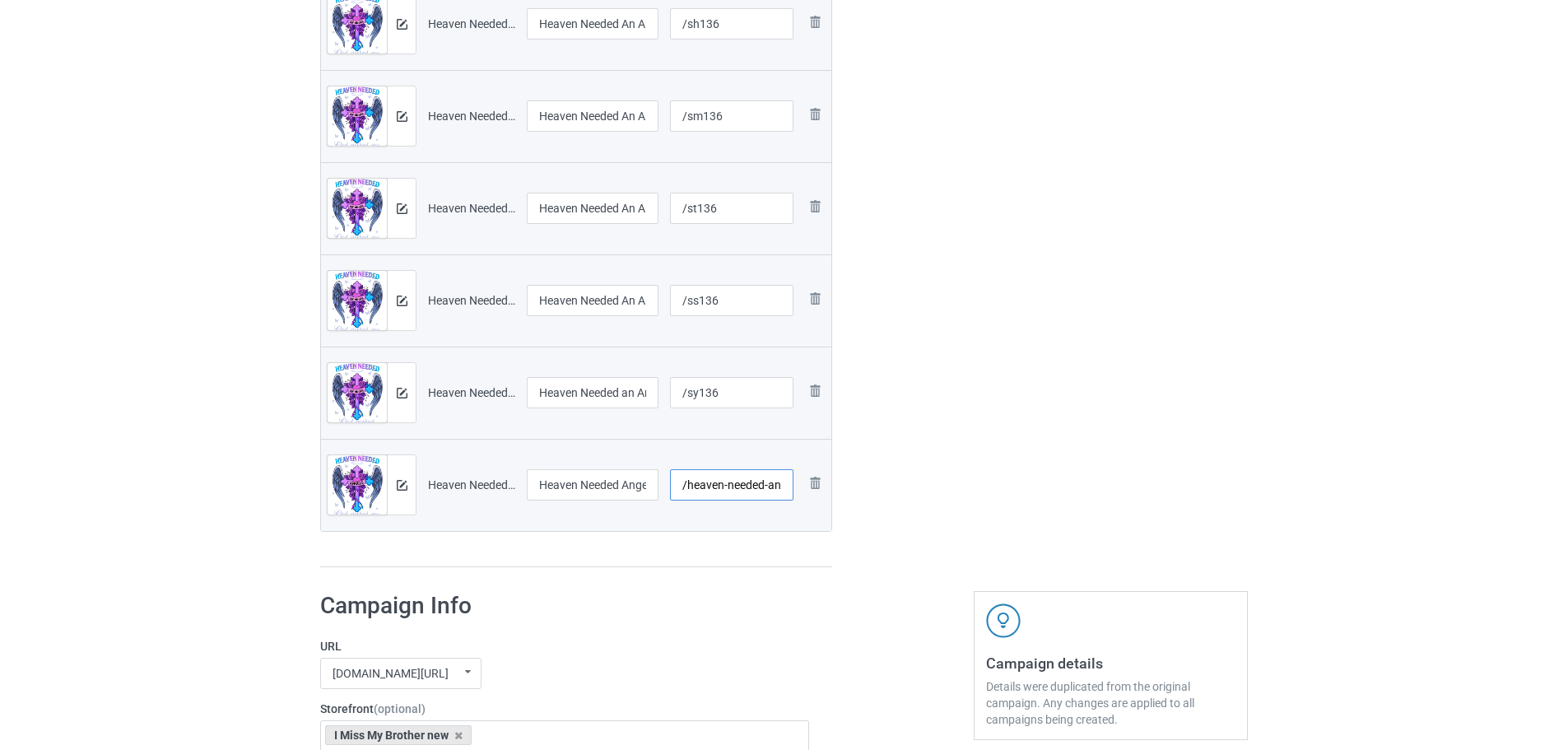
click at [738, 487] on input "/heaven-needed-angels-god-picked-my-mom-and-dad" at bounding box center [732, 484] width 124 height 31
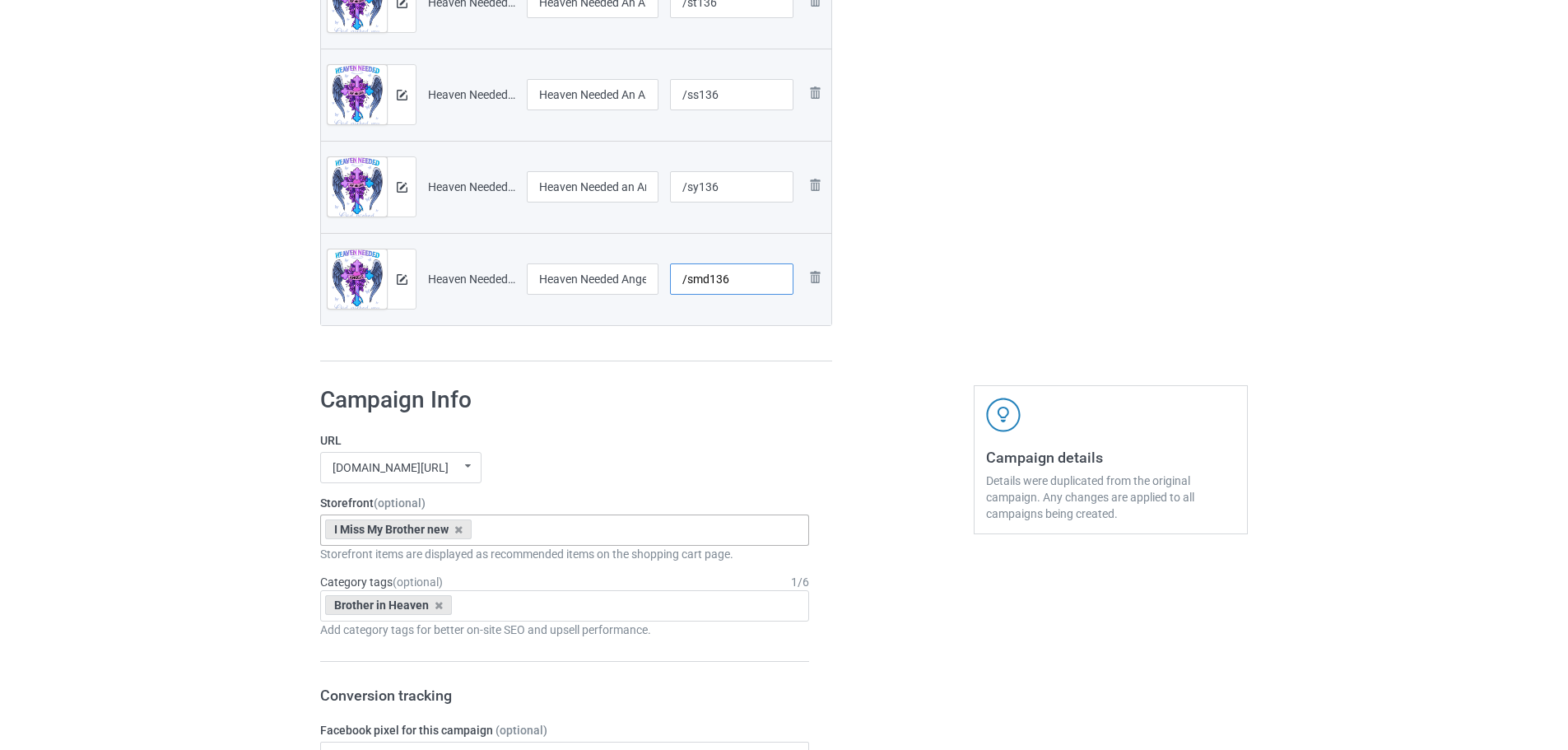
scroll to position [876, 0]
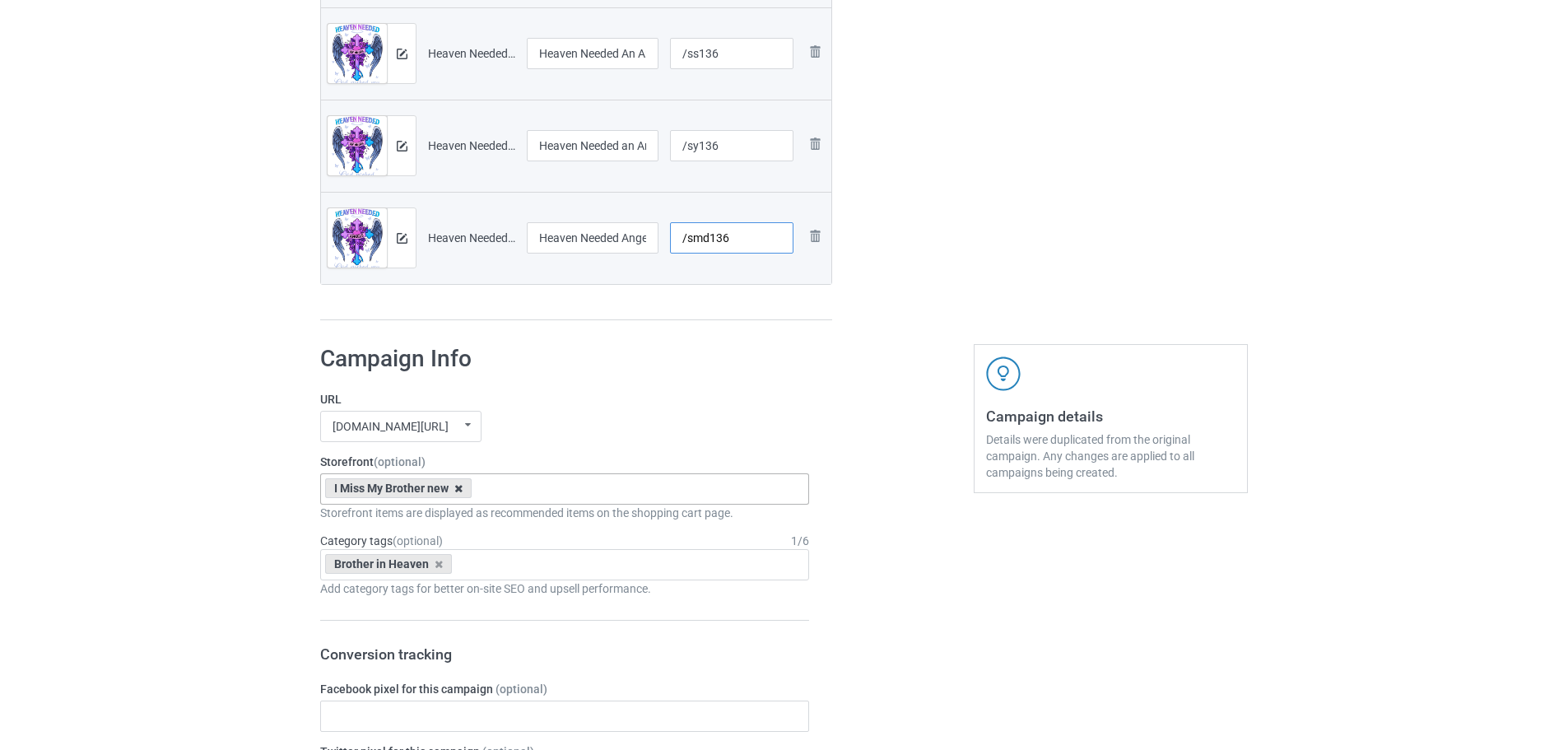
type input "/smd136"
click at [462, 492] on icon at bounding box center [457, 488] width 8 height 11
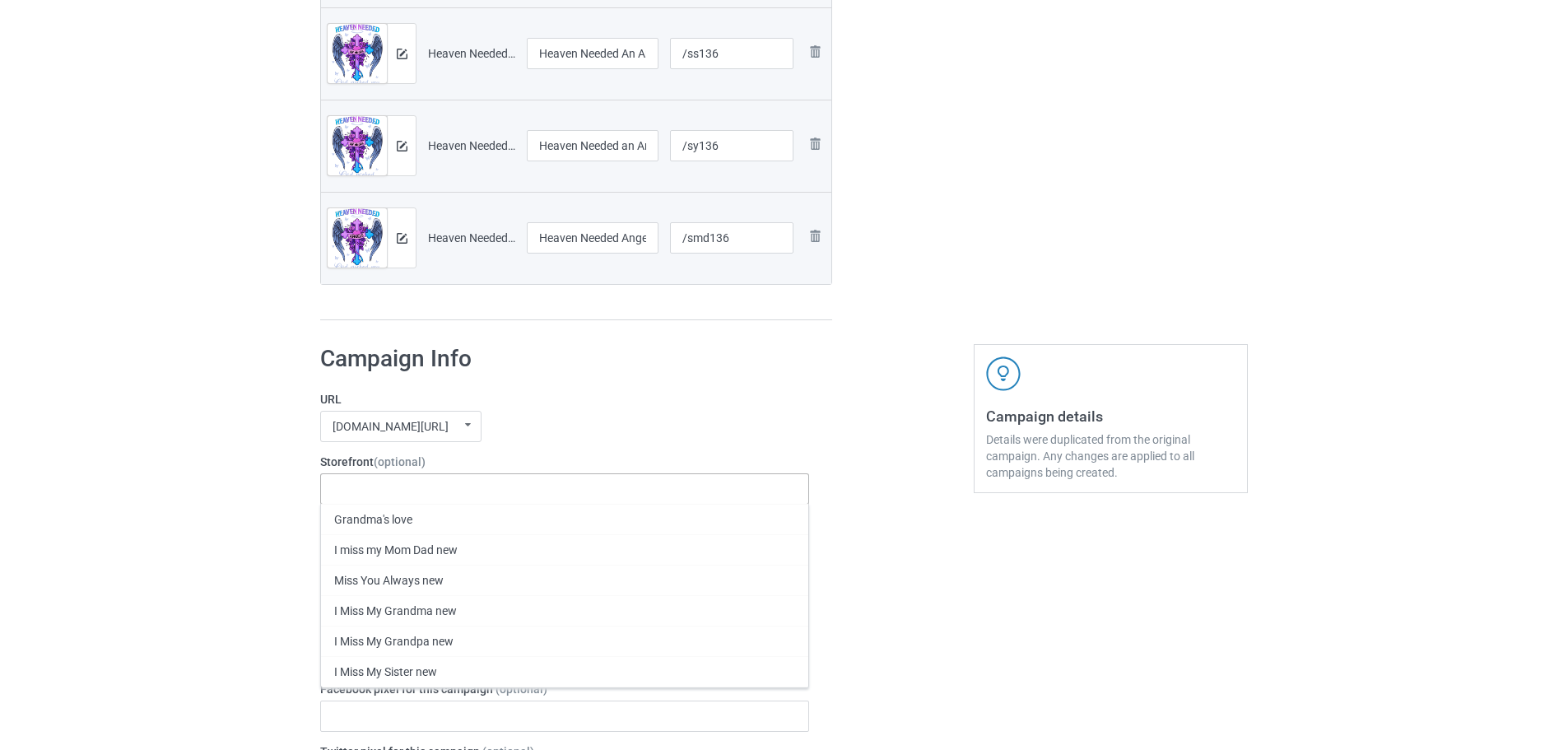
click at [87, 444] on div "Bulk duplicate campaign Campaign to duplicate Heaven Needed An Angel, God picke…" at bounding box center [784, 517] width 1568 height 2695
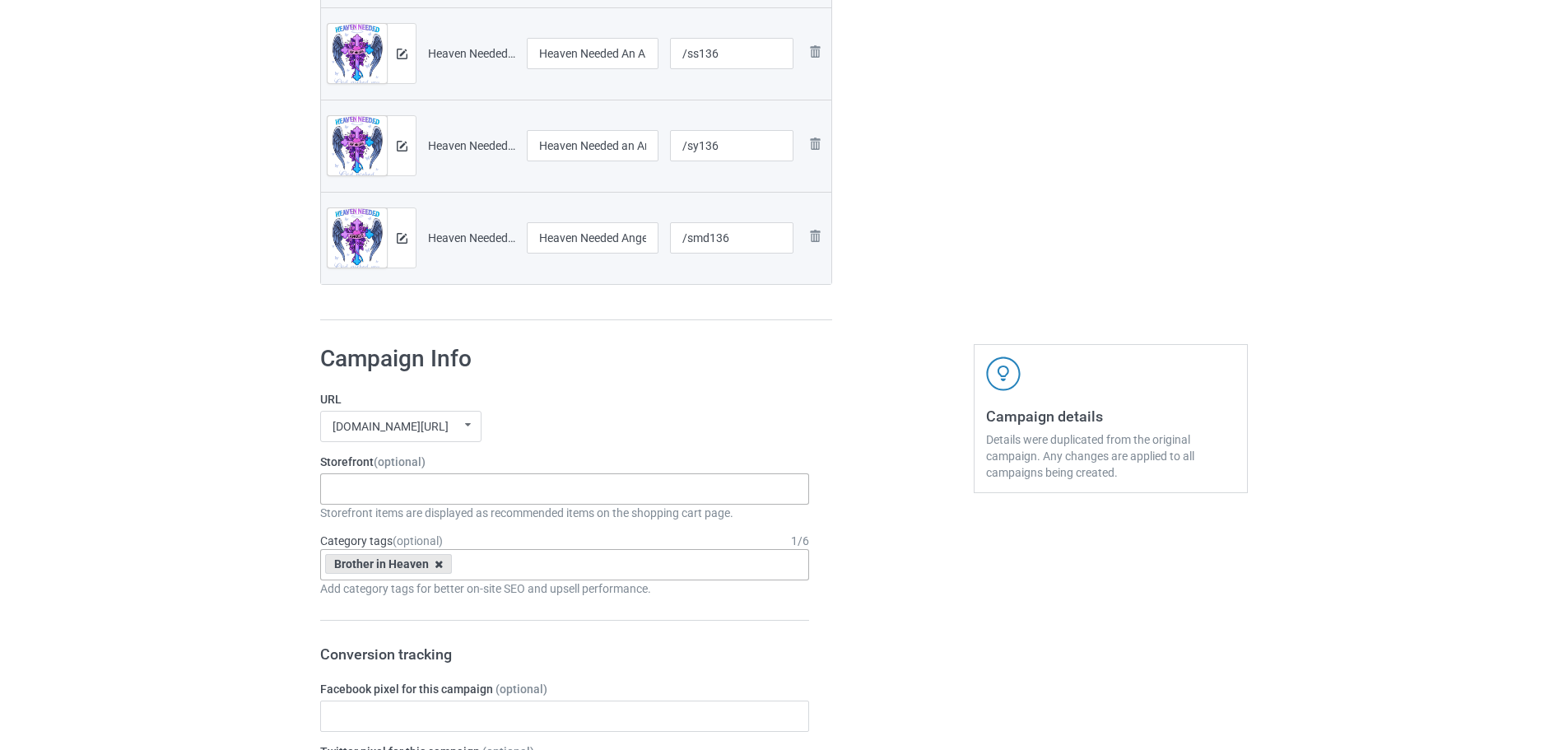
click at [438, 566] on icon at bounding box center [438, 564] width 8 height 11
click at [10, 474] on div "Bulk duplicate campaign Campaign to duplicate Heaven Needed An Angel, God picke…" at bounding box center [784, 517] width 1568 height 2695
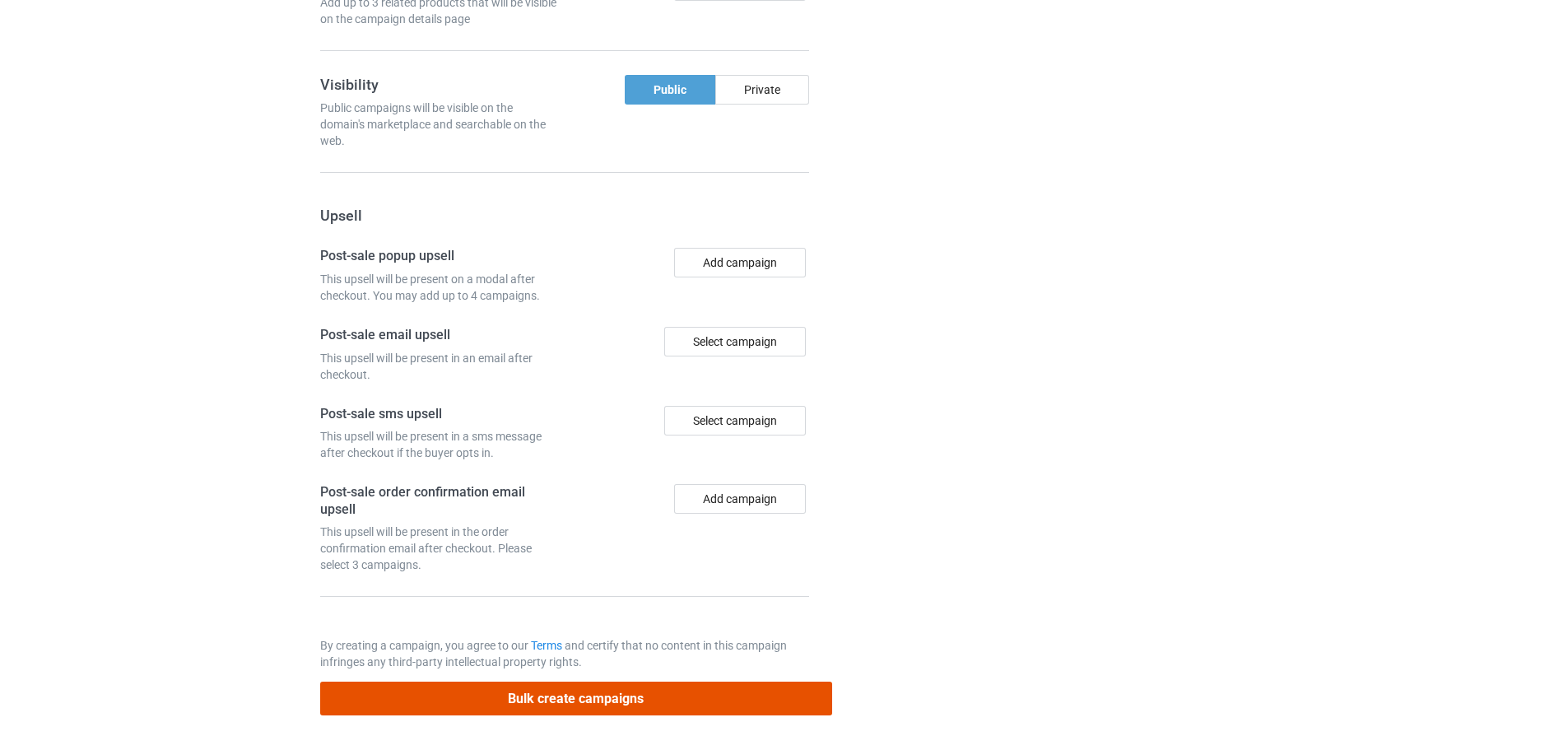
click at [398, 697] on button "Bulk create campaigns" at bounding box center [576, 698] width 512 height 33
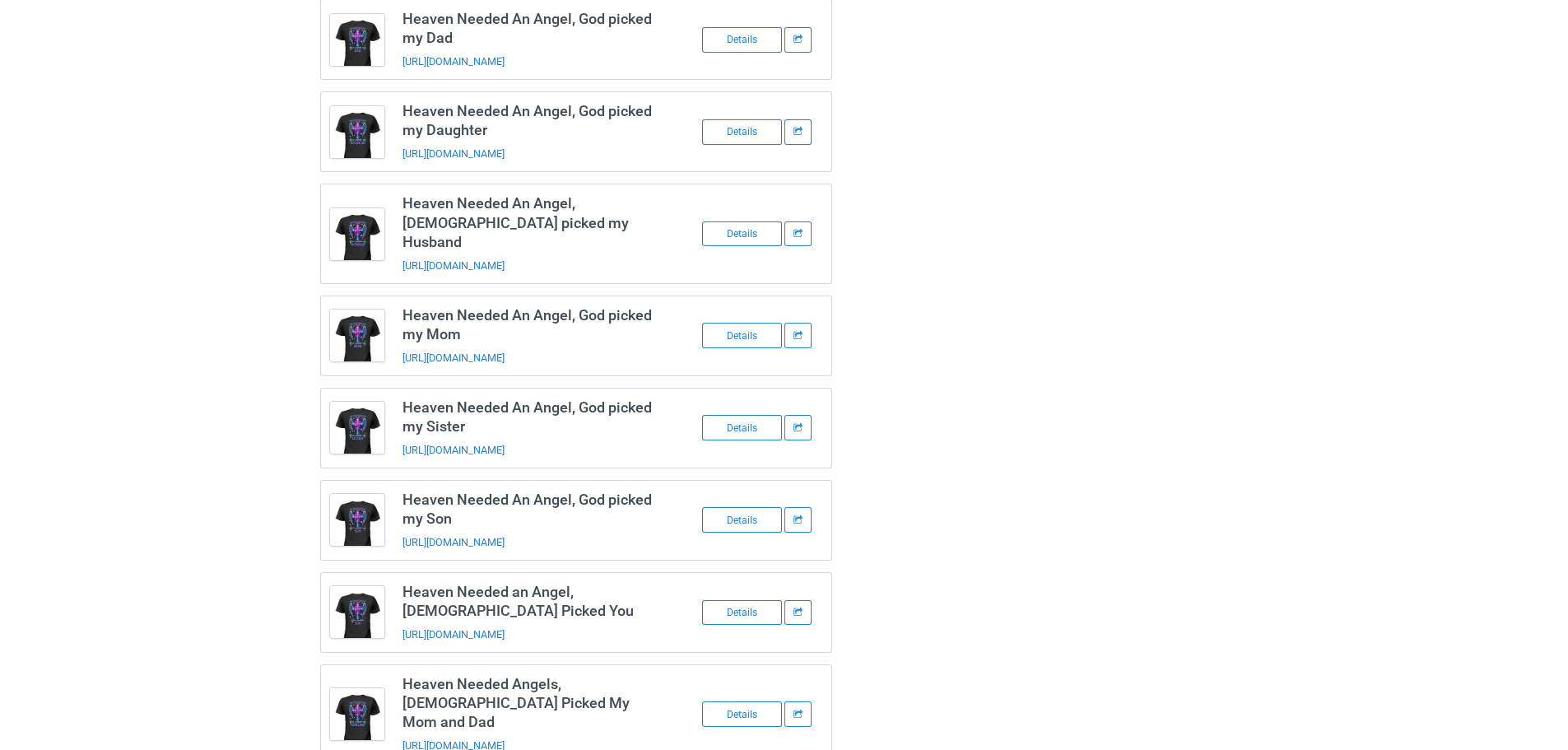
scroll to position [132, 0]
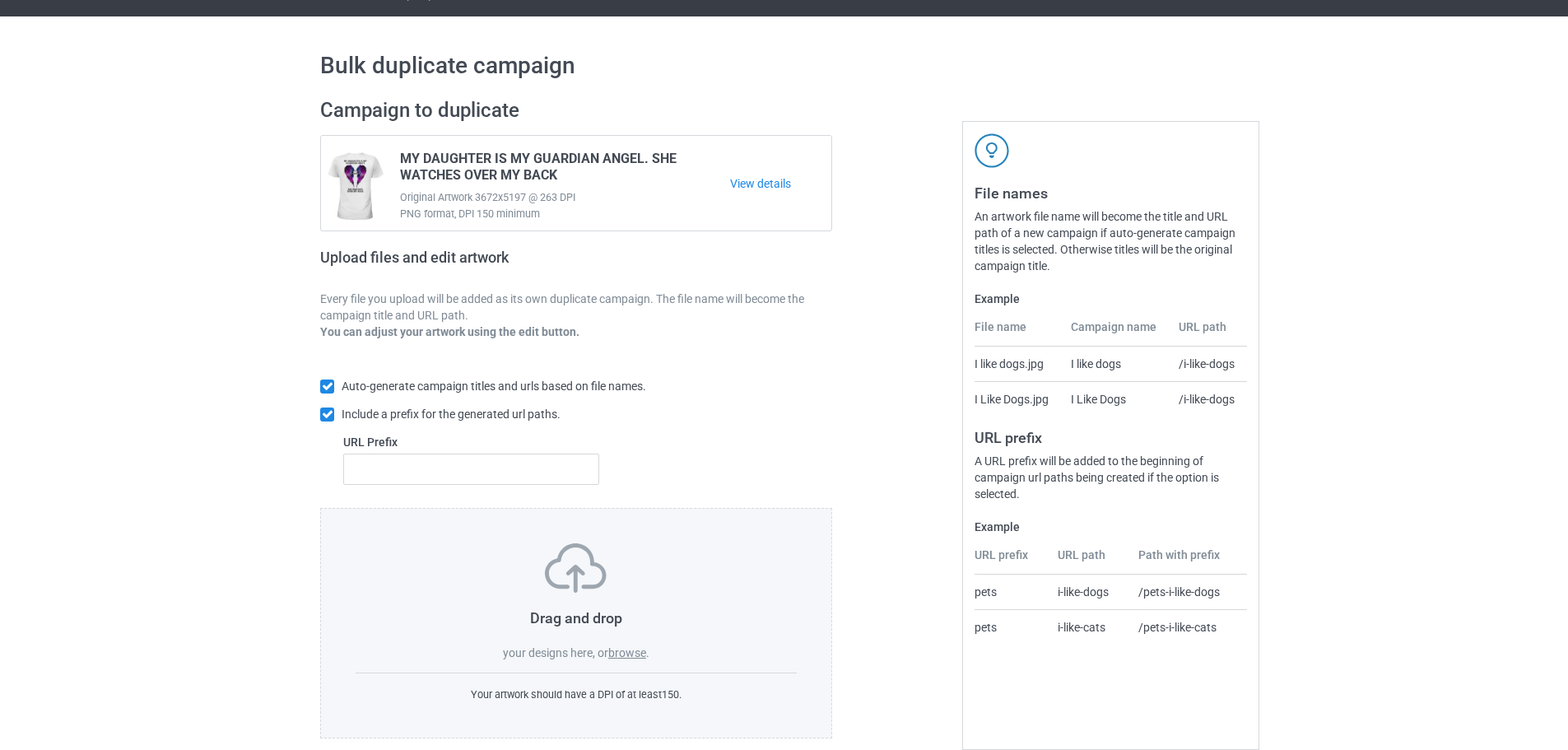
scroll to position [53, 0]
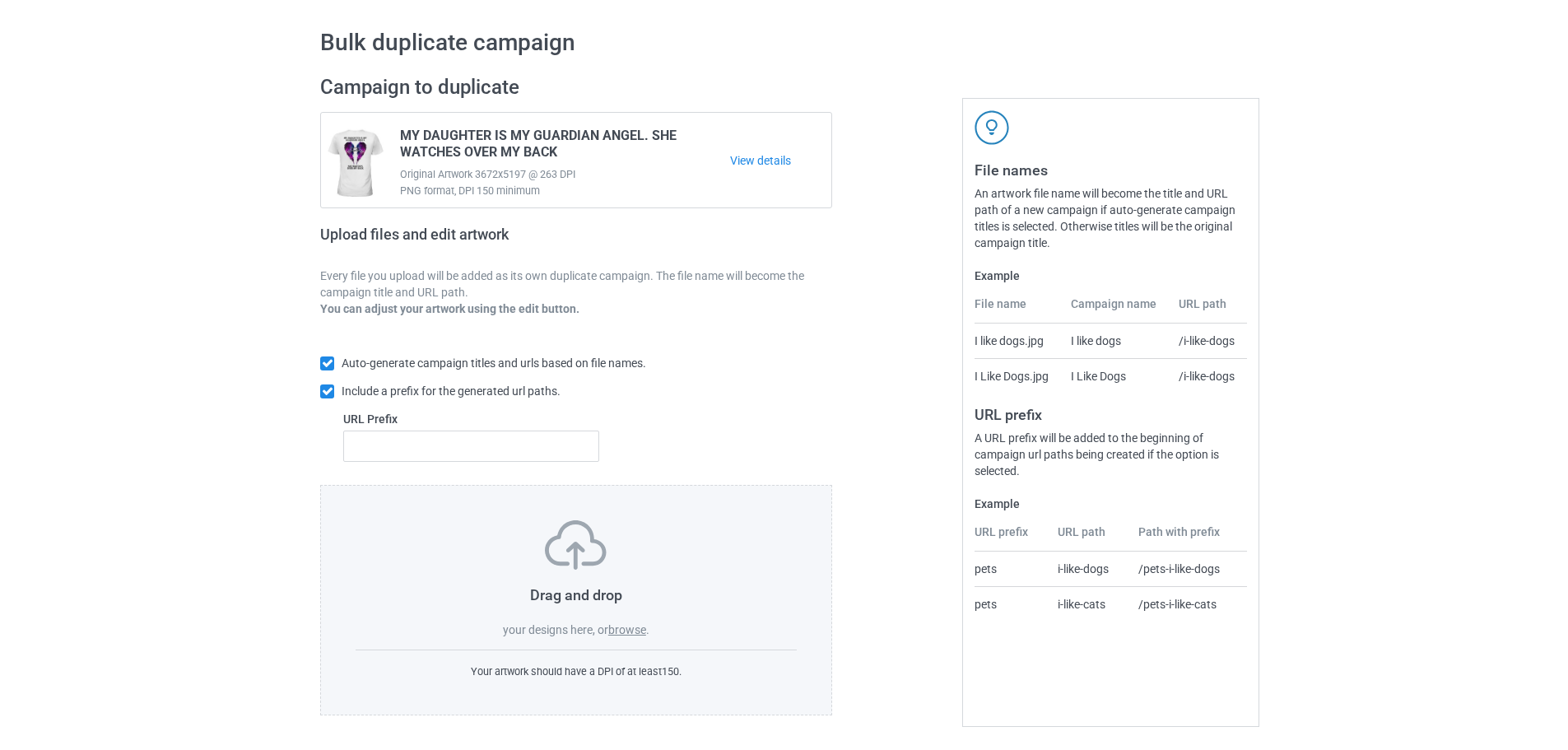
click at [610, 631] on label "browse" at bounding box center [627, 629] width 38 height 13
click at [0, 0] on input "browse" at bounding box center [0, 0] width 0 height 0
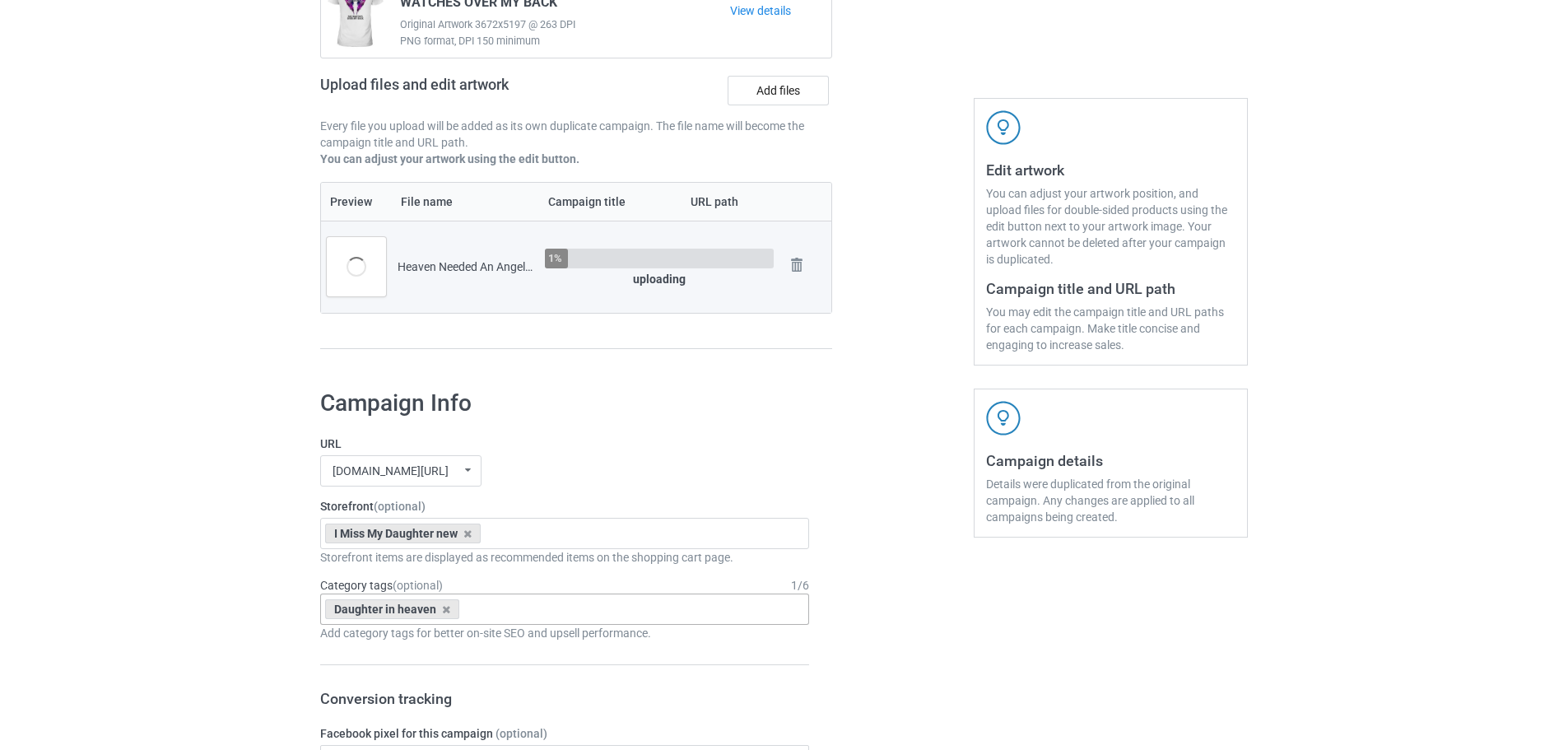
scroll to position [218, 0]
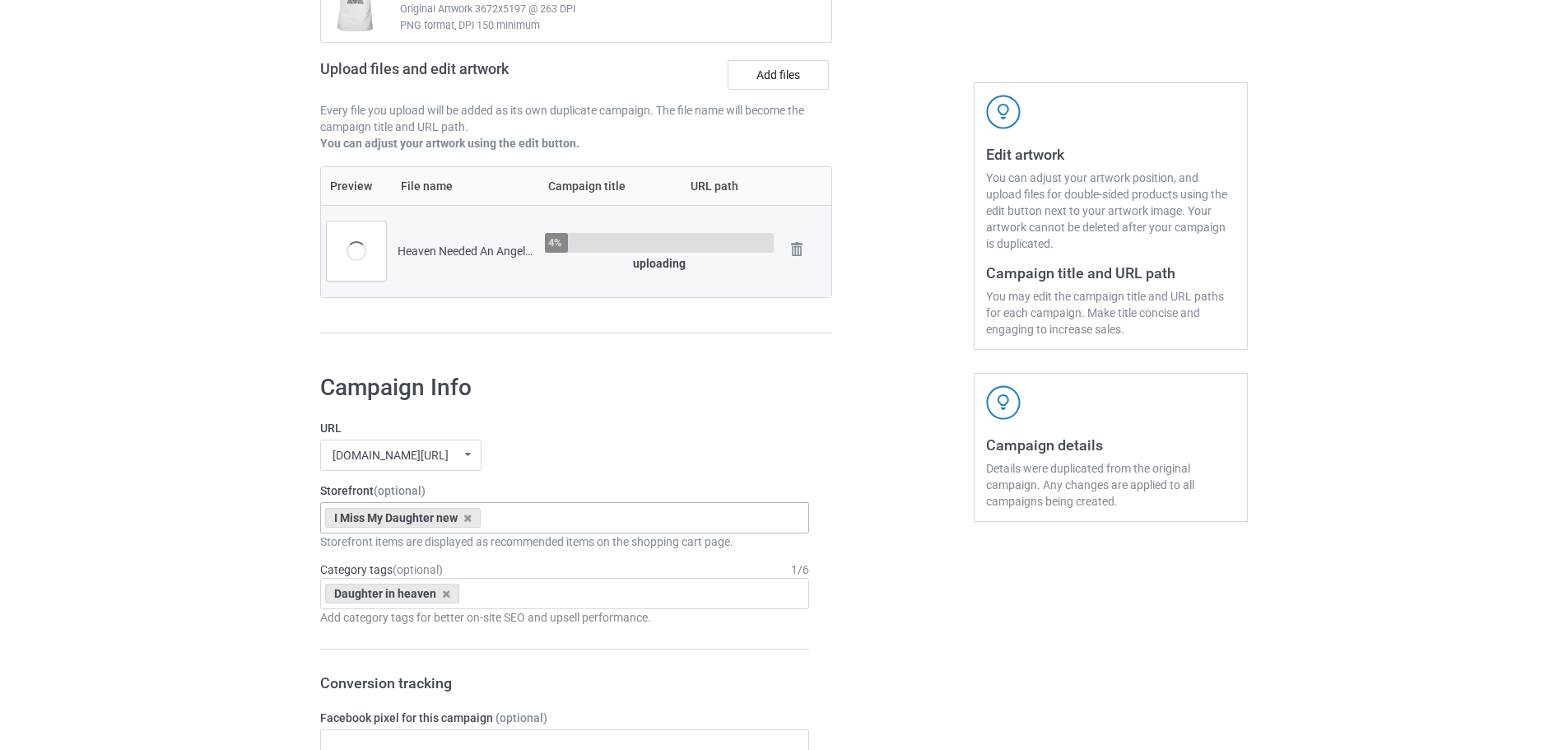
click at [472, 520] on div "I Miss My Daughter new" at bounding box center [403, 517] width 155 height 19
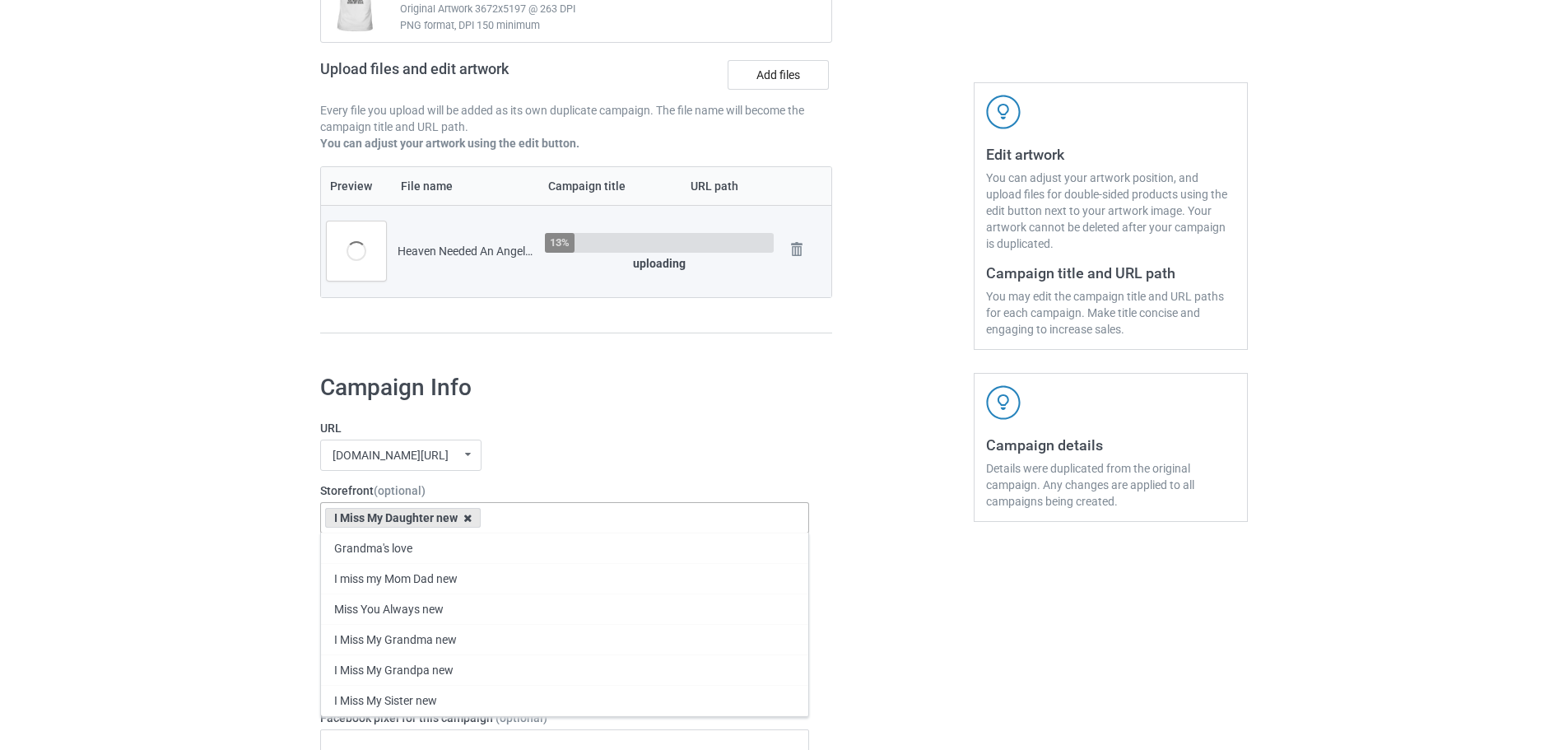
click at [472, 519] on icon at bounding box center [467, 518] width 8 height 11
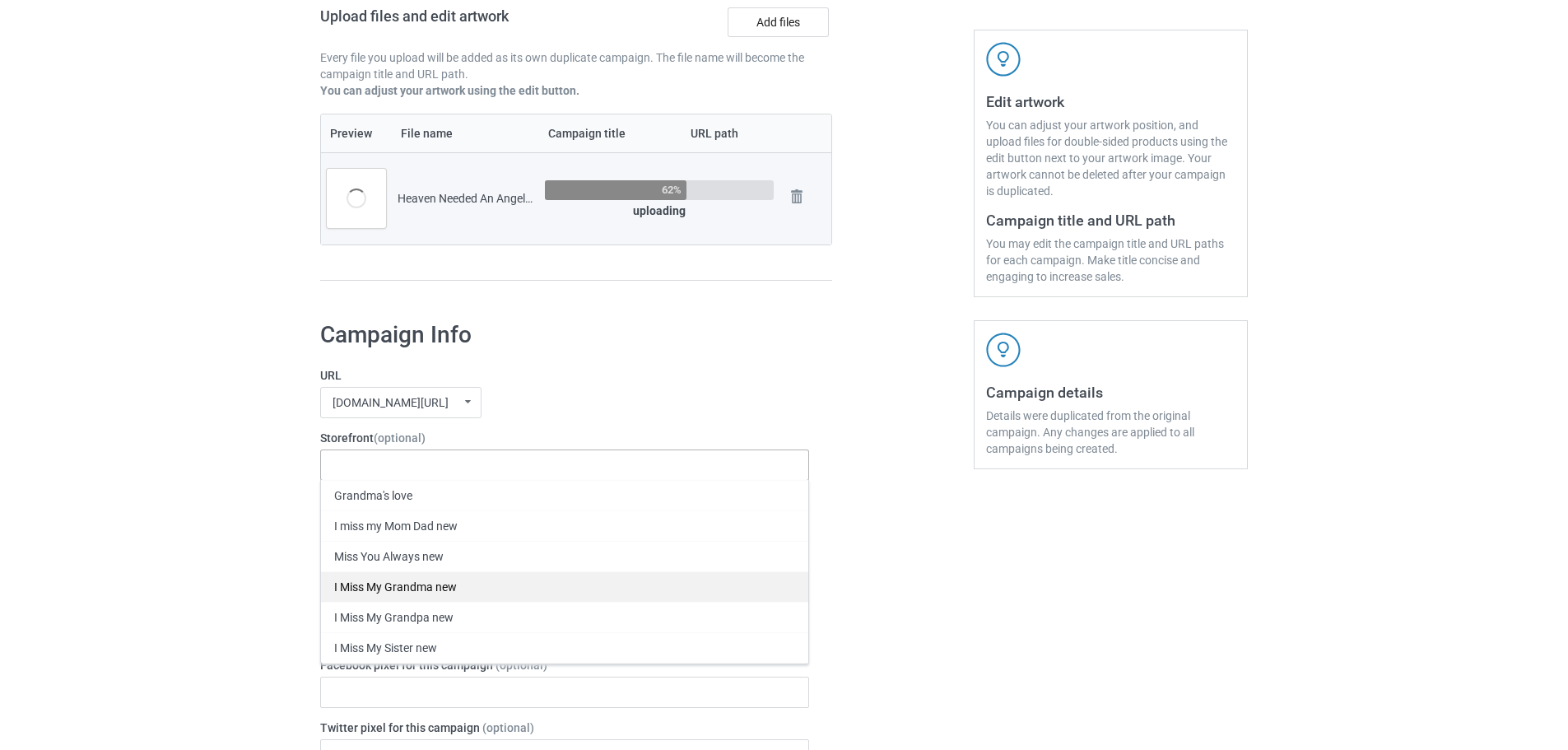
scroll to position [300, 0]
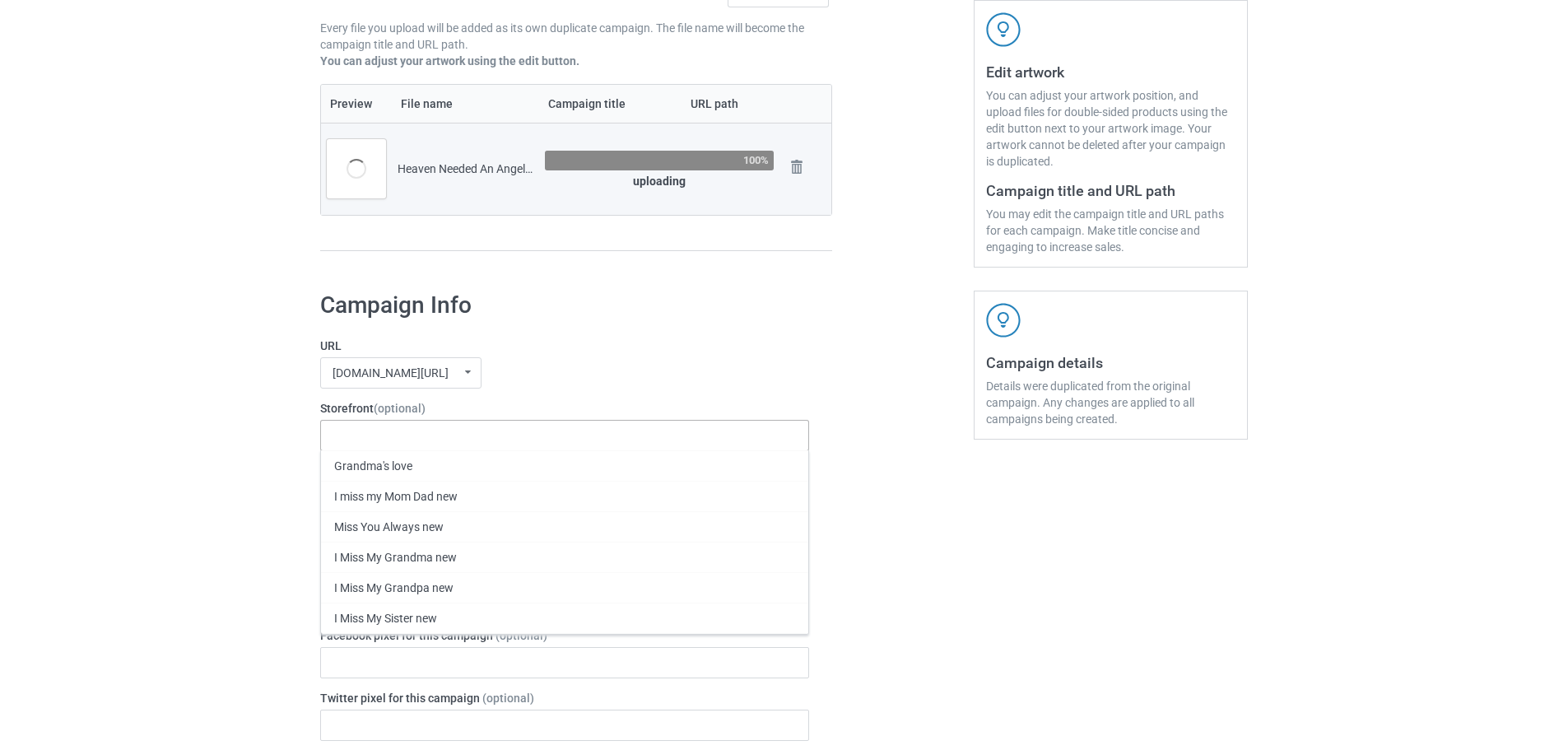
drag, startPoint x: 434, startPoint y: 678, endPoint x: 328, endPoint y: 645, distance: 111.0
click at [434, 679] on div "I Miss My Brother new" at bounding box center [564, 679] width 487 height 31
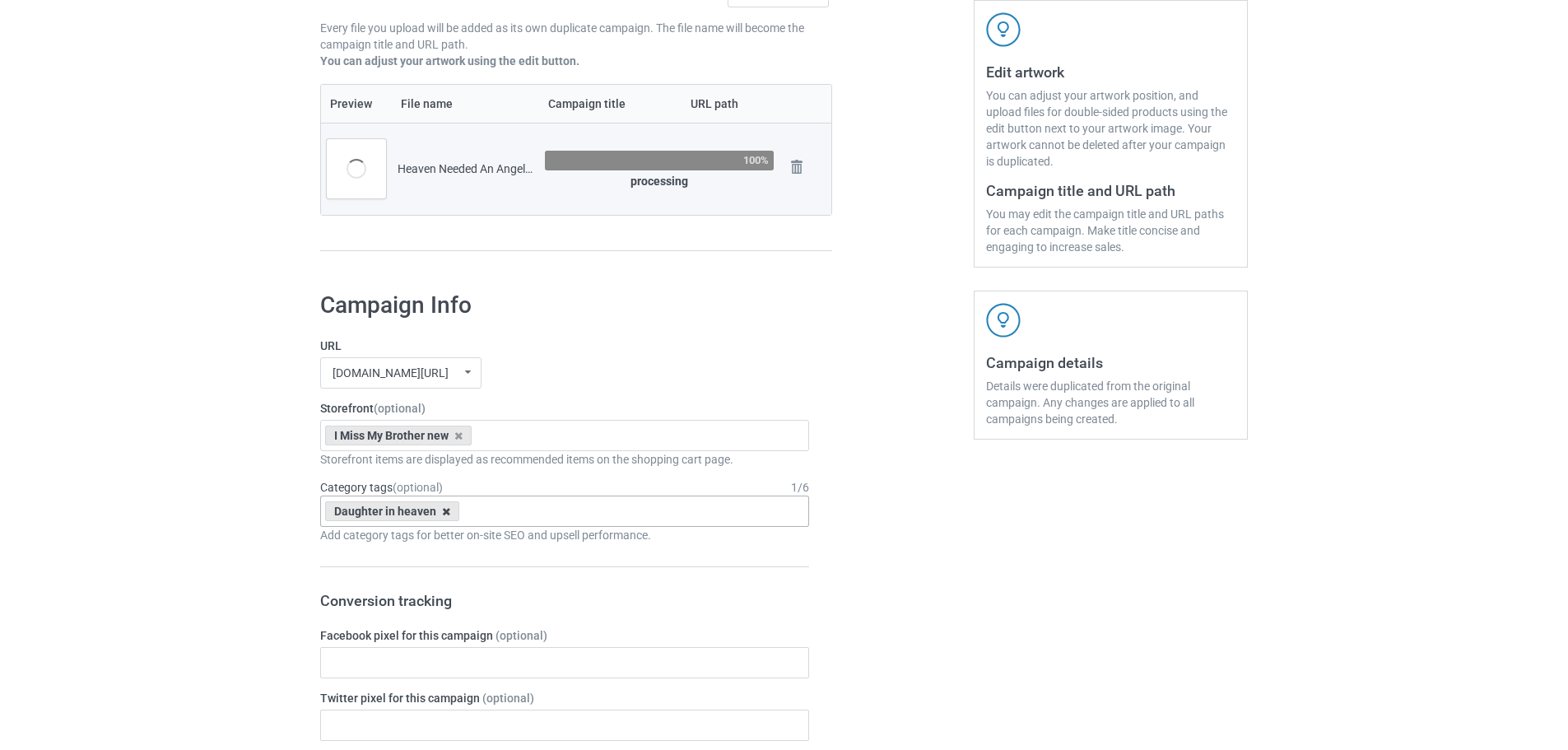
click at [445, 515] on icon at bounding box center [445, 511] width 8 height 11
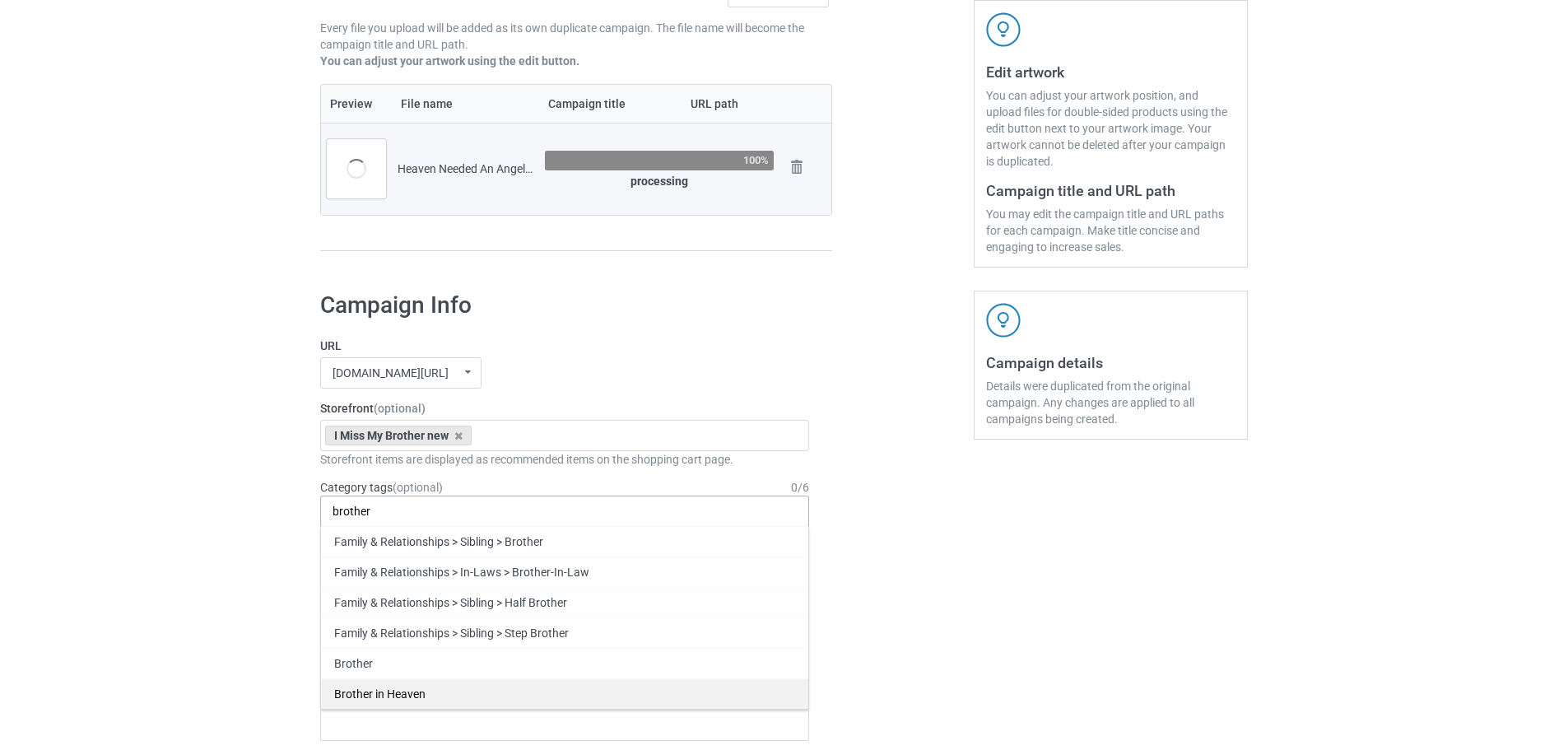
type input "brother"
click at [402, 694] on div "Brother in Heaven" at bounding box center [564, 693] width 487 height 31
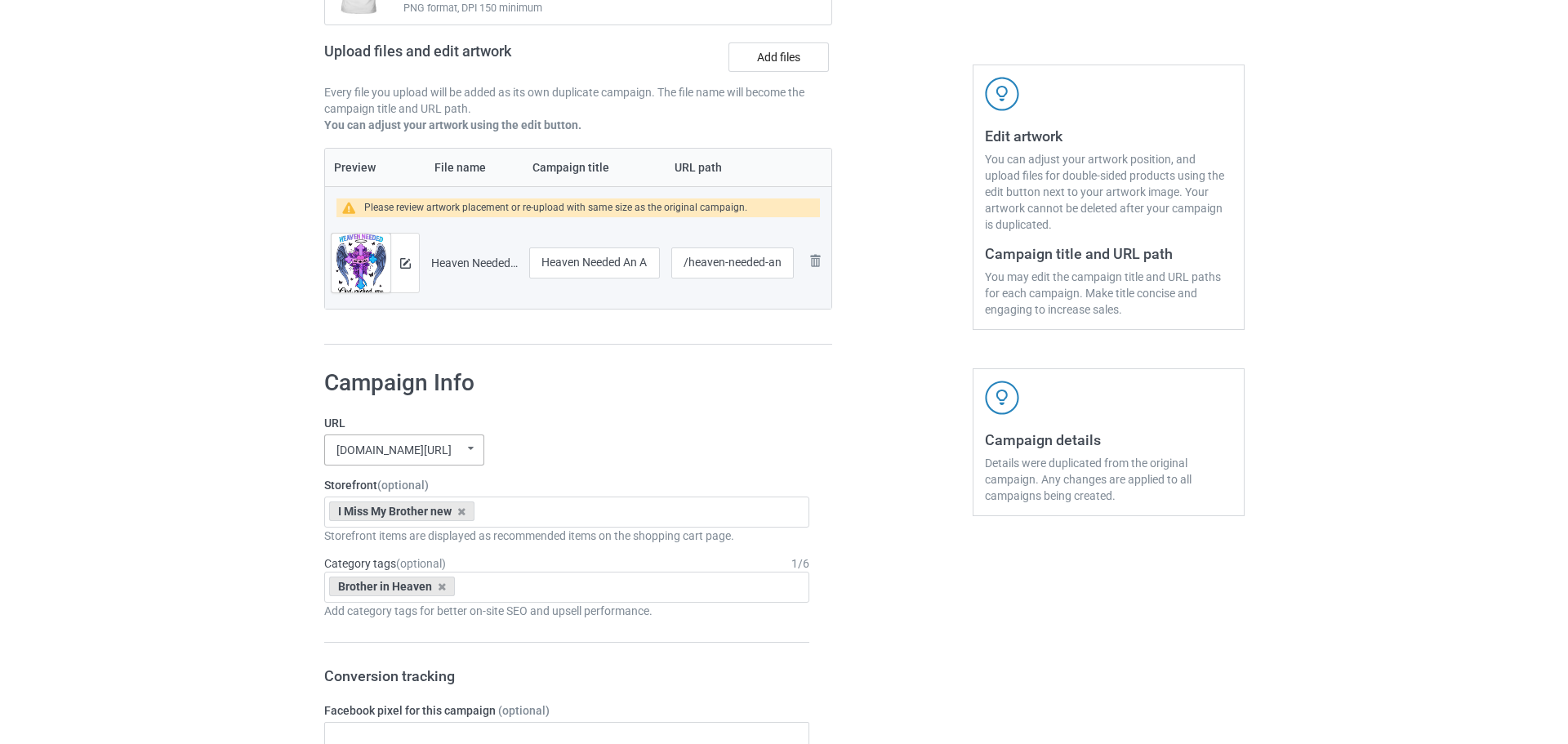
scroll to position [134, 0]
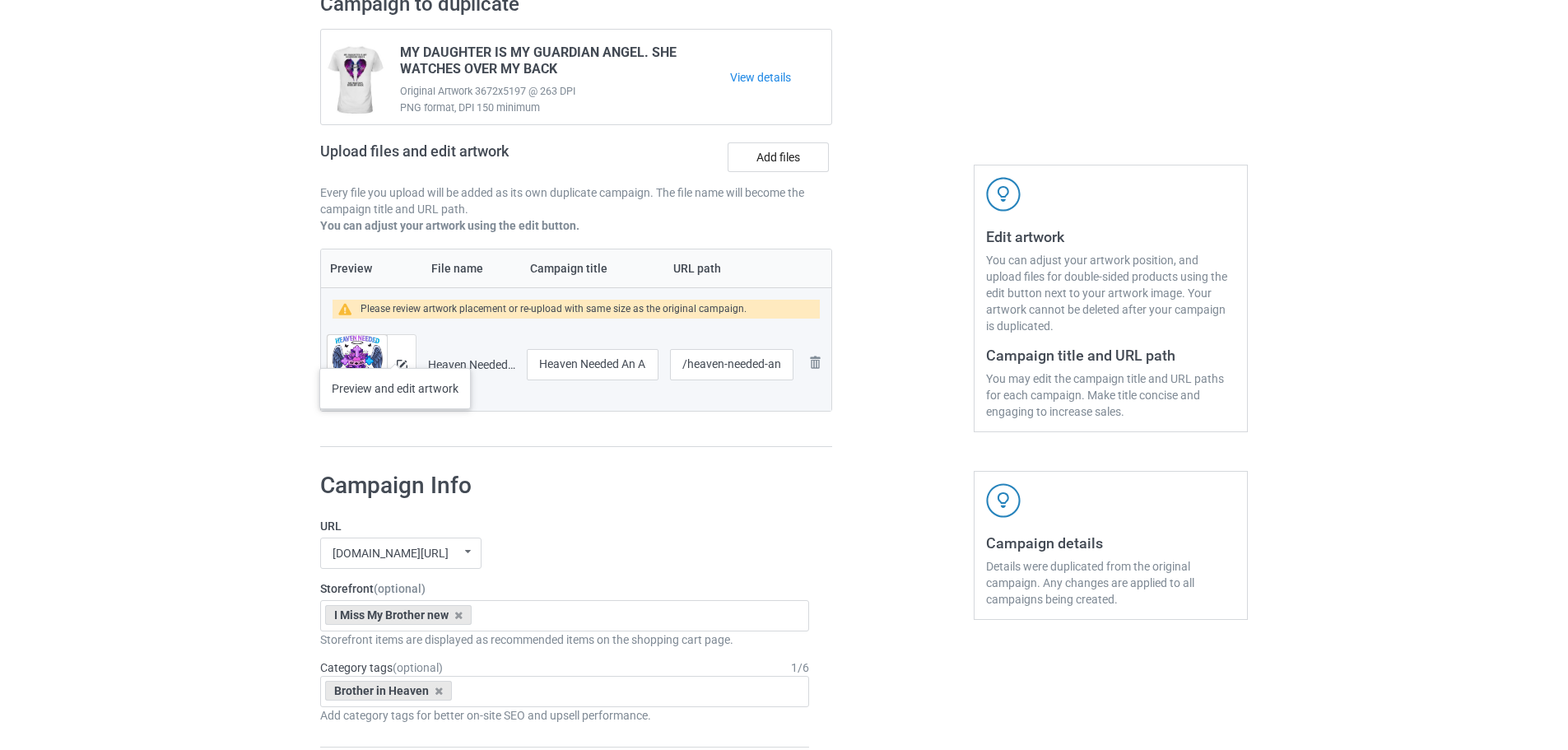
click at [395, 352] on div at bounding box center [401, 364] width 29 height 59
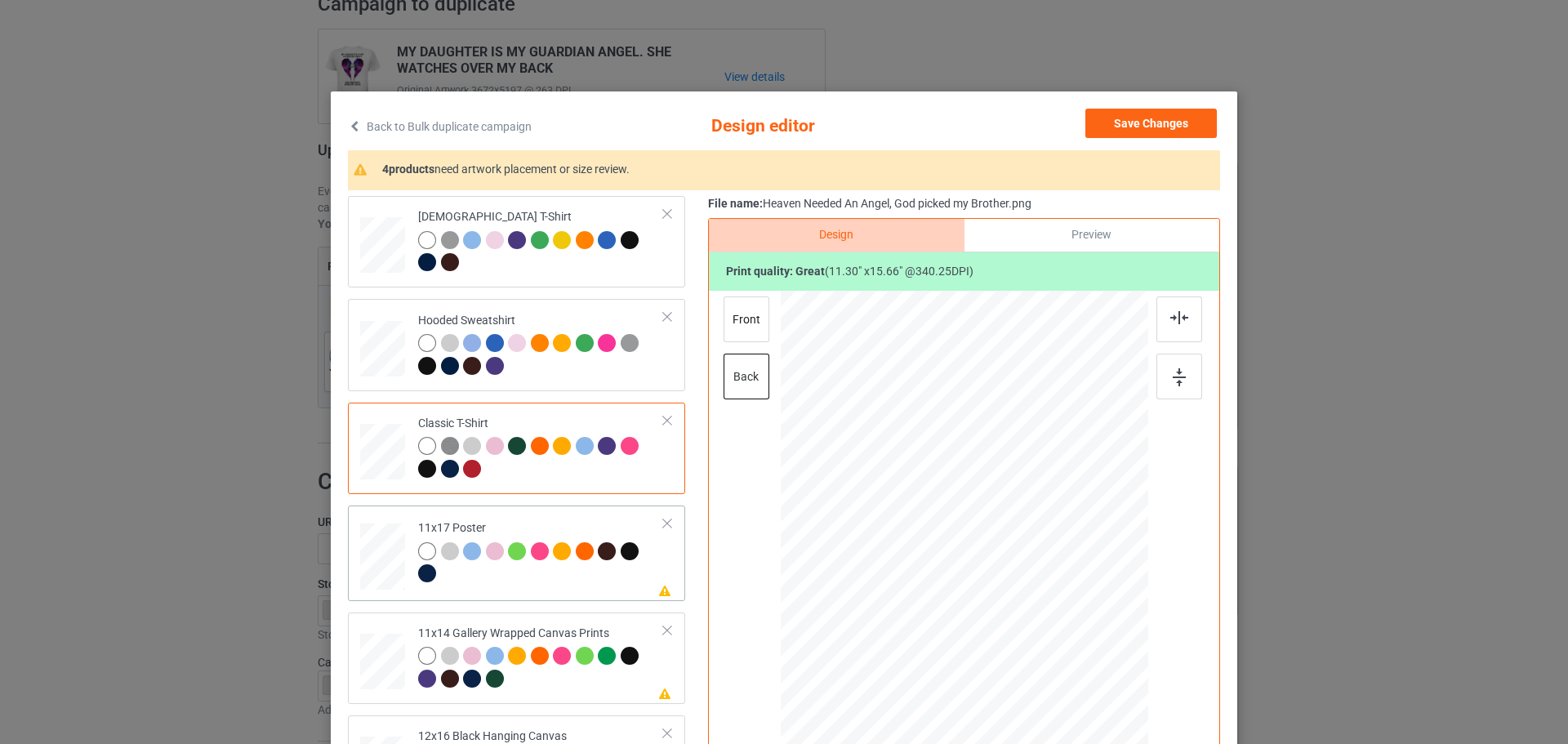
click at [606, 581] on div at bounding box center [540, 564] width 246 height 45
click at [1161, 370] on div at bounding box center [1179, 376] width 45 height 45
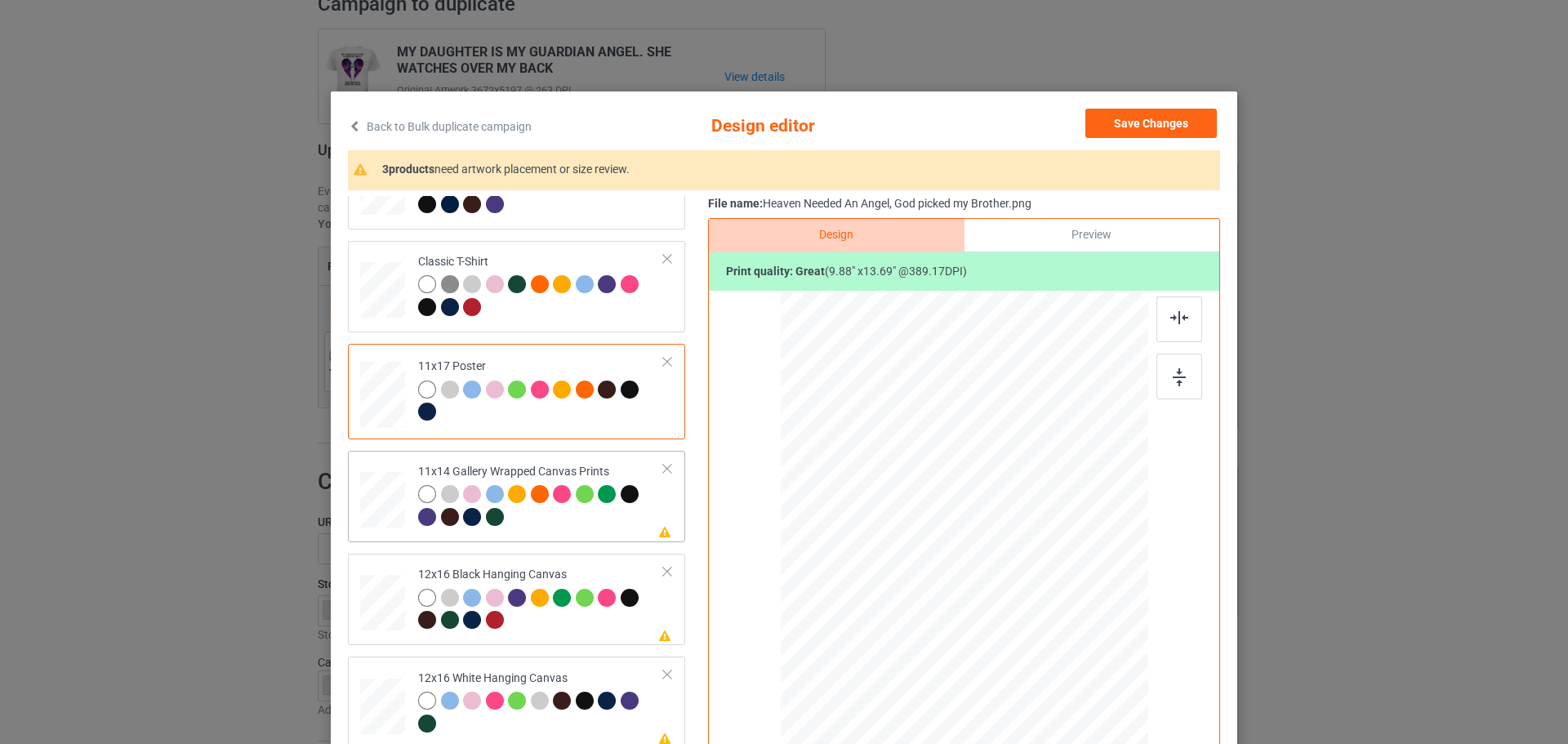
scroll to position [163, 0]
click at [594, 536] on div "Please review artwork placement 11x14 Gallery Wrapped Canvas Prints" at bounding box center [517, 495] width 338 height 92
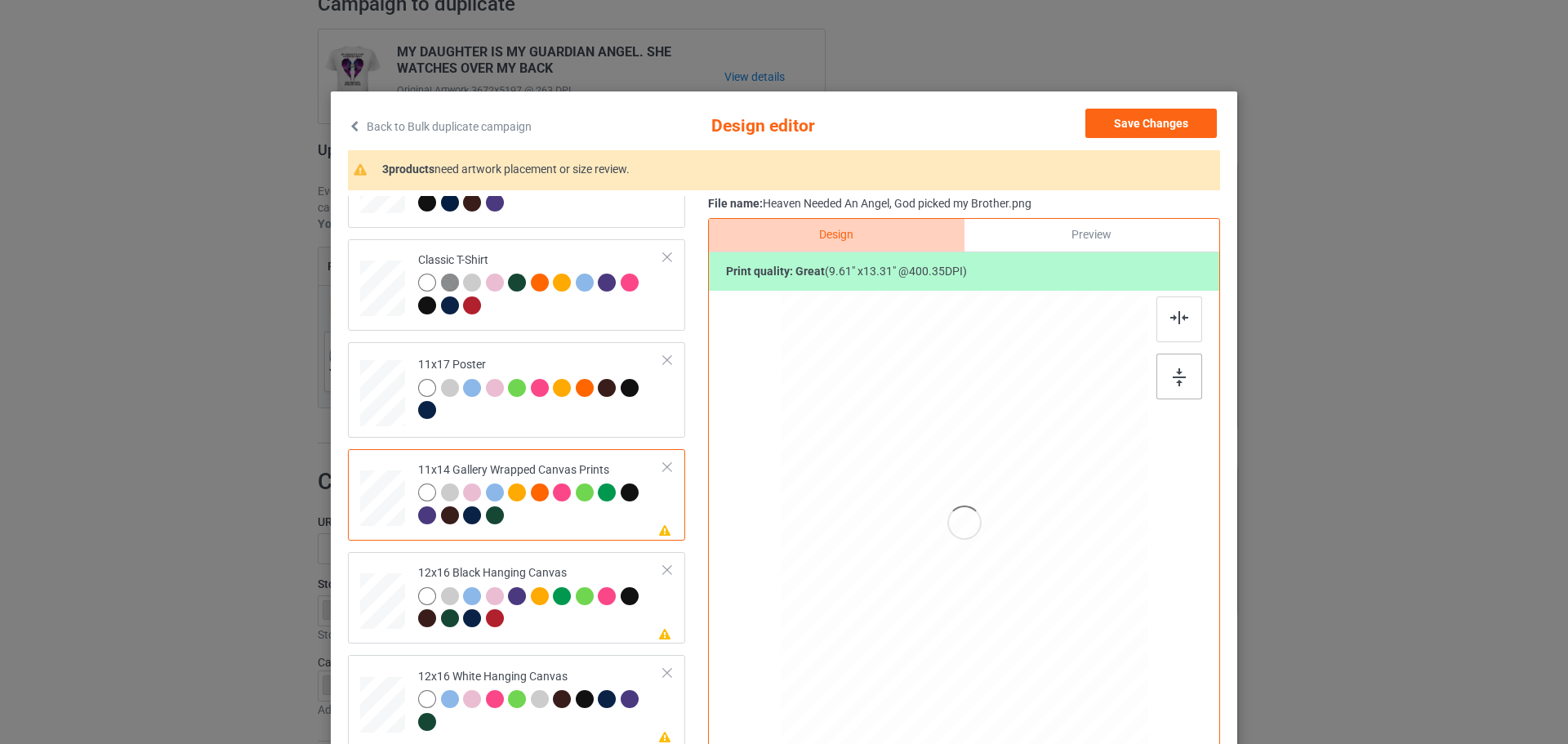
click at [1179, 372] on img at bounding box center [1179, 377] width 13 height 18
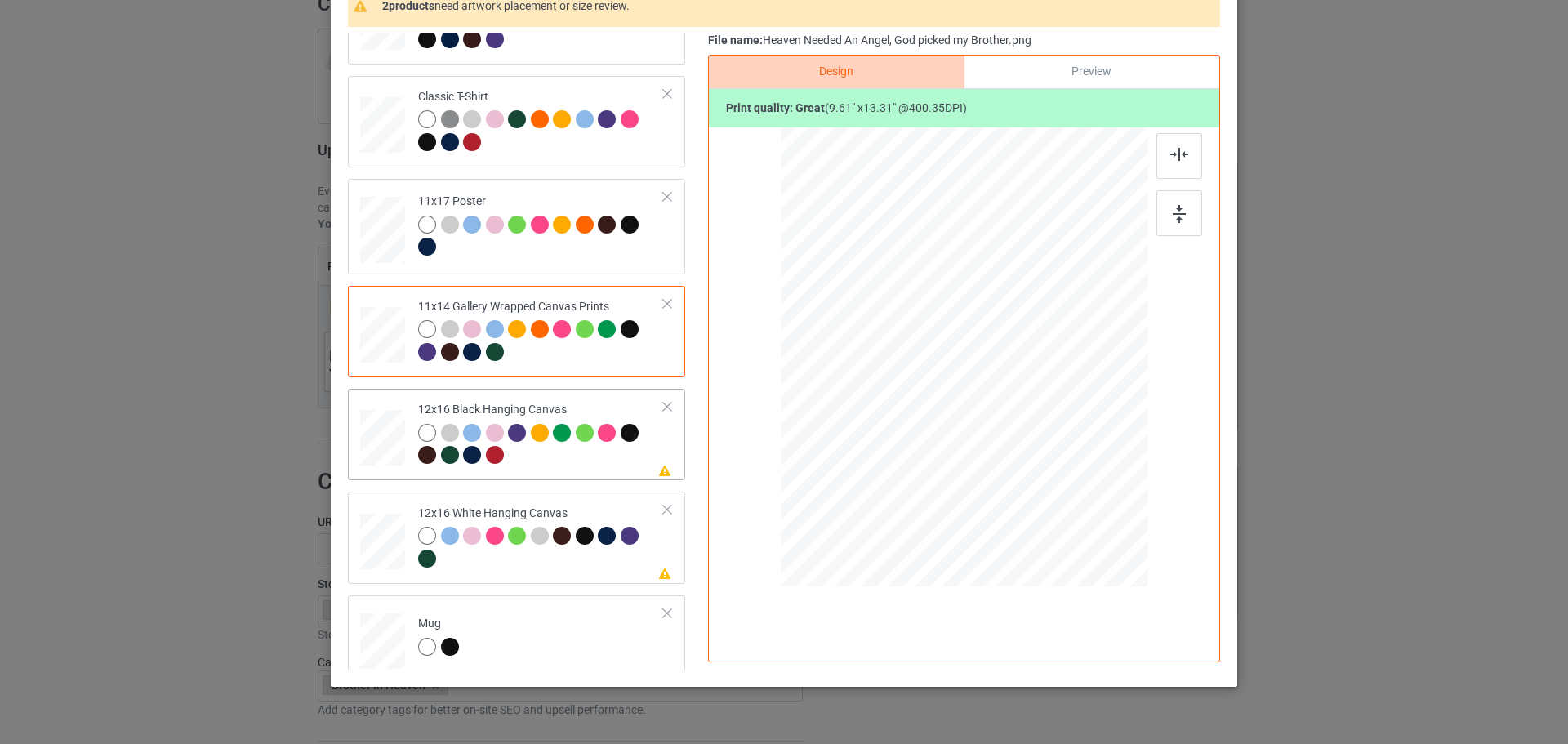
click at [641, 456] on div at bounding box center [540, 446] width 246 height 45
click at [1173, 219] on img at bounding box center [1179, 213] width 13 height 18
click at [652, 564] on td "Please review artwork placement 12x16 White Hanging Canvas" at bounding box center [541, 538] width 264 height 79
click at [1185, 207] on div at bounding box center [1179, 213] width 45 height 45
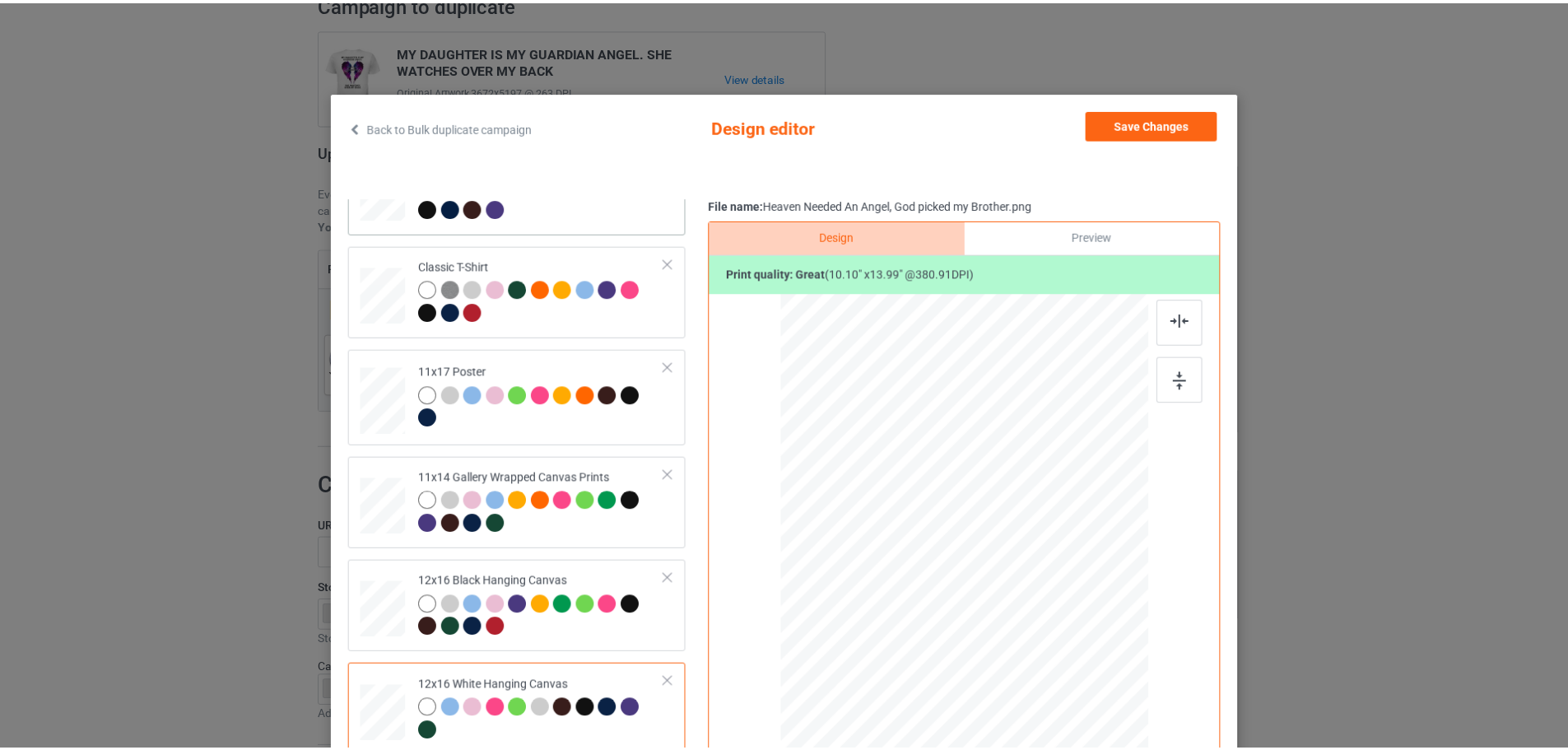
scroll to position [0, 0]
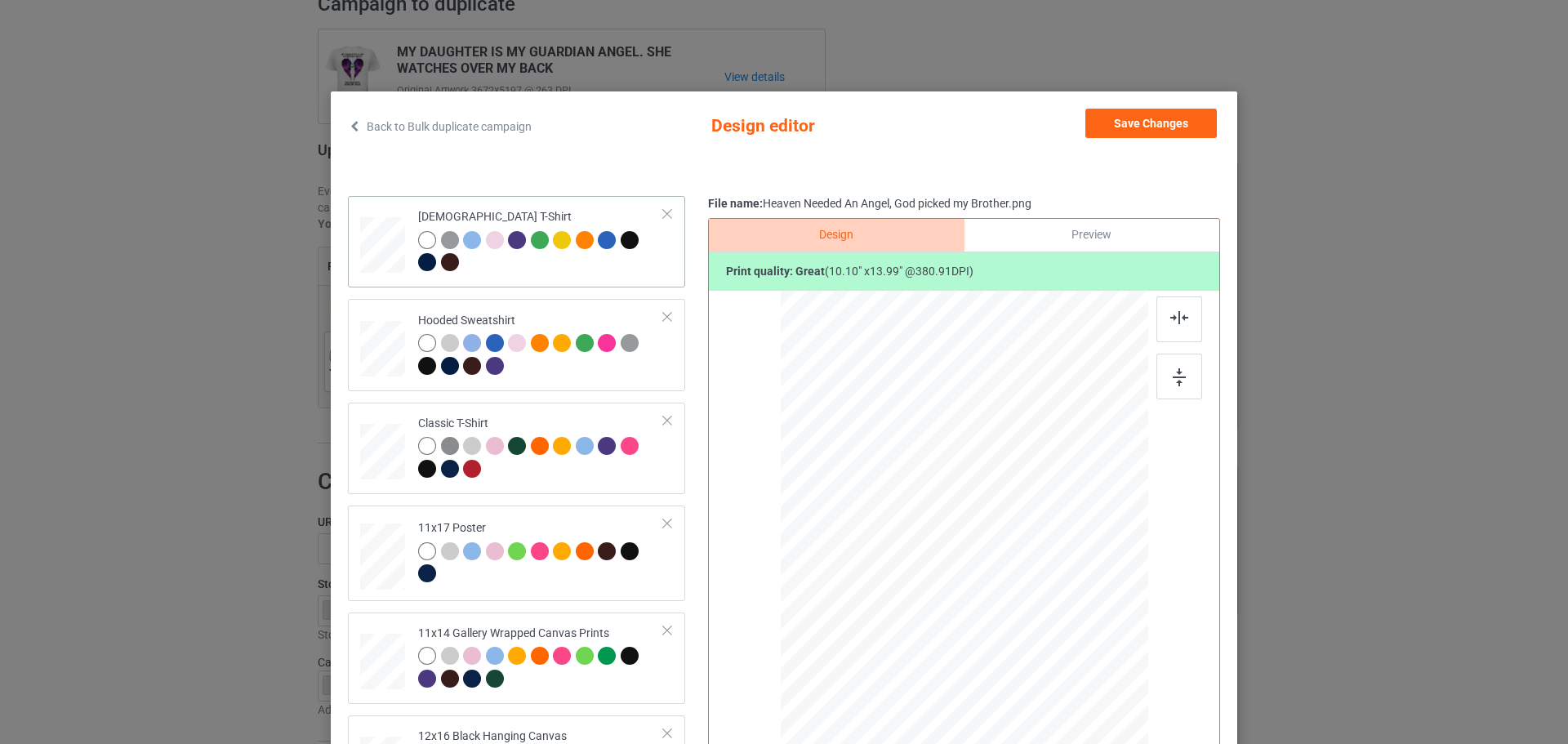
click at [589, 270] on div at bounding box center [540, 253] width 246 height 45
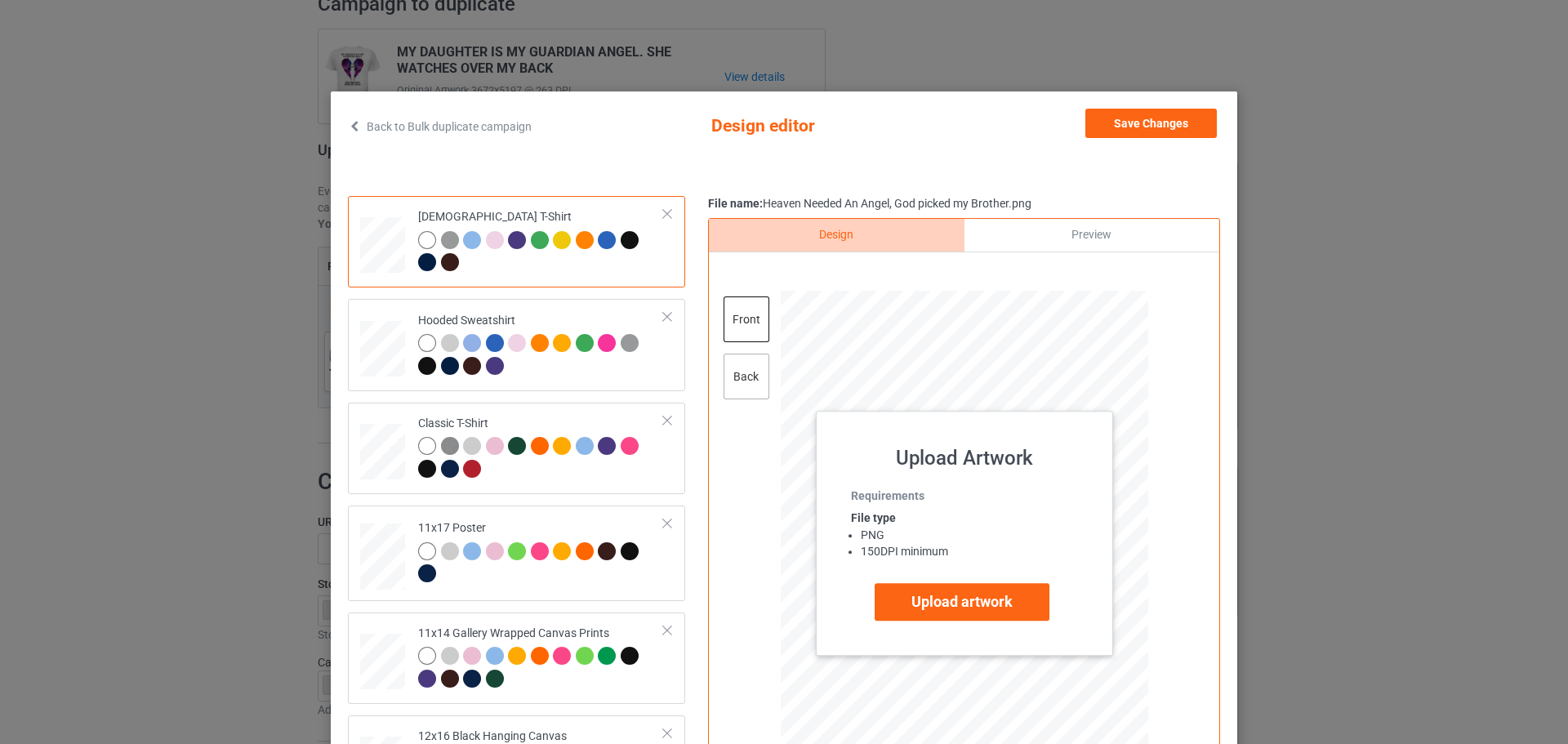
click at [749, 376] on div "back" at bounding box center [746, 376] width 45 height 45
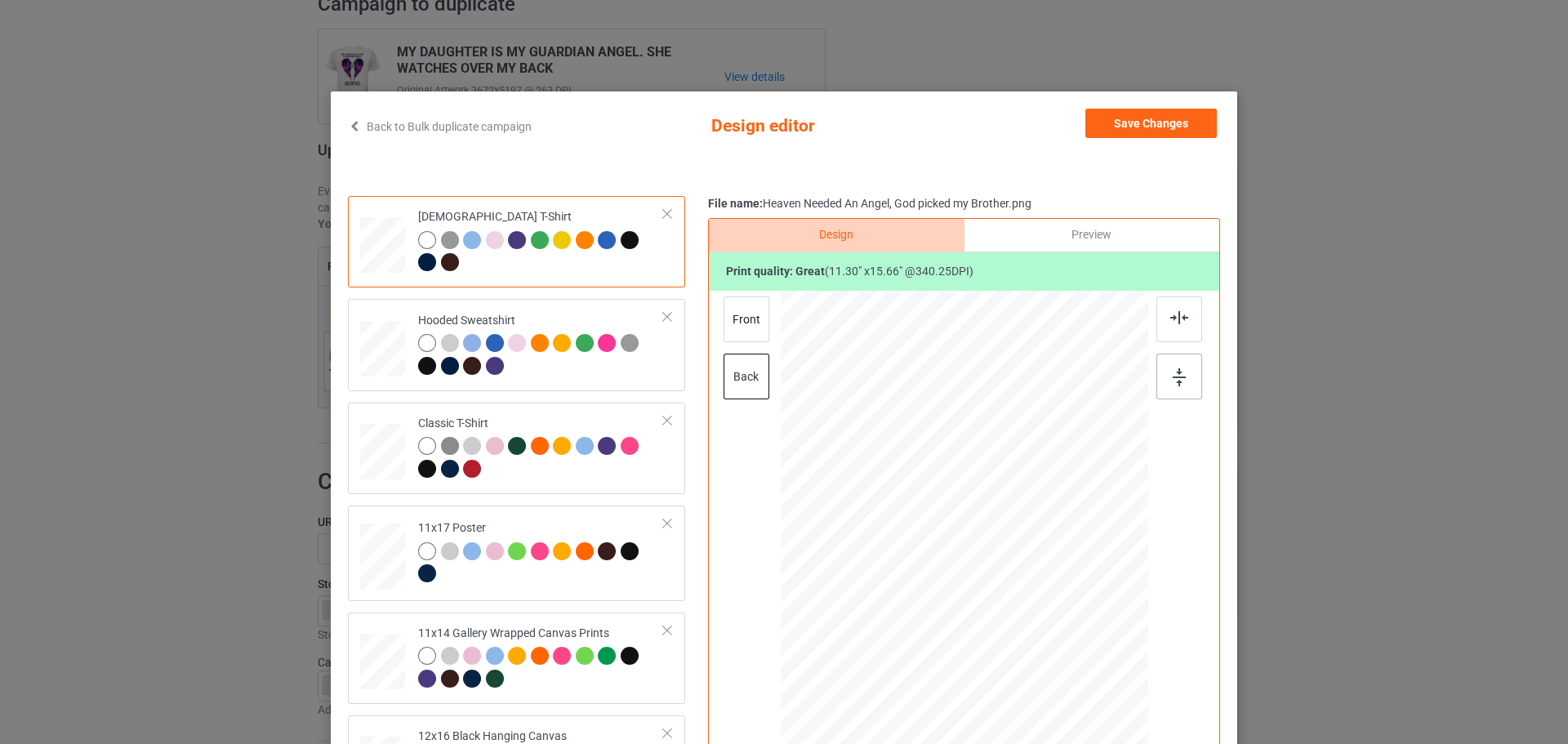
click at [1173, 374] on img at bounding box center [1179, 377] width 13 height 18
click at [1169, 391] on div at bounding box center [1179, 376] width 45 height 45
click at [1159, 124] on button "Save Changes" at bounding box center [1151, 123] width 131 height 30
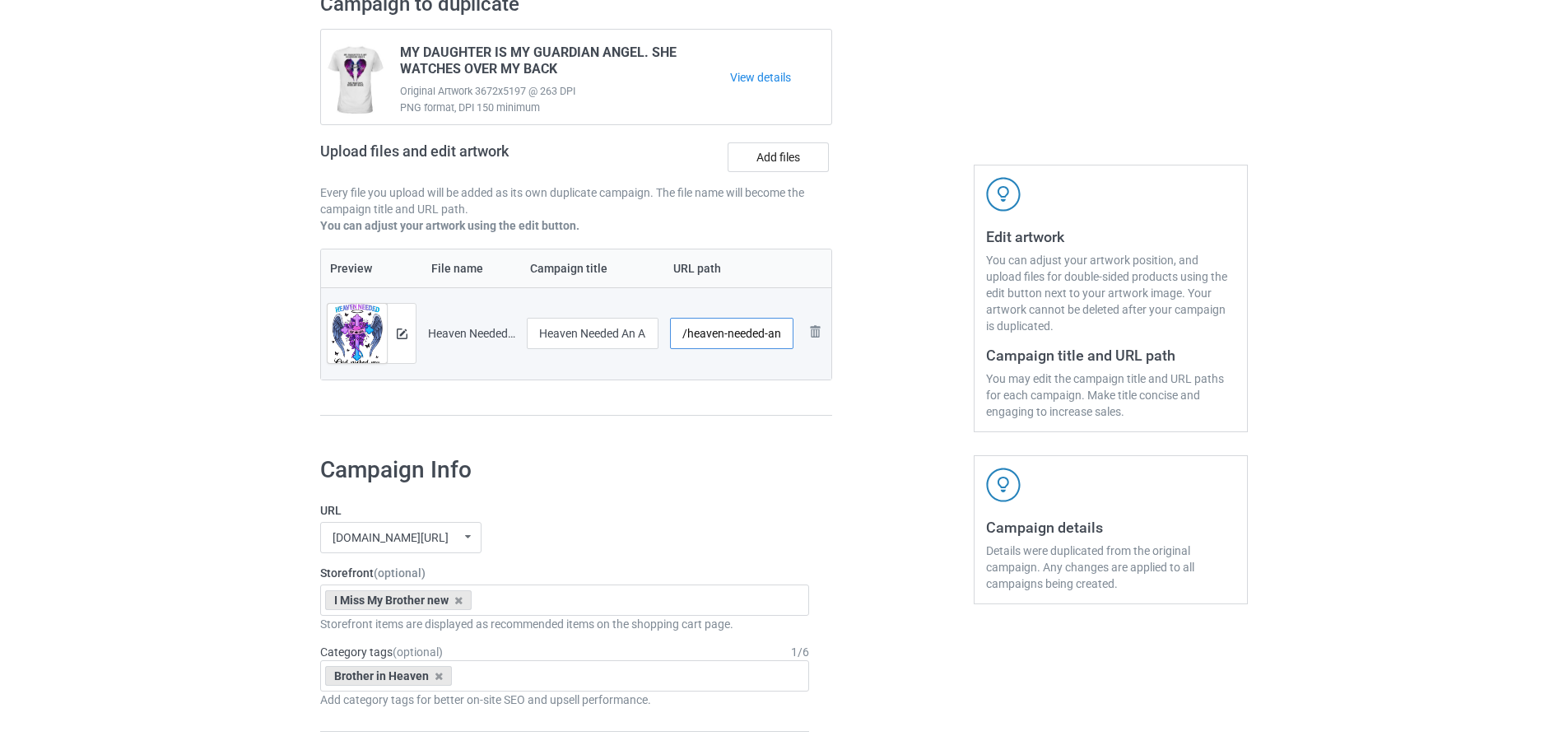
click at [741, 332] on input "/heaven-needed-an-angel-god-picked-my-brother" at bounding box center [732, 332] width 124 height 31
type input "/sb137"
click at [679, 479] on h1 "Campaign Info" at bounding box center [564, 470] width 489 height 30
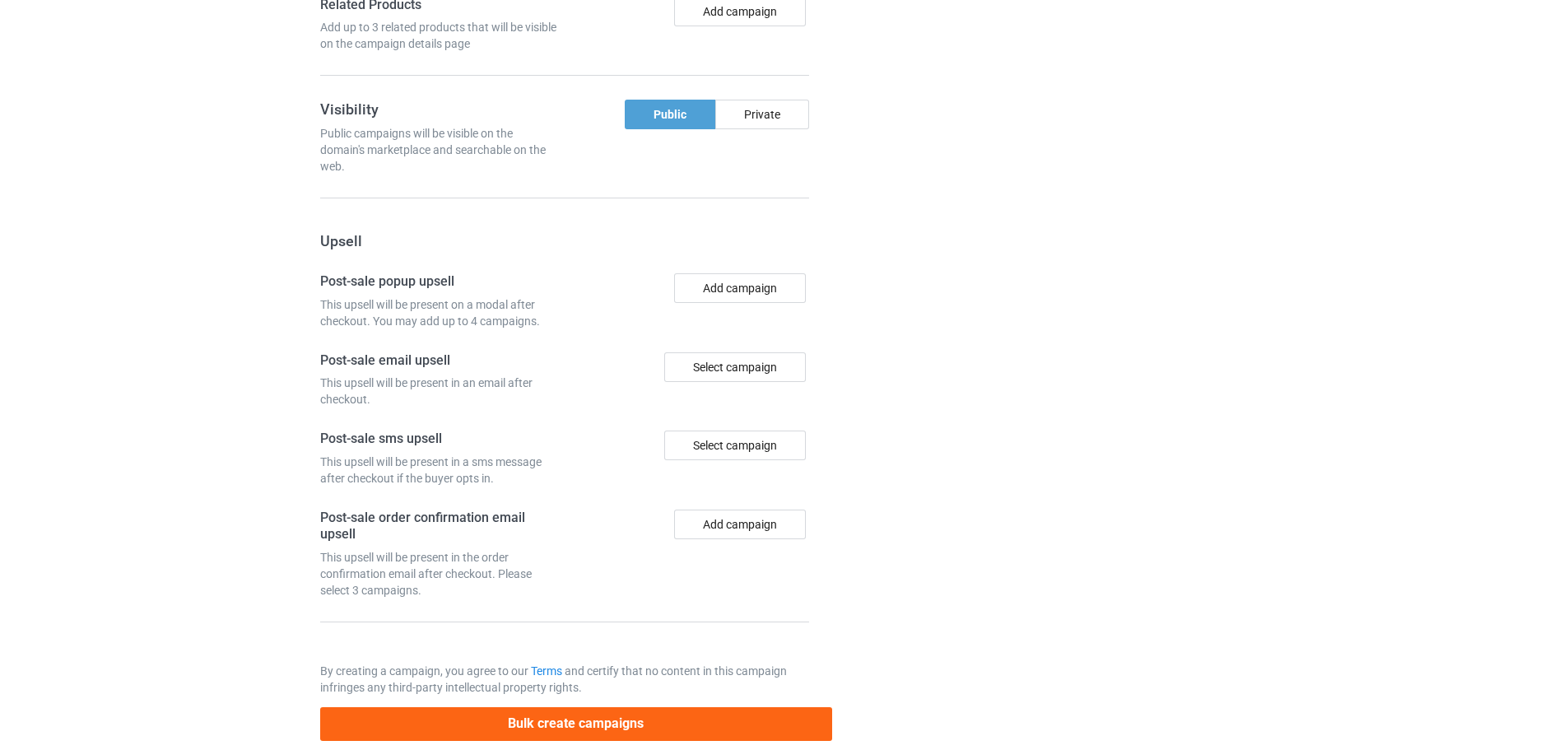
scroll to position [1363, 0]
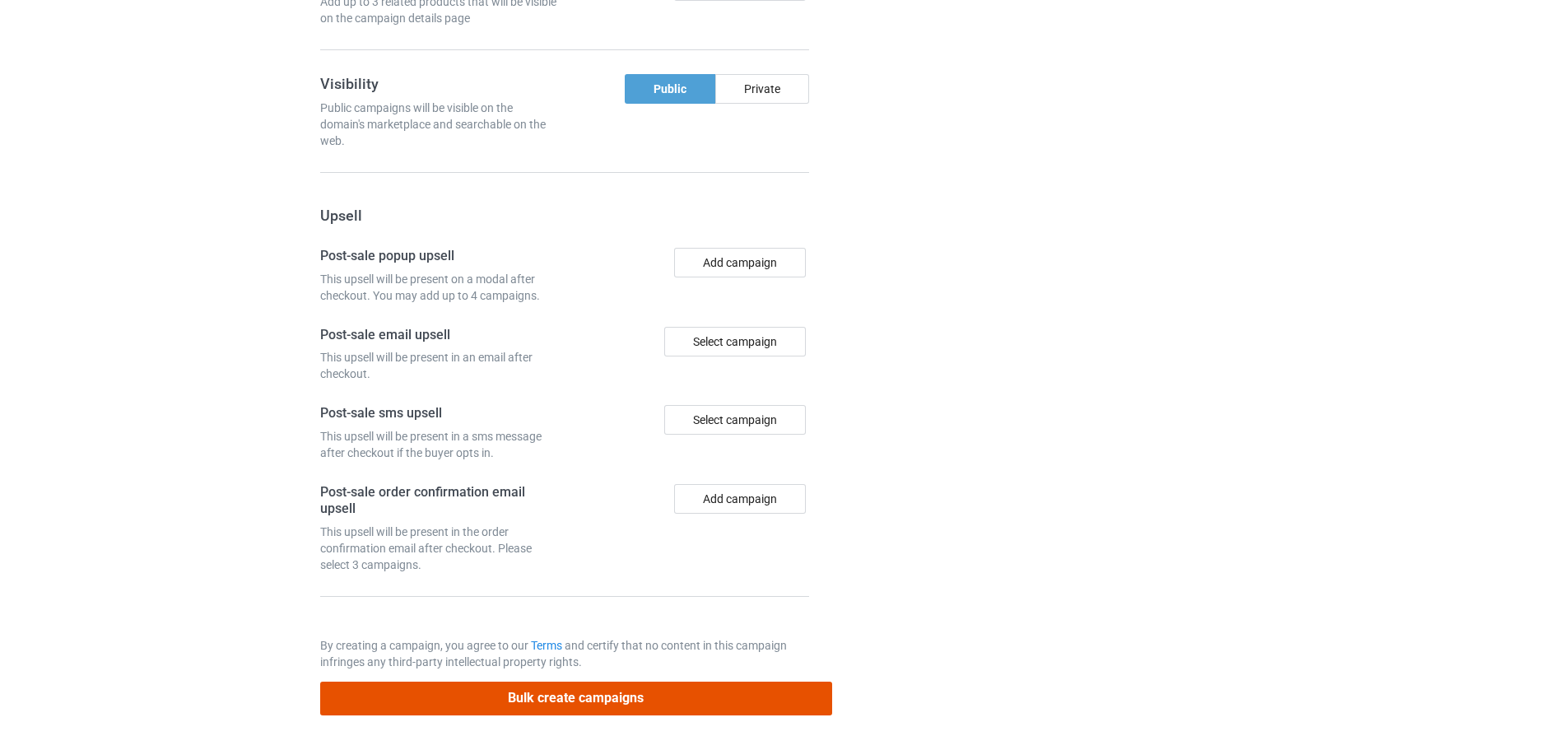
click at [670, 695] on button "Bulk create campaigns" at bounding box center [576, 698] width 512 height 33
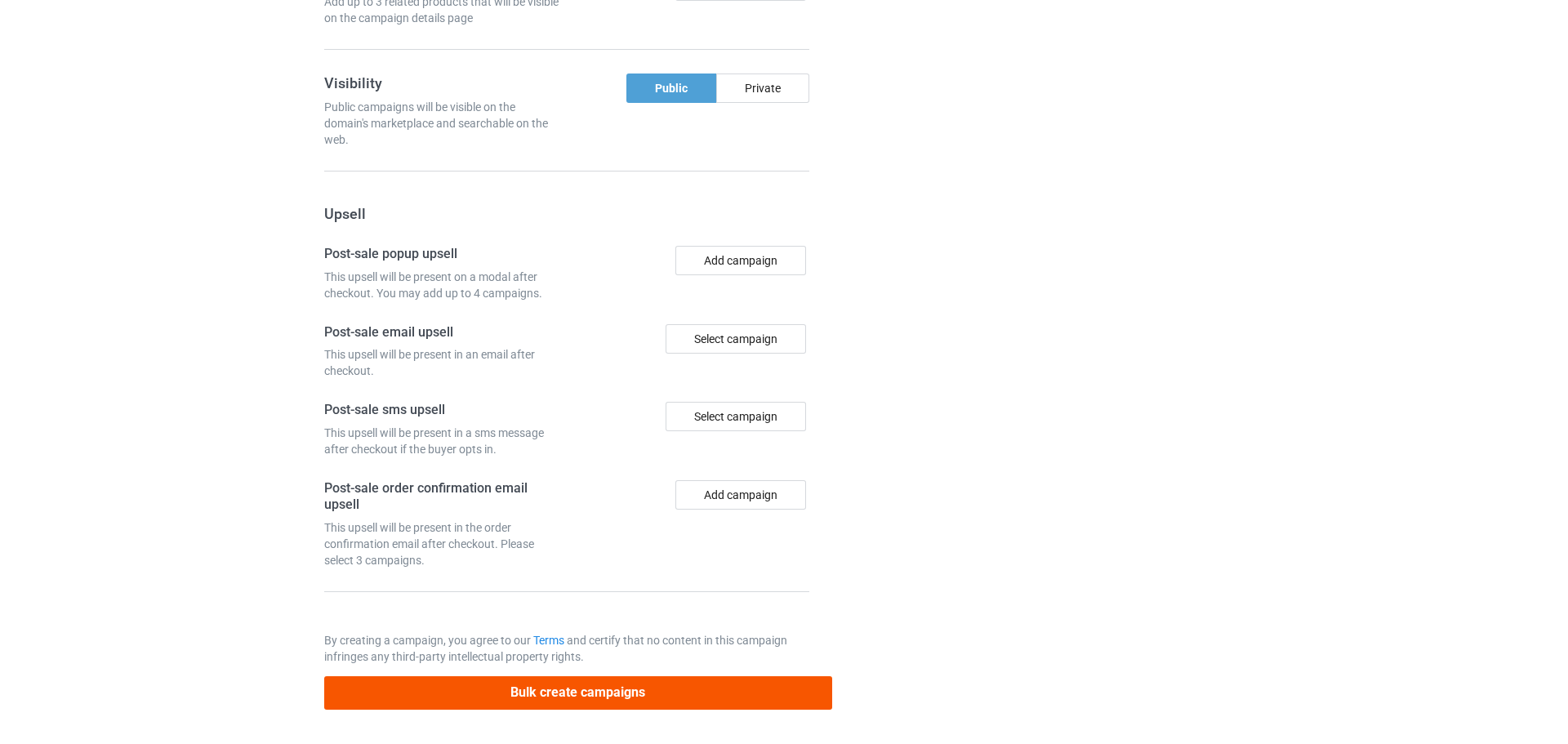
scroll to position [0, 0]
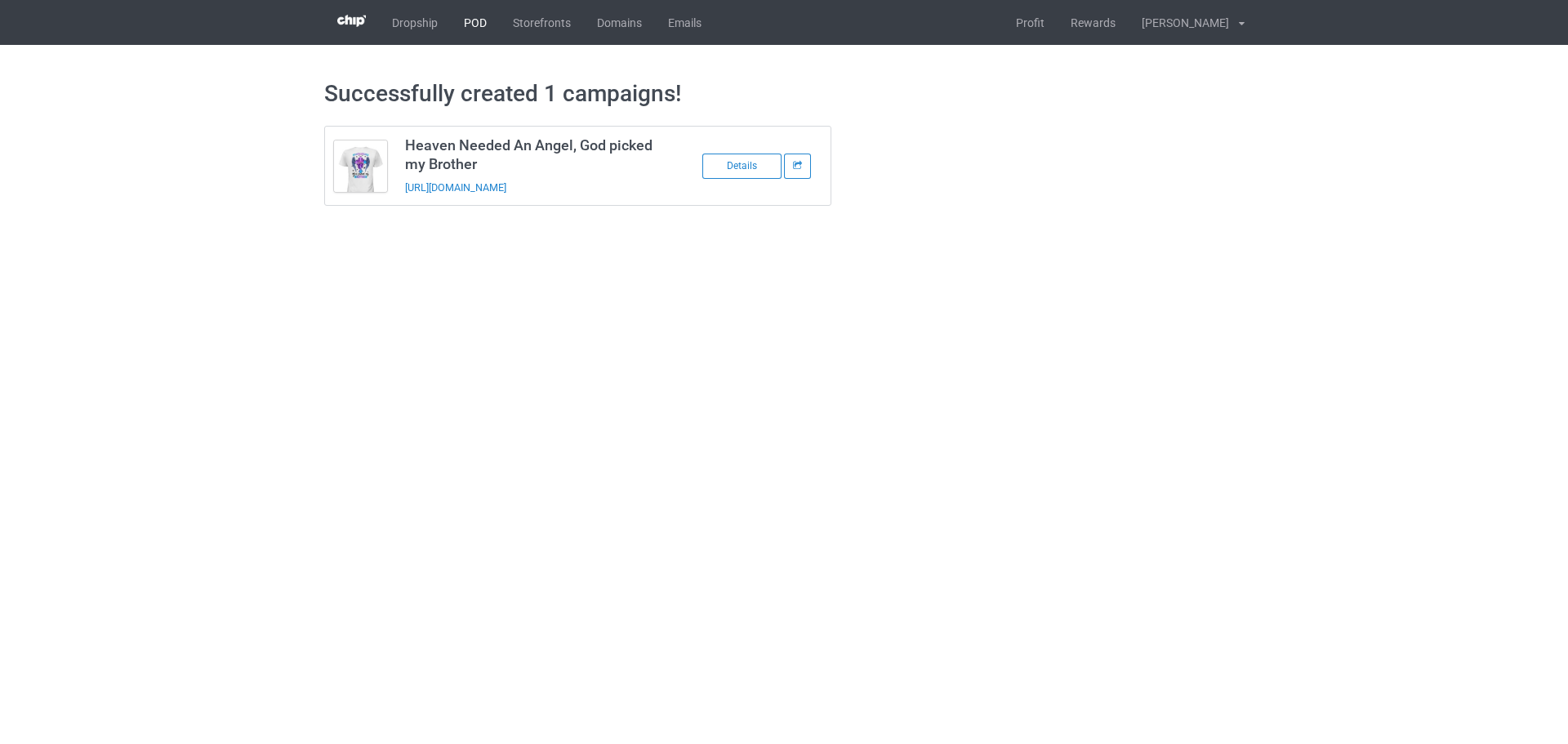
click at [481, 29] on link "POD" at bounding box center [475, 22] width 49 height 45
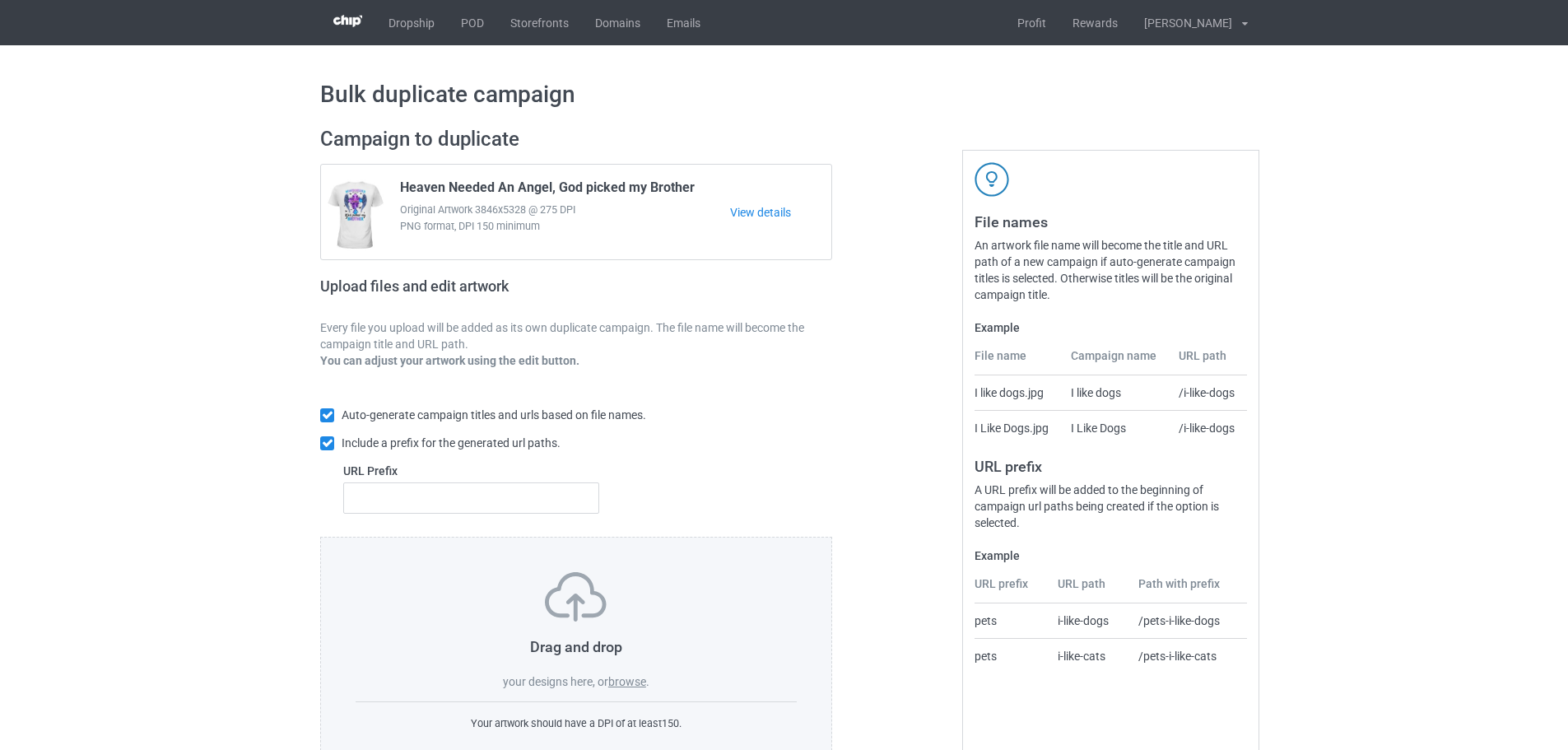
click at [621, 676] on label "browse" at bounding box center [627, 681] width 38 height 13
click at [0, 0] on input "browse" at bounding box center [0, 0] width 0 height 0
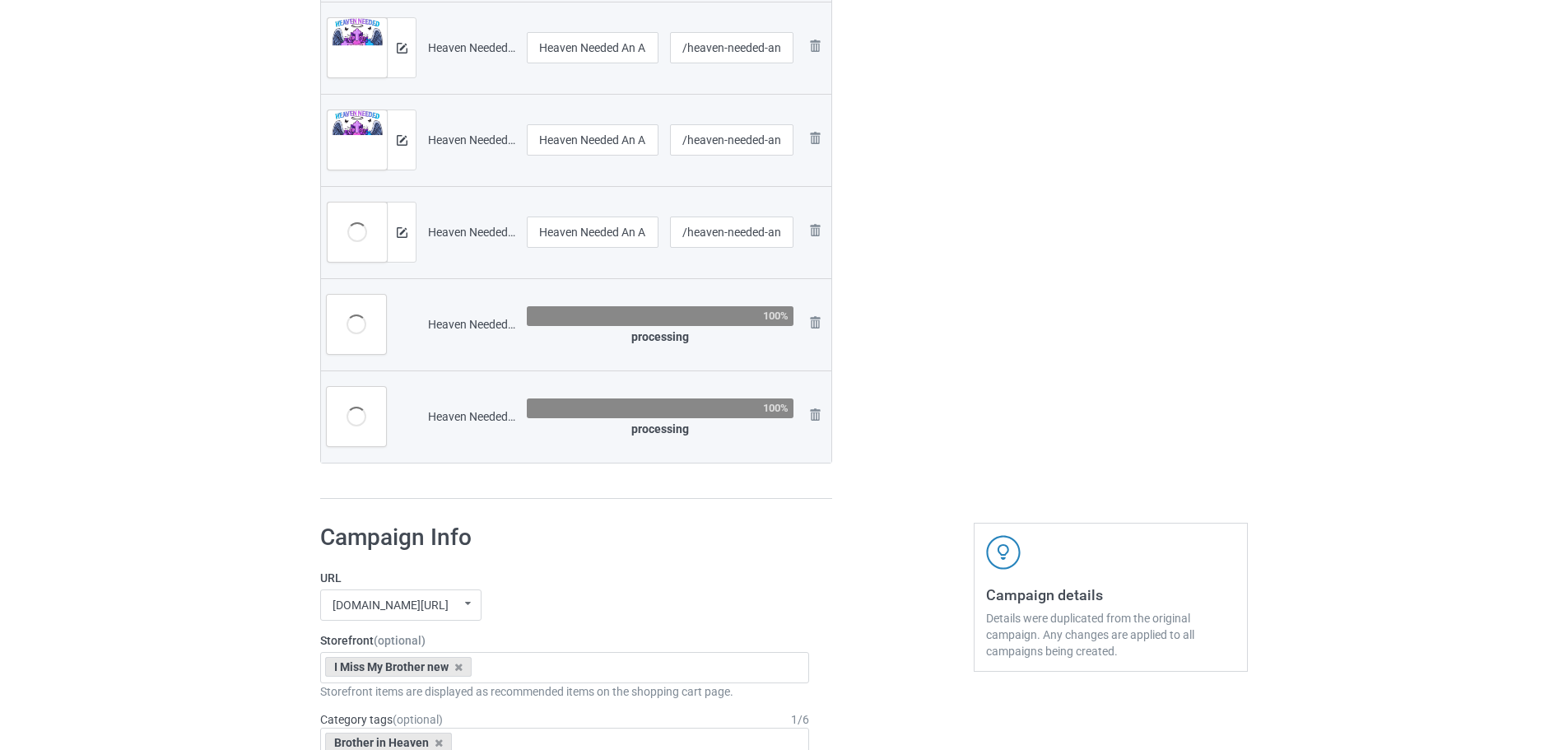
scroll to position [823, 0]
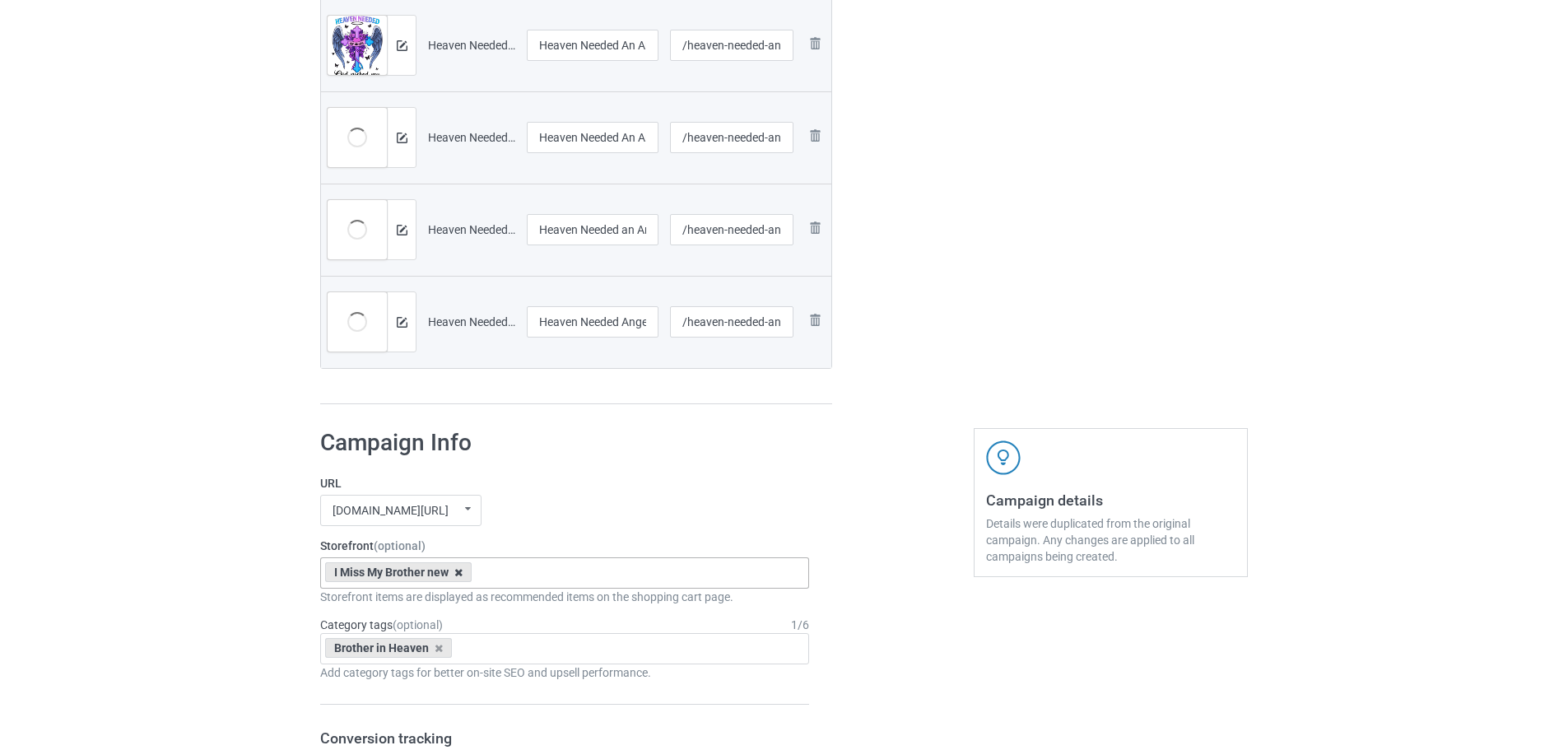
click at [457, 574] on icon at bounding box center [457, 572] width 8 height 11
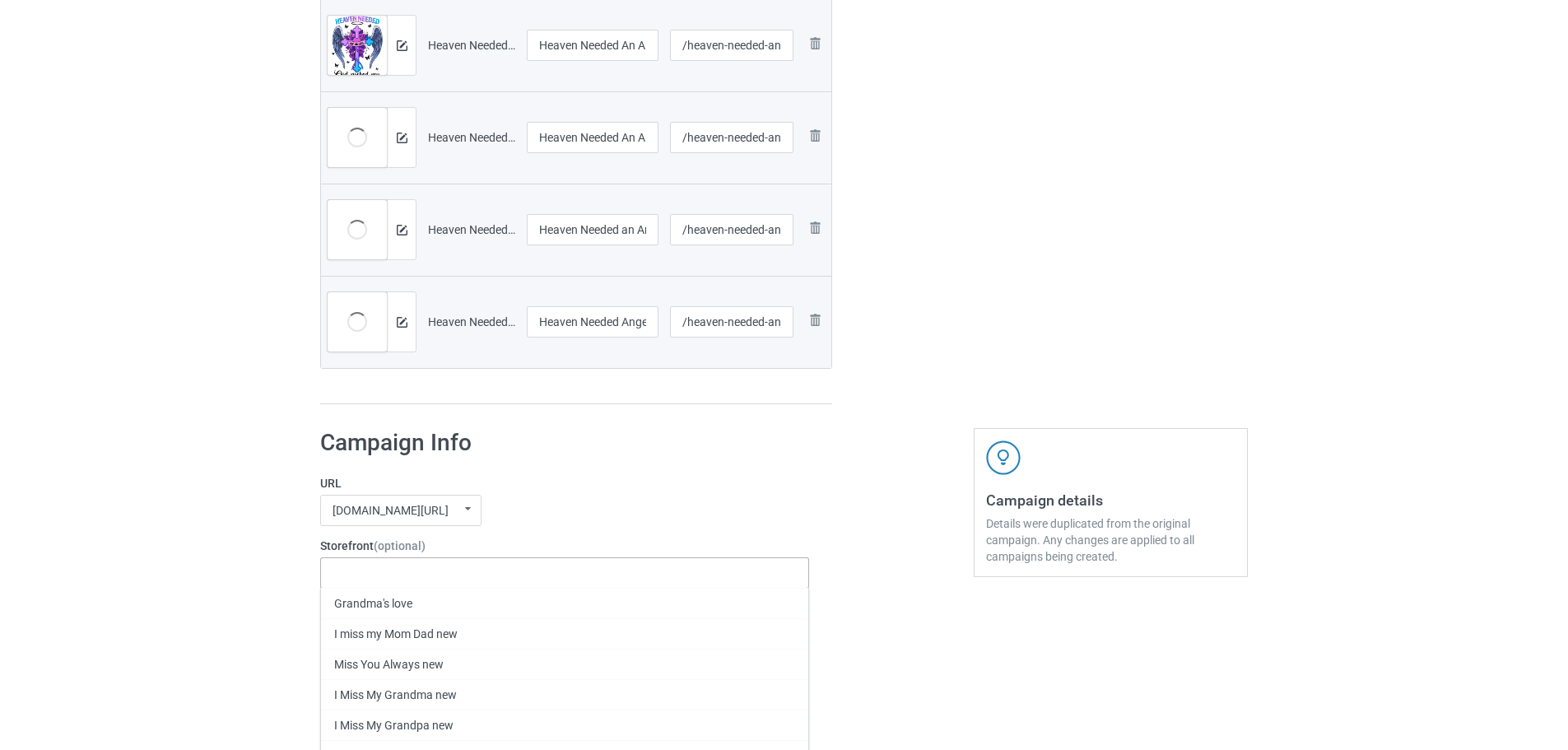
click at [294, 567] on div "Bulk duplicate campaign Campaign to duplicate Heaven Needed An Angel, God picke…" at bounding box center [784, 586] width 1568 height 2727
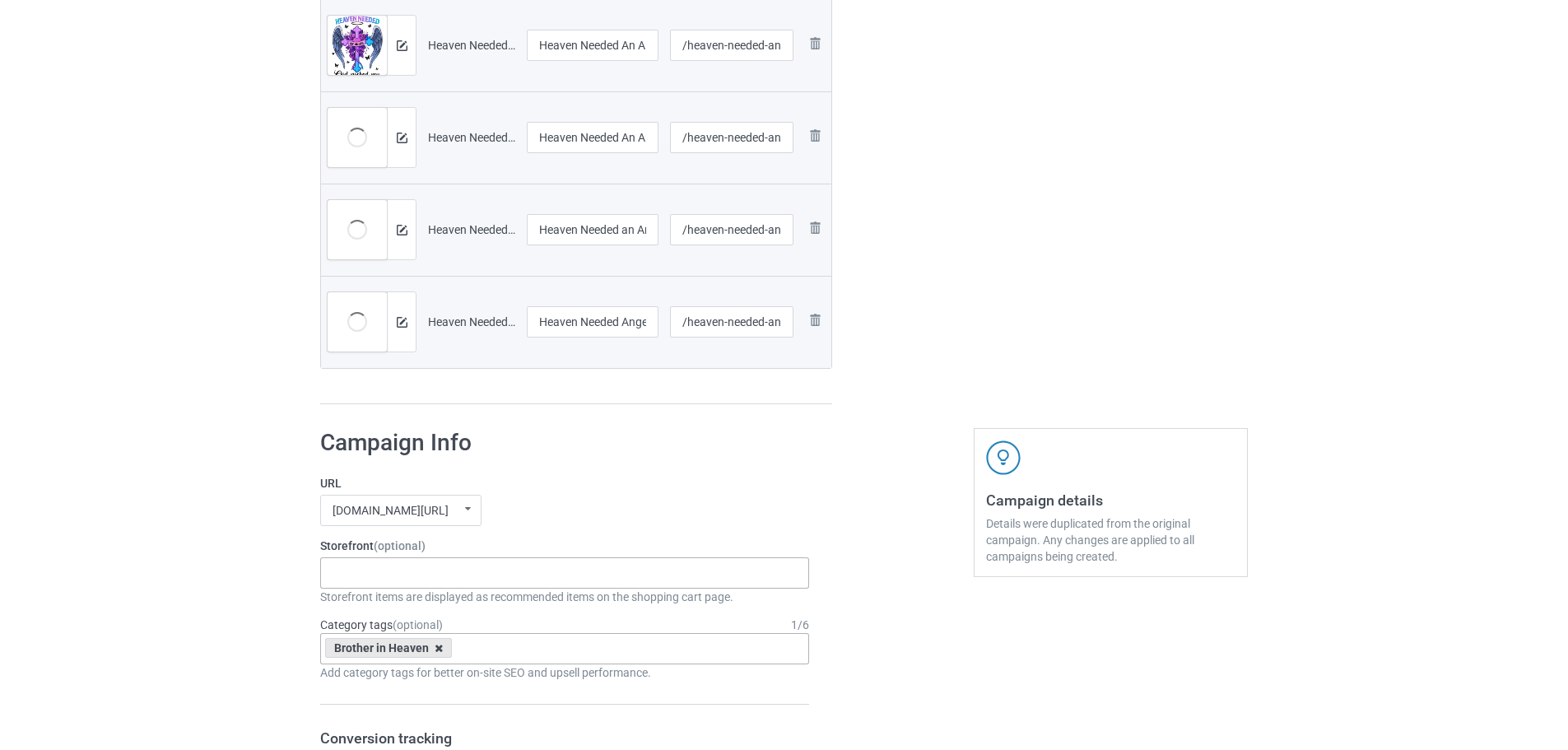
click at [435, 650] on div "Brother in Heaven" at bounding box center [389, 648] width 127 height 19
click at [436, 648] on icon at bounding box center [438, 648] width 8 height 11
click at [189, 586] on div "Bulk duplicate campaign Campaign to duplicate Heaven Needed An Angel, God picke…" at bounding box center [784, 586] width 1568 height 2727
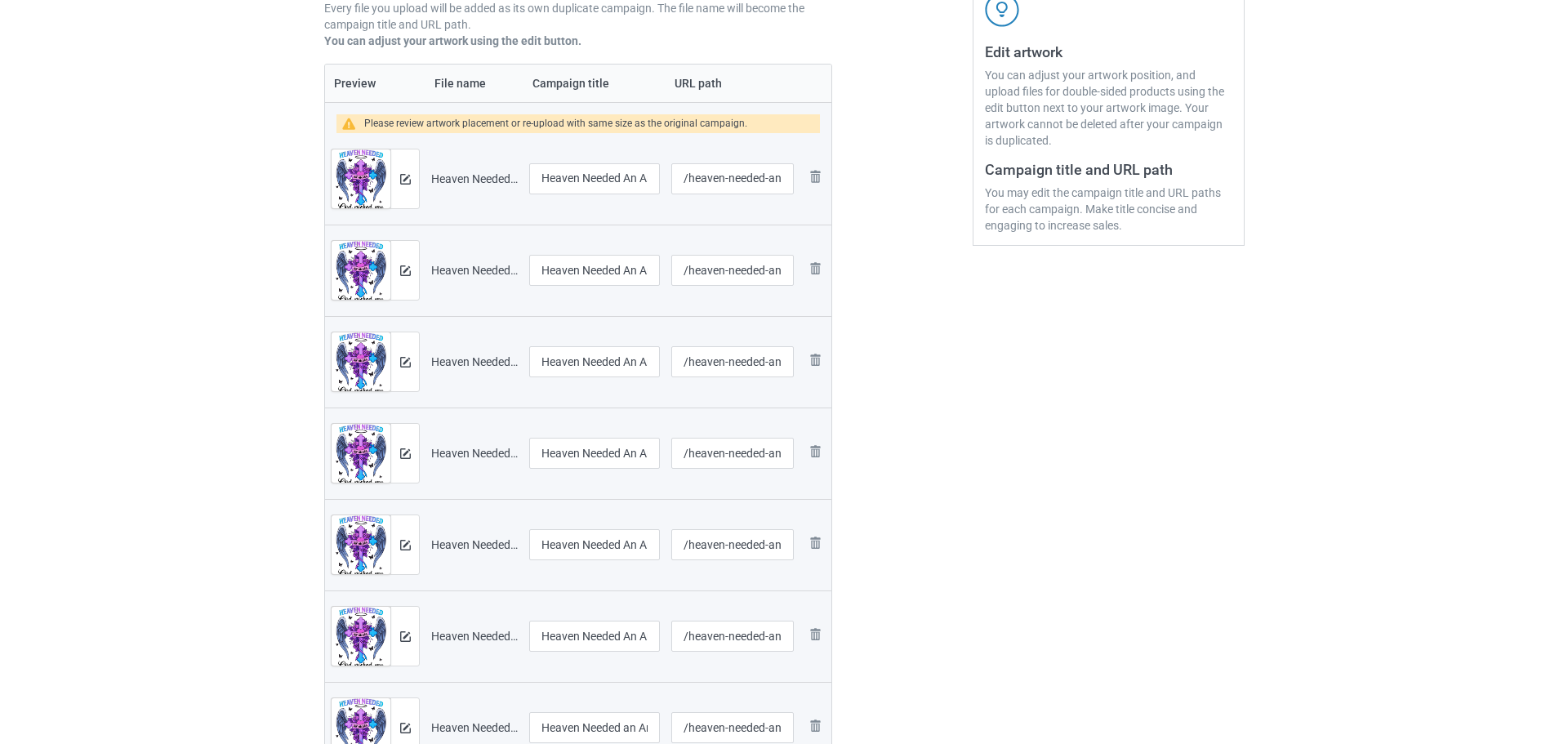
scroll to position [245, 0]
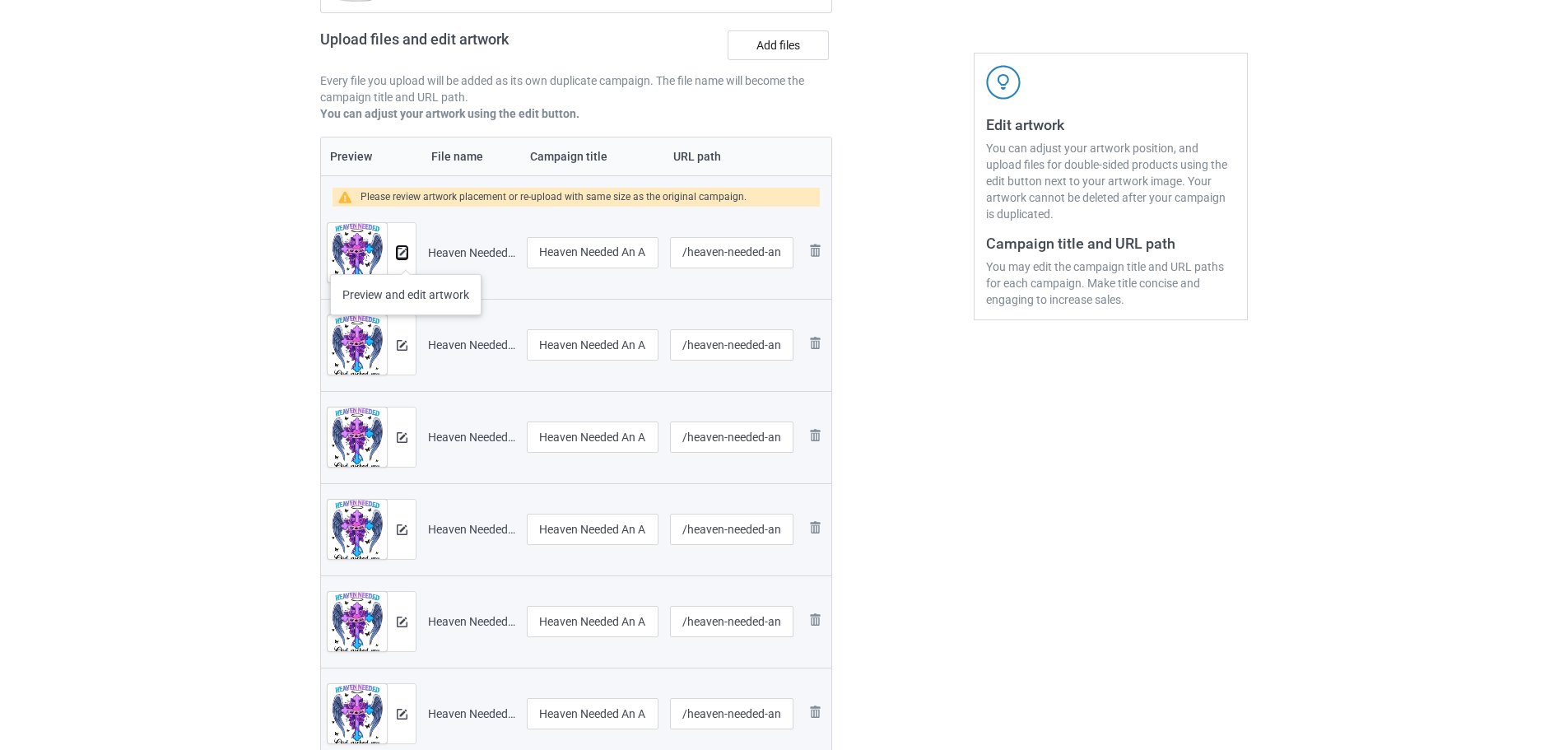
click at [405, 257] on img at bounding box center [402, 253] width 11 height 11
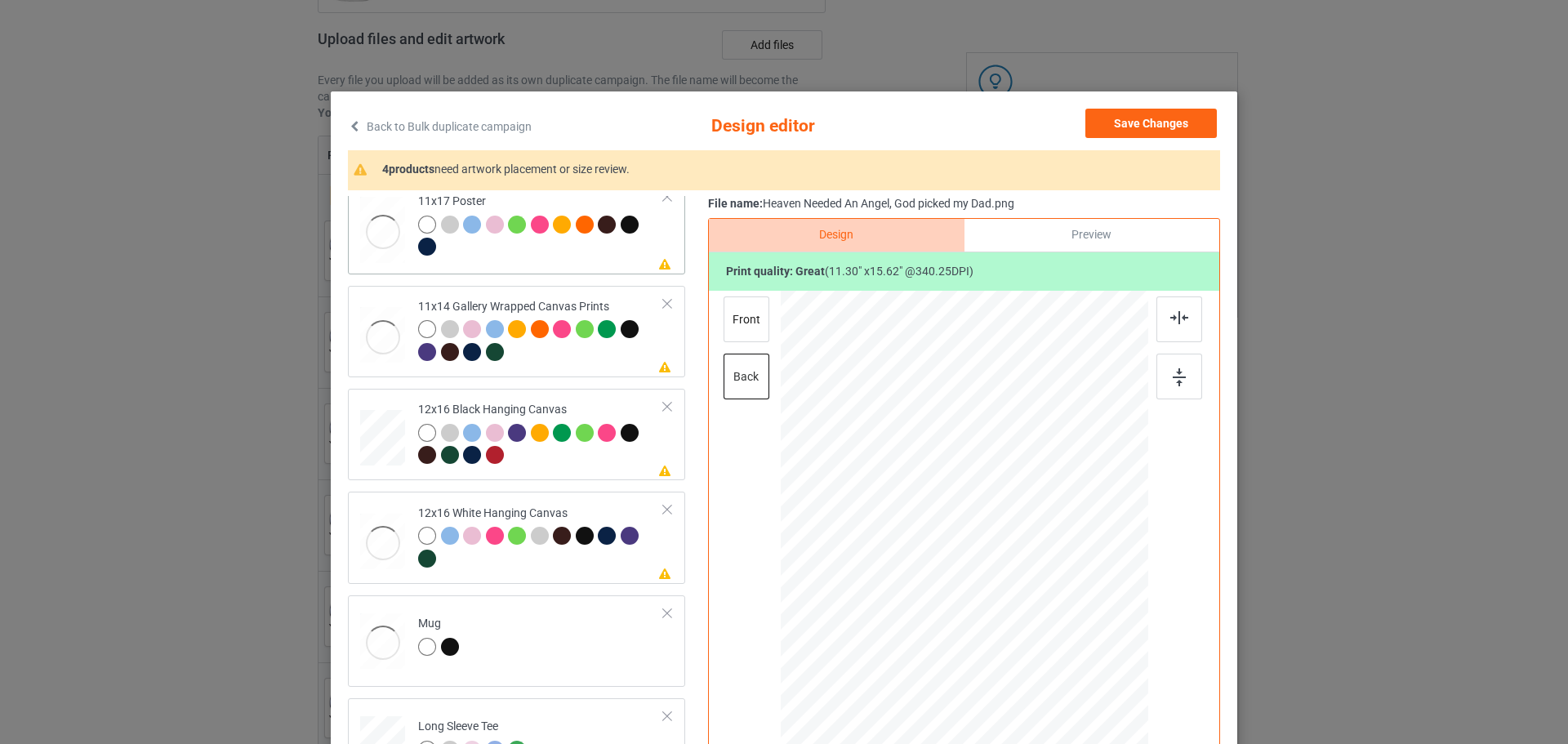
scroll to position [81, 0]
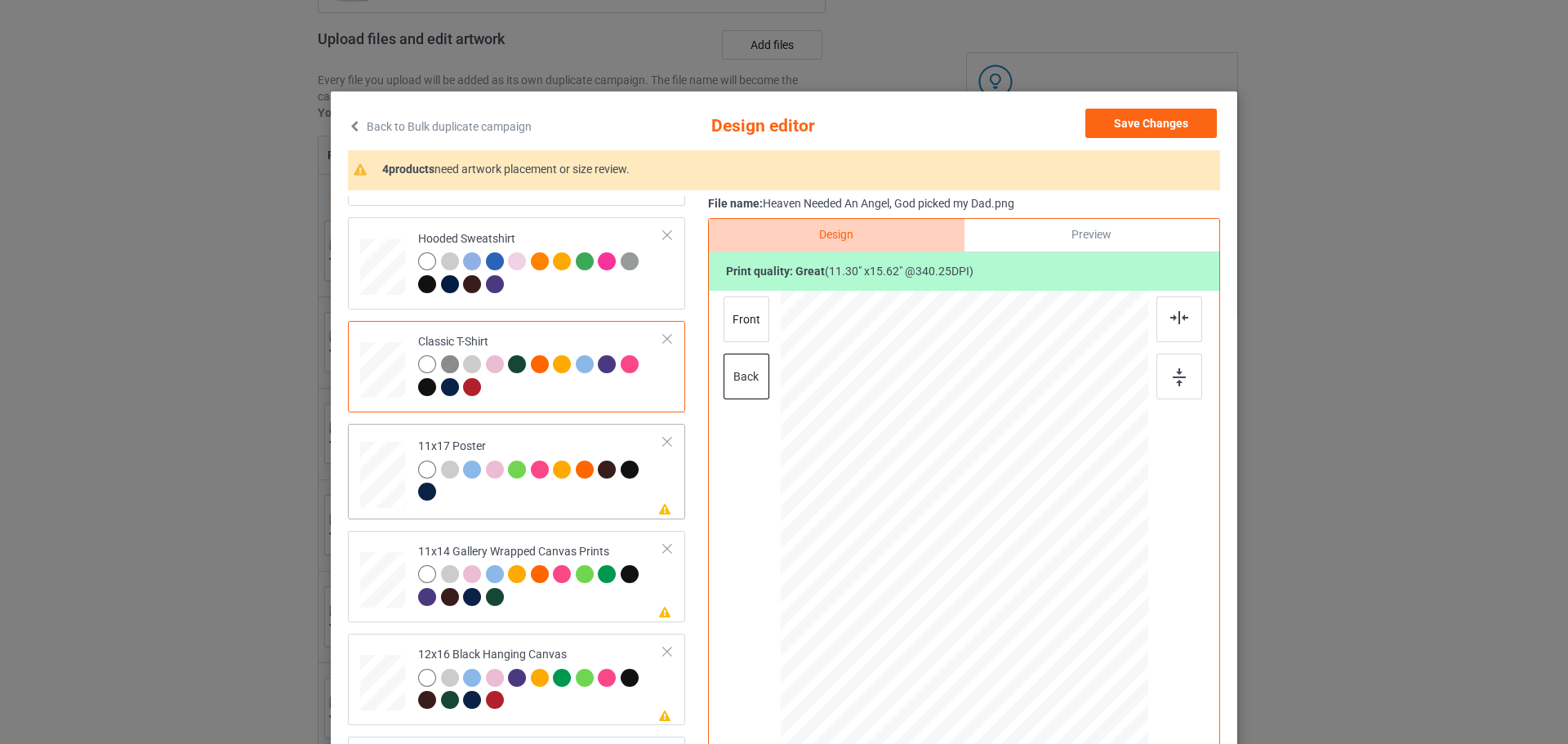
click at [652, 492] on td "Please review artwork placement 11x17 Poster" at bounding box center [541, 471] width 264 height 82
click at [1178, 370] on img at bounding box center [1179, 377] width 13 height 18
click at [639, 405] on td "Classic T-Shirt" at bounding box center [541, 366] width 264 height 79
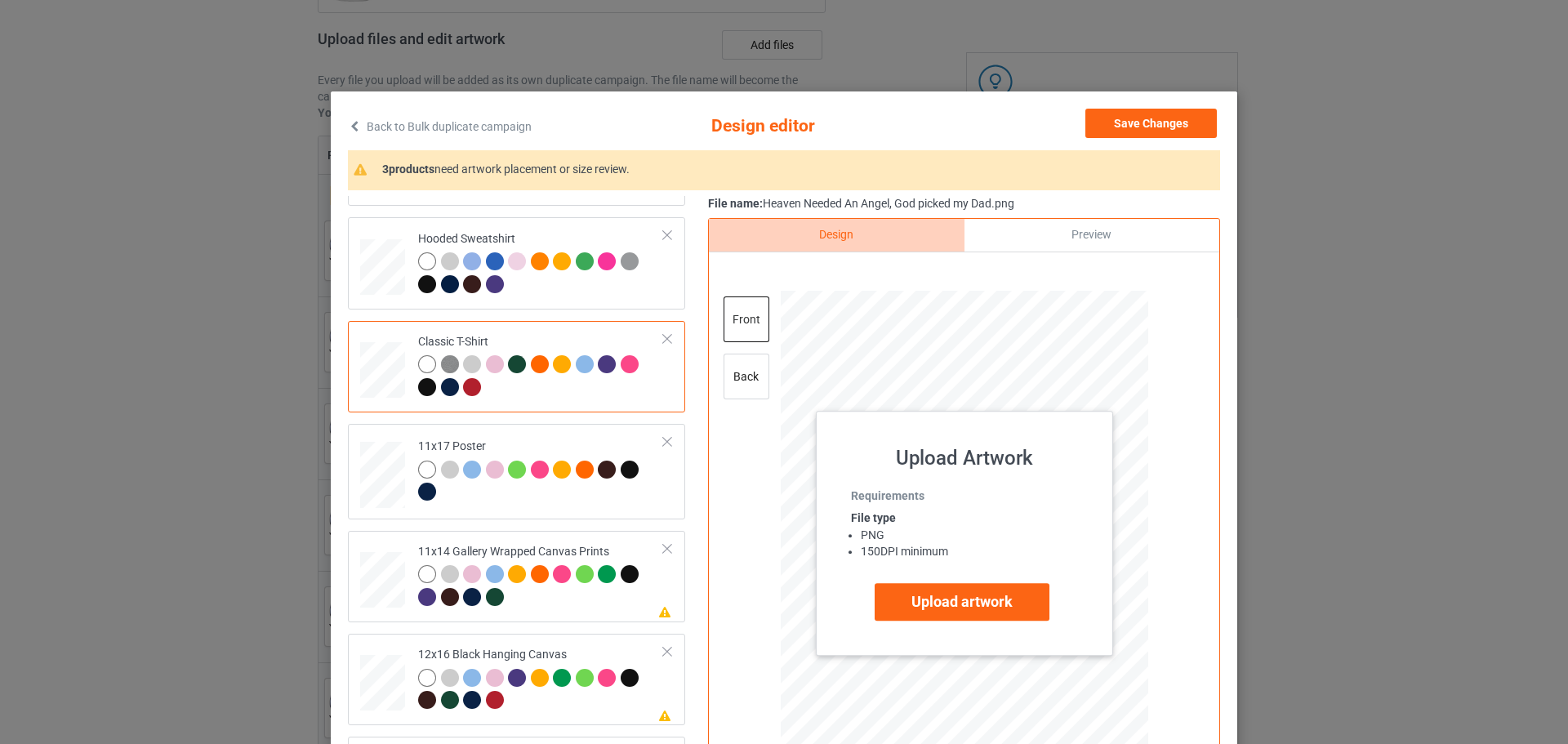
click at [768, 387] on div at bounding box center [965, 522] width 425 height 463
click at [749, 387] on div "back" at bounding box center [746, 376] width 45 height 45
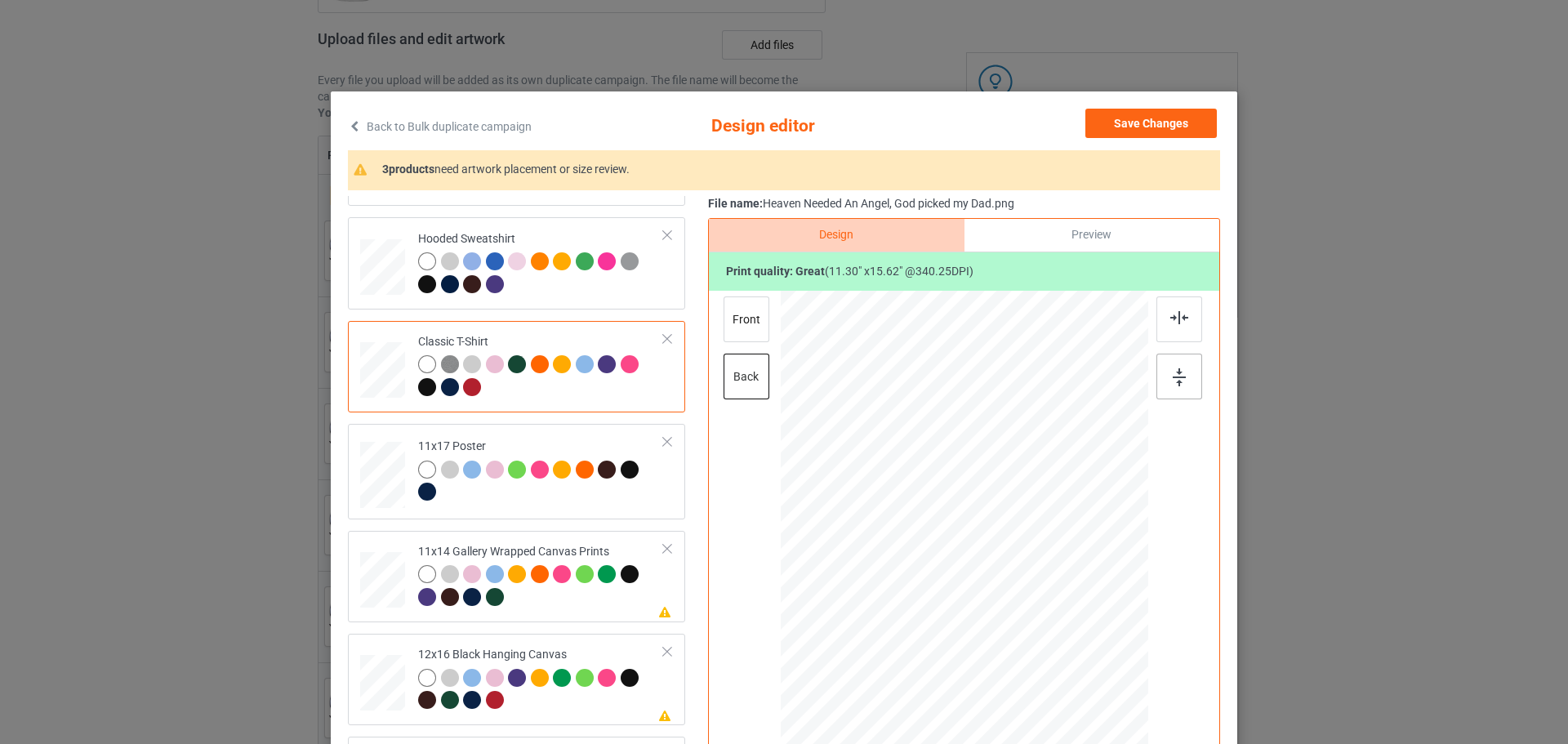
click at [1161, 378] on div at bounding box center [1179, 376] width 45 height 45
click at [648, 622] on div "Please review artwork placement 11x14 Gallery Wrapped Canvas Prints" at bounding box center [517, 576] width 338 height 92
click at [1189, 385] on div at bounding box center [1179, 376] width 45 height 45
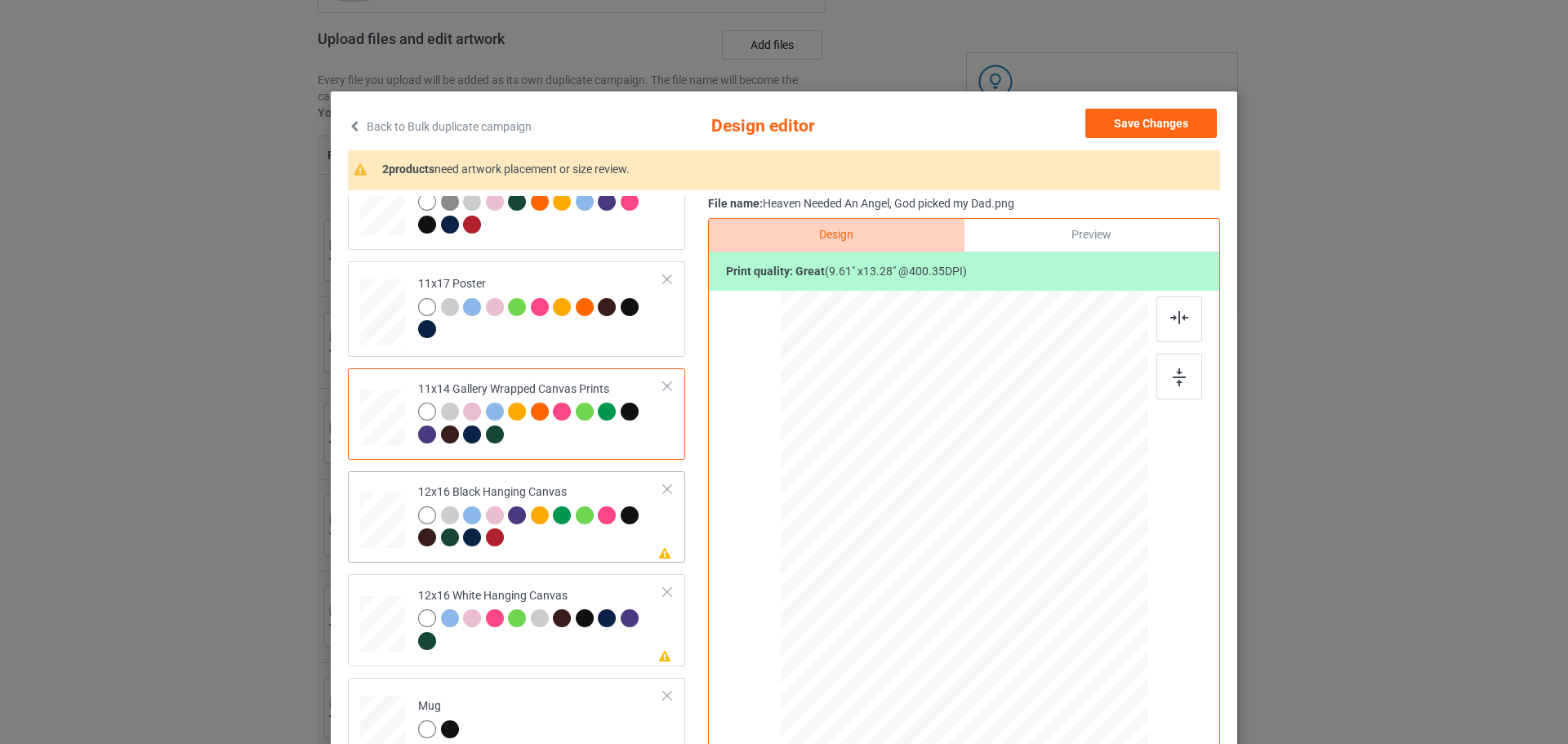
scroll to position [245, 0]
click at [659, 547] on icon at bounding box center [666, 551] width 14 height 11
click at [1178, 386] on img at bounding box center [1179, 377] width 13 height 18
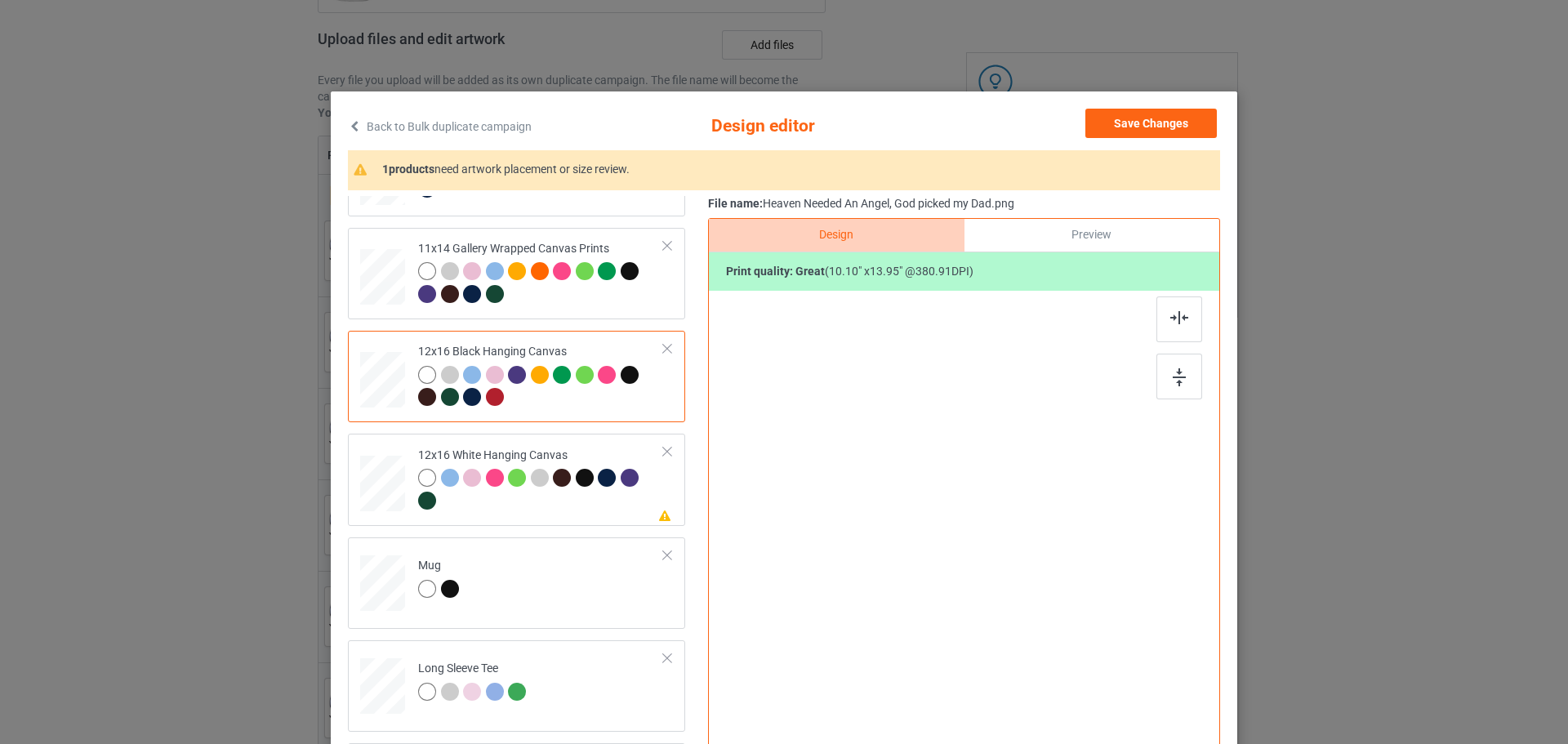
scroll to position [386, 0]
click at [641, 504] on div at bounding box center [540, 489] width 246 height 45
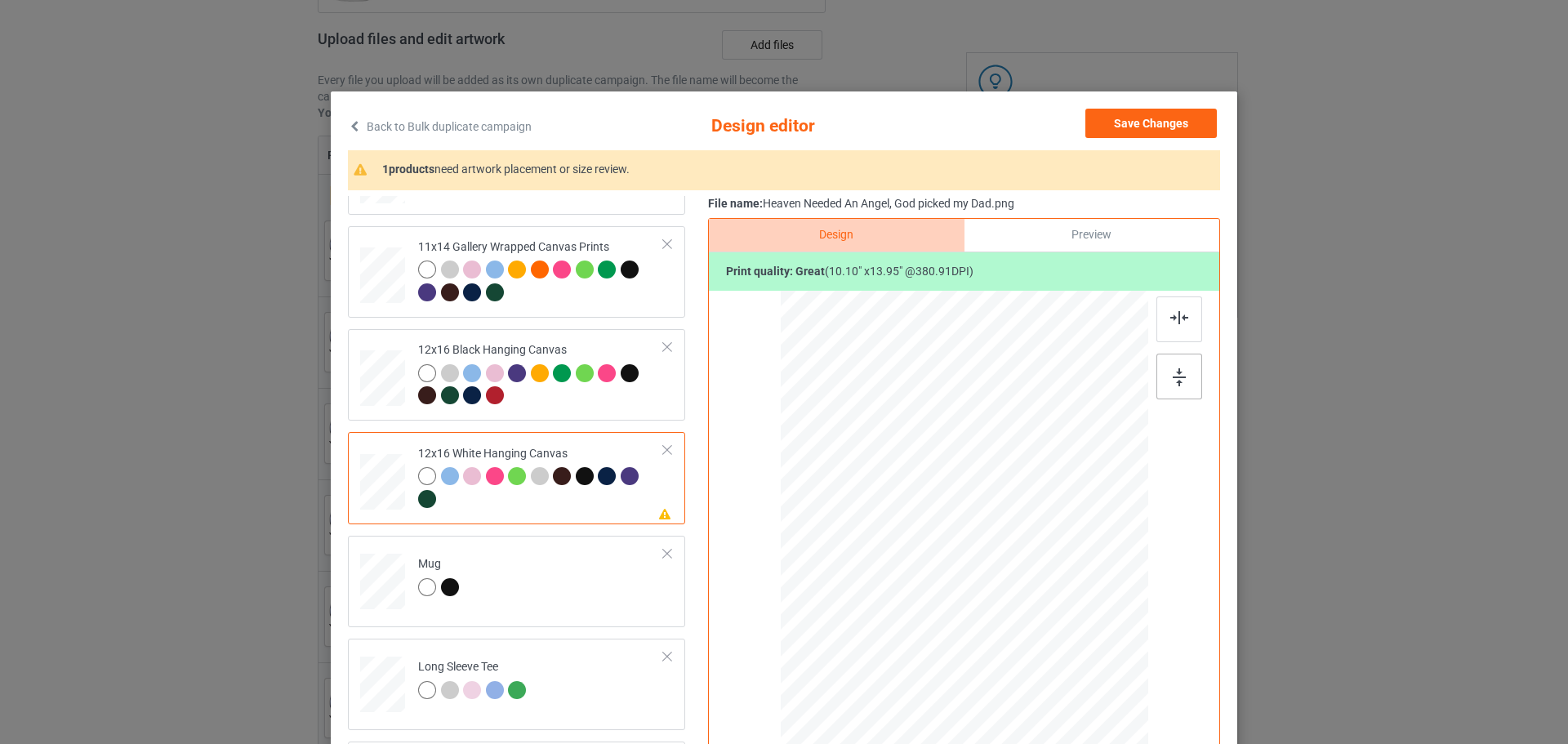
click at [1165, 364] on div at bounding box center [1179, 376] width 45 height 45
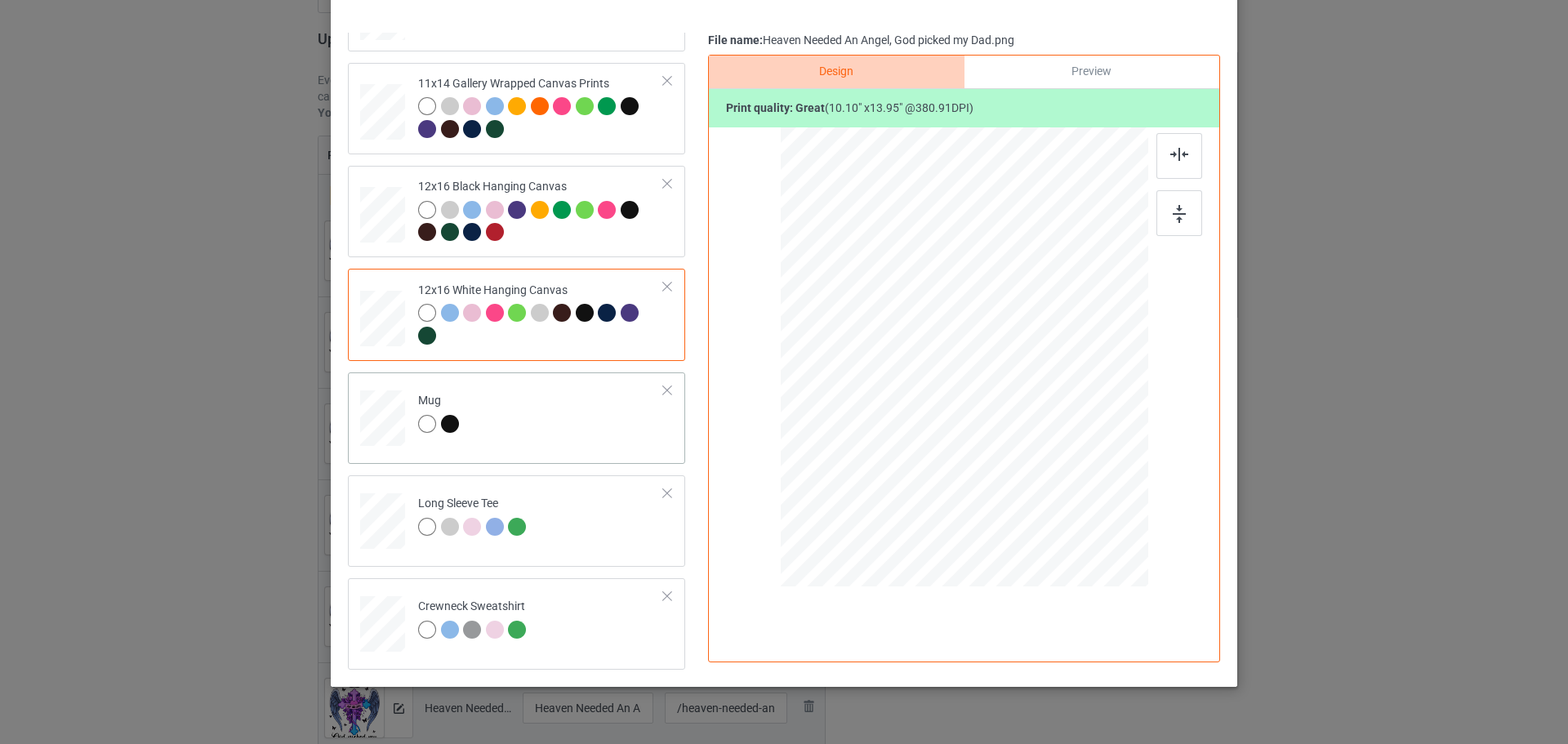
click at [571, 430] on td "Mug" at bounding box center [541, 414] width 264 height 72
click at [1173, 216] on img at bounding box center [1179, 213] width 13 height 18
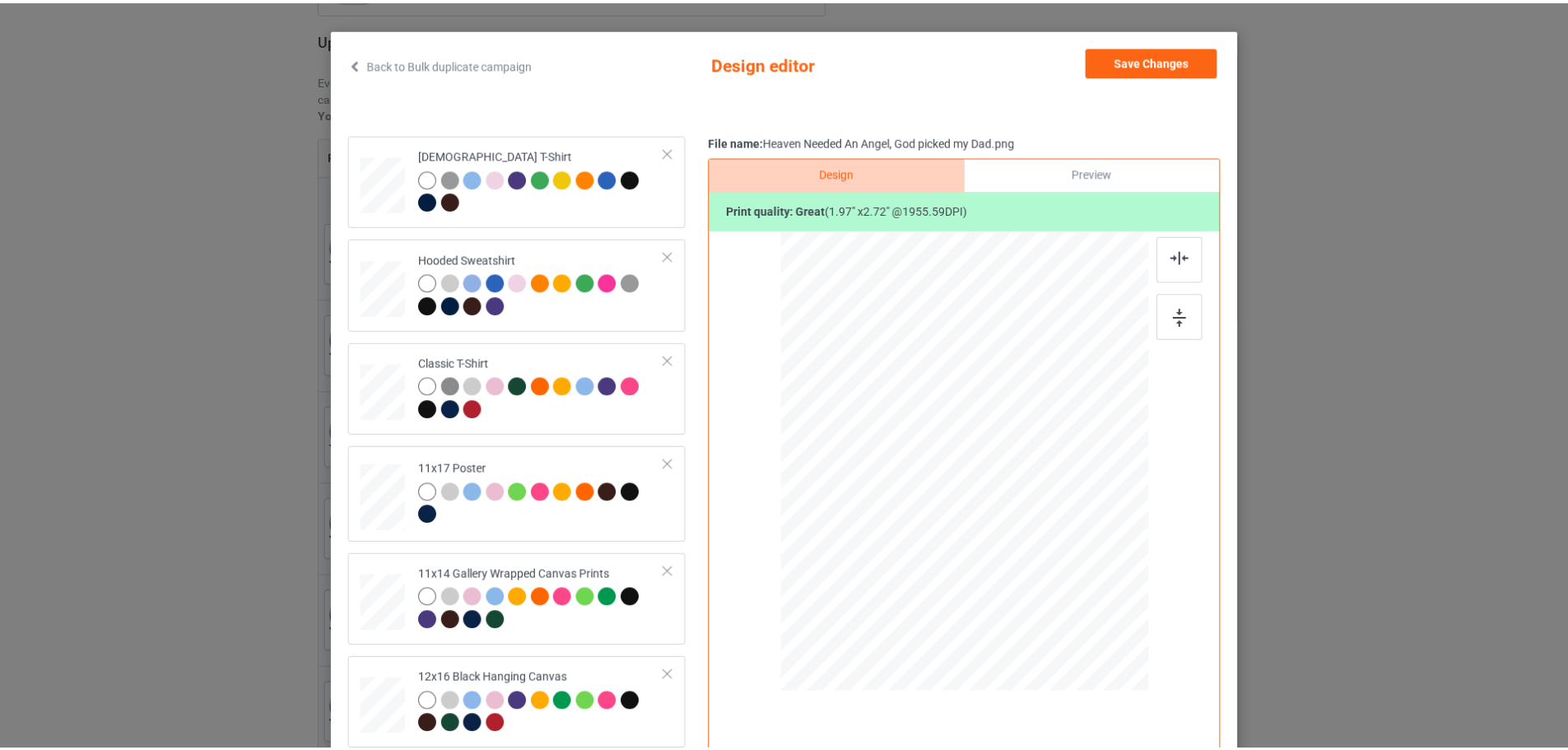
scroll to position [0, 0]
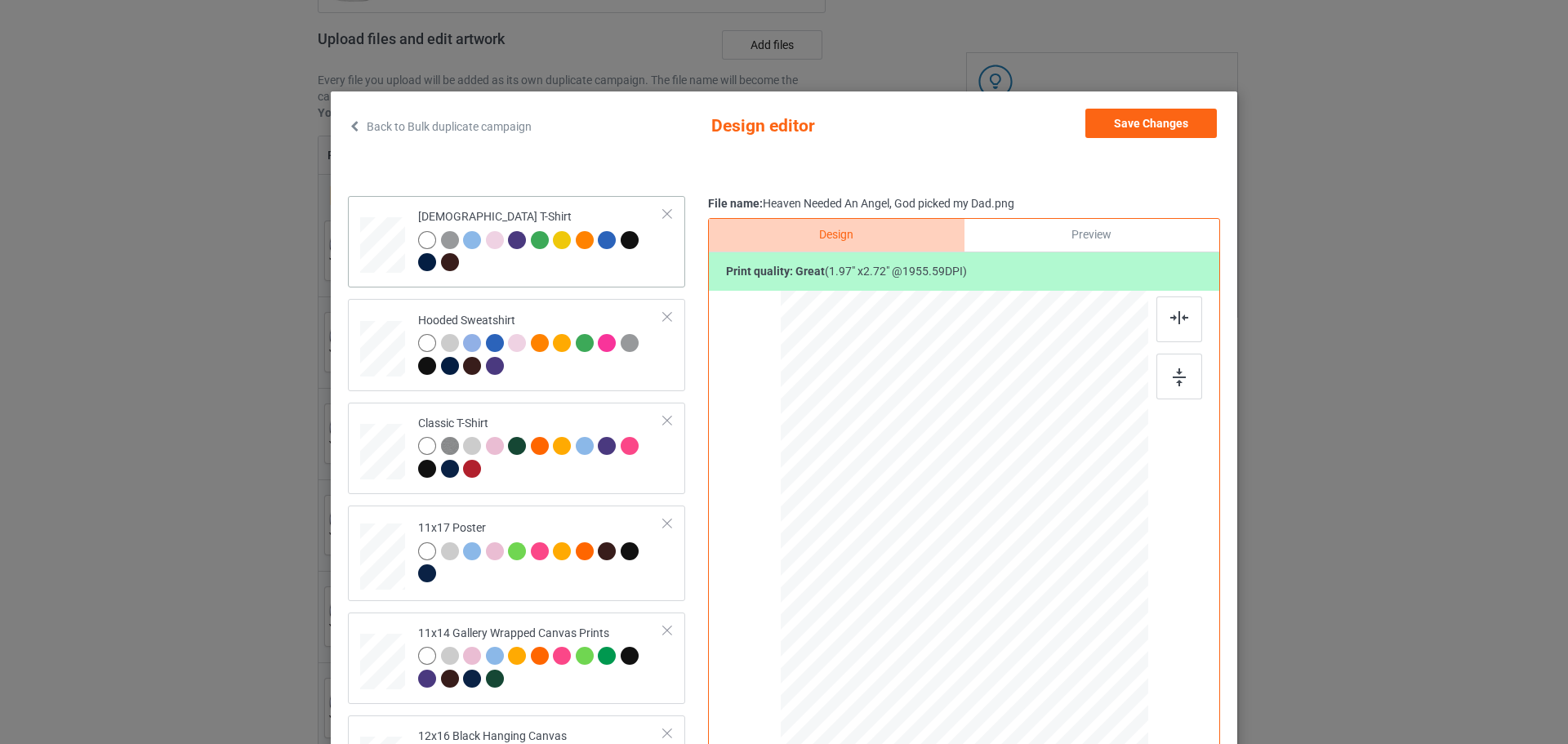
click at [636, 268] on div at bounding box center [540, 253] width 246 height 45
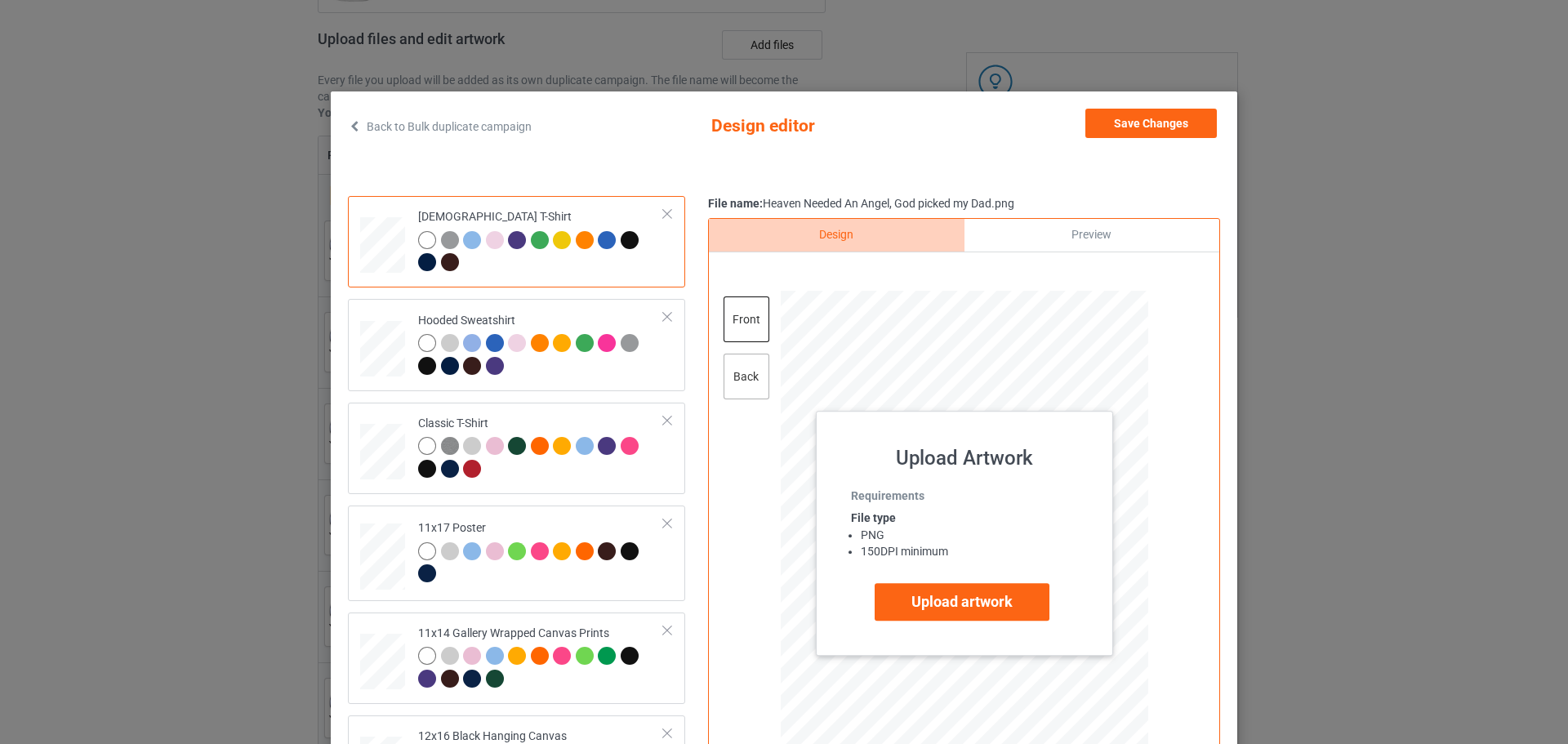
click at [752, 387] on div "back" at bounding box center [746, 376] width 45 height 45
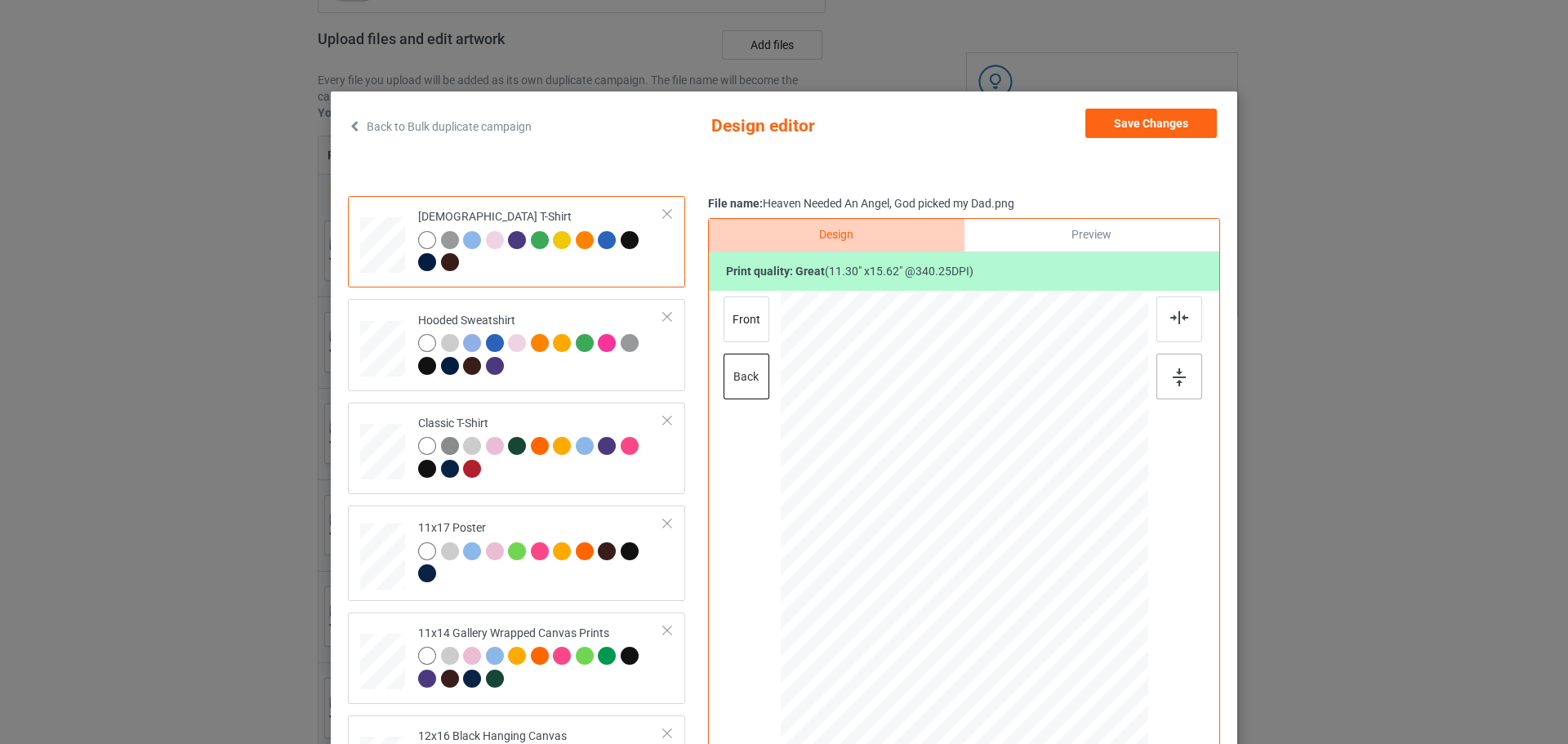
click at [1177, 383] on img at bounding box center [1179, 377] width 13 height 18
click at [1162, 118] on button "Save Changes" at bounding box center [1151, 123] width 131 height 30
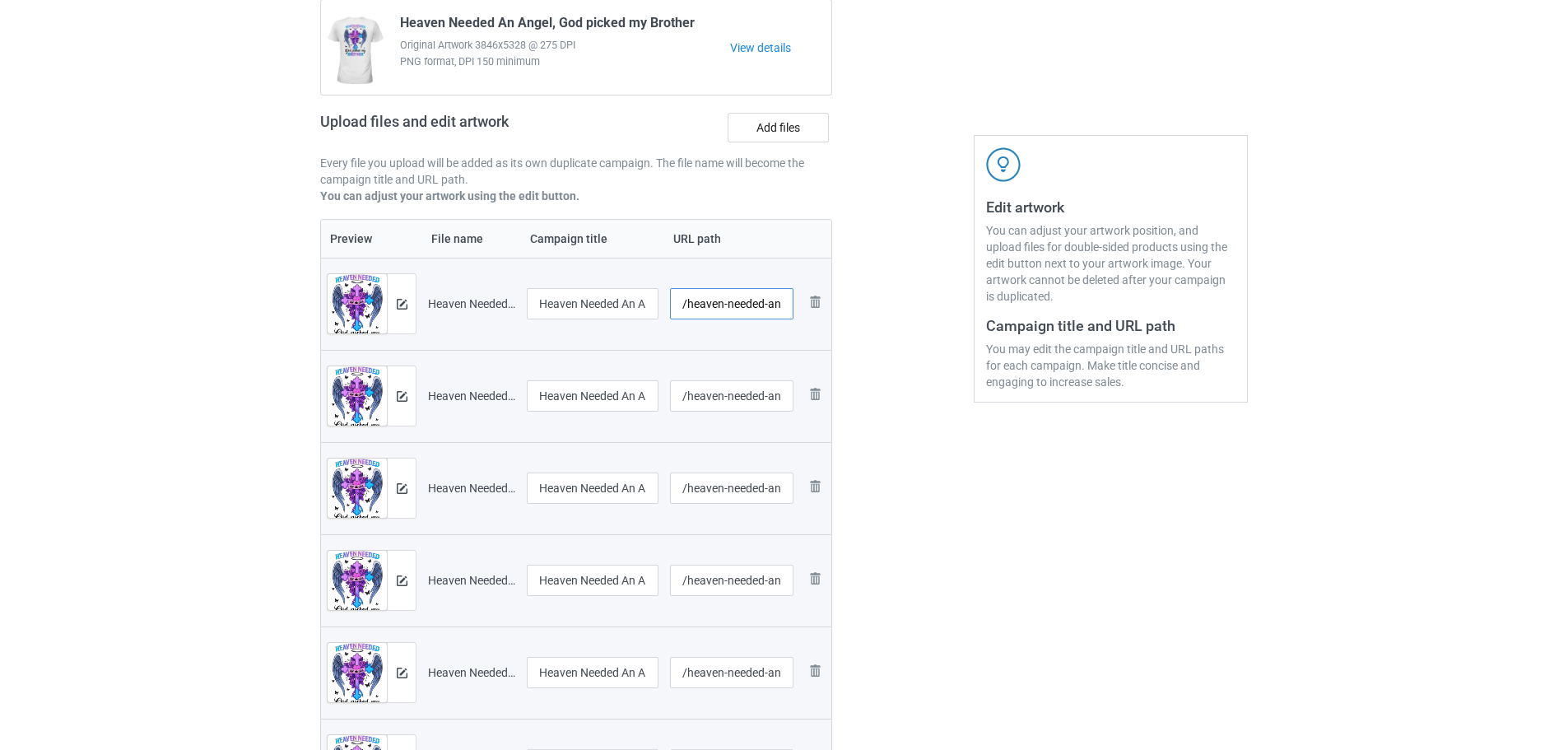
scroll to position [0, 130]
drag, startPoint x: 738, startPoint y: 301, endPoint x: 847, endPoint y: 301, distance: 109.0
click at [847, 301] on div "Campaign to duplicate Heaven Needed An Angel, God picked my Brother Original Ar…" at bounding box center [784, 497] width 951 height 1093
click at [731, 302] on input "/heaven-needed-an-angel-god-picked-my-dad" at bounding box center [732, 303] width 124 height 31
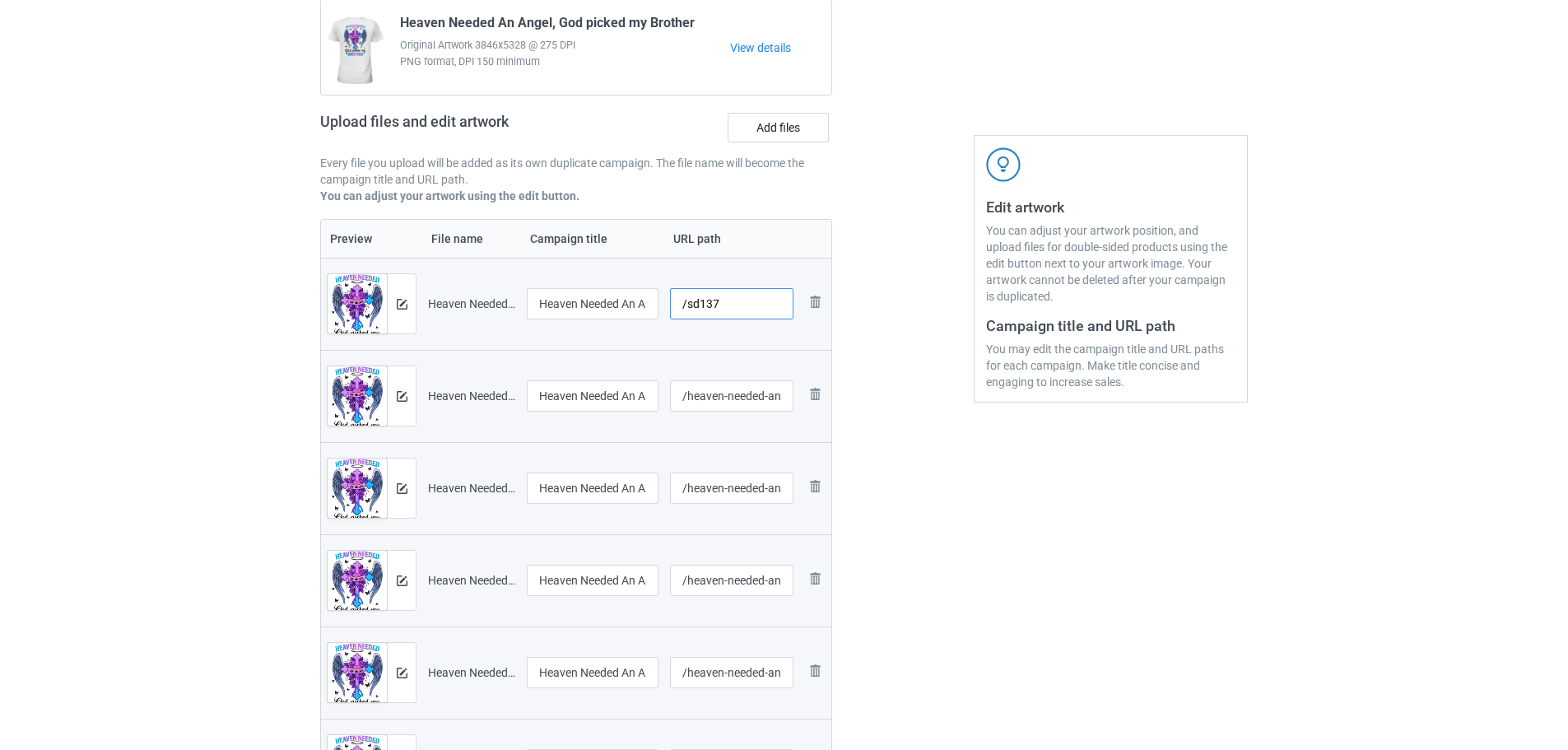
type input "/sd137"
click at [738, 417] on div at bounding box center [732, 416] width 124 height 10
click at [747, 405] on input "/heaven-needed-an-angel-god-picked-my-daughter" at bounding box center [732, 395] width 124 height 31
click at [754, 390] on input "/heaven-needed-an-angel-god-picked-my-daughter" at bounding box center [732, 395] width 124 height 31
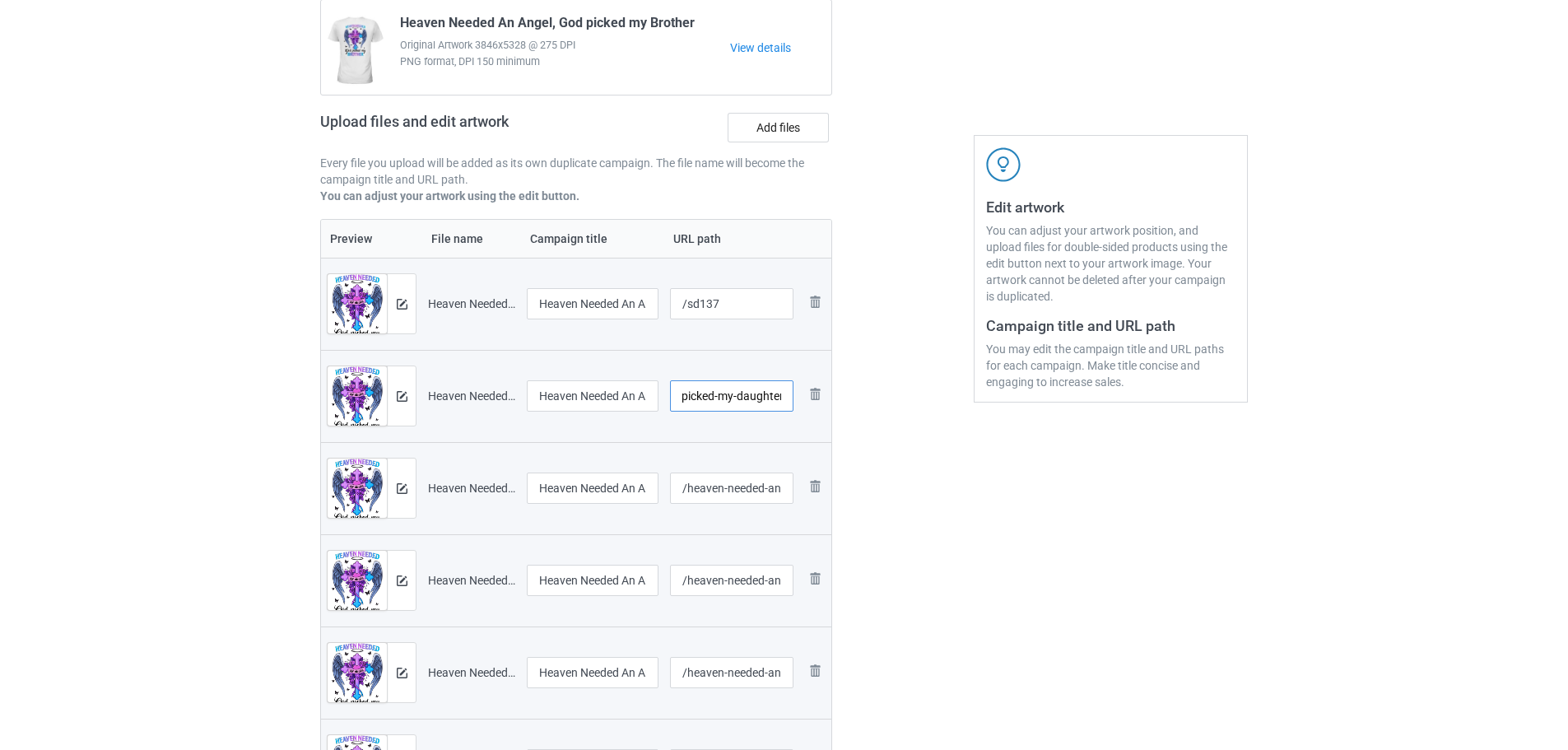
drag, startPoint x: 800, startPoint y: 398, endPoint x: 955, endPoint y: 413, distance: 155.7
click at [967, 415] on div "Campaign to duplicate Heaven Needed An Angel, God picked my Brother Original Ar…" at bounding box center [784, 497] width 951 height 1093
click at [766, 391] on input "/heaven-needed-an-angel-god-picked-my-daughter" at bounding box center [732, 395] width 124 height 31
type input "/sr137"
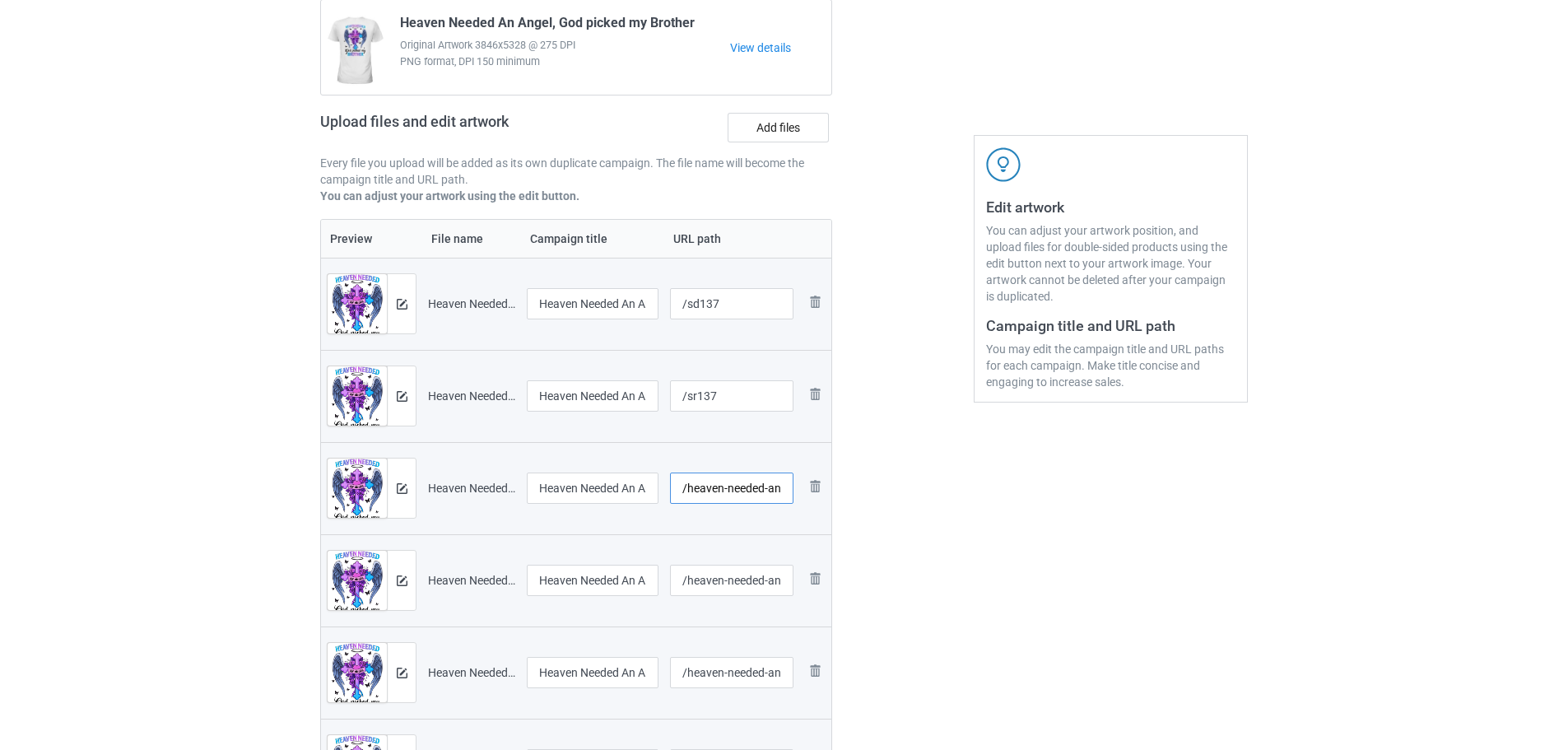
scroll to position [0, 155]
drag, startPoint x: 722, startPoint y: 494, endPoint x: 921, endPoint y: 509, distance: 199.6
click at [922, 509] on div "Campaign to duplicate Heaven Needed An Angel, God picked my Brother Original Ar…" at bounding box center [784, 497] width 951 height 1093
type input "/sh137"
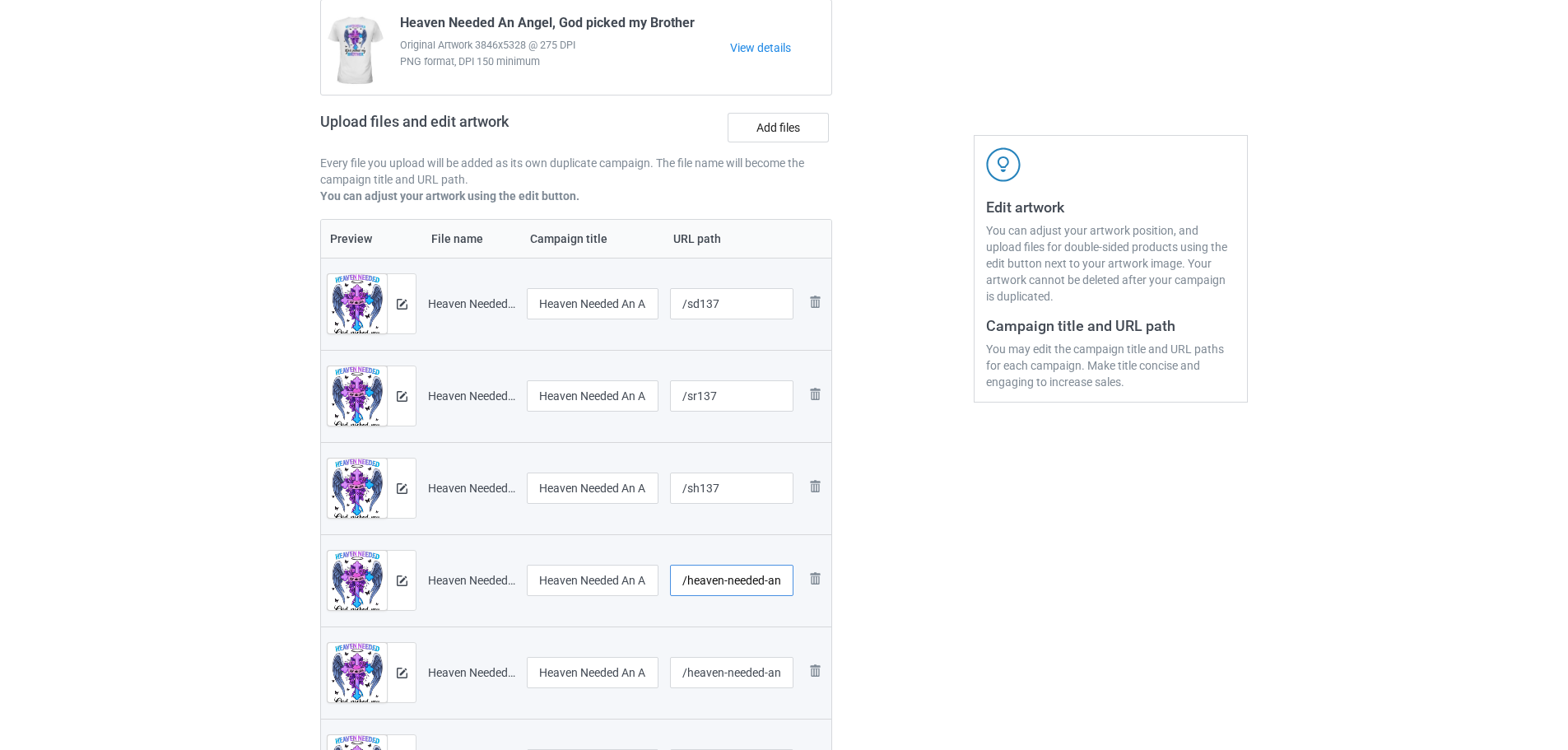
scroll to position [0, 138]
drag, startPoint x: 792, startPoint y: 583, endPoint x: 1089, endPoint y: 606, distance: 297.9
click at [1089, 606] on div "Campaign to duplicate Heaven Needed An Angel, God picked my Brother Original Ar…" at bounding box center [784, 497] width 951 height 1093
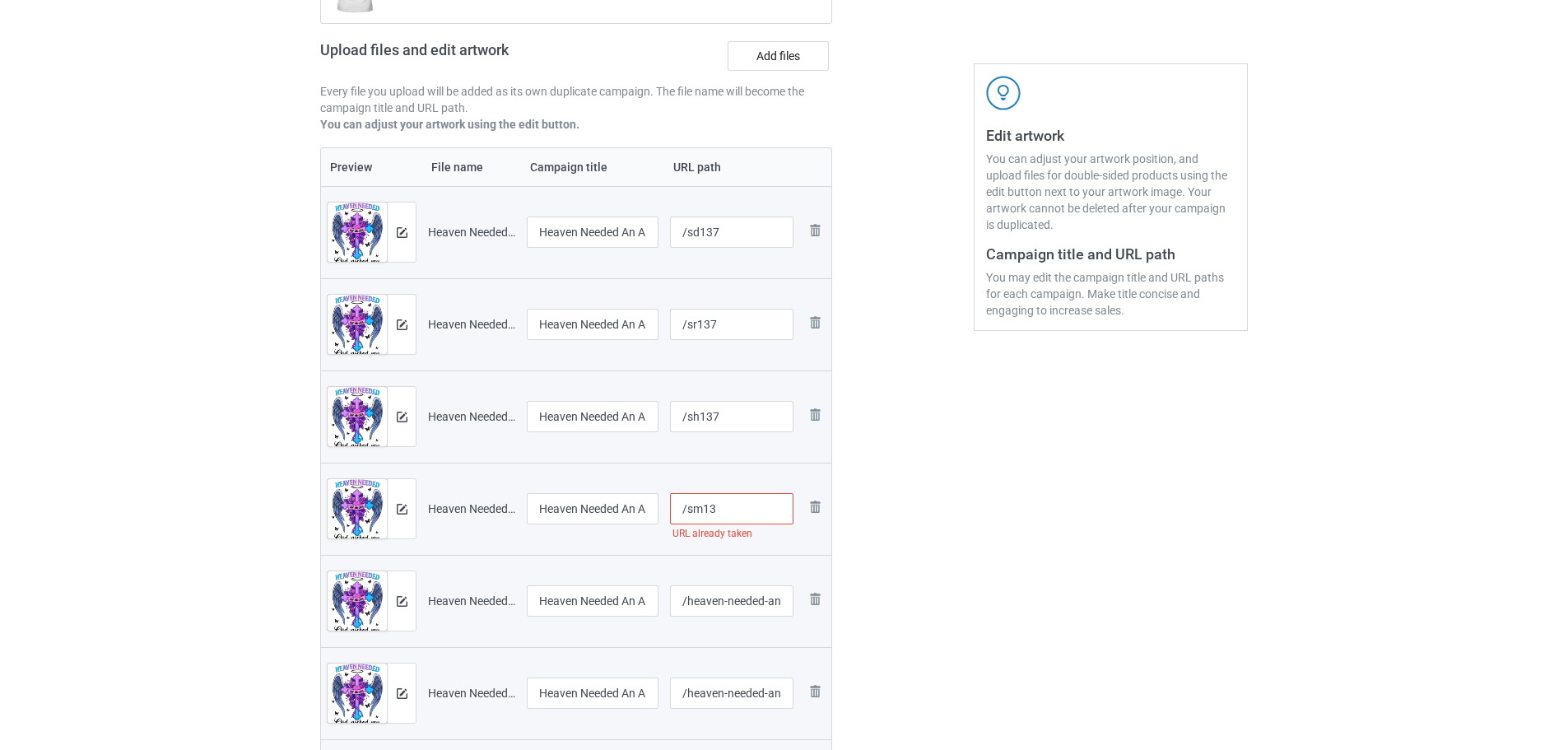
scroll to position [330, 0]
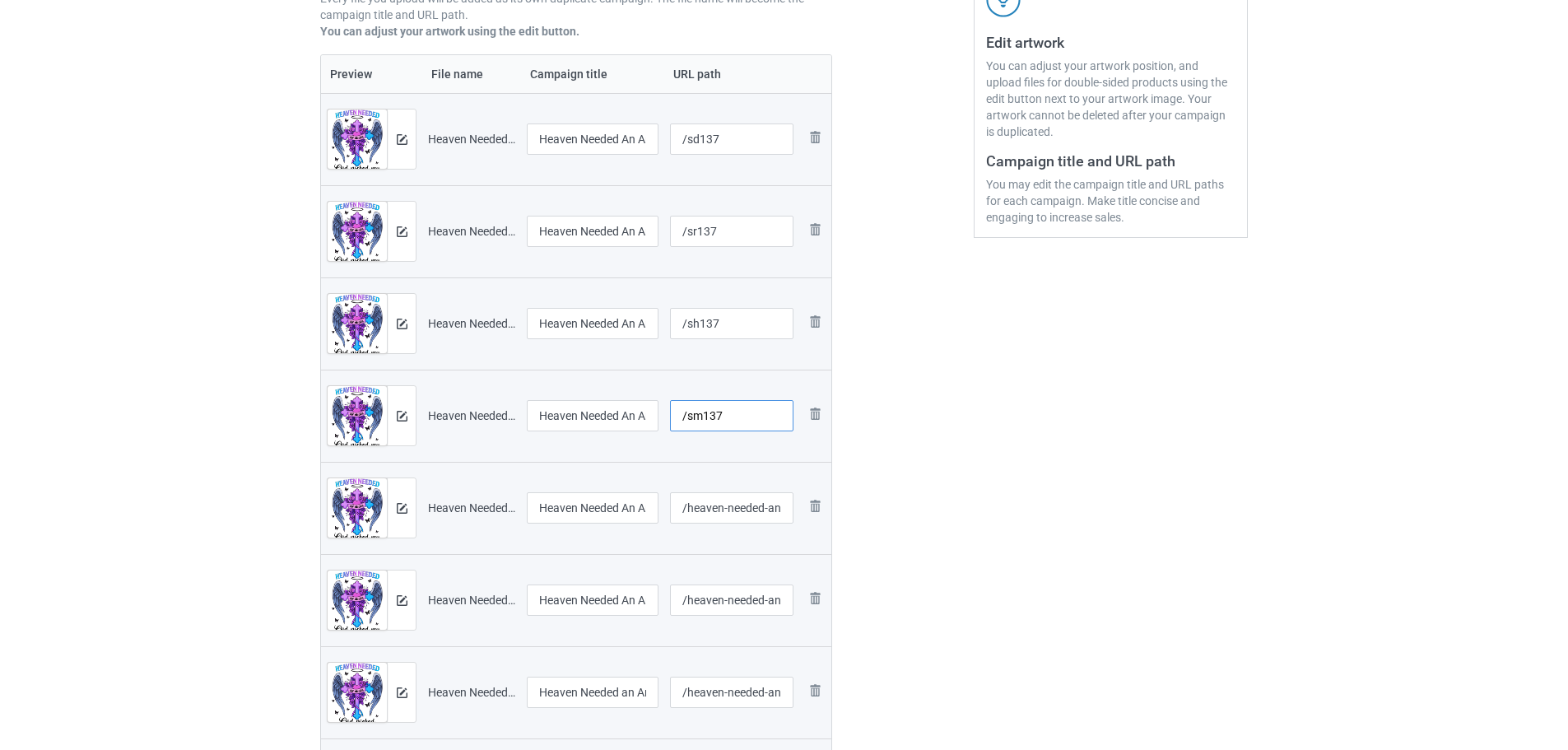
type input "/sm137"
click at [722, 501] on input "/heaven-needed-an-angel-god-picked-my-sister" at bounding box center [732, 507] width 124 height 31
drag, startPoint x: 805, startPoint y: 516, endPoint x: 1022, endPoint y: 541, distance: 218.4
click at [1024, 541] on div "Campaign to duplicate Heaven Needed An Angel, God picked my Brother Original Ar…" at bounding box center [784, 332] width 951 height 1093
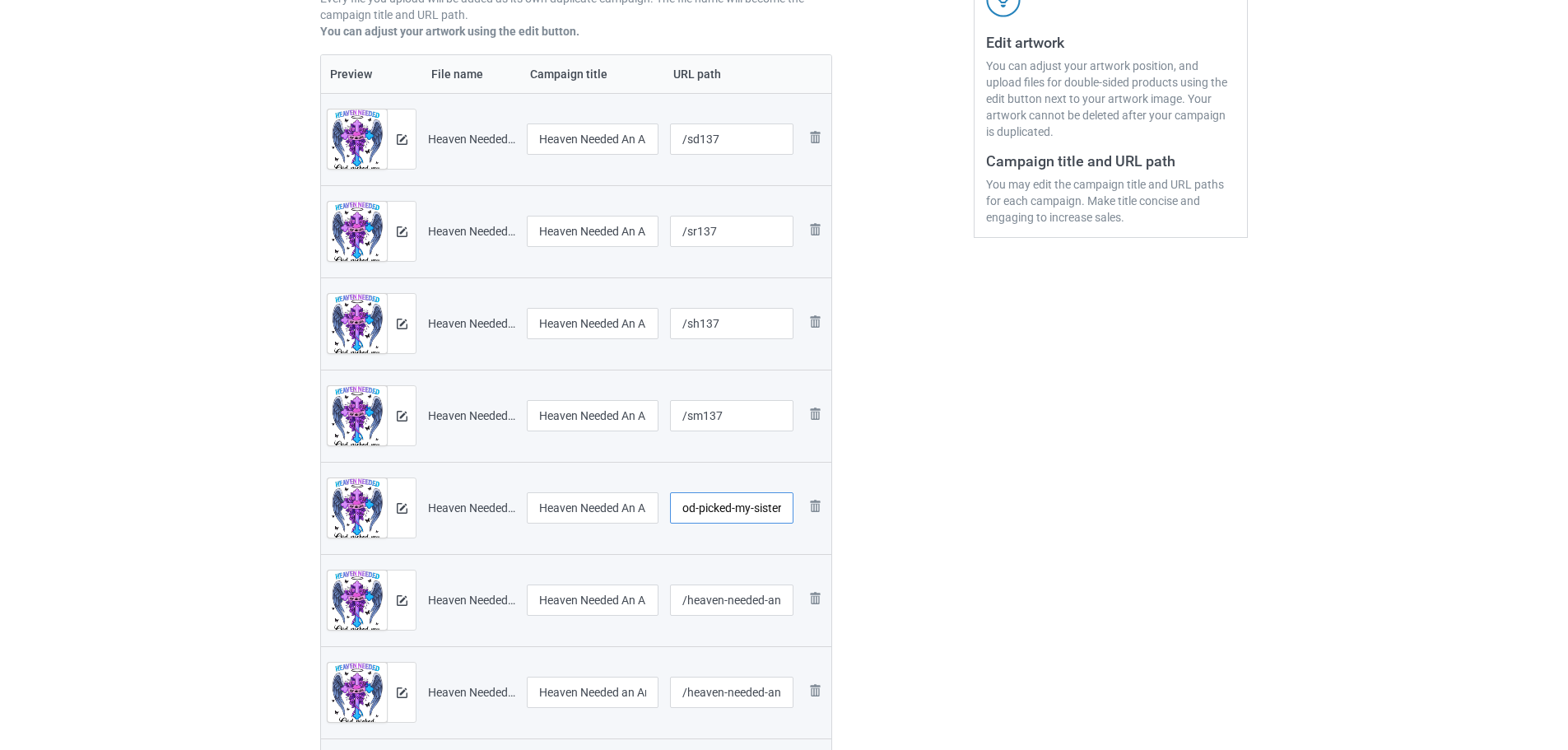
click at [765, 510] on input "/heaven-needed-an-angel-god-picked-my-sister" at bounding box center [732, 507] width 124 height 31
type input "/st137"
drag, startPoint x: 759, startPoint y: 599, endPoint x: 1010, endPoint y: 613, distance: 251.4
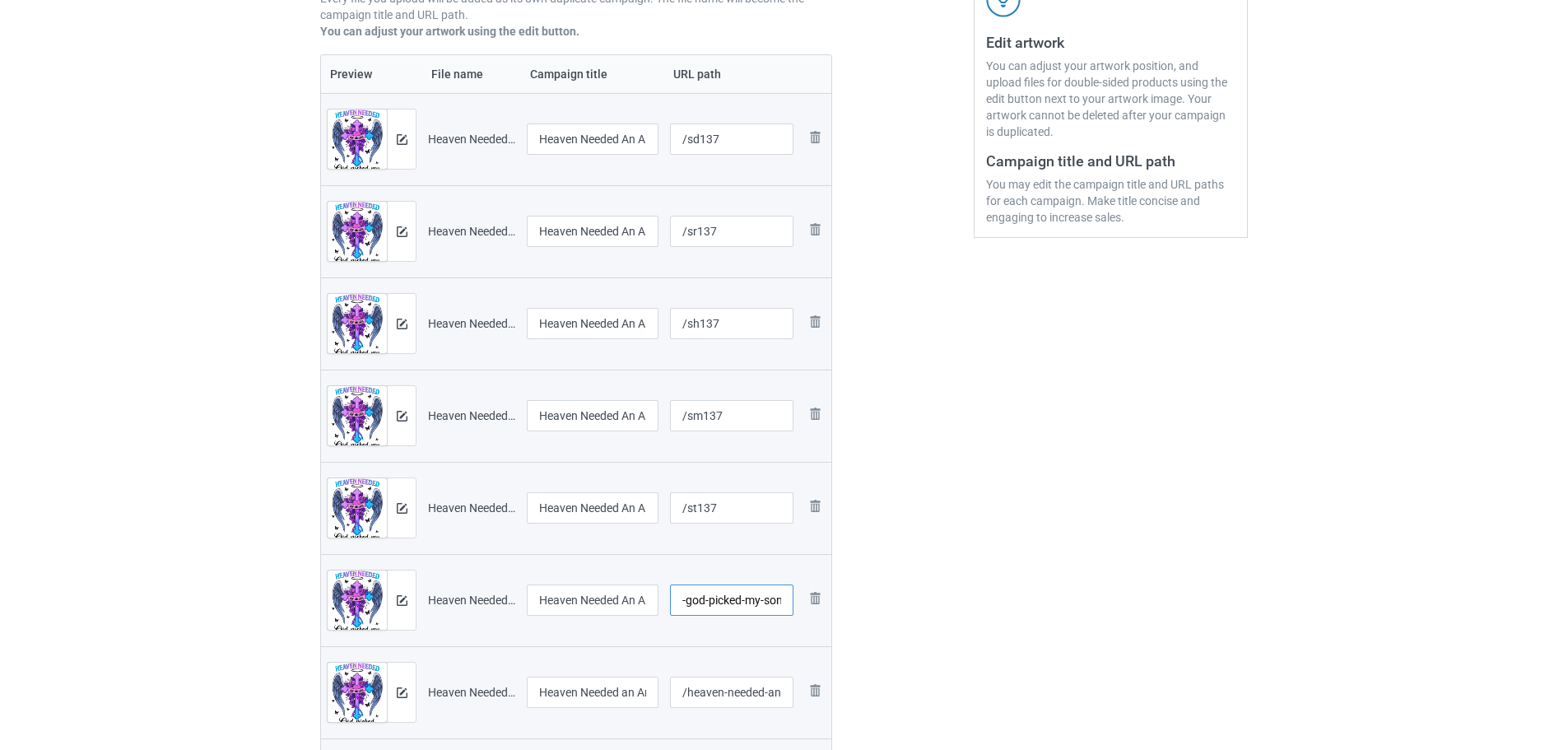
click at [1010, 613] on div "Campaign to duplicate Heaven Needed An Angel, God picked my Brother Original Ar…" at bounding box center [784, 332] width 951 height 1093
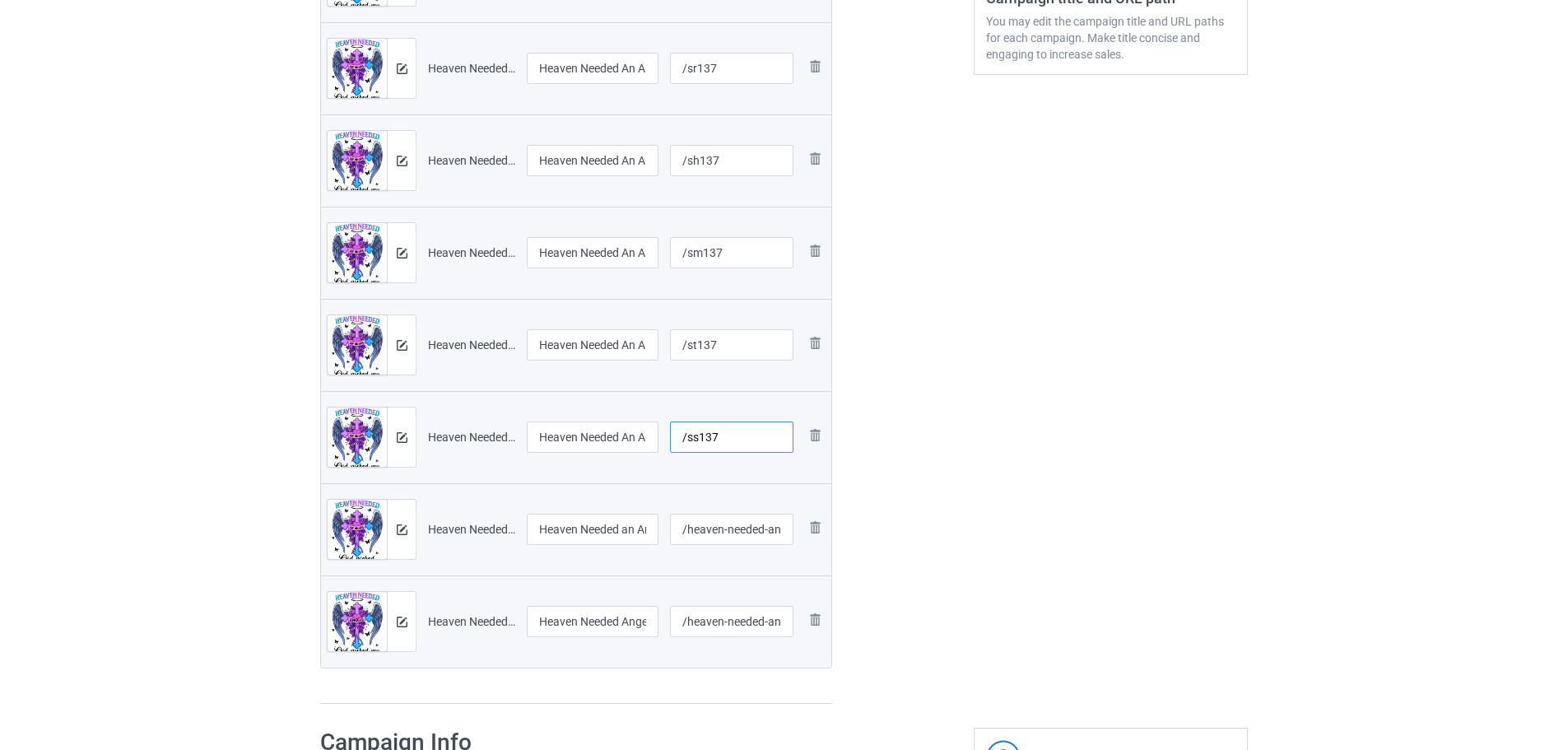
scroll to position [494, 0]
type input "/ss137"
drag, startPoint x: 752, startPoint y: 533, endPoint x: 1160, endPoint y: 532, distance: 408.0
click at [1166, 531] on div "Campaign to duplicate Heaven Needed An Angel, God picked my Brother Original Ar…" at bounding box center [784, 167] width 951 height 1093
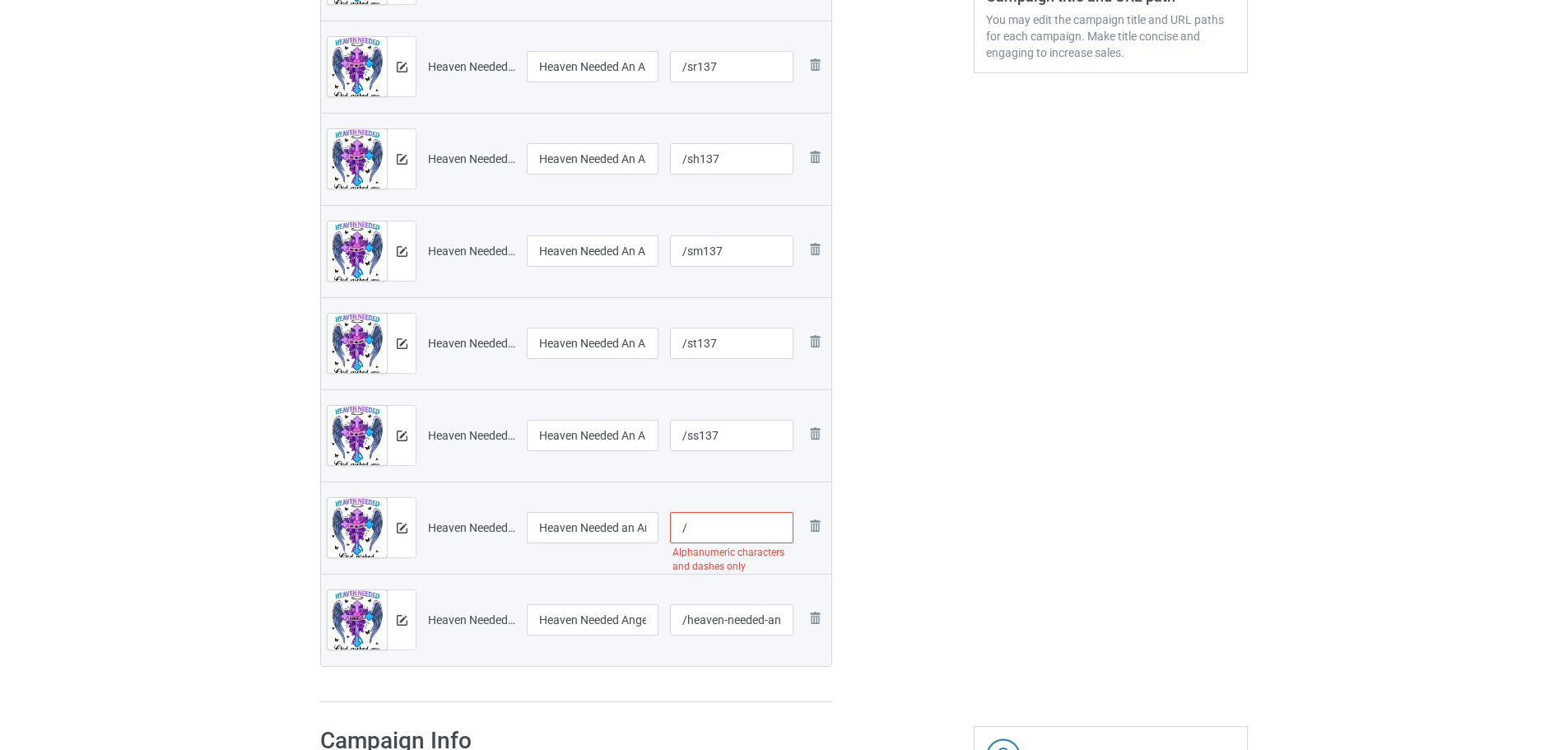
scroll to position [0, 0]
type input "/sy137"
drag, startPoint x: 730, startPoint y: 616, endPoint x: 1120, endPoint y: 637, distance: 390.6
click at [1120, 637] on div "Campaign to duplicate Heaven Needed An Angel, God picked my Brother Original Ar…" at bounding box center [784, 167] width 951 height 1093
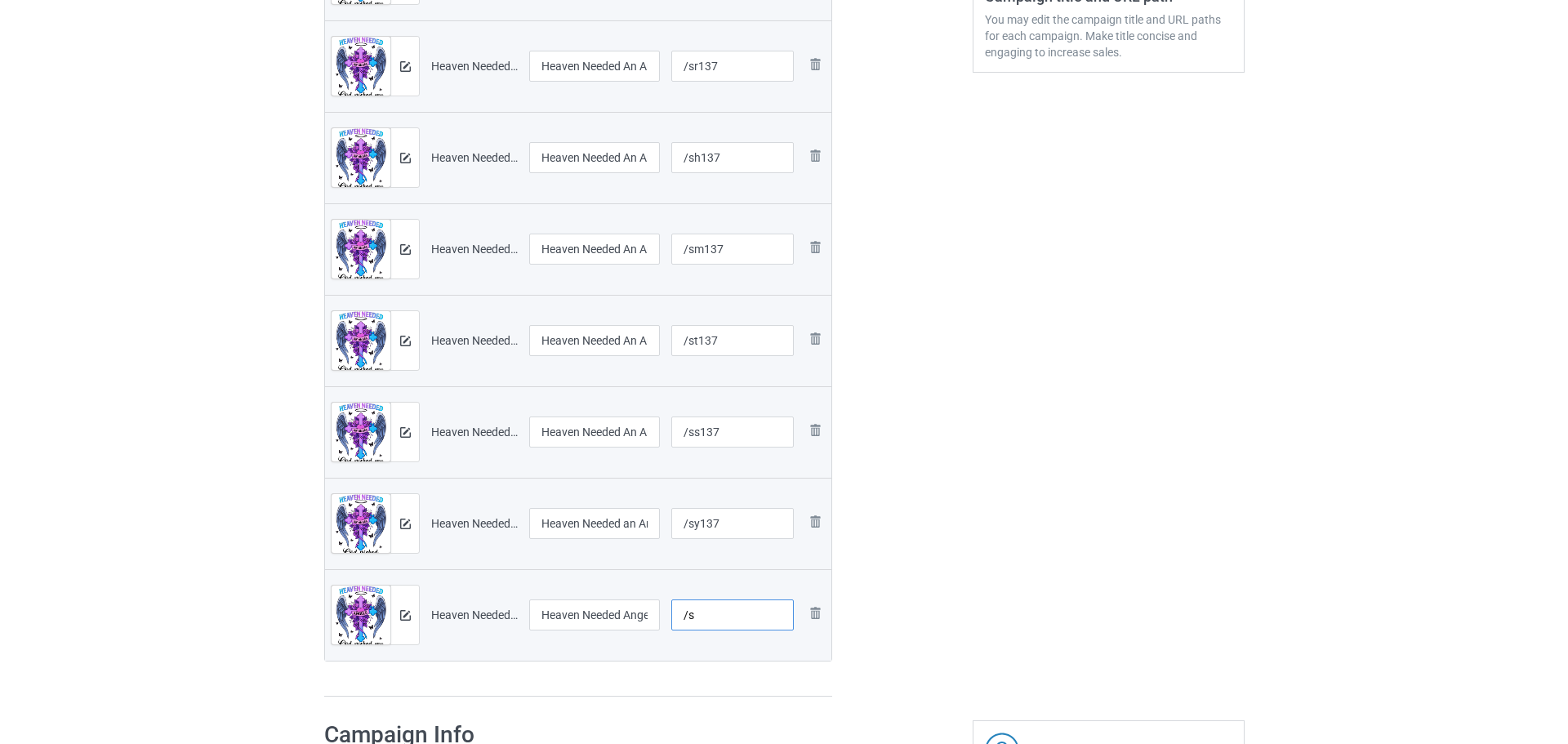
scroll to position [0, 0]
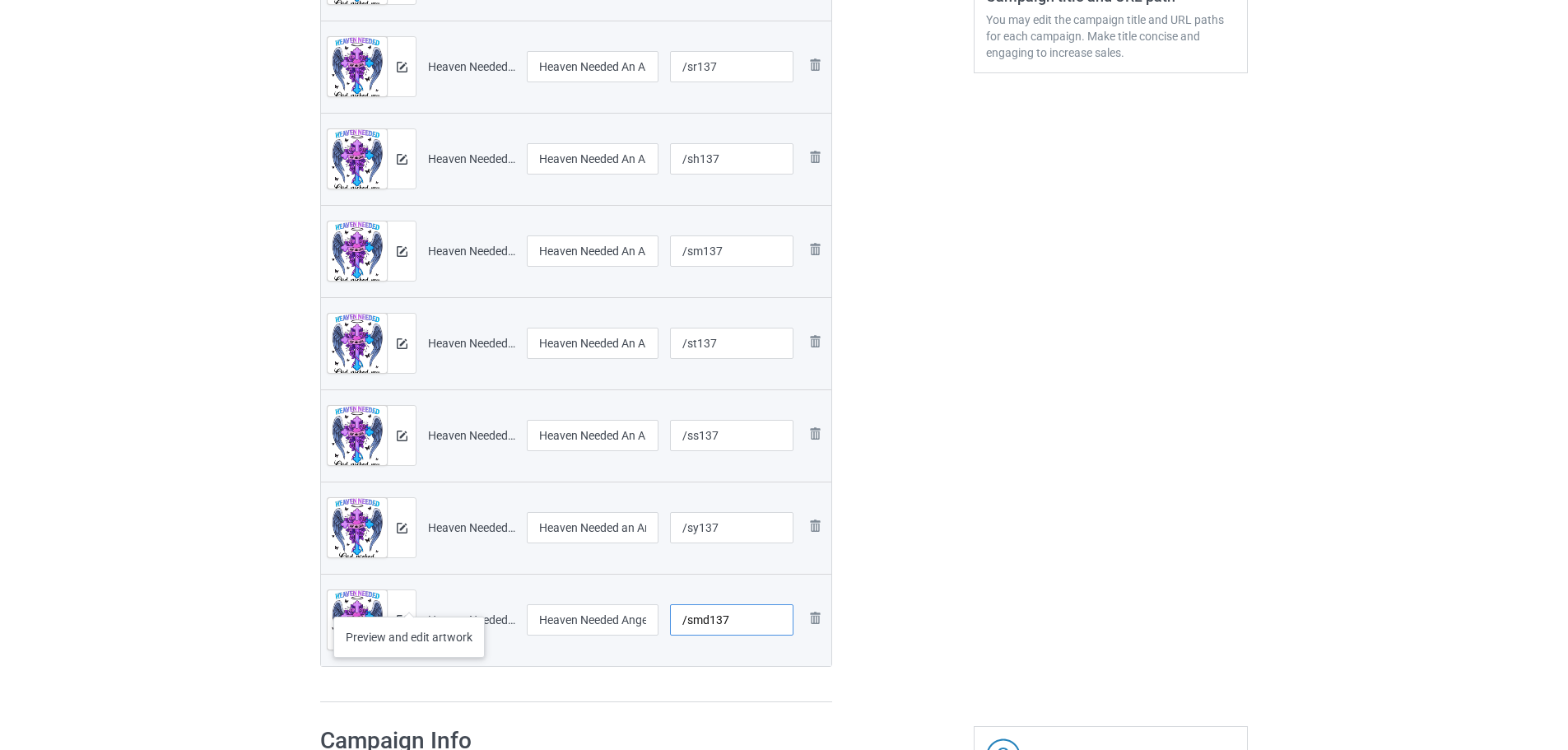
type input "/smd137"
click at [409, 611] on div at bounding box center [401, 620] width 29 height 59
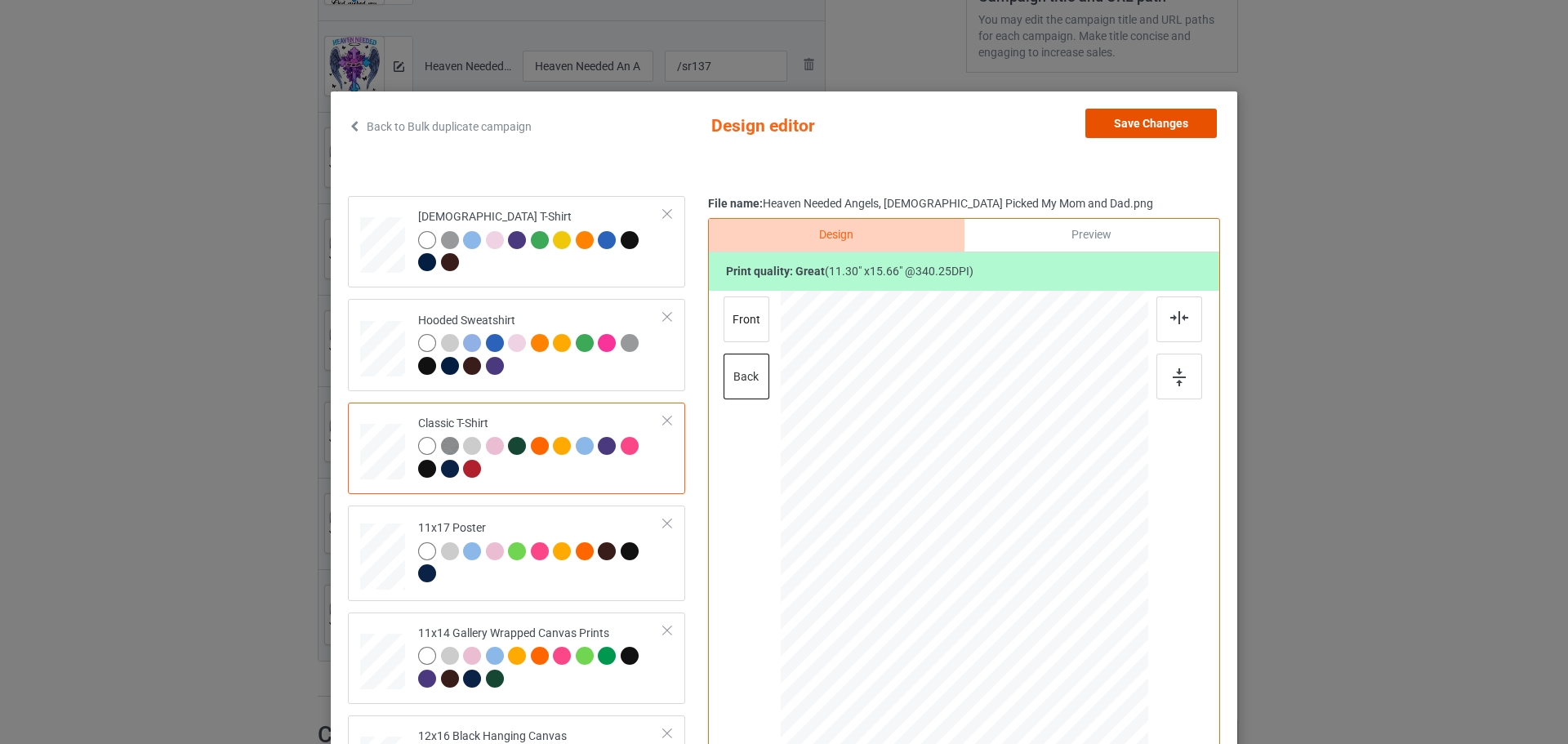
click at [1160, 129] on button "Save Changes" at bounding box center [1151, 123] width 131 height 30
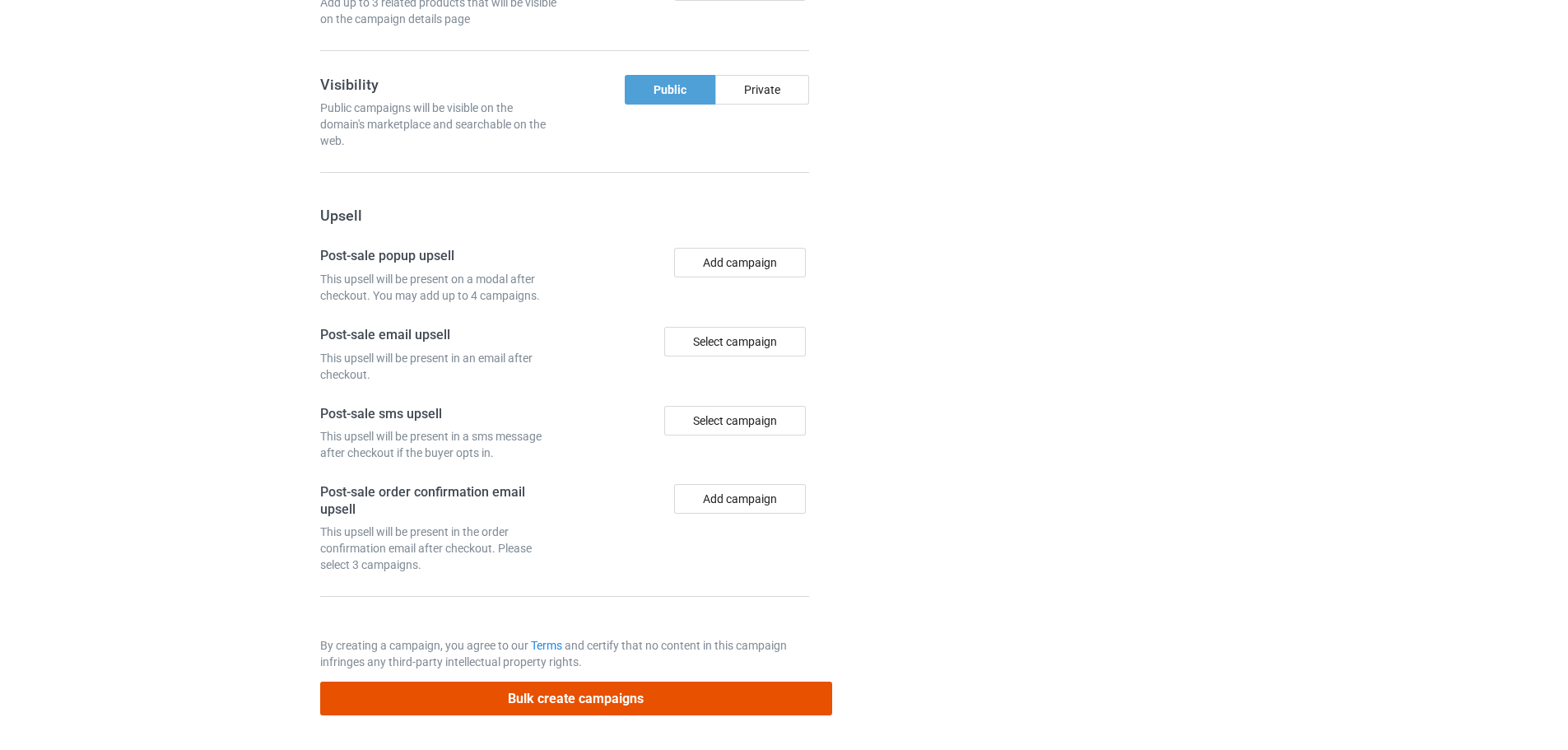
click at [640, 709] on button "Bulk create campaigns" at bounding box center [576, 698] width 512 height 33
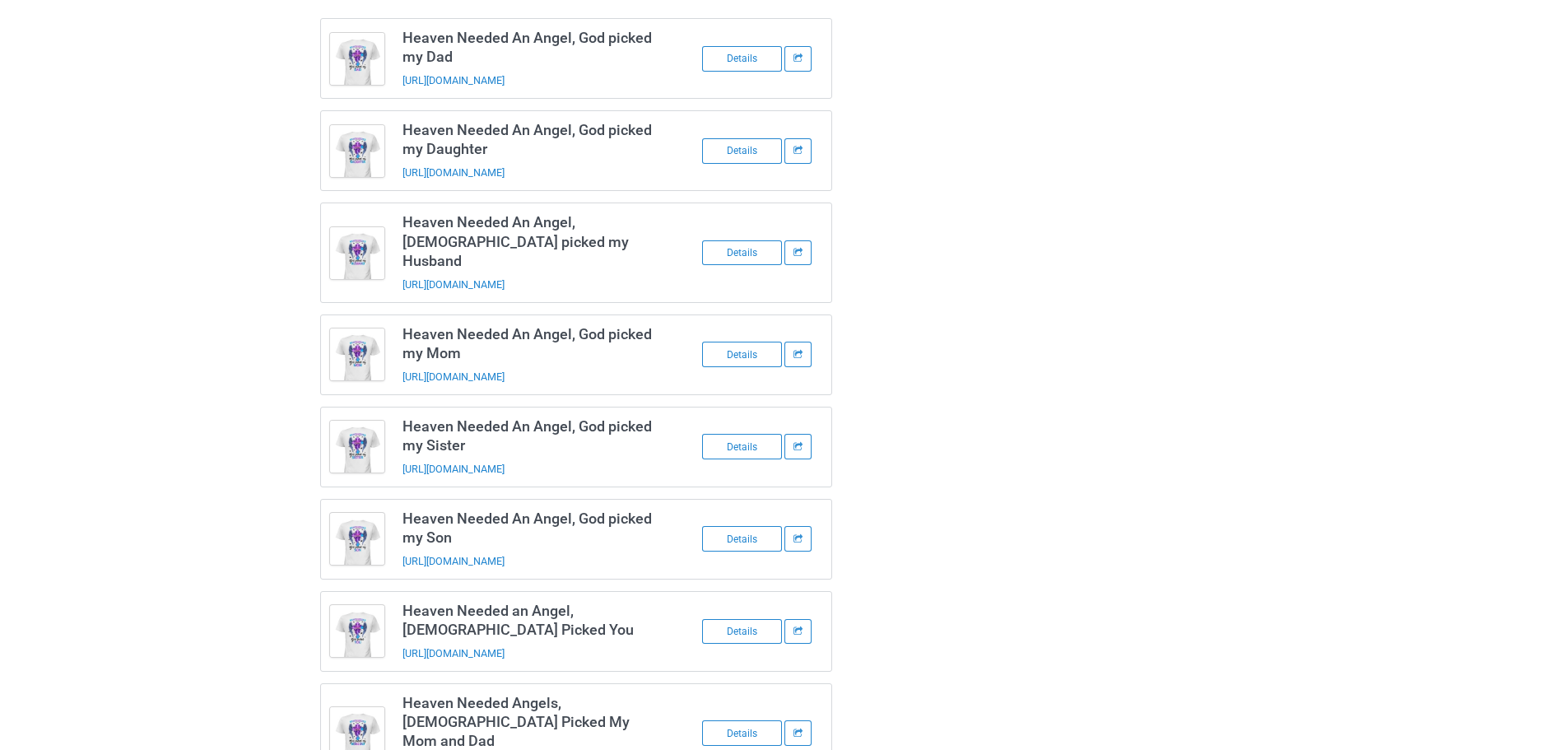
scroll to position [132, 0]
